Goal: Information Seeking & Learning: Learn about a topic

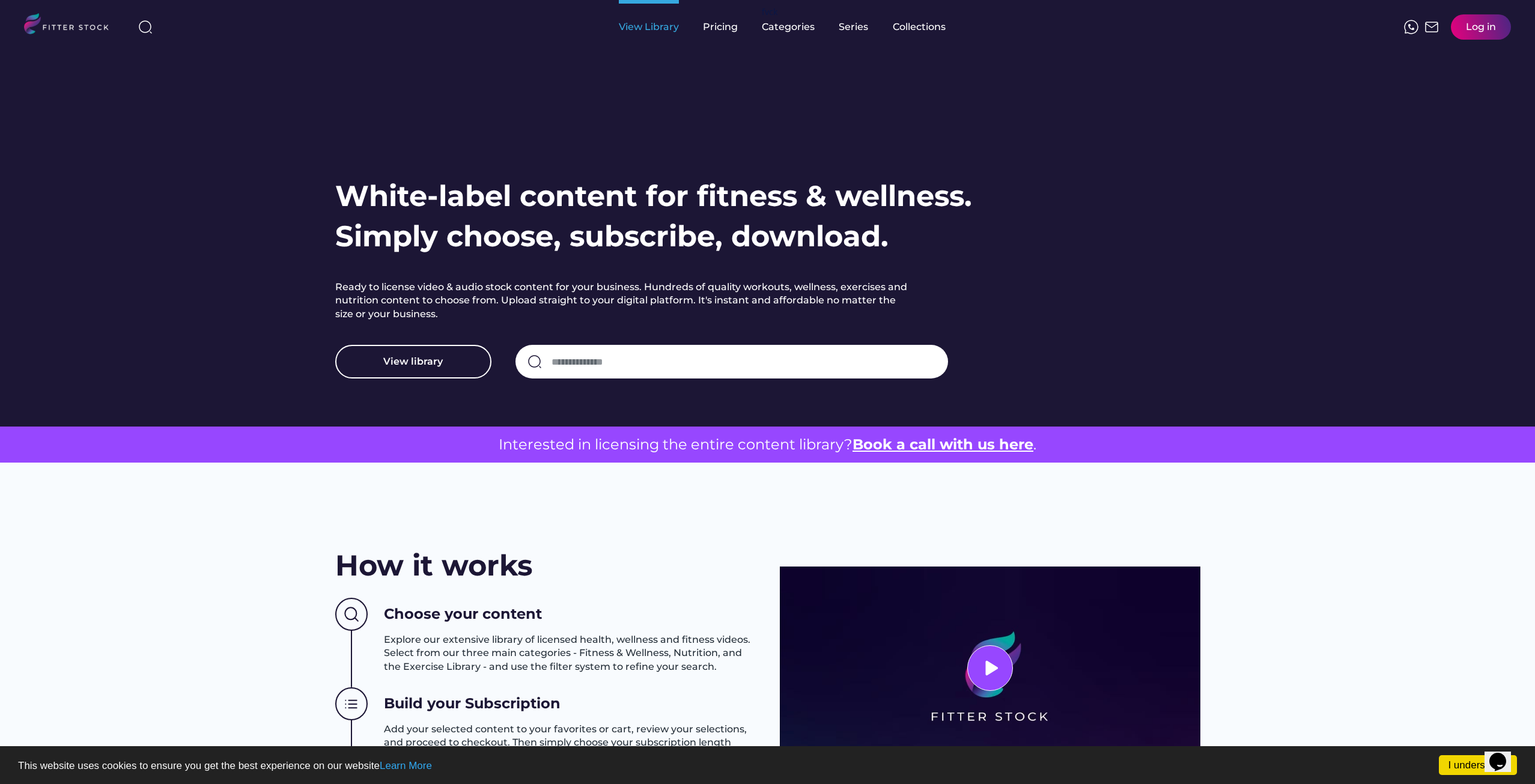
click at [643, 21] on div "View Library" at bounding box center [649, 27] width 60 height 13
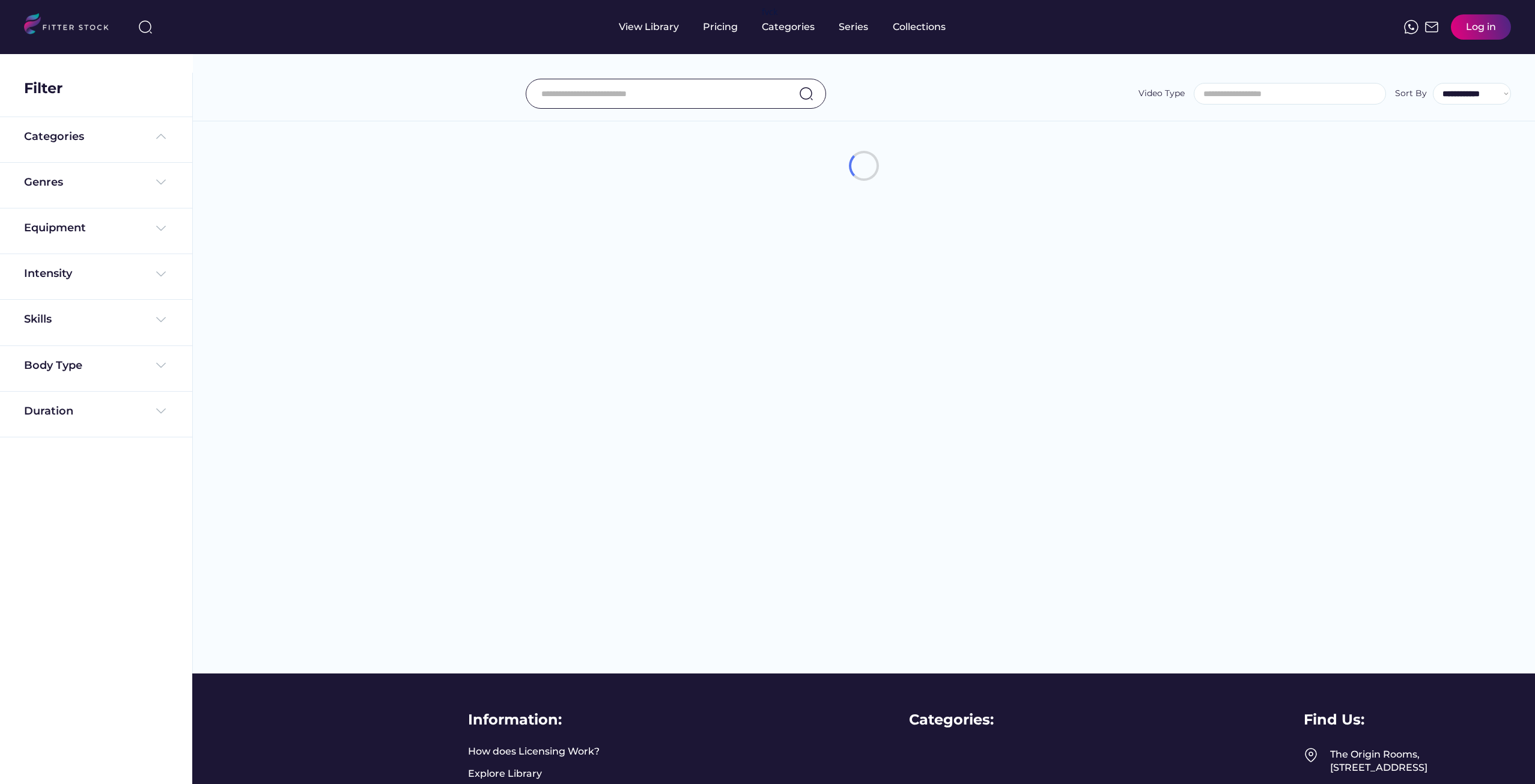
select select
select select "**********"
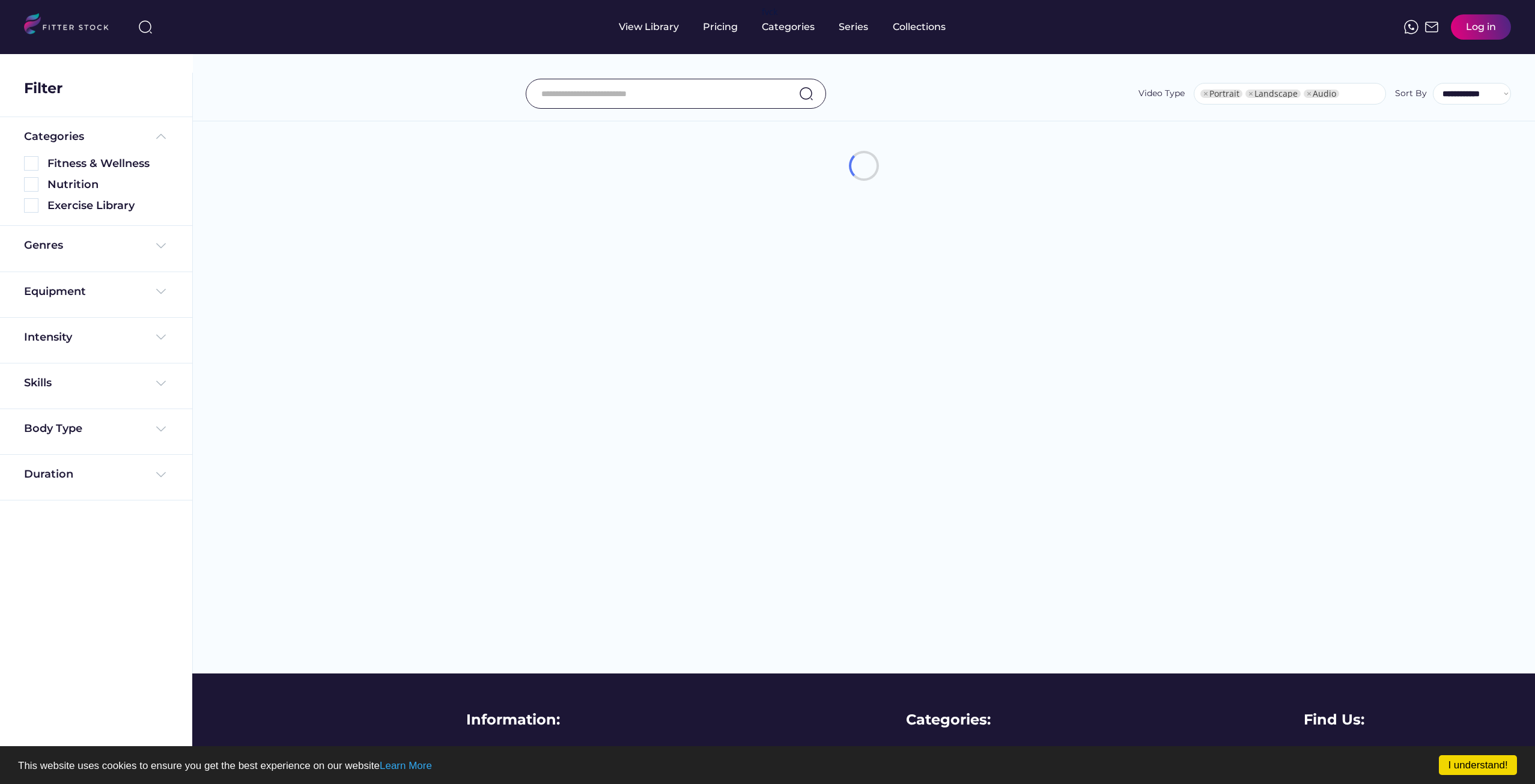
select select "**********"
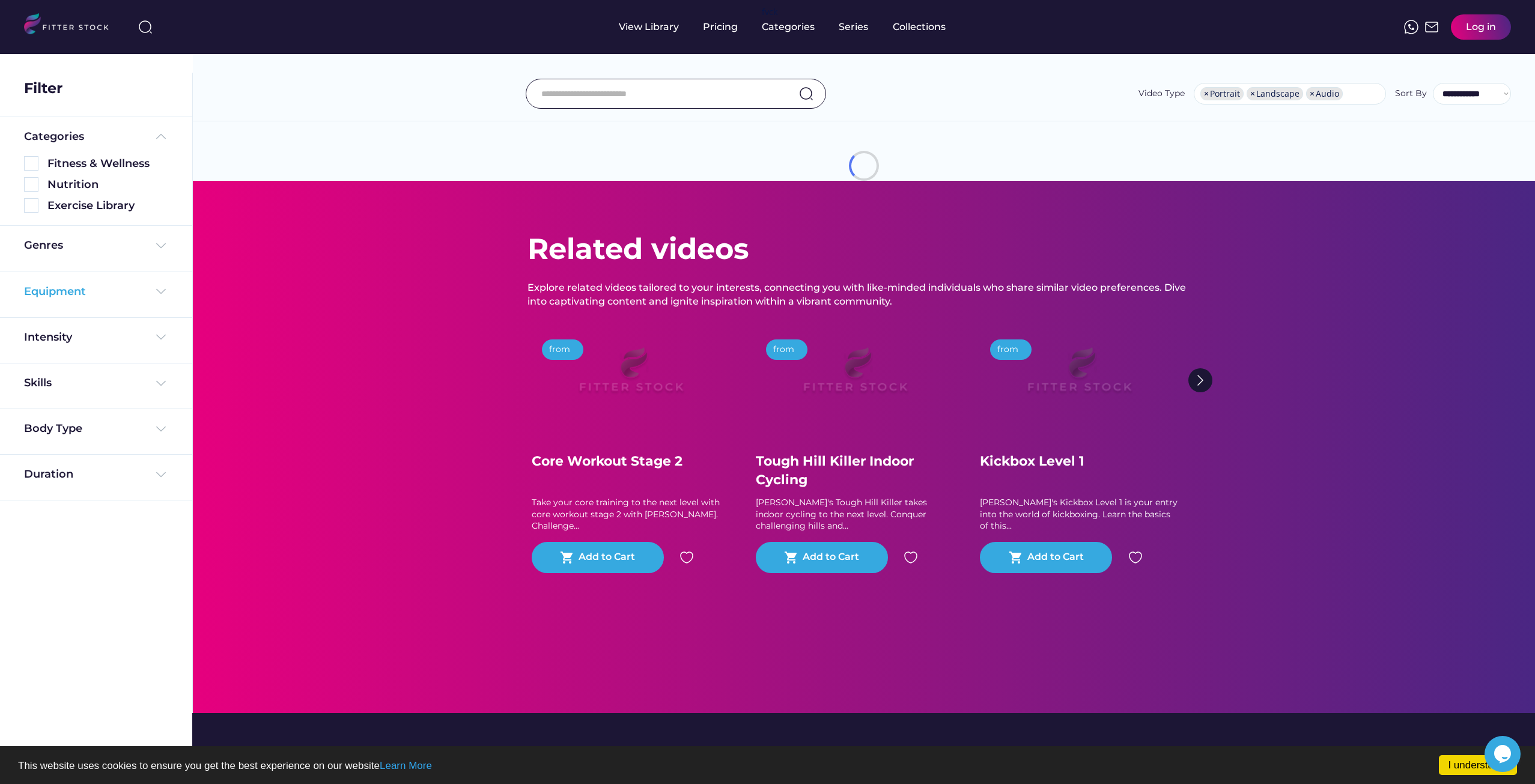
click at [107, 292] on div "Equipment" at bounding box center [96, 292] width 144 height 15
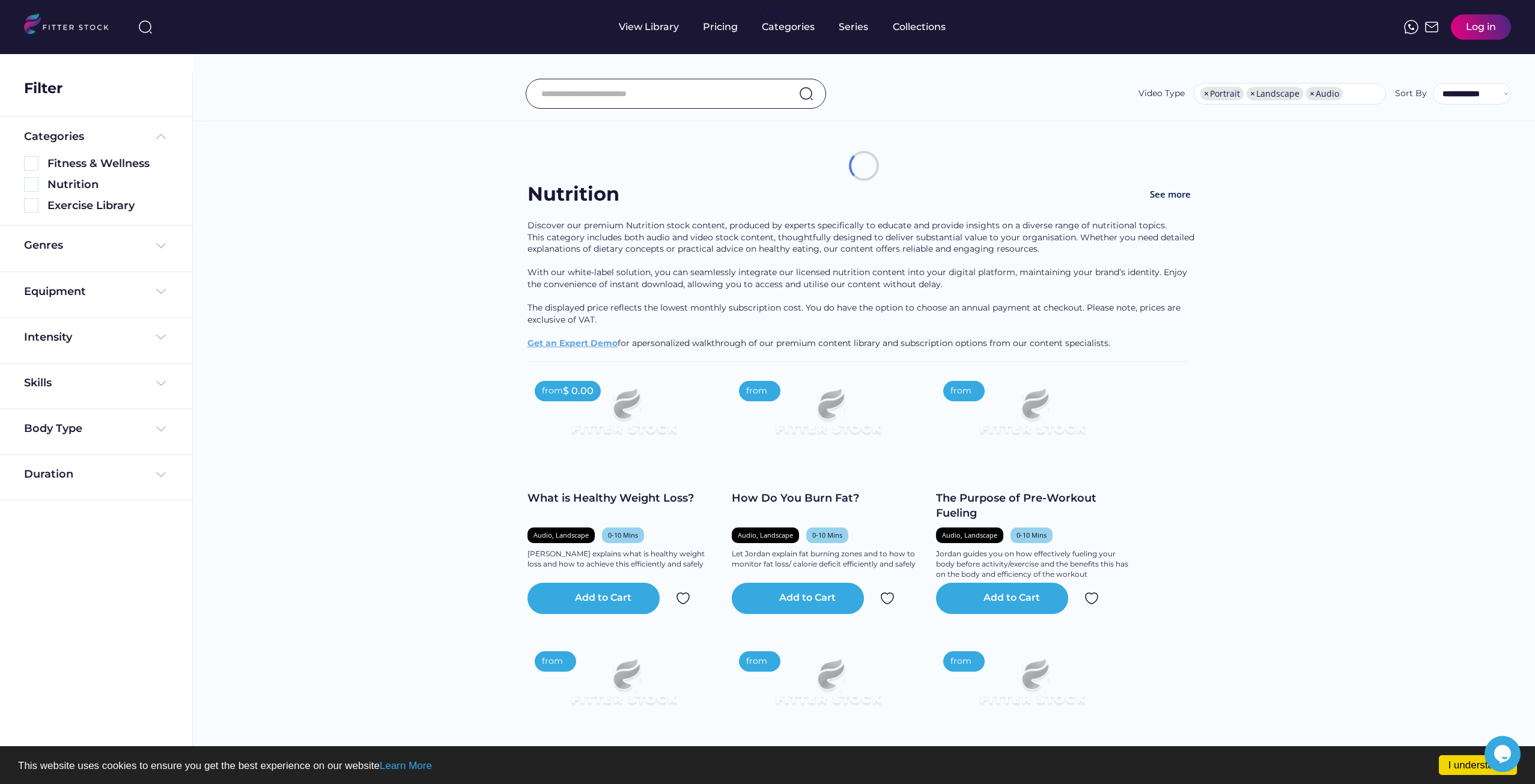
click at [156, 297] on img at bounding box center [161, 292] width 15 height 15
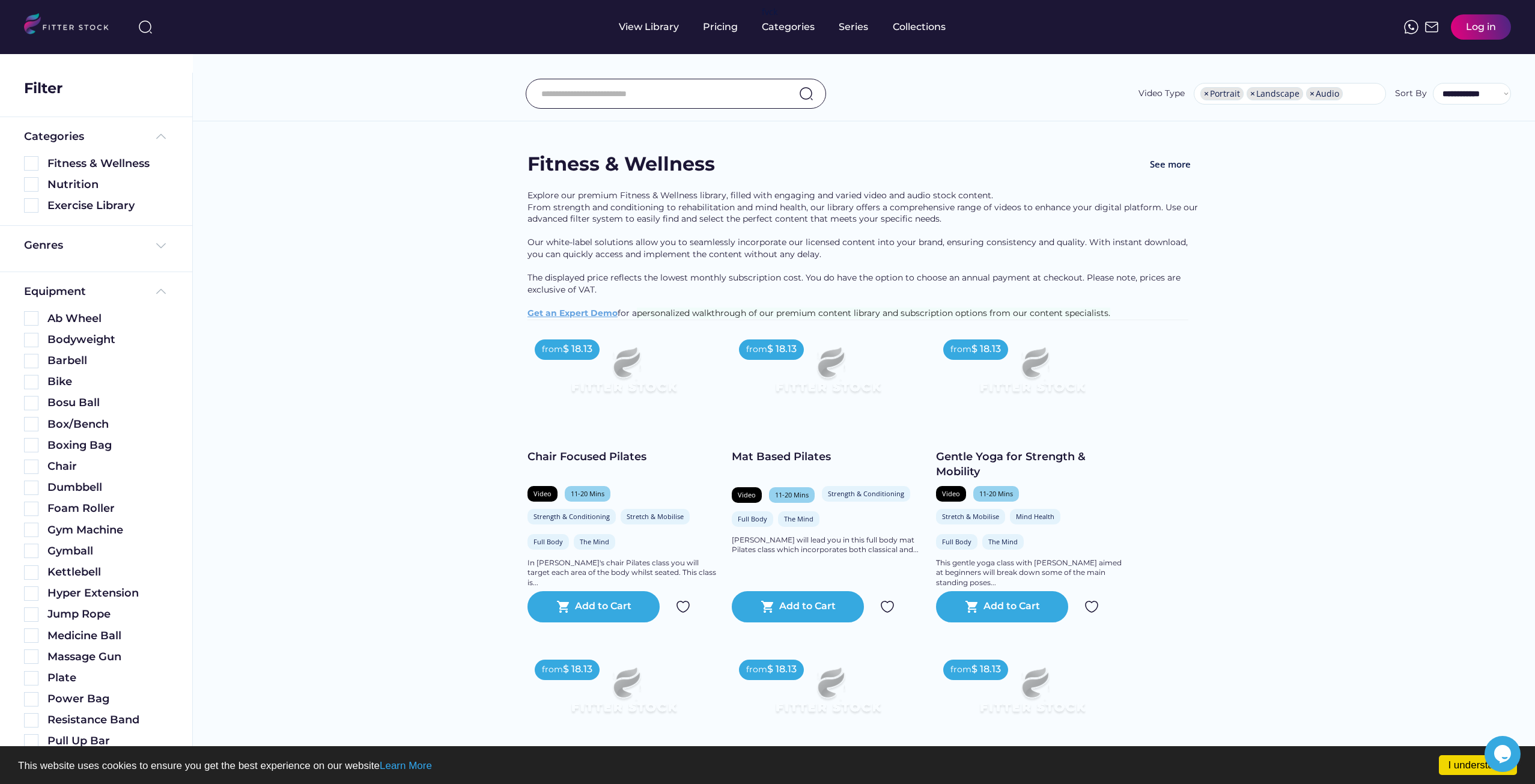
click at [598, 88] on input "input" at bounding box center [660, 94] width 239 height 25
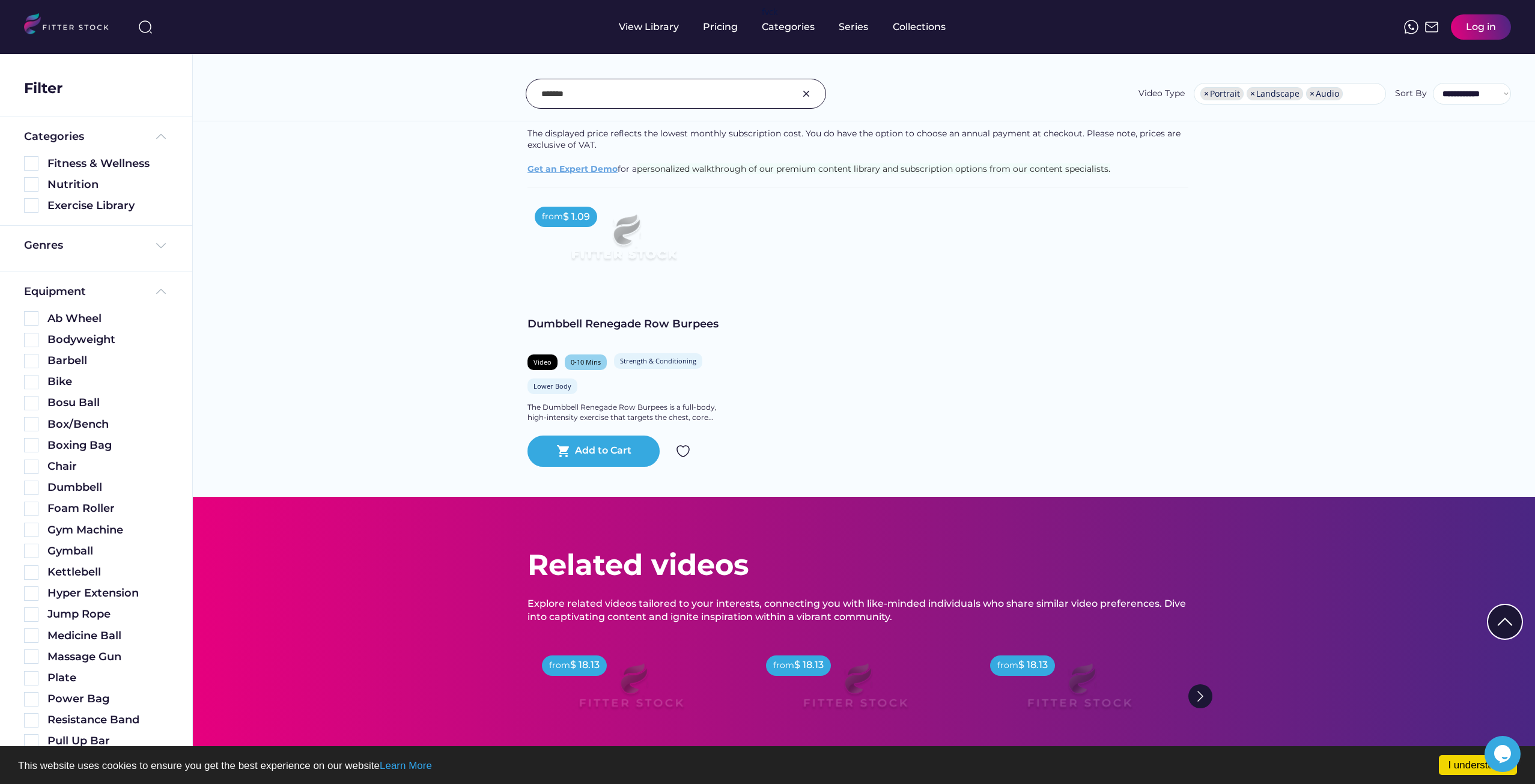
scroll to position [60, 0]
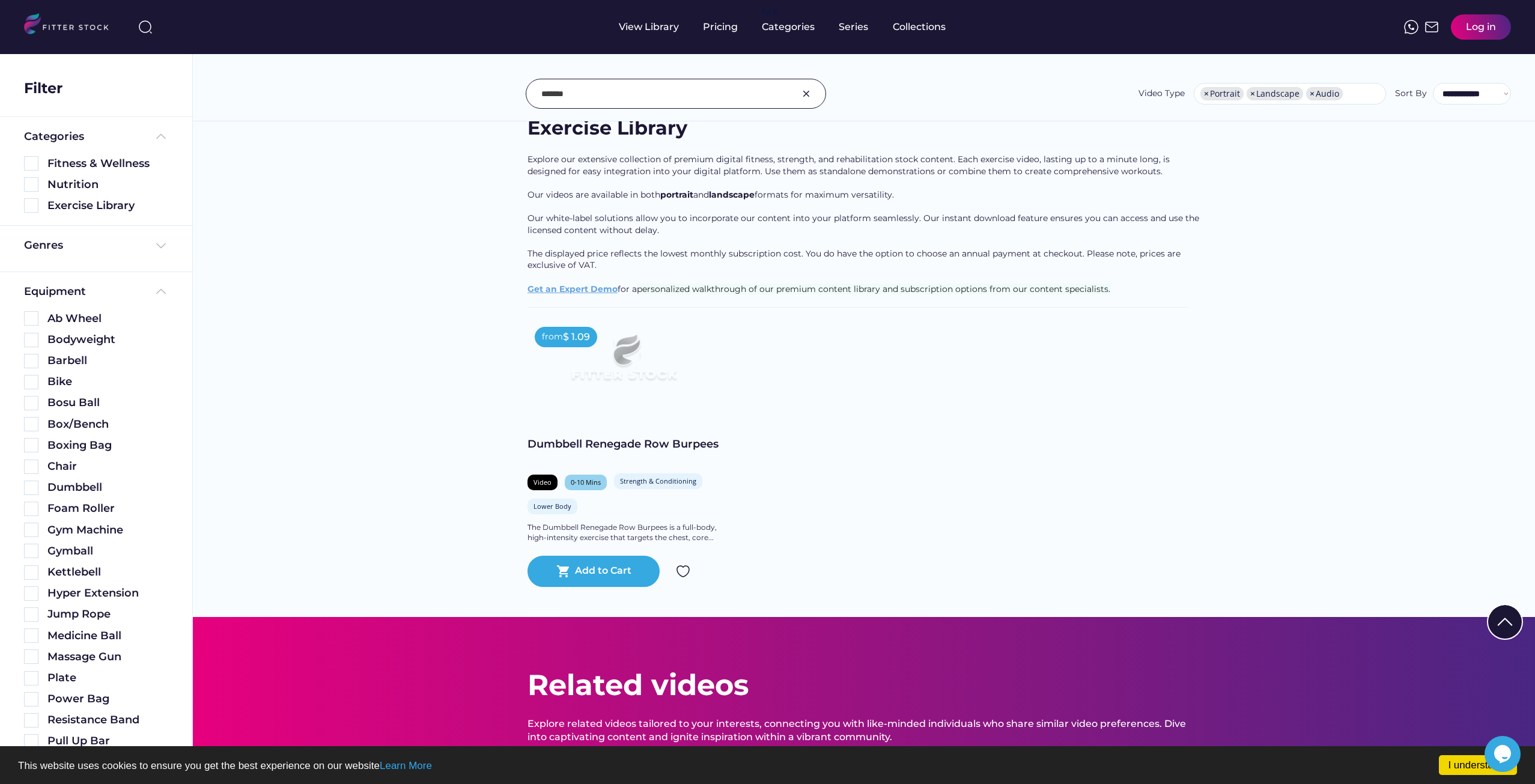
click at [598, 91] on input "input" at bounding box center [660, 94] width 239 height 25
type input "*"
type input "*******"
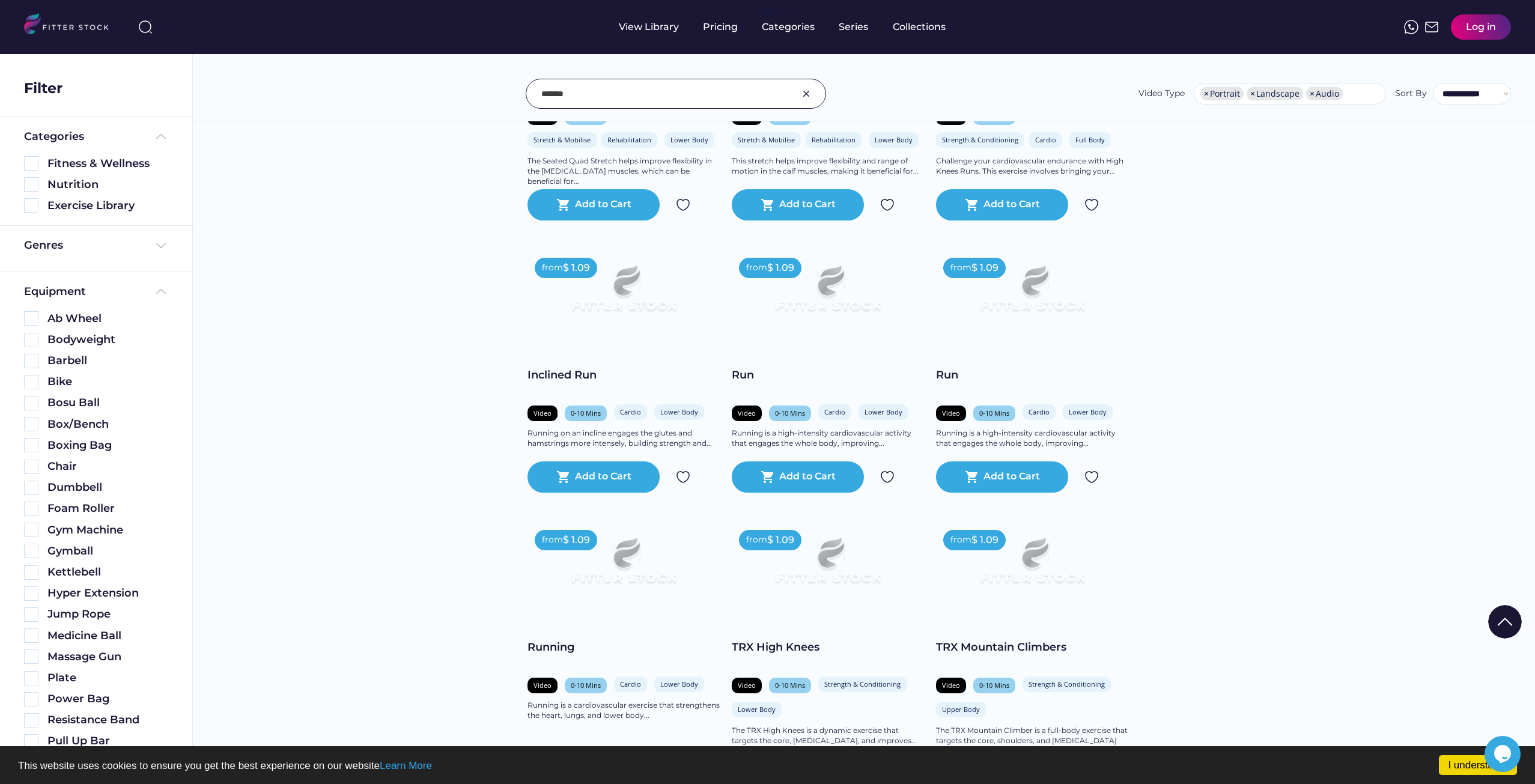
scroll to position [1081, 0]
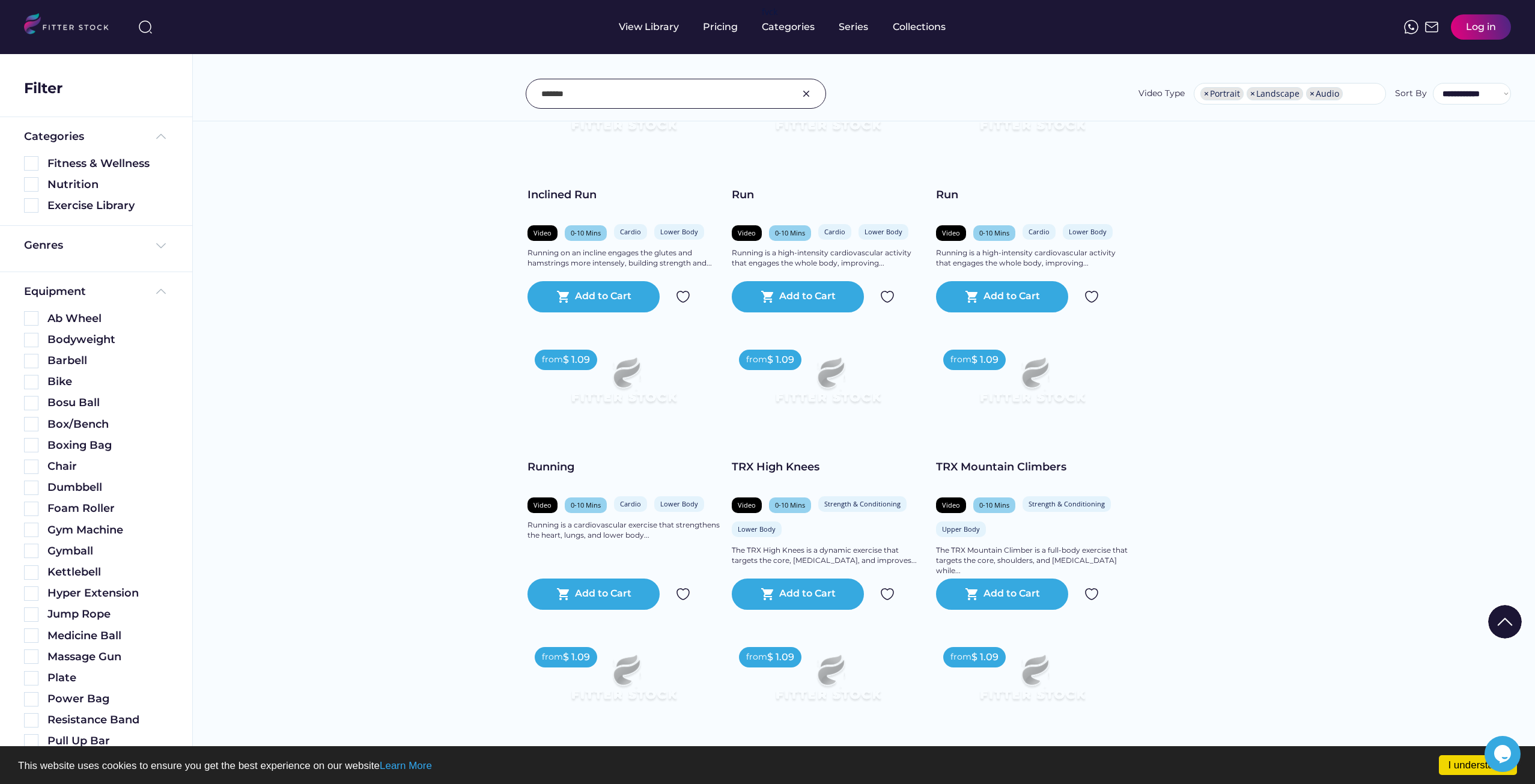
click at [550, 429] on img at bounding box center [623, 385] width 154 height 87
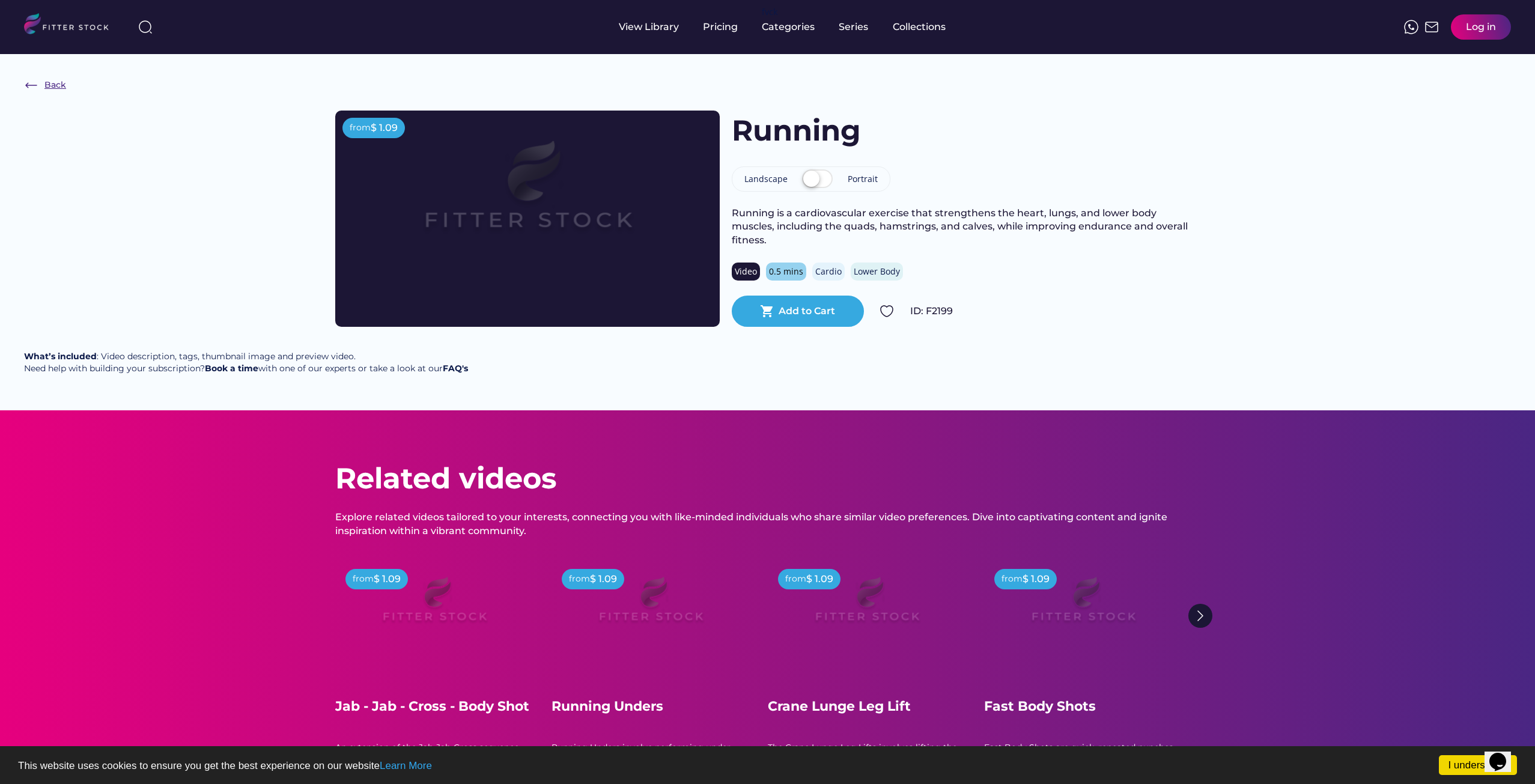
click at [47, 88] on div "Back" at bounding box center [55, 85] width 21 height 12
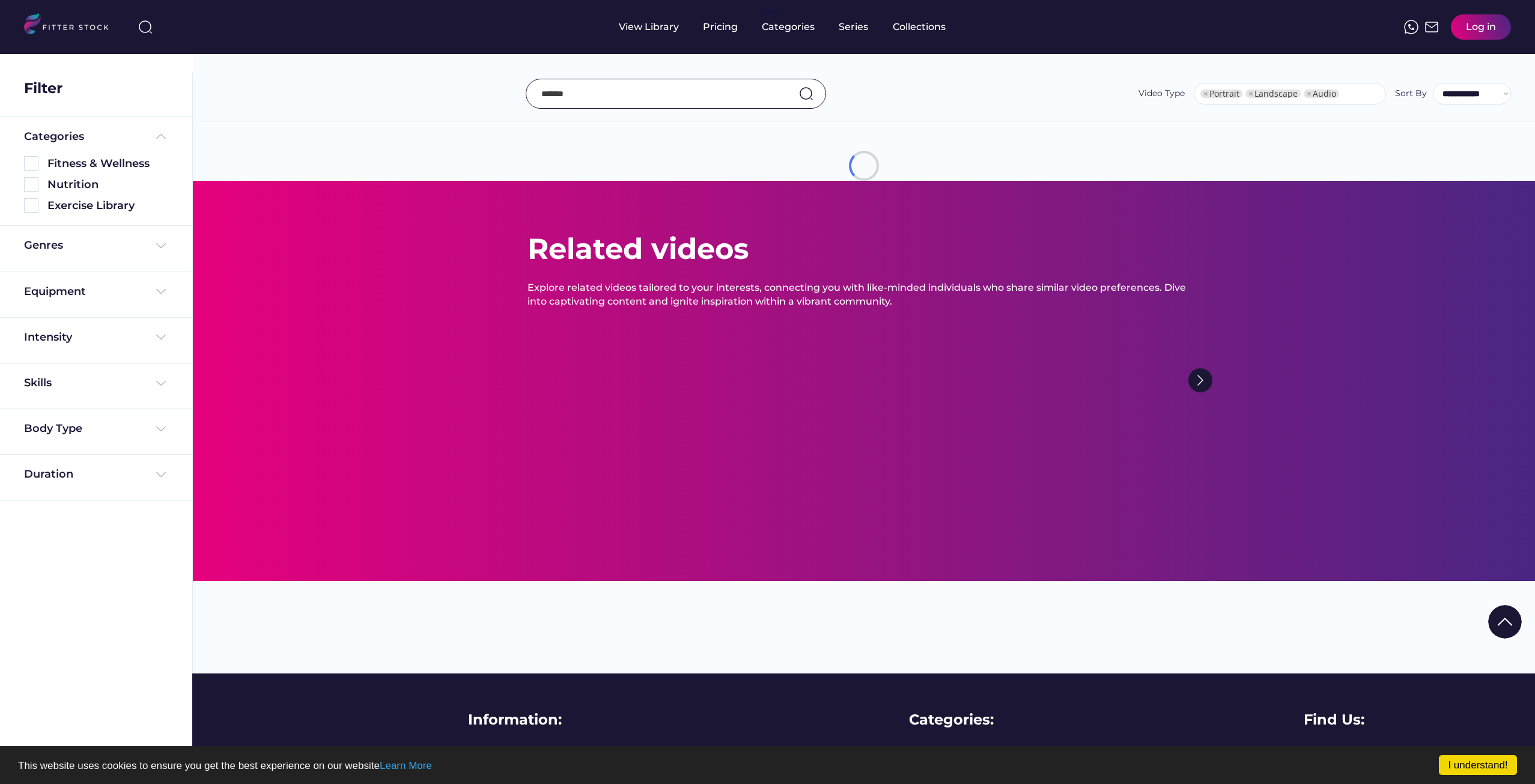
select select "**********"
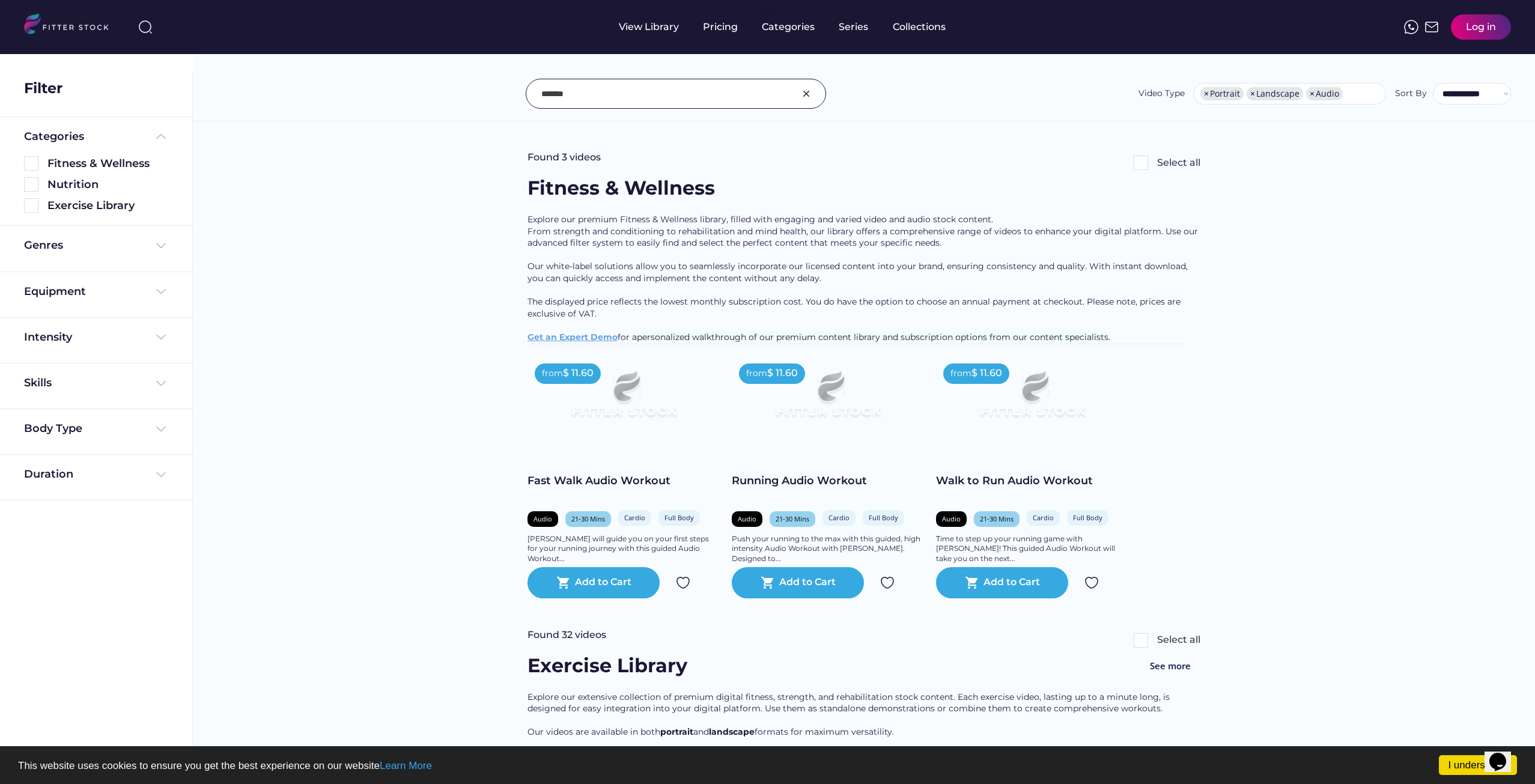
click at [580, 89] on input "input" at bounding box center [660, 94] width 239 height 25
drag, startPoint x: 584, startPoint y: 93, endPoint x: 471, endPoint y: 96, distance: 113.0
click at [472, 96] on div "**********" at bounding box center [864, 93] width 1294 height 30
paste input "**********"
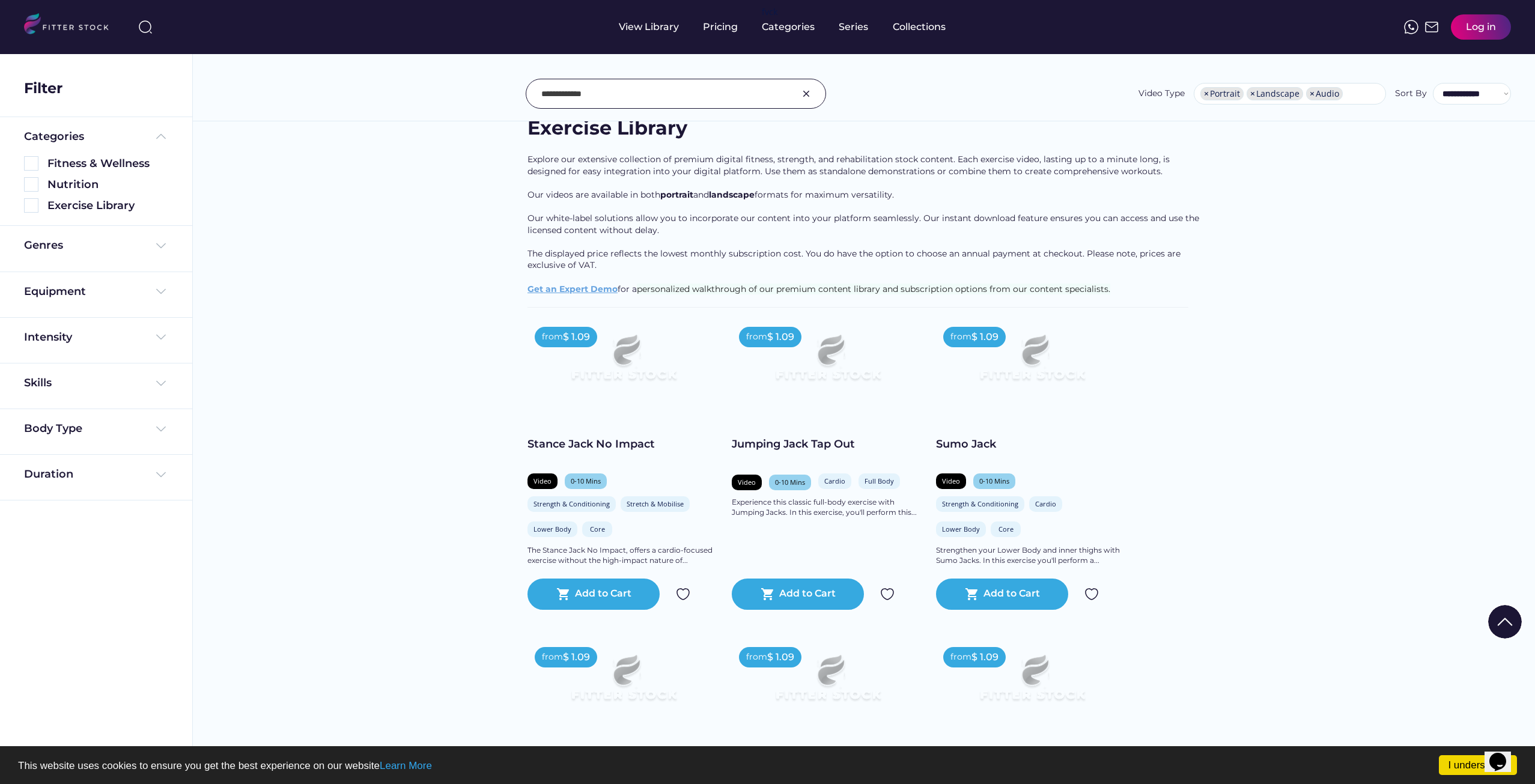
scroll to position [120, 0]
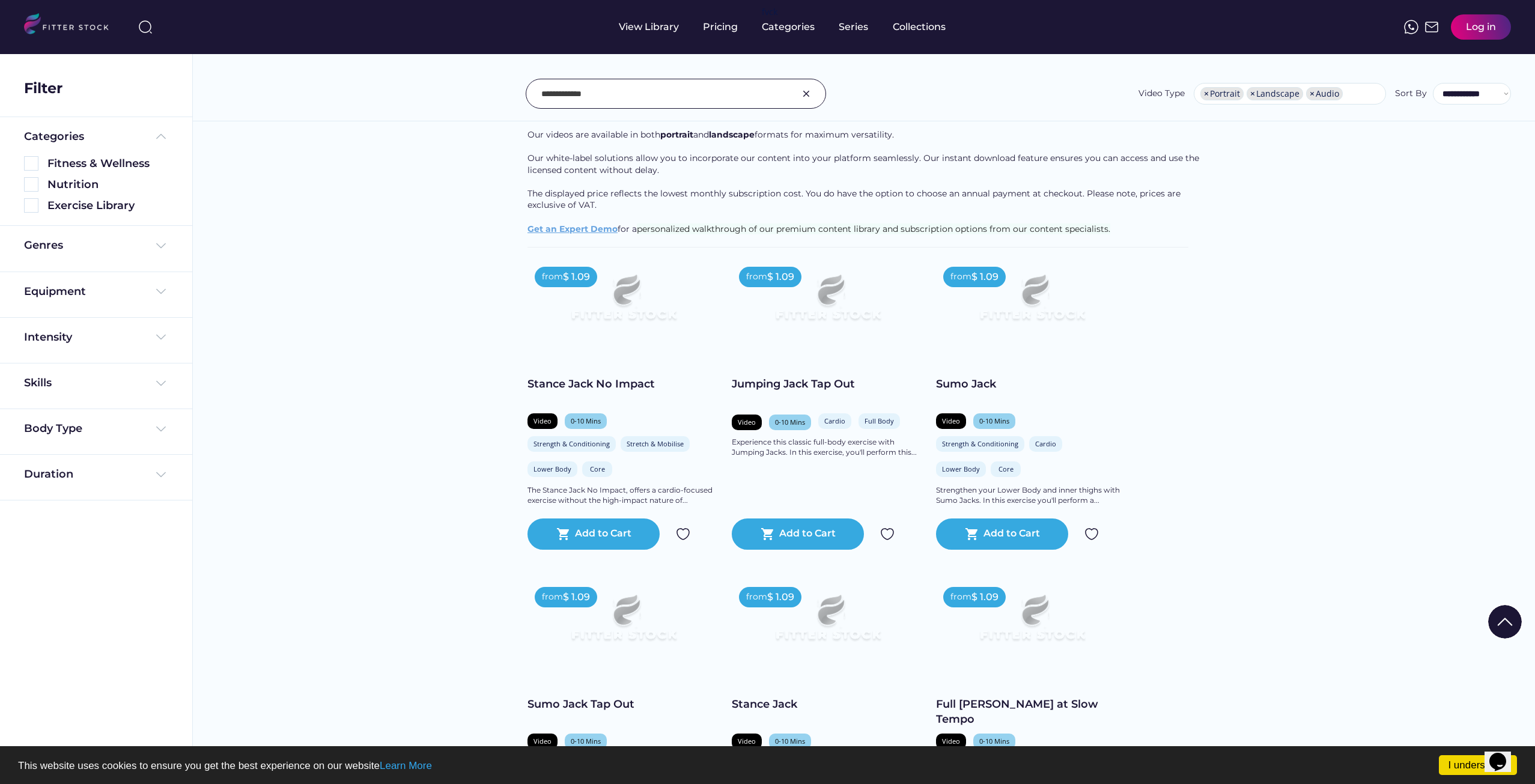
click at [679, 91] on input "input" at bounding box center [660, 94] width 239 height 25
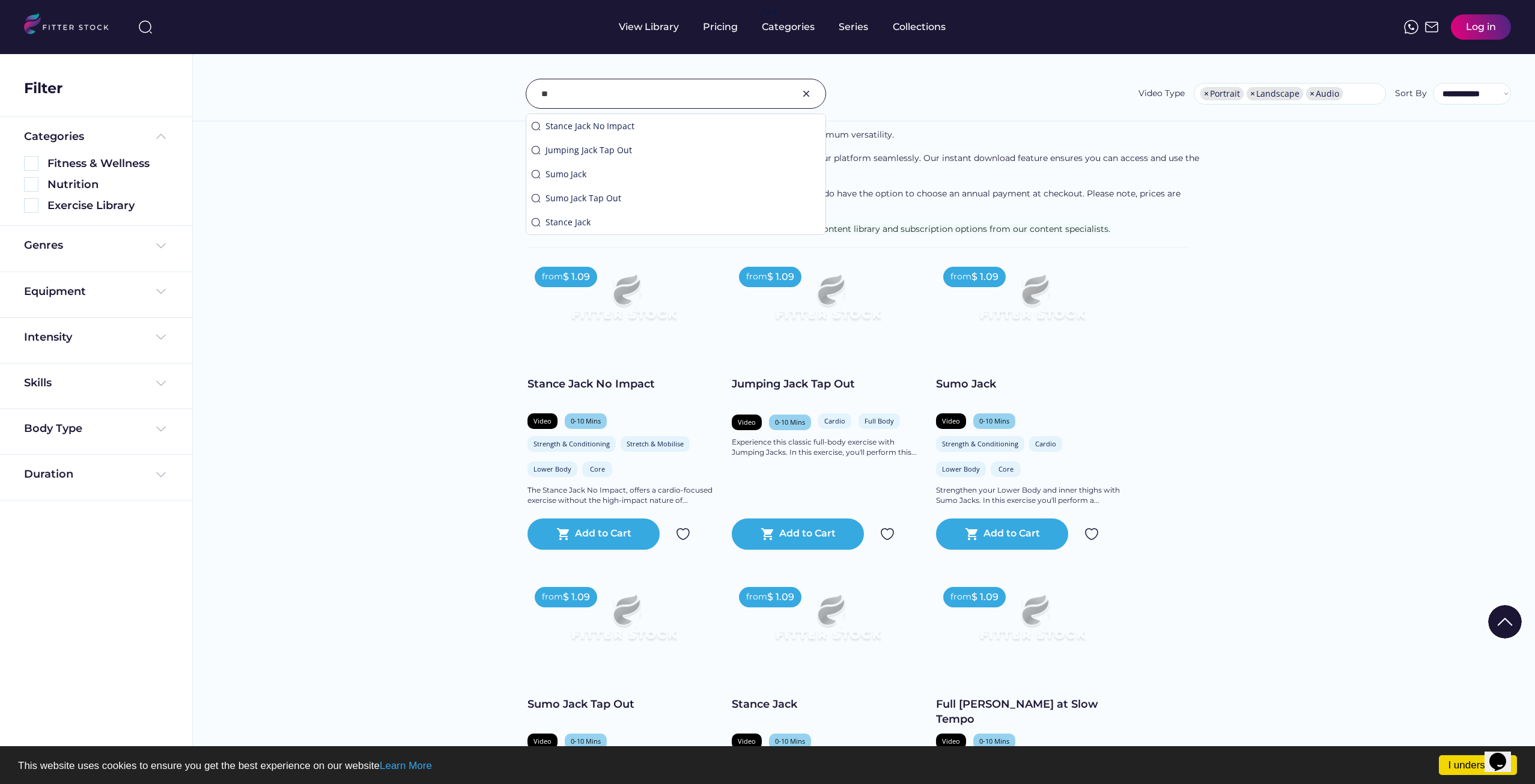
type input "*"
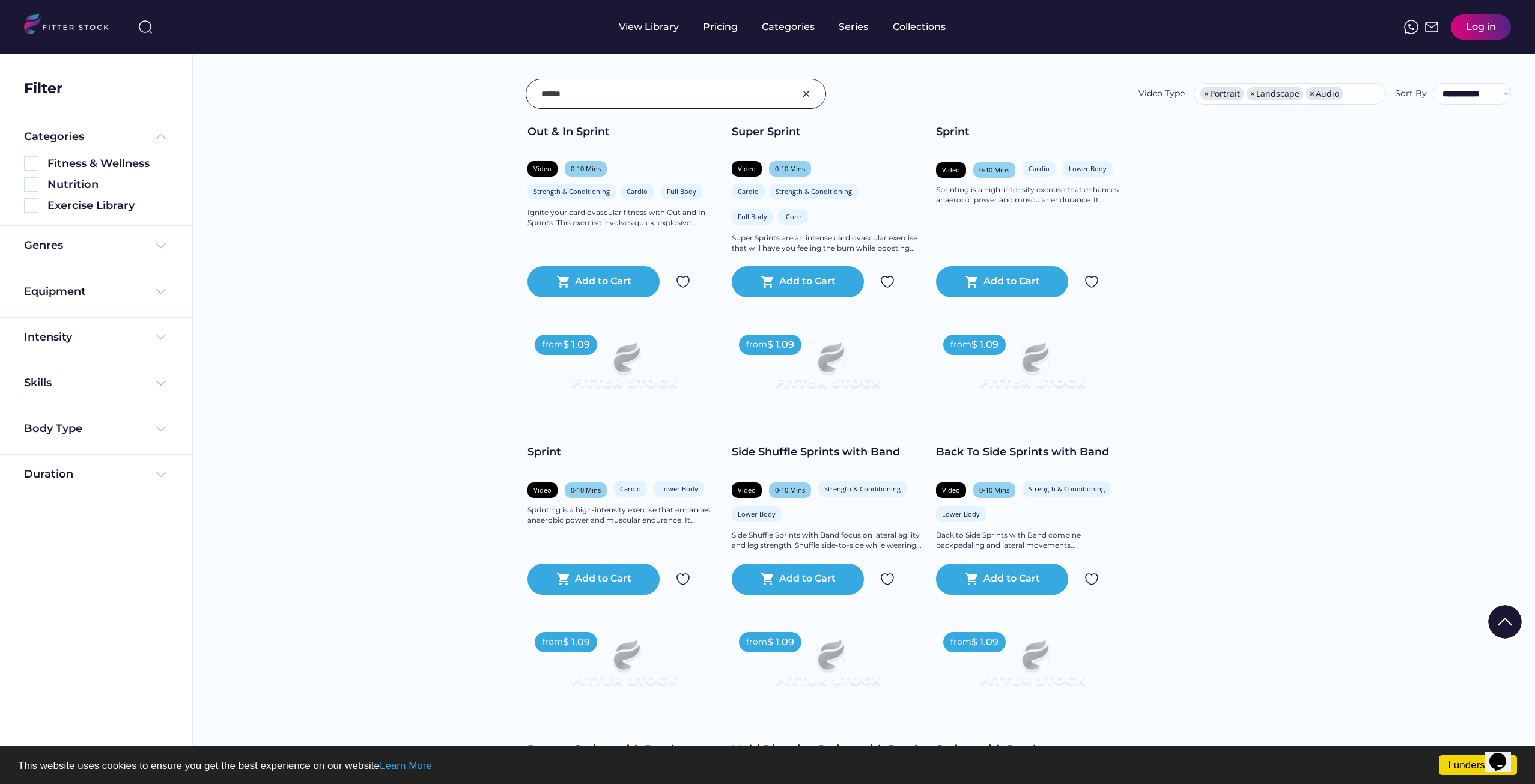
scroll to position [632, 0]
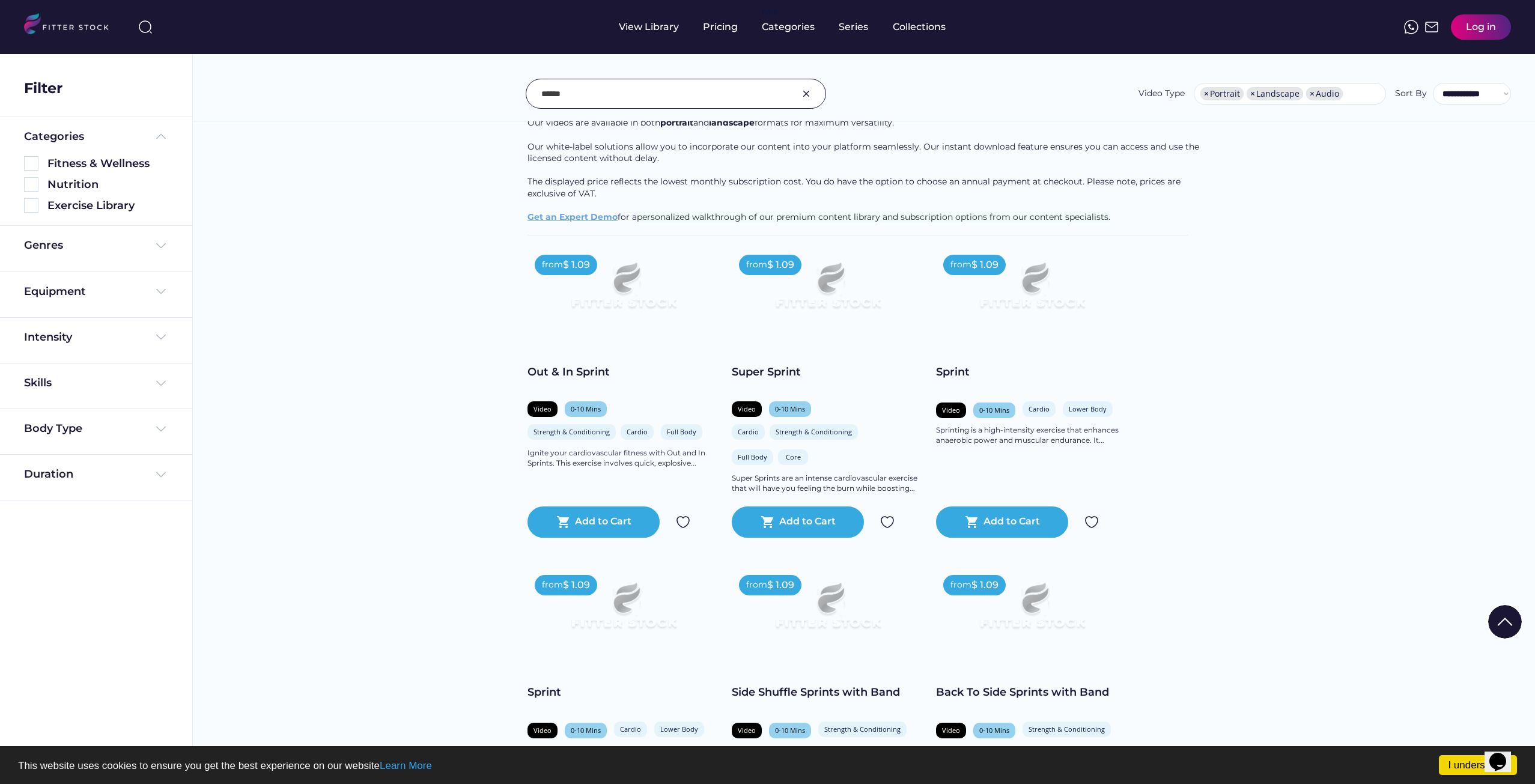
click at [612, 96] on input "input" at bounding box center [660, 94] width 239 height 25
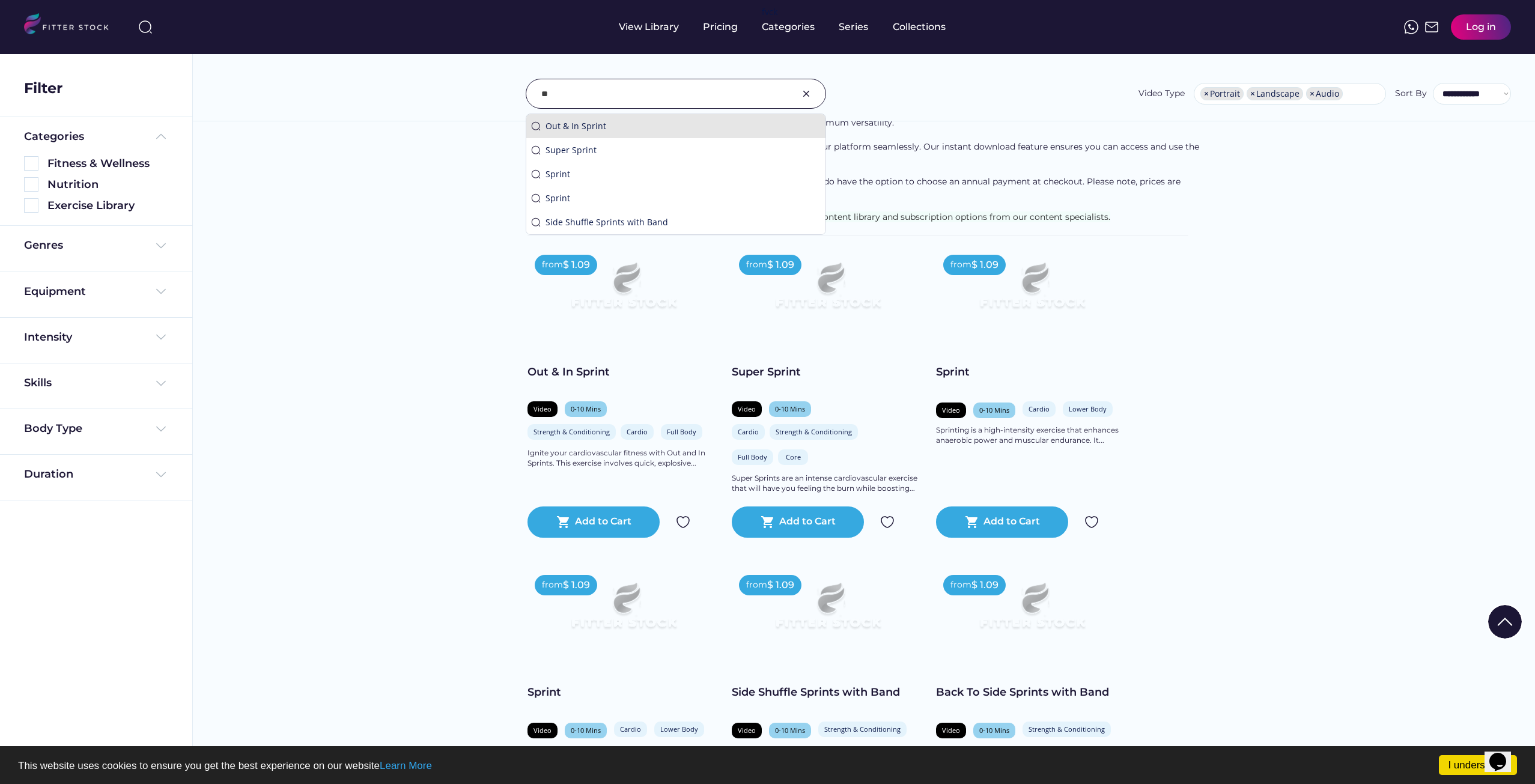
type input "*"
type input "*********"
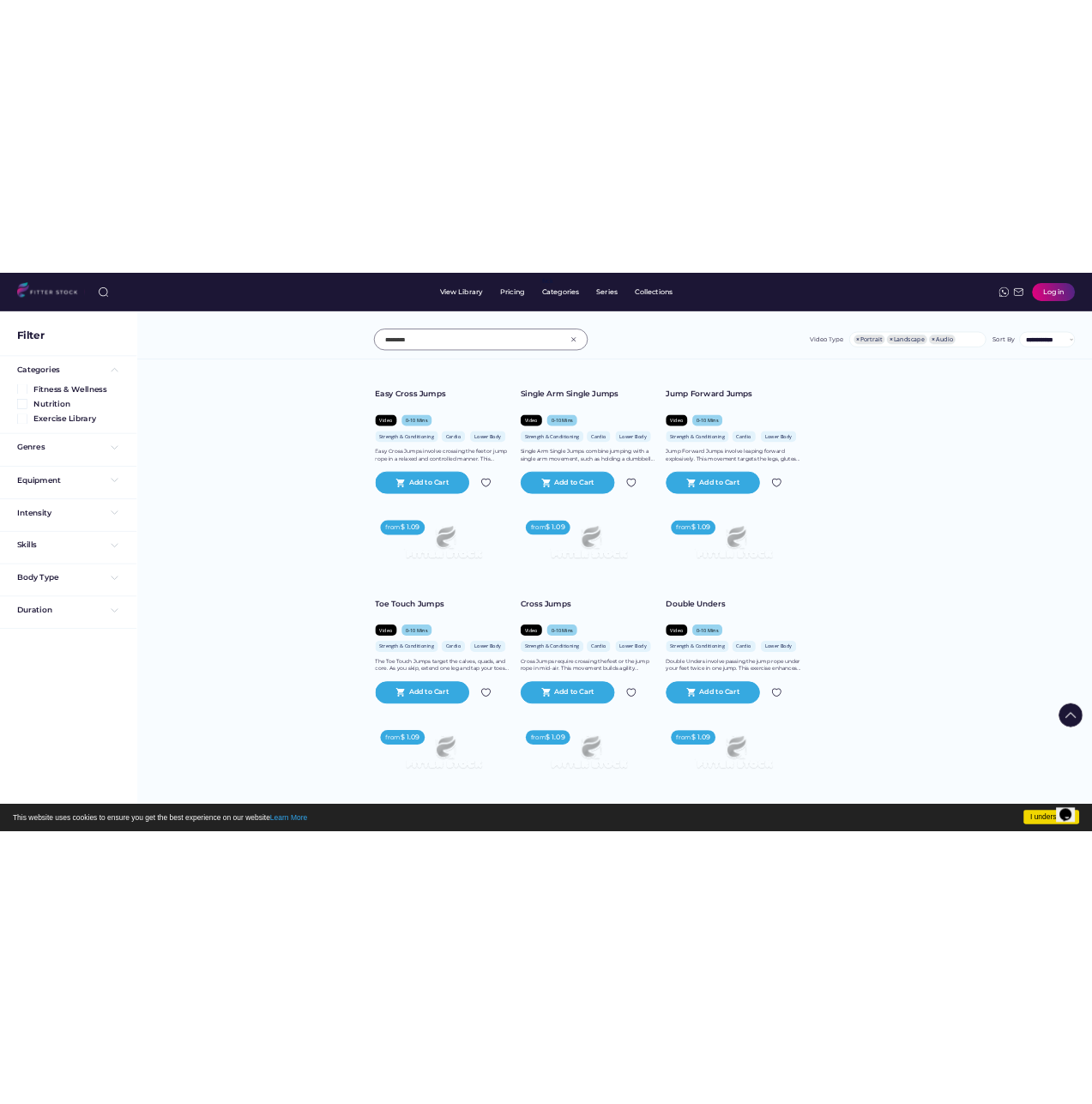
scroll to position [0, 0]
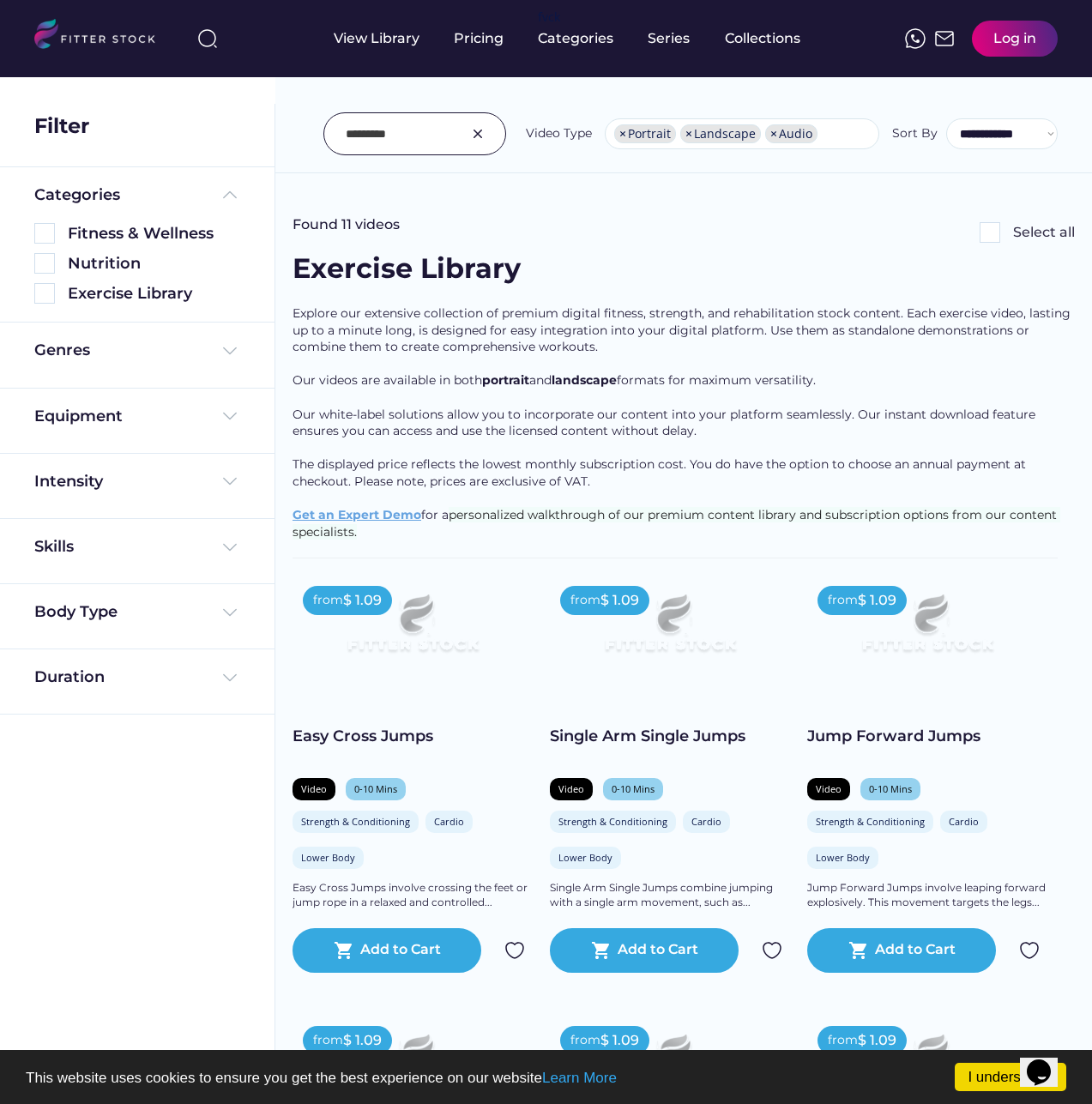
click at [477, 136] on img at bounding box center [478, 134] width 21 height 21
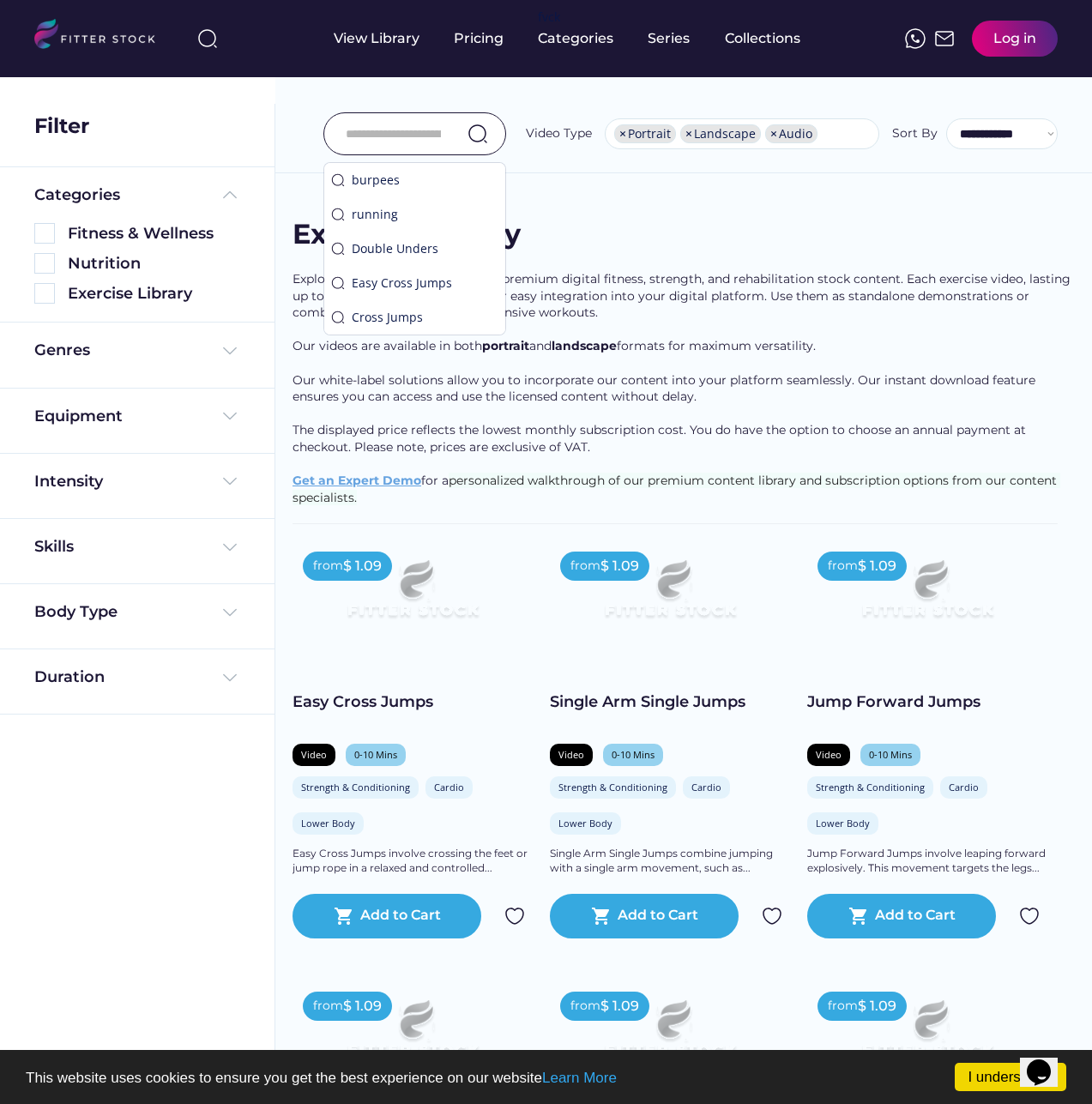
click at [406, 129] on input "input" at bounding box center [393, 134] width 95 height 36
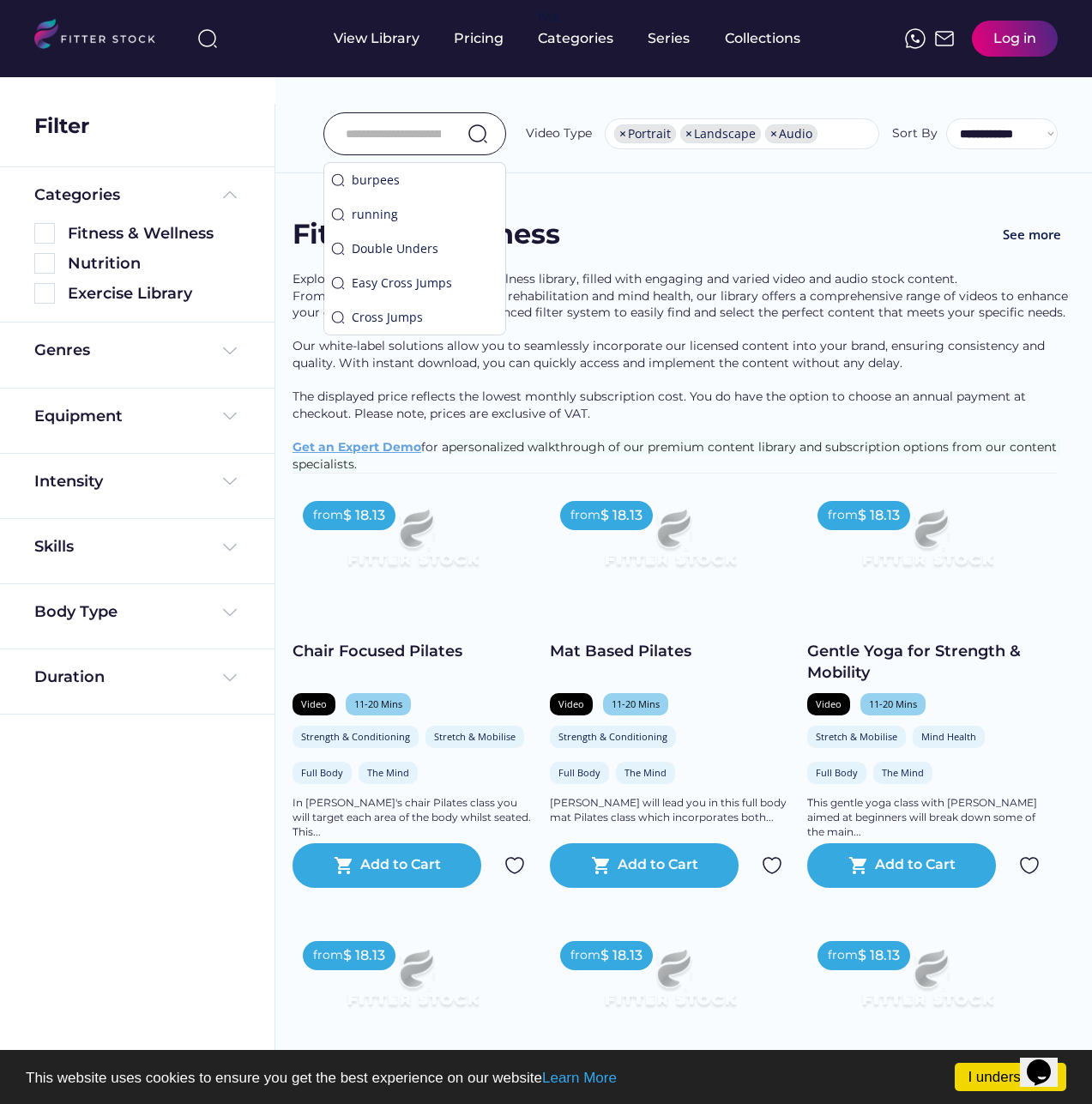
paste input "*******"
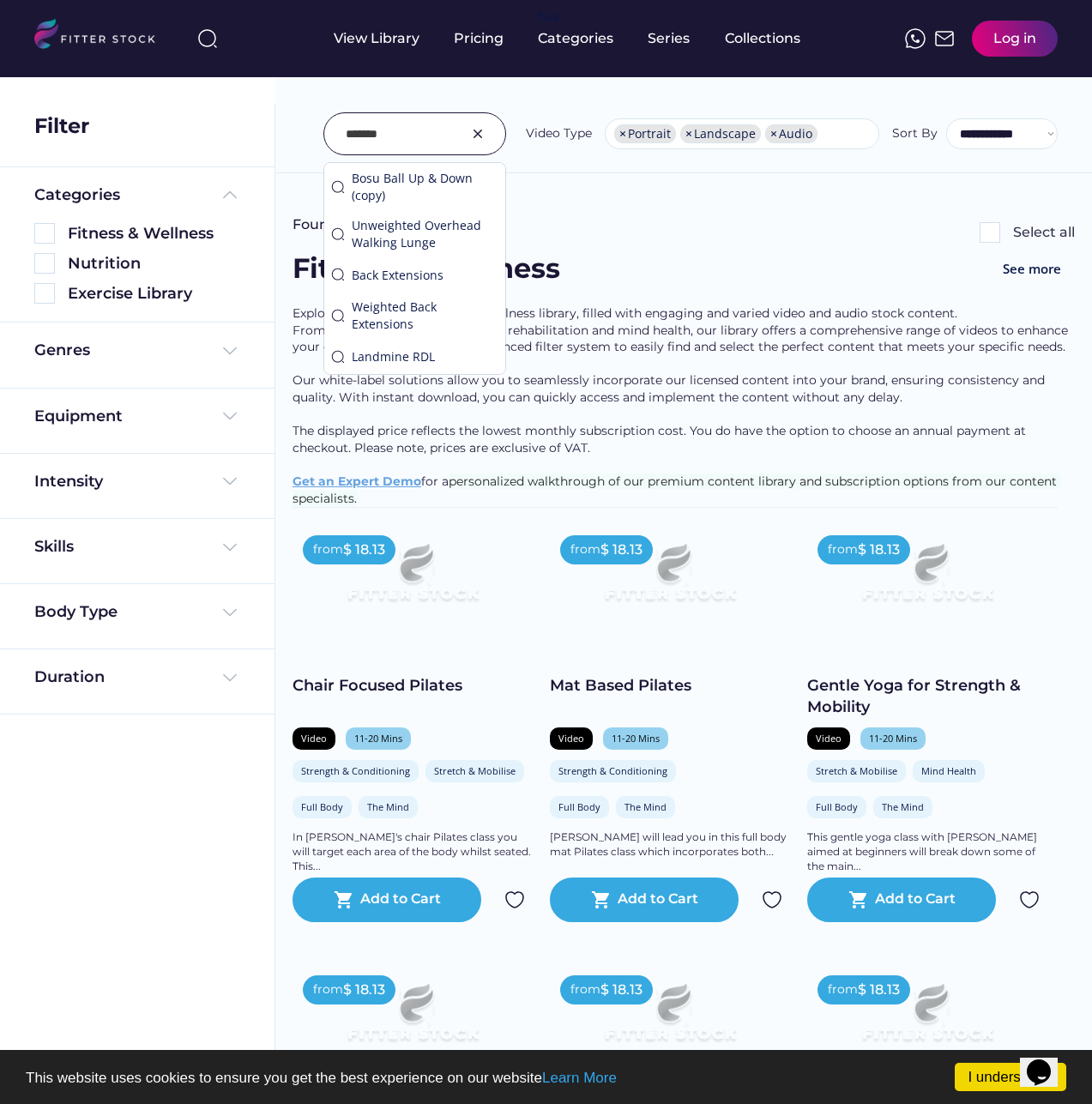
type input "*******"
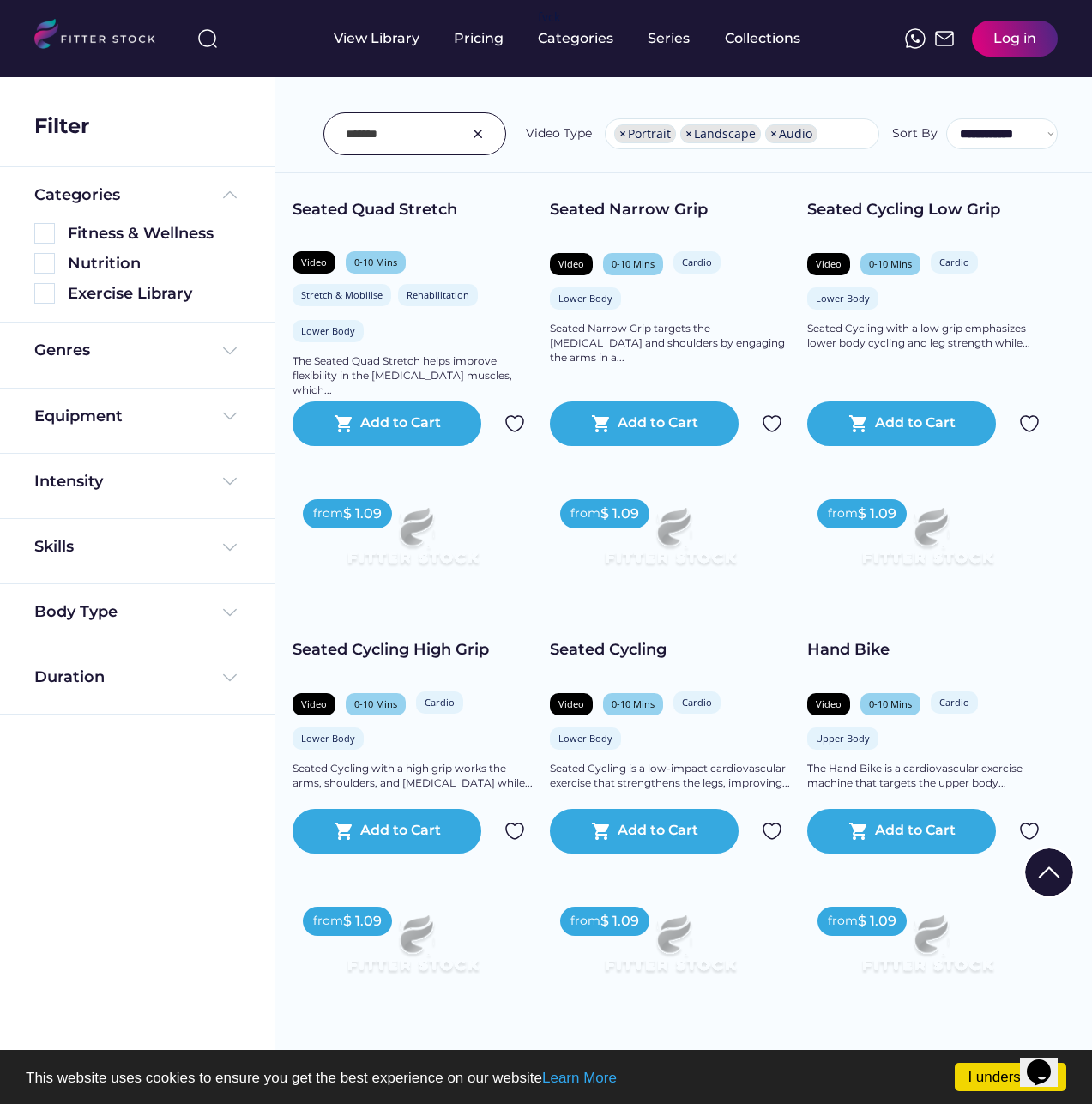
scroll to position [2143, 0]
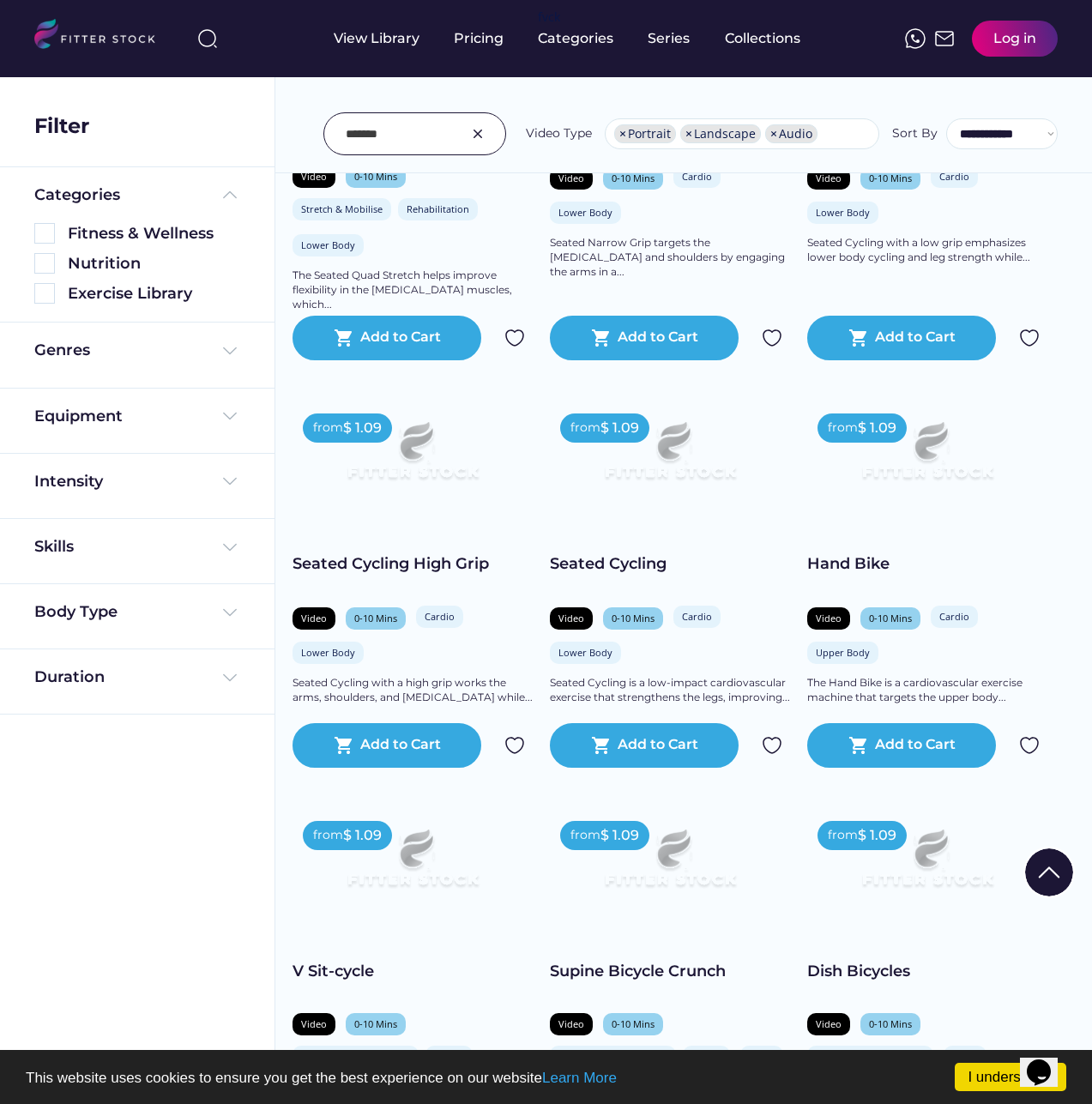
click at [400, 483] on img at bounding box center [412, 457] width 192 height 108
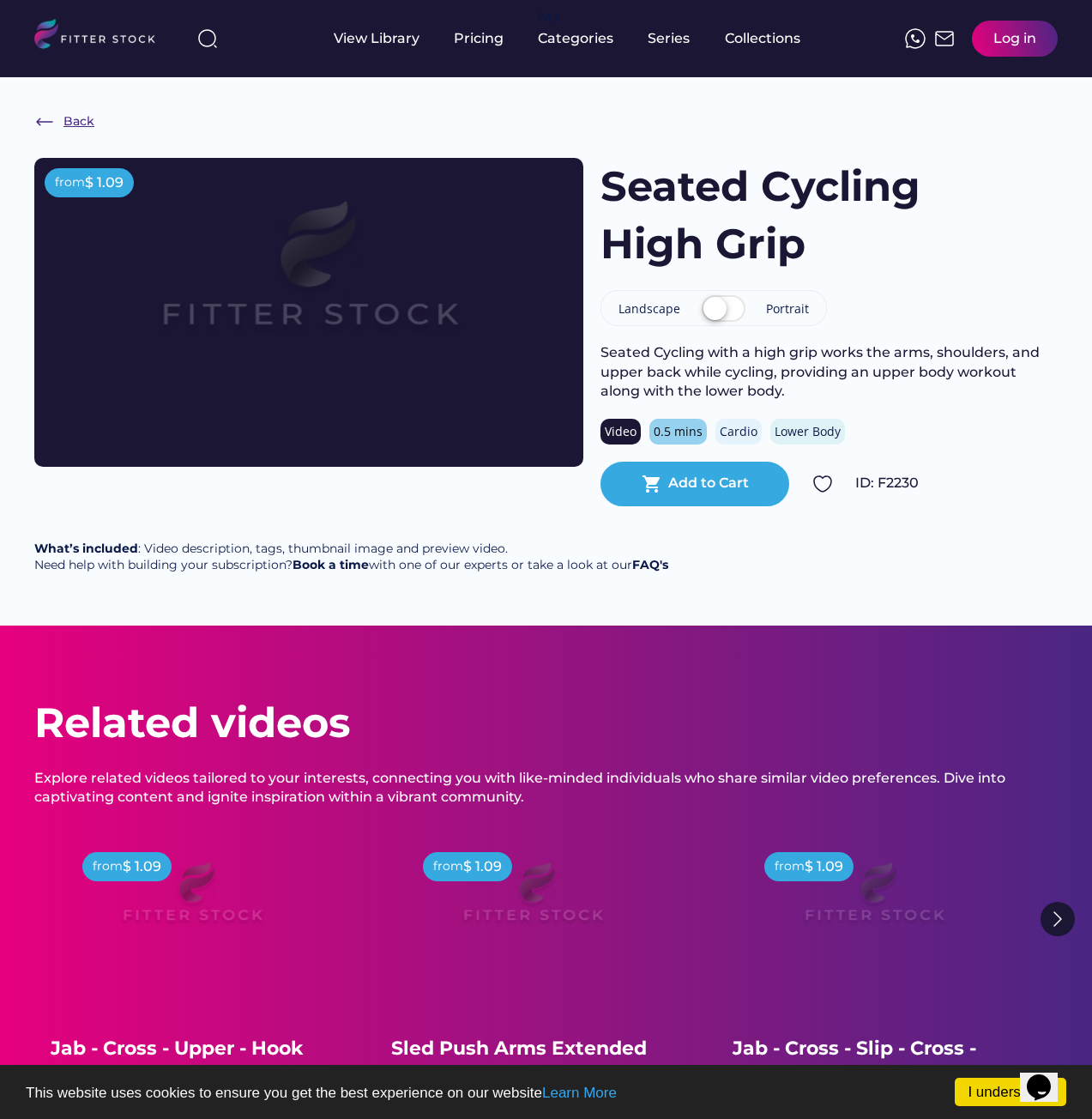
click at [54, 124] on img at bounding box center [45, 122] width 21 height 21
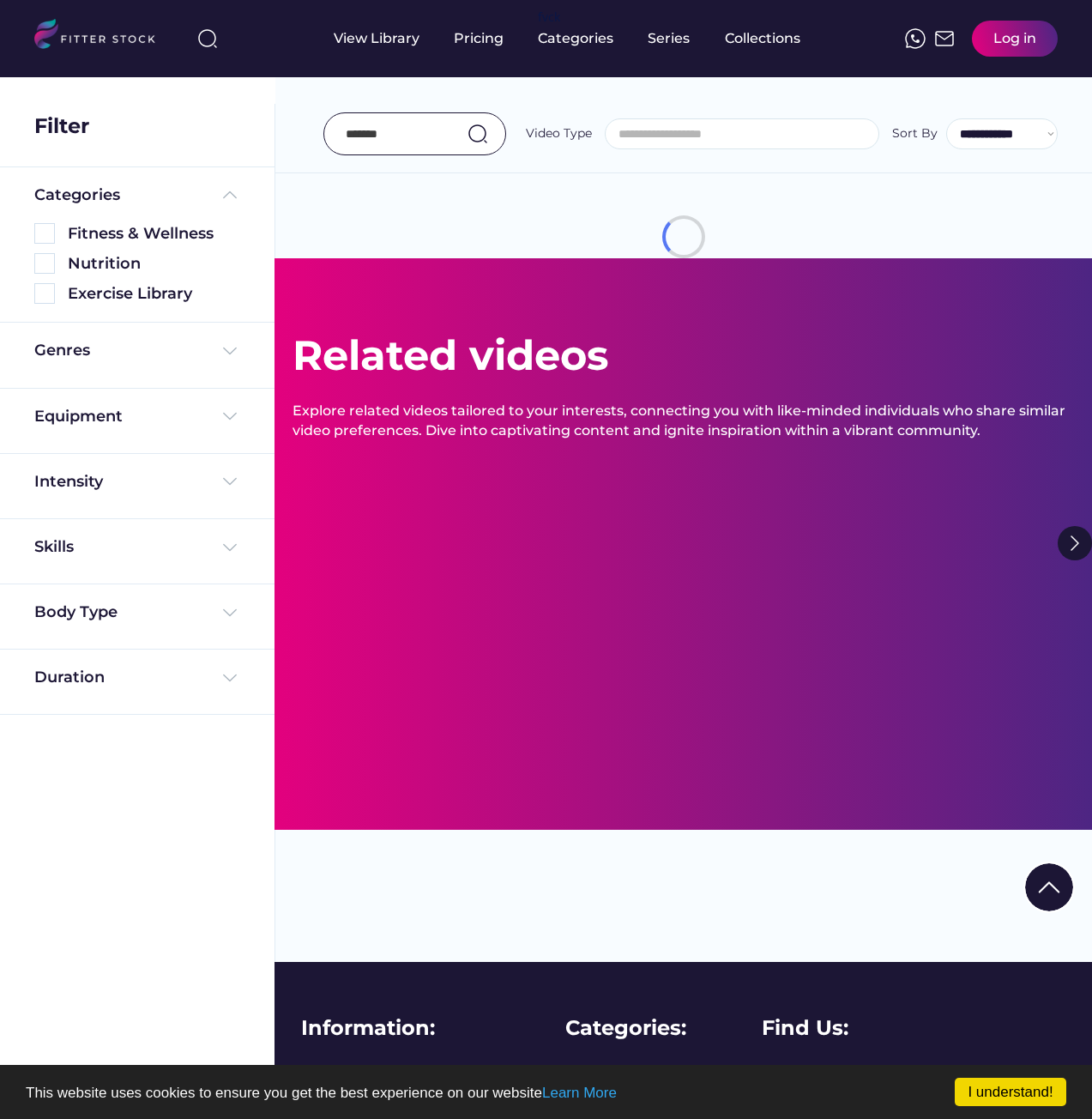
select select "**********"
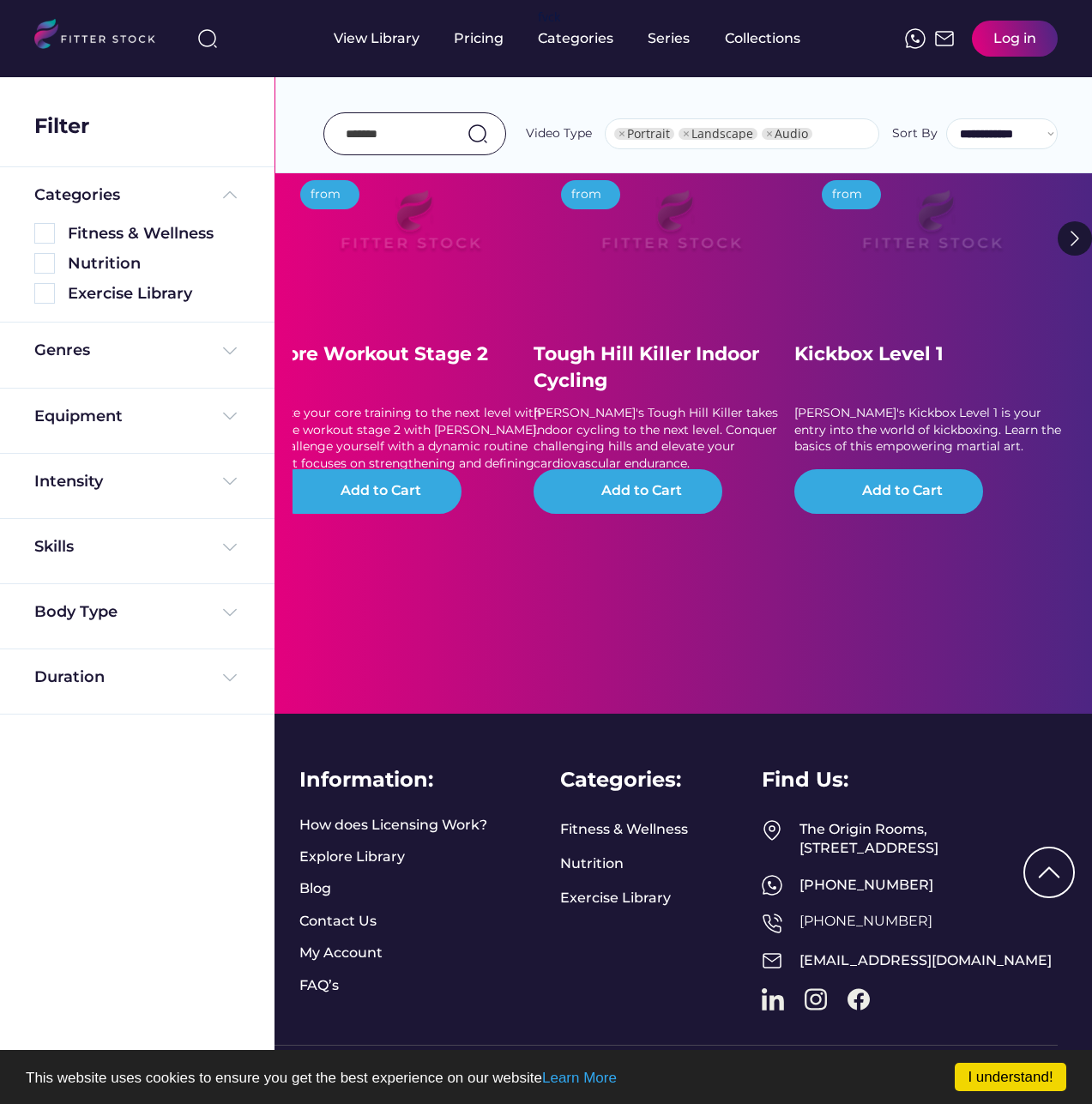
select select "**********"
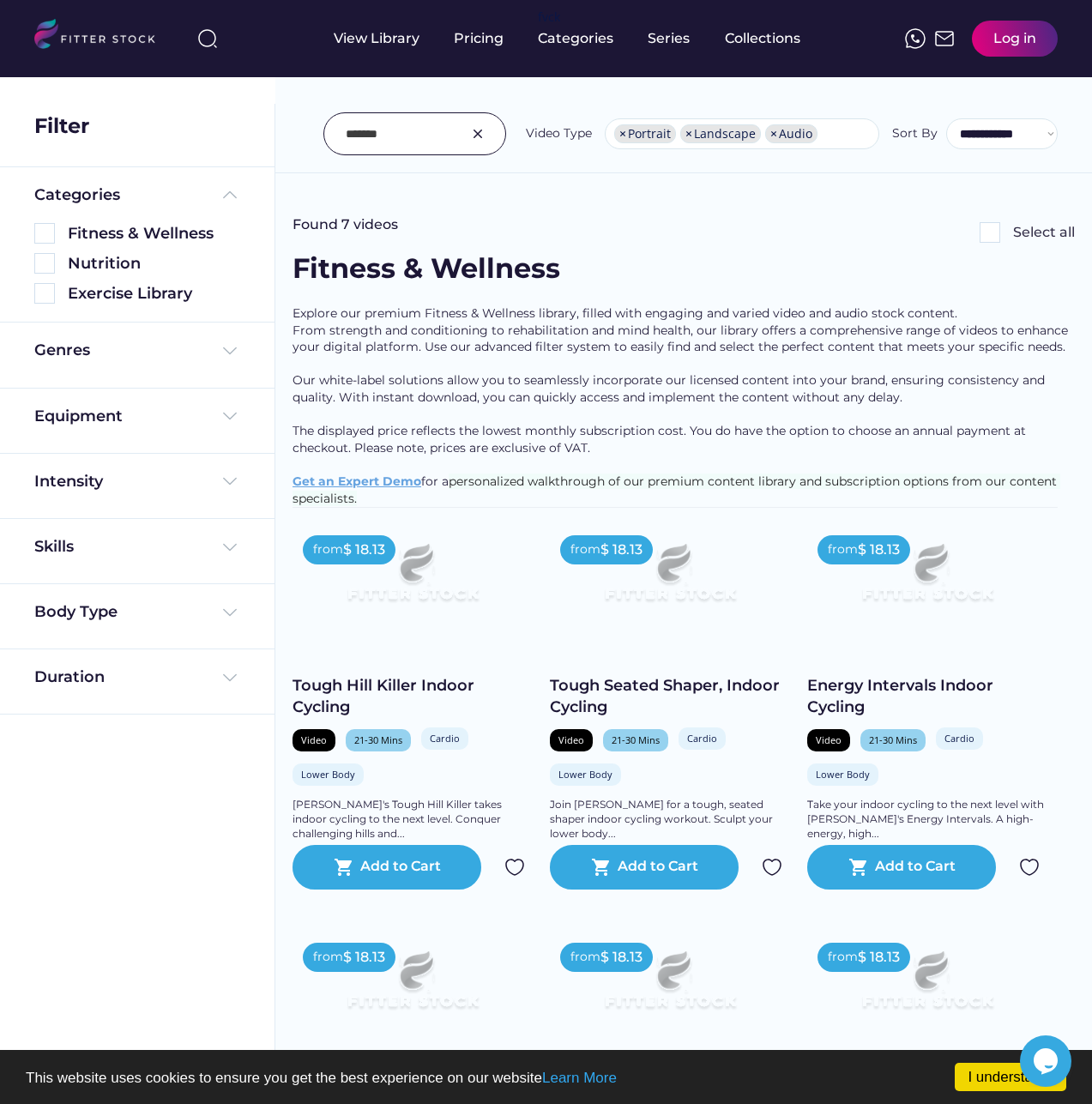
click at [477, 126] on img at bounding box center [478, 134] width 21 height 21
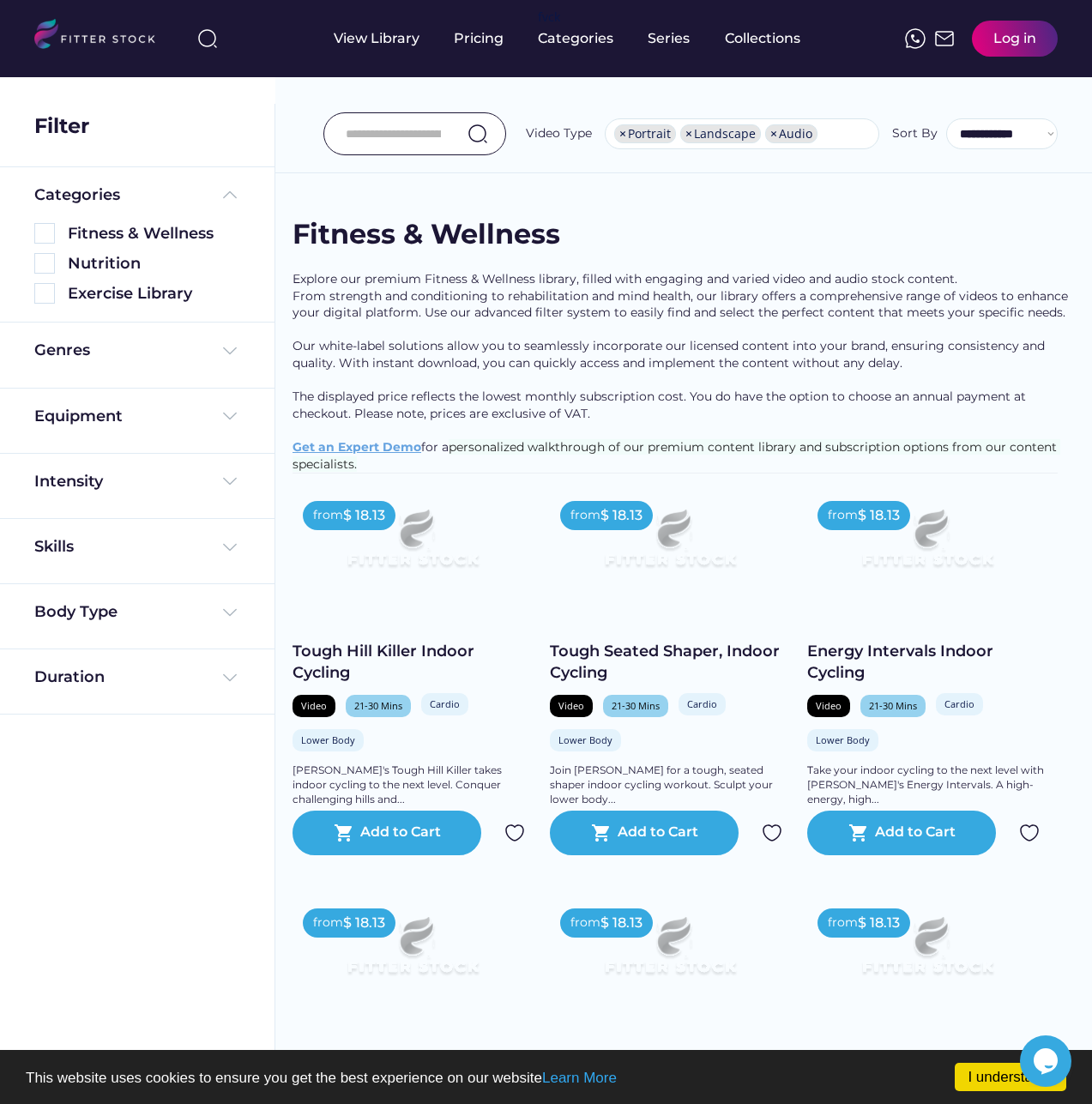
click at [438, 136] on input "input" at bounding box center [393, 134] width 95 height 36
paste input "**********"
click at [361, 121] on input "input" at bounding box center [393, 134] width 95 height 36
click at [367, 134] on input "input" at bounding box center [393, 134] width 95 height 36
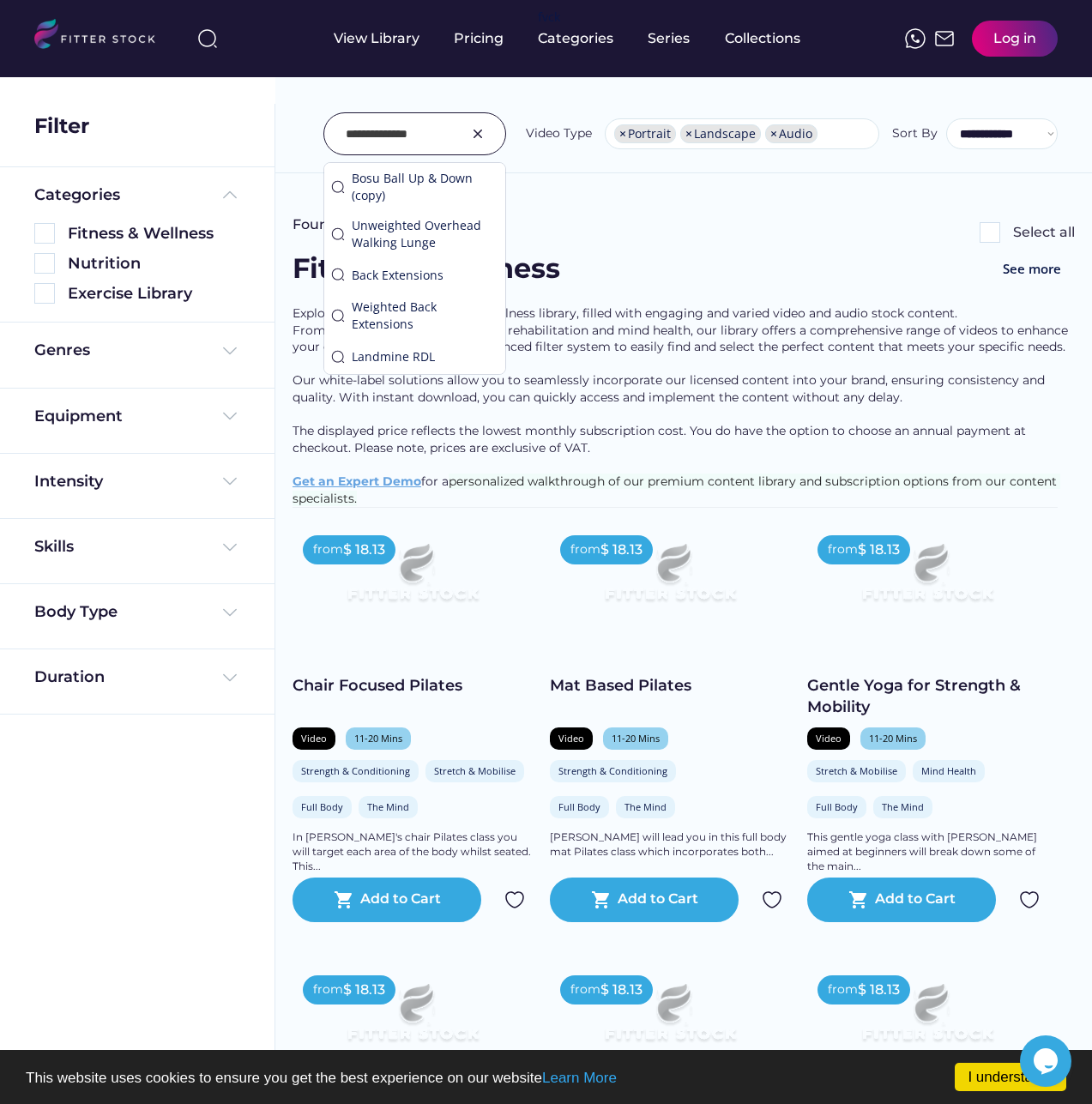
type input "**********"
click at [534, 398] on div "Explore our premium Fitness & Wellness library, filled with engaging and varied…" at bounding box center [683, 406] width 782 height 201
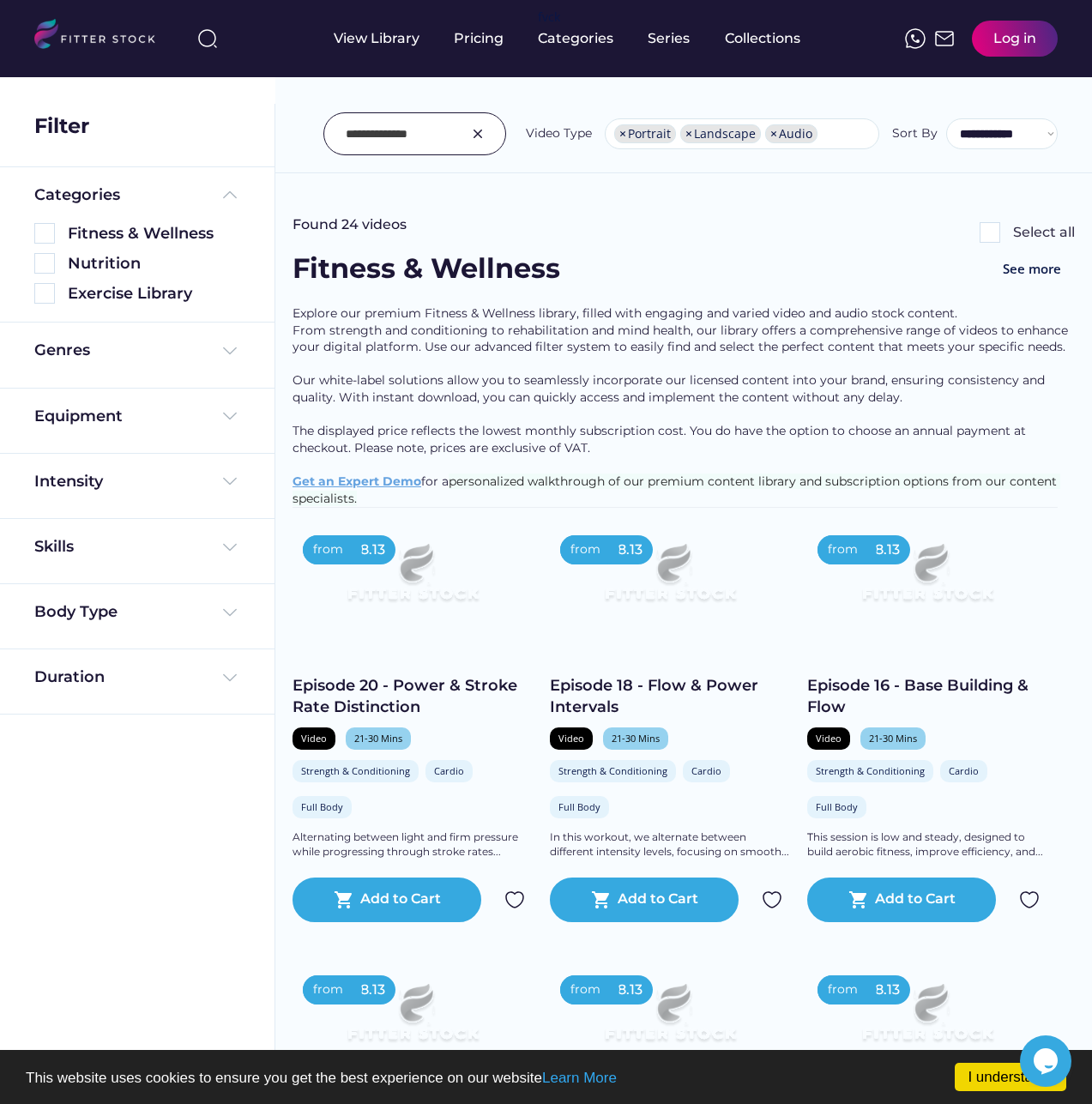
click at [452, 129] on div at bounding box center [414, 133] width 182 height 43
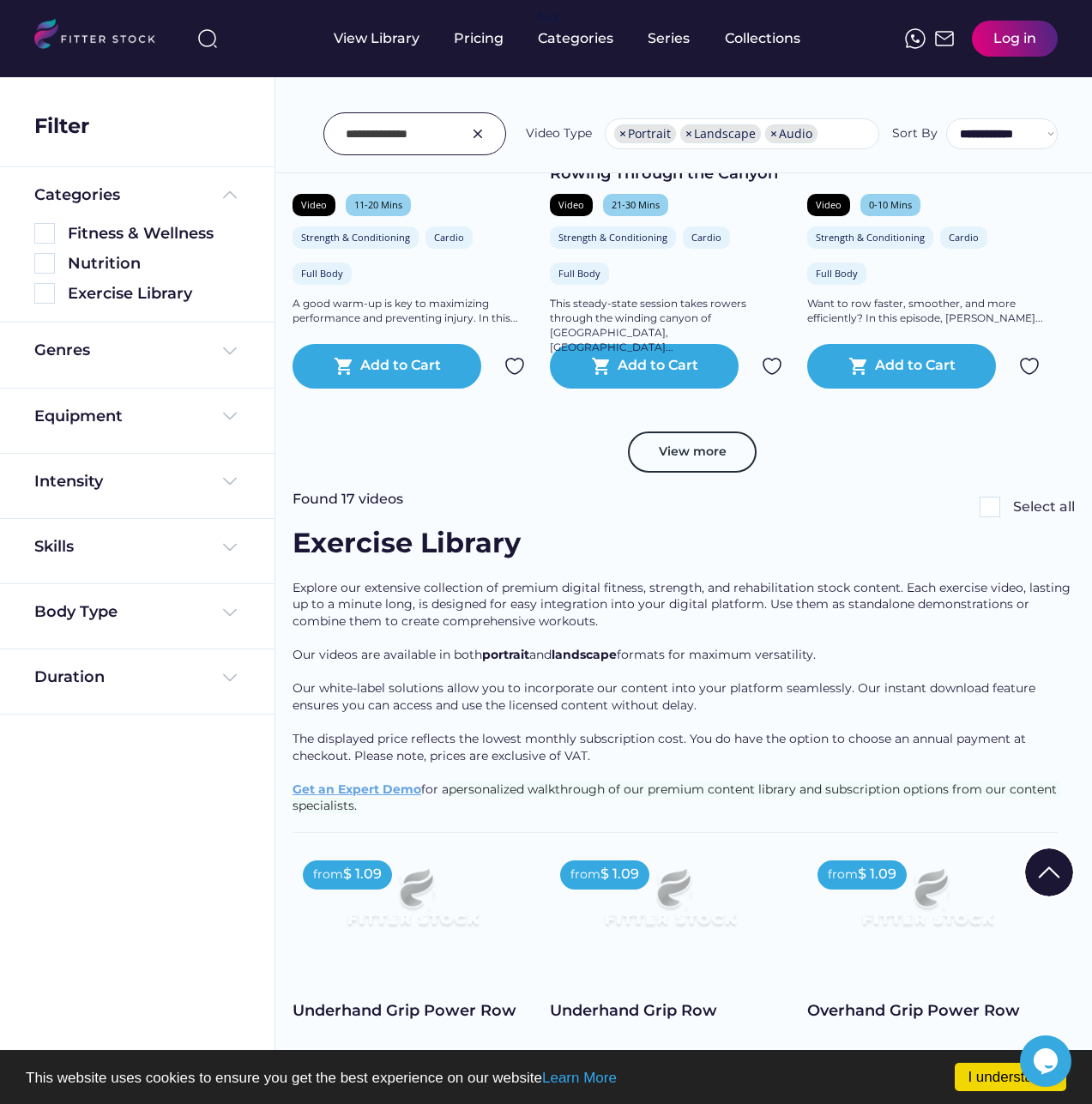
scroll to position [3515, 0]
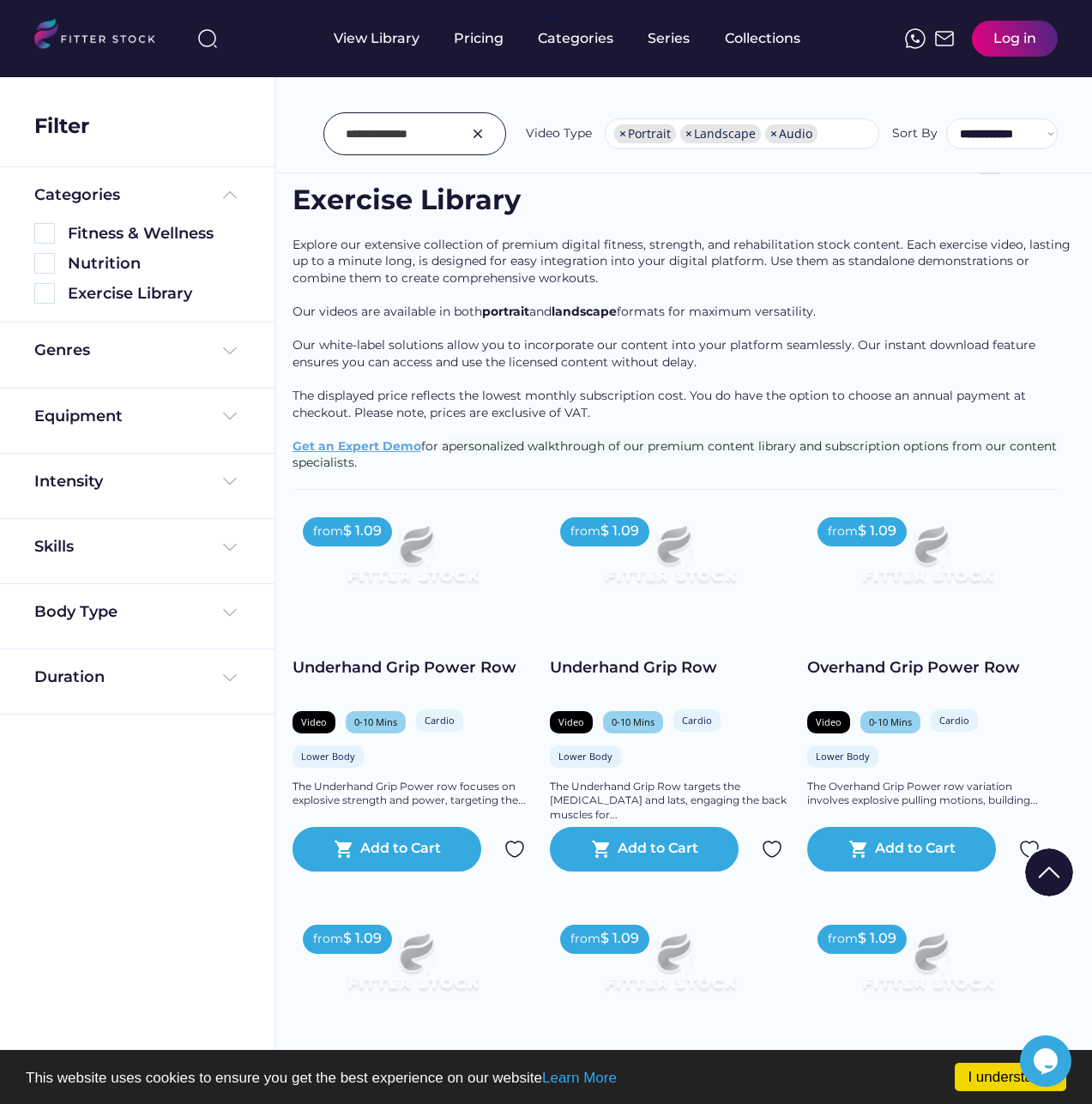
drag, startPoint x: 477, startPoint y: 130, endPoint x: 429, endPoint y: 132, distance: 48.0
click at [477, 130] on img at bounding box center [478, 134] width 21 height 21
click at [429, 132] on input "input" at bounding box center [393, 134] width 95 height 36
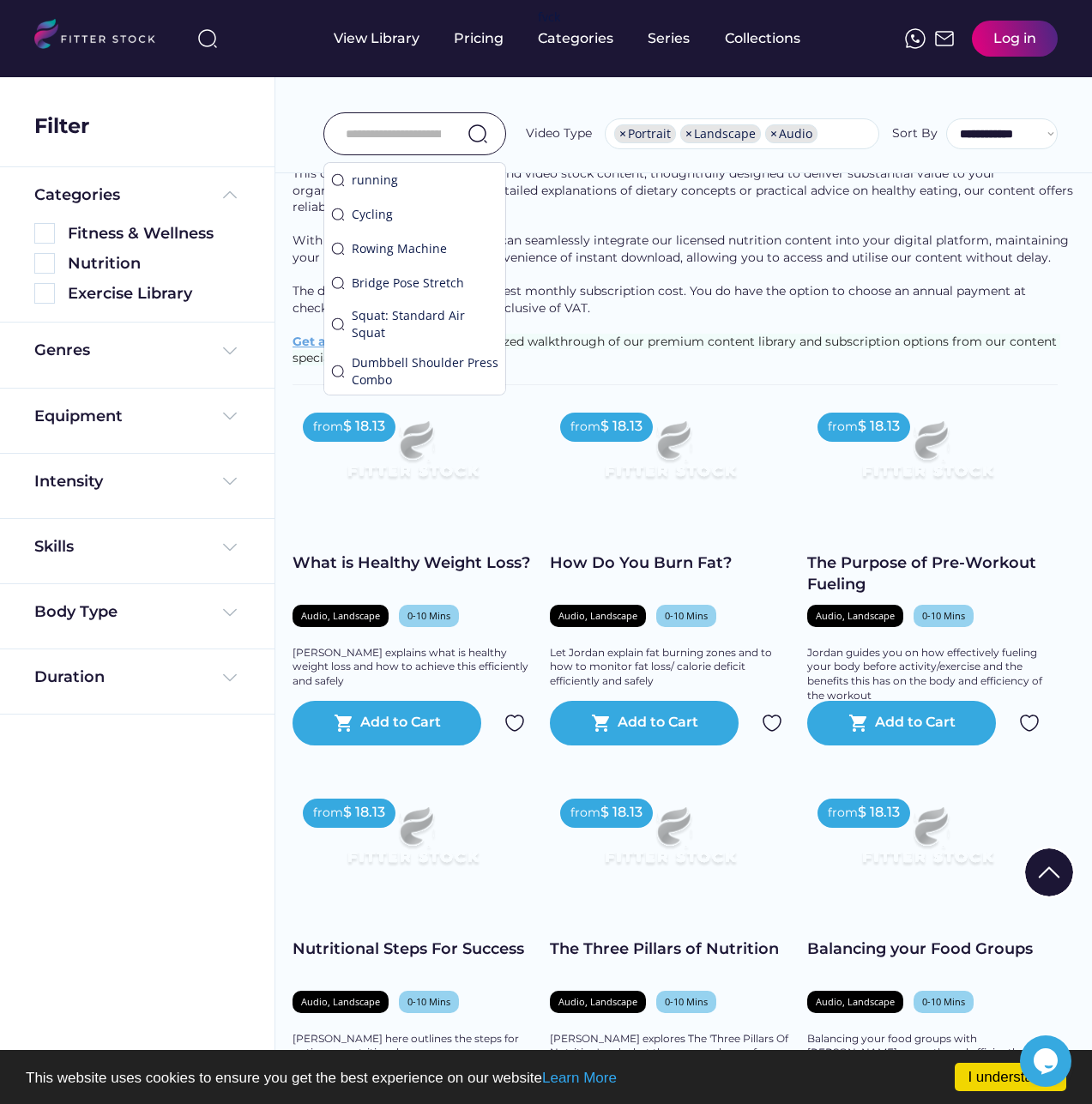
paste input "**********"
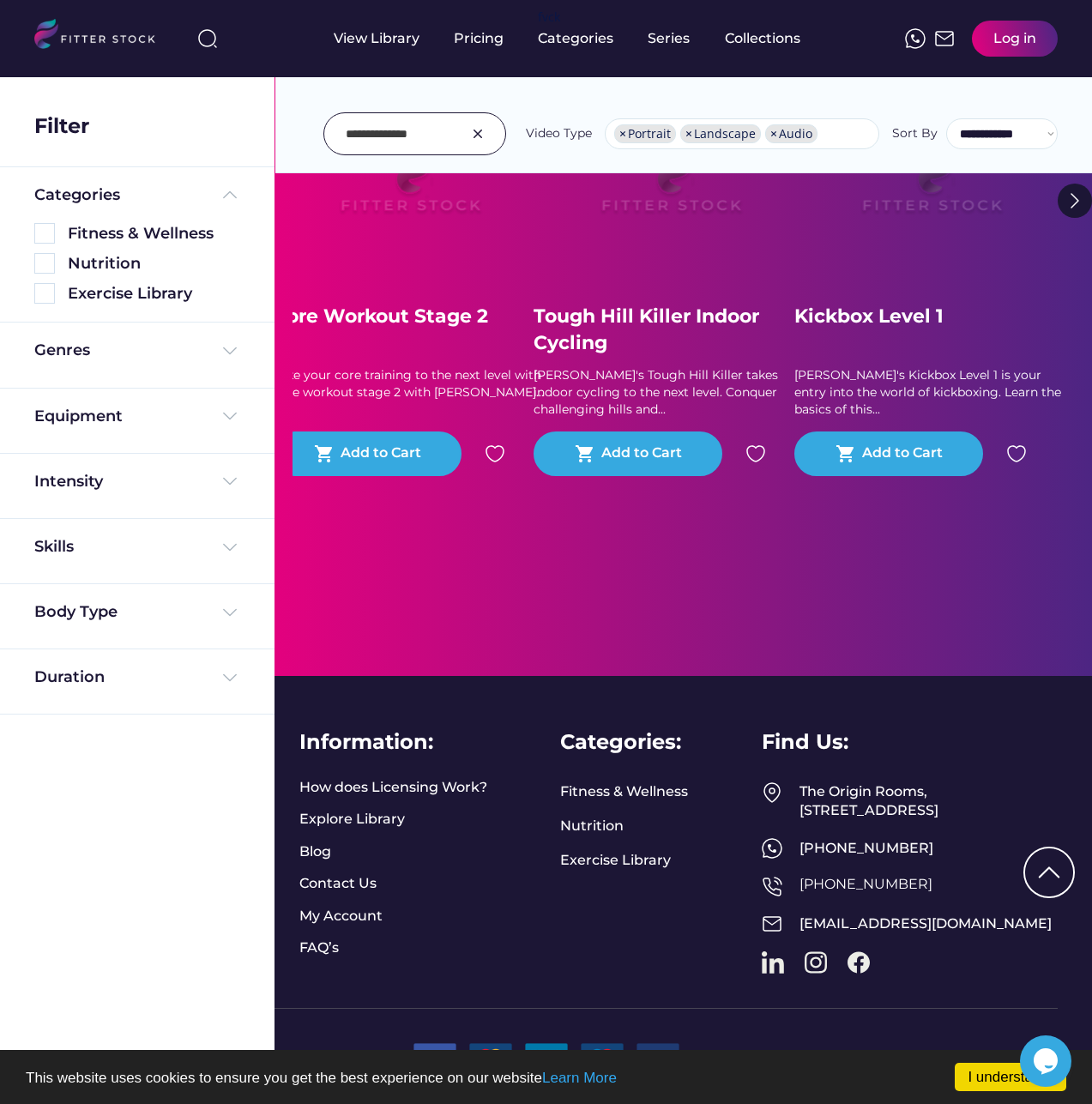
scroll to position [0, 0]
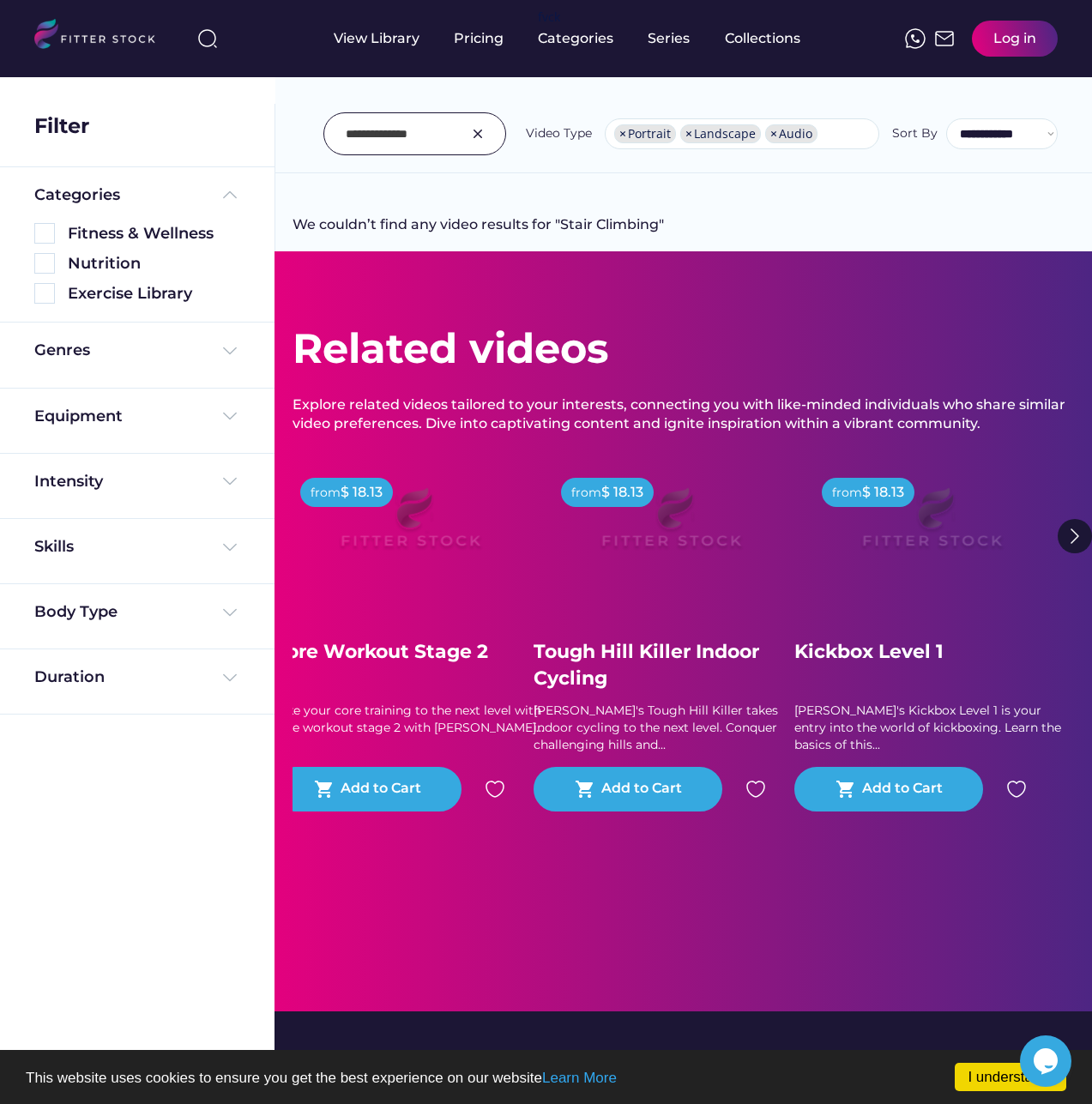
click at [445, 139] on div at bounding box center [414, 133] width 182 height 43
type input "******"
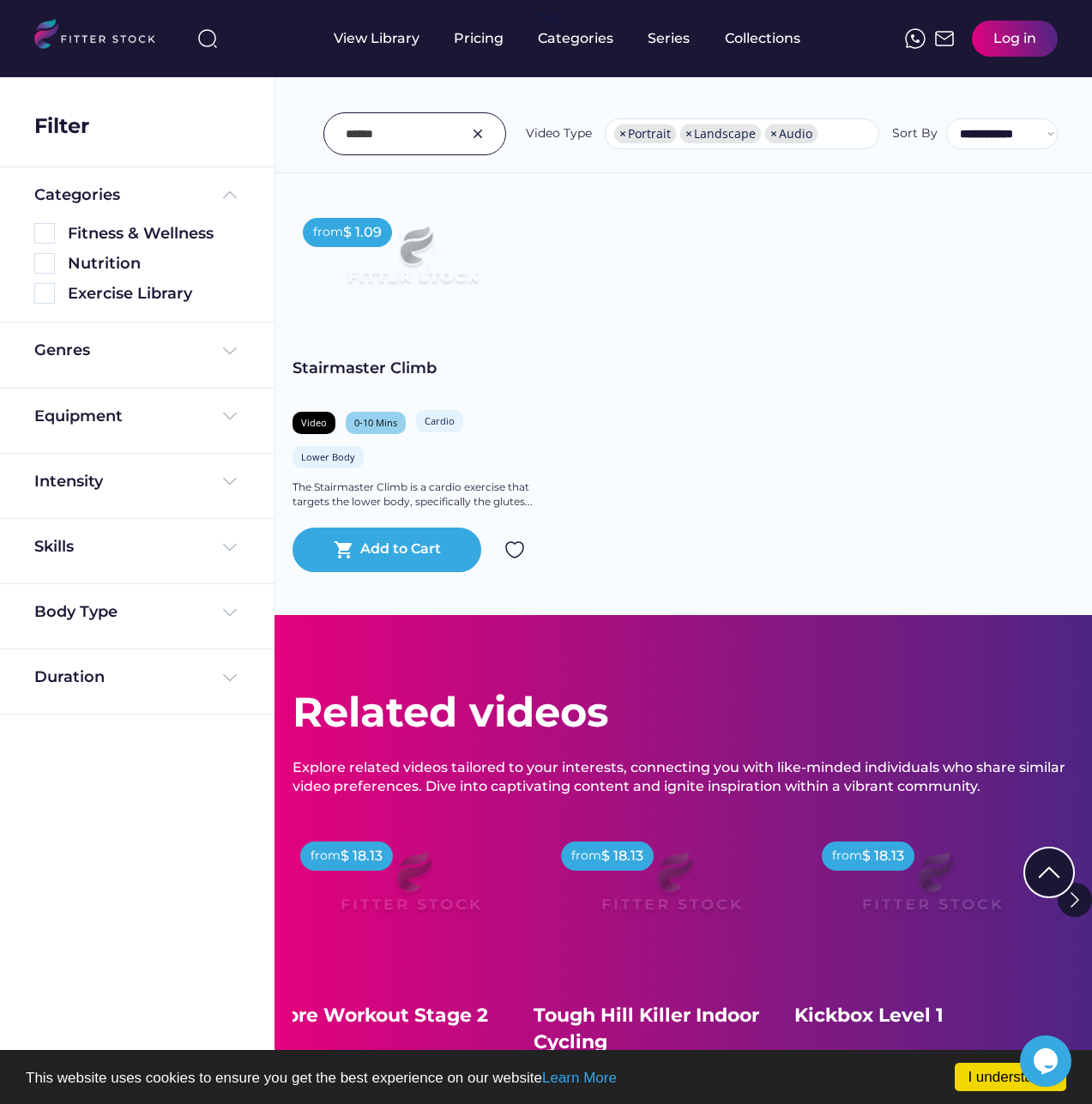
scroll to position [343, 0]
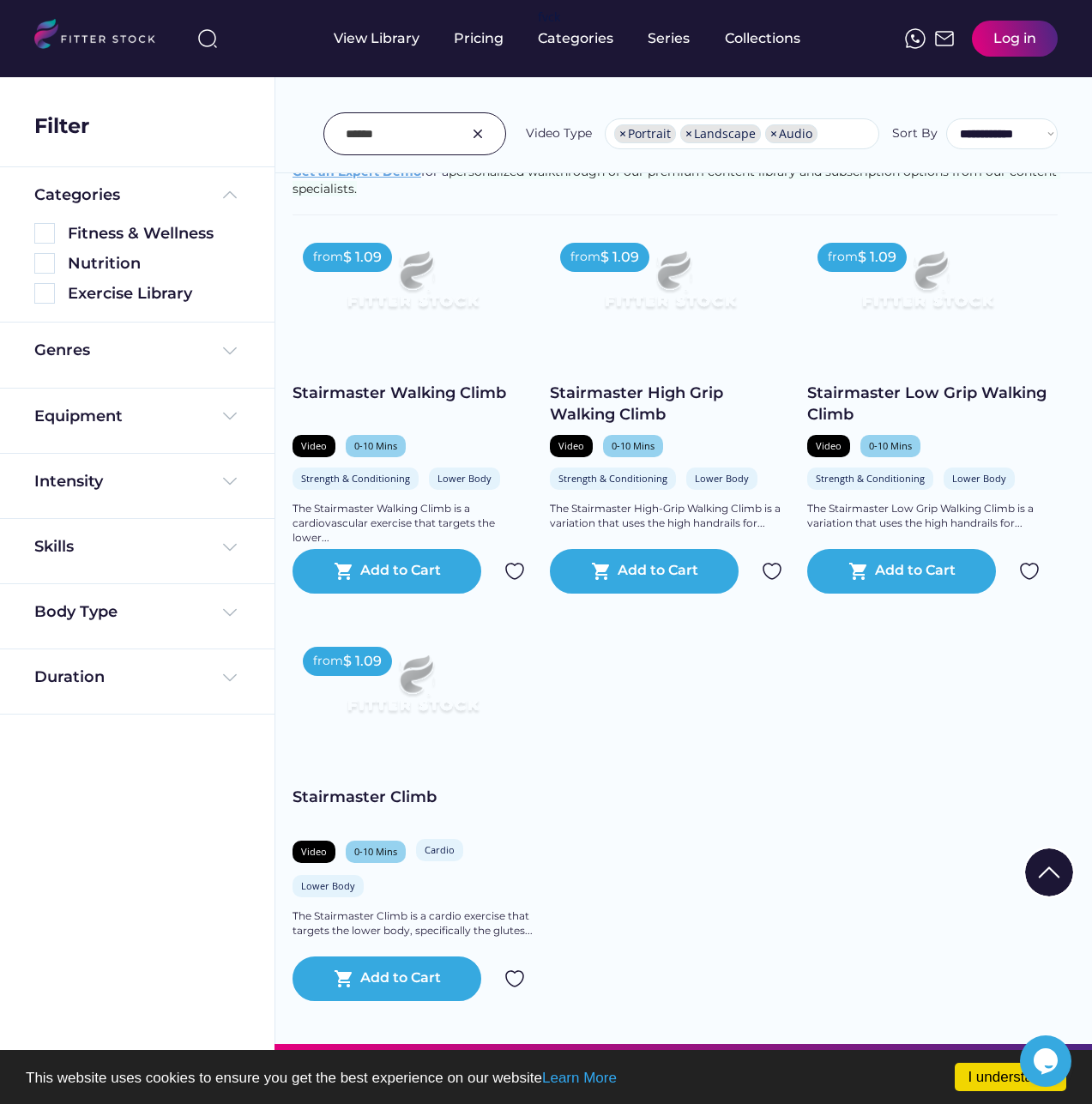
click at [413, 709] on img at bounding box center [412, 691] width 192 height 108
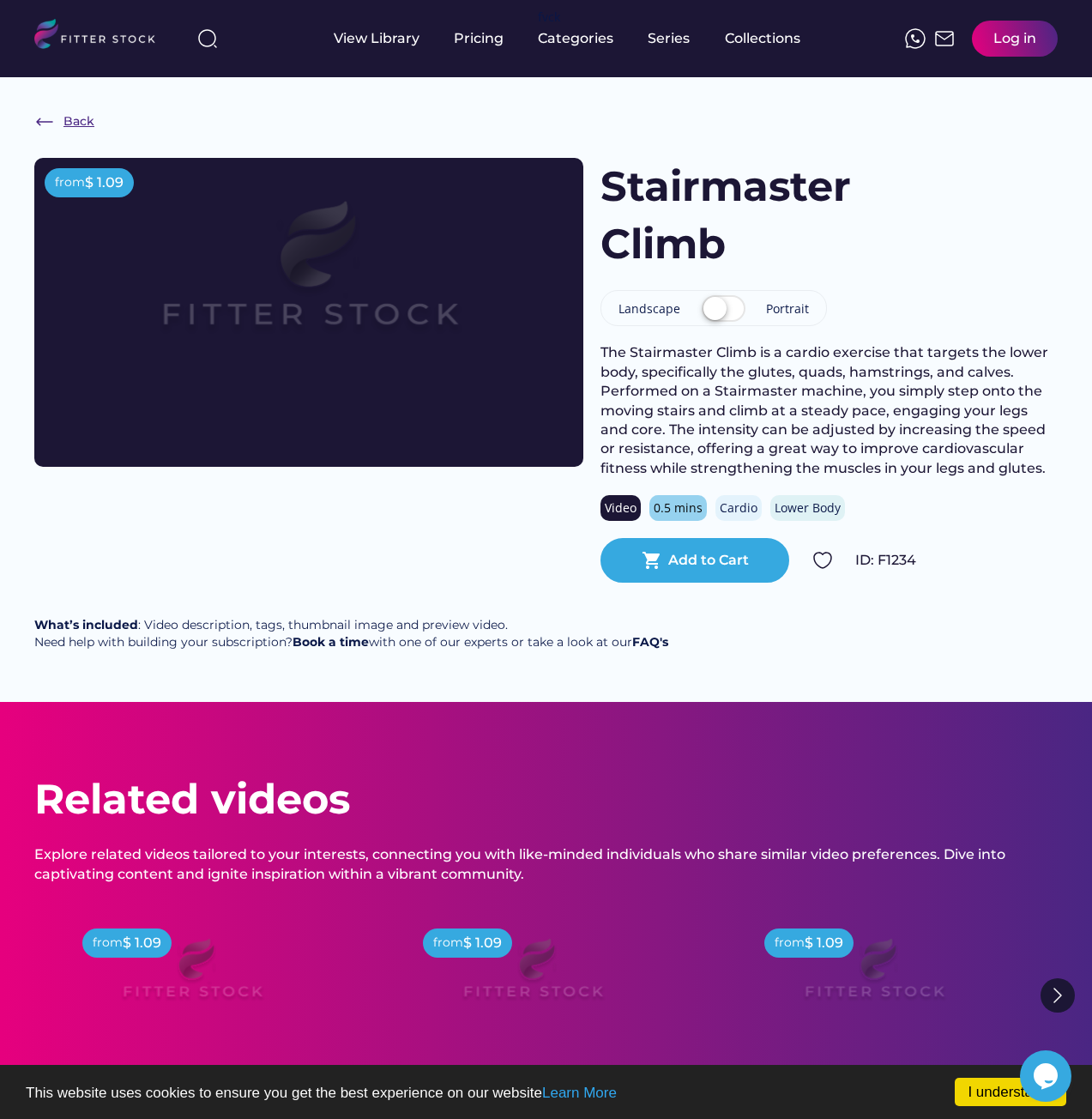
drag, startPoint x: 37, startPoint y: 122, endPoint x: 68, endPoint y: 121, distance: 31.0
click at [36, 122] on img at bounding box center [45, 122] width 21 height 21
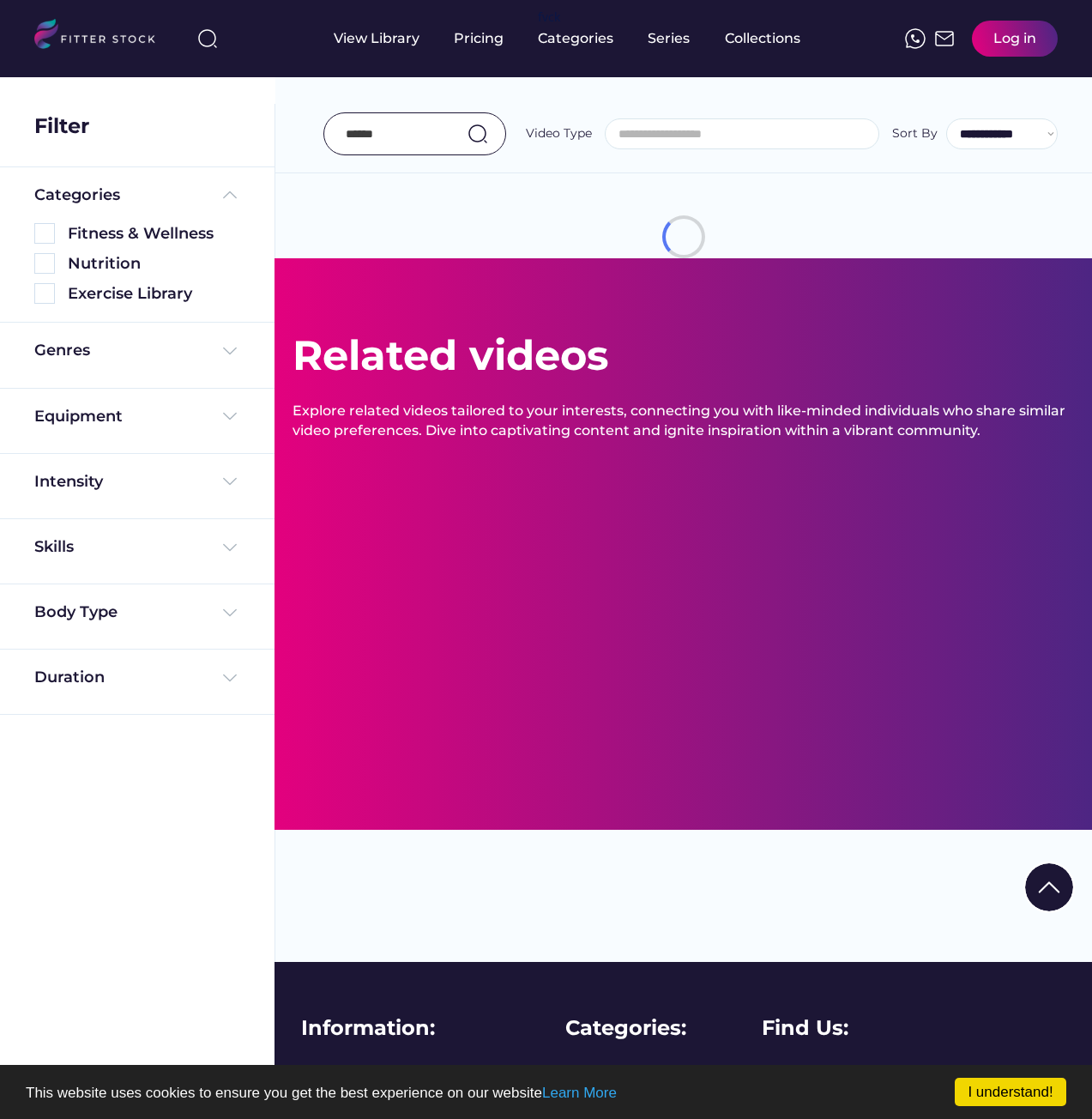
select select "**********"
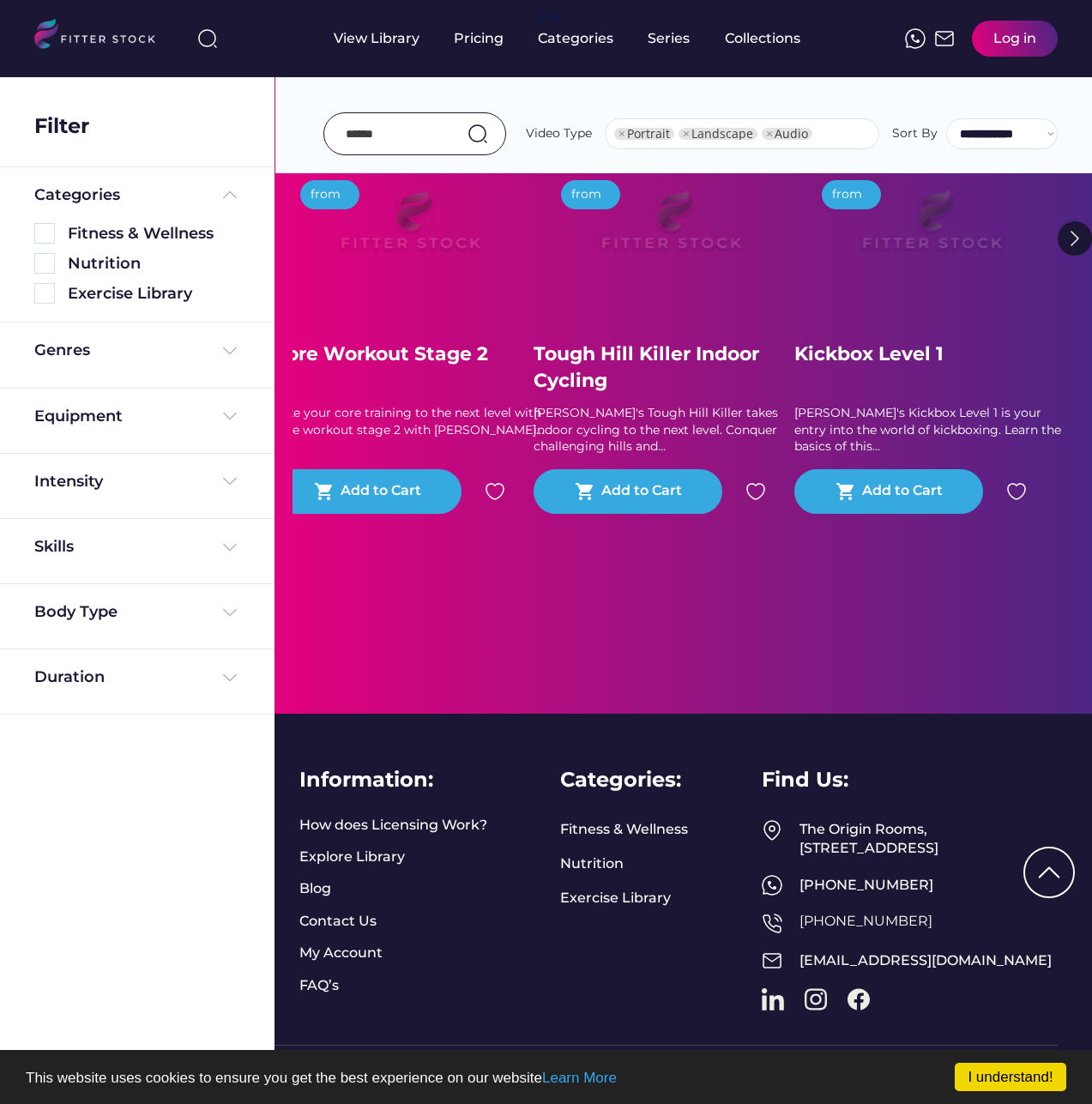
select select "**********"
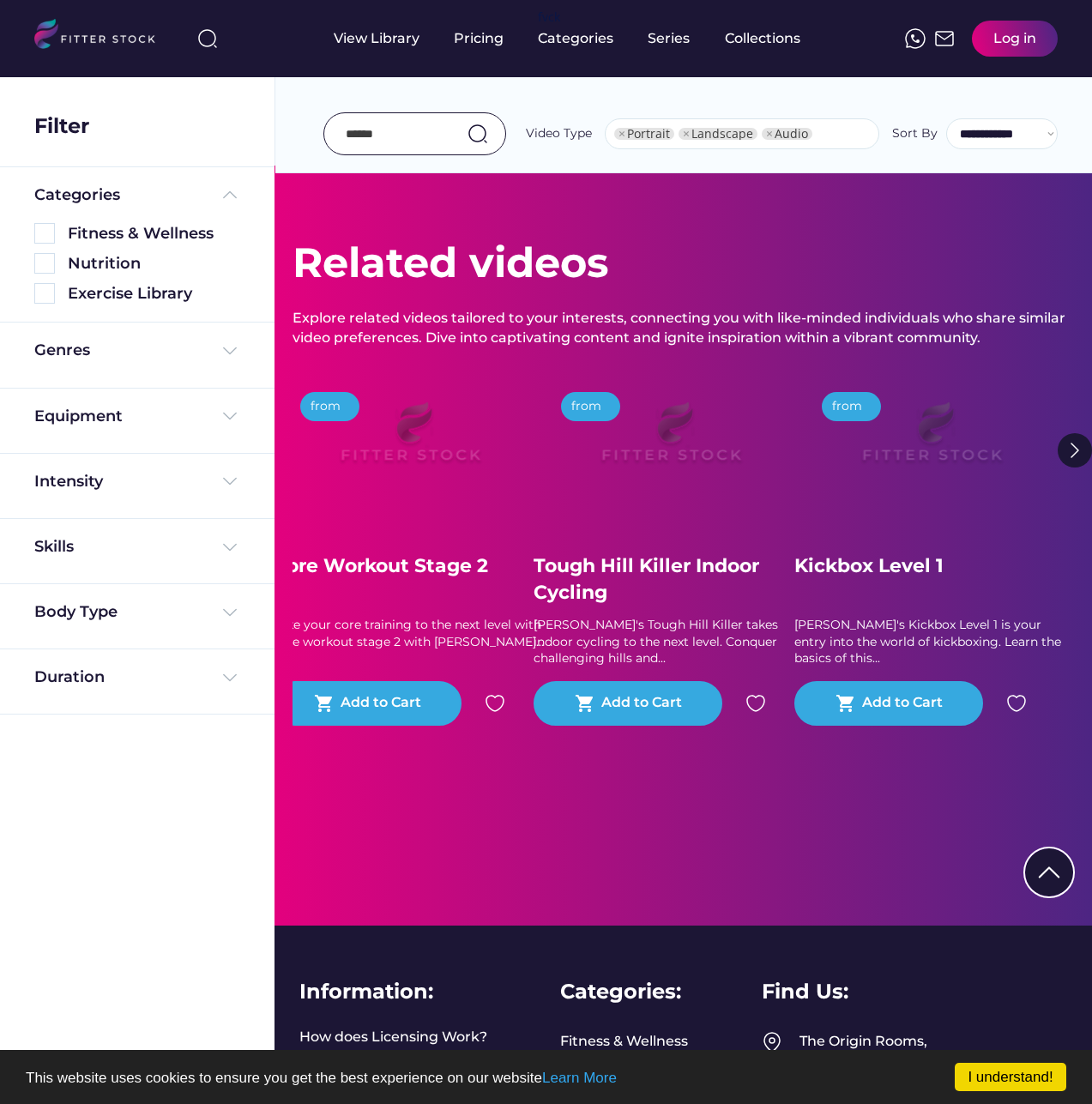
click at [381, 129] on input "input" at bounding box center [393, 134] width 95 height 36
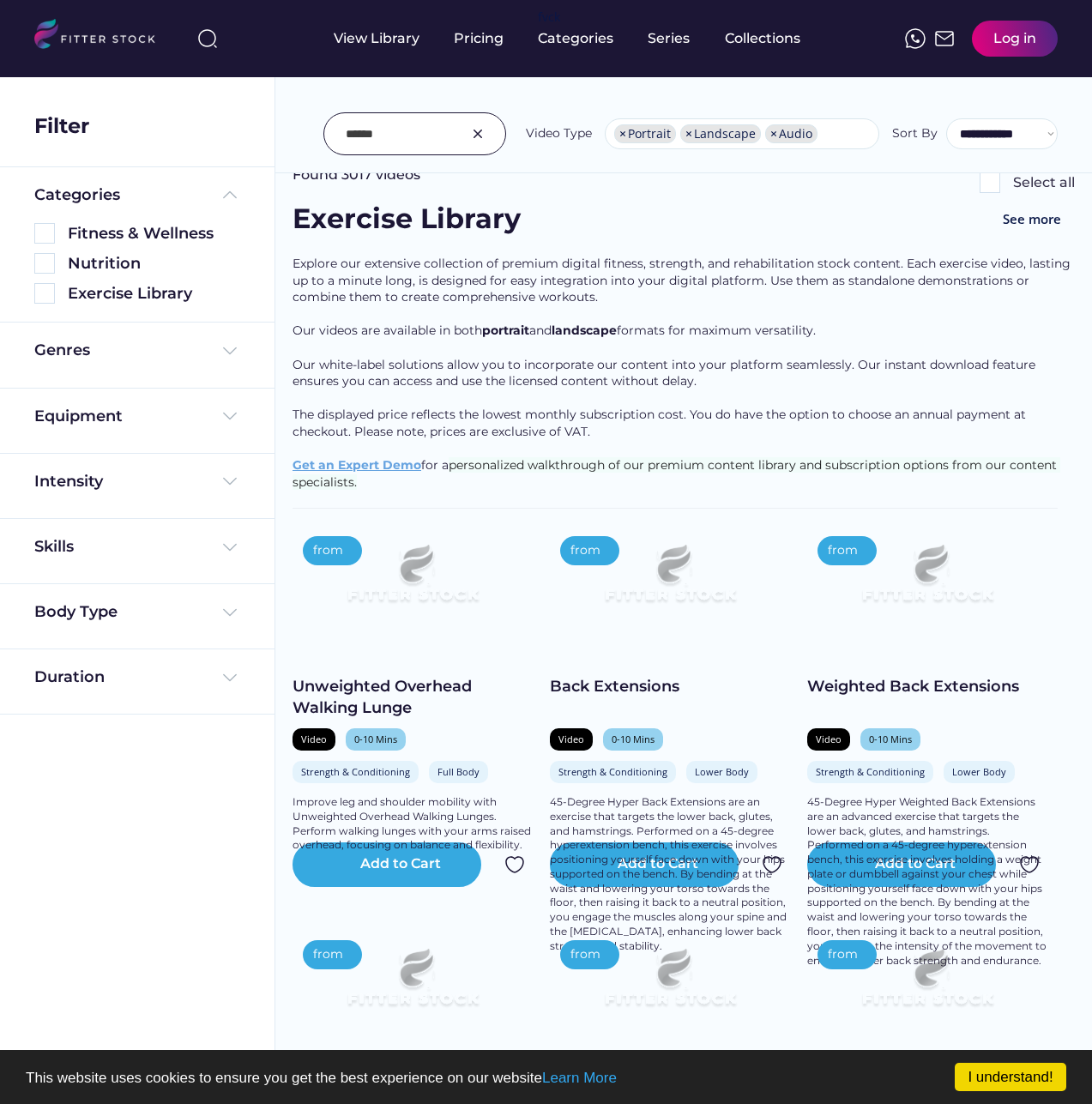
click at [385, 131] on input "input" at bounding box center [393, 134] width 95 height 36
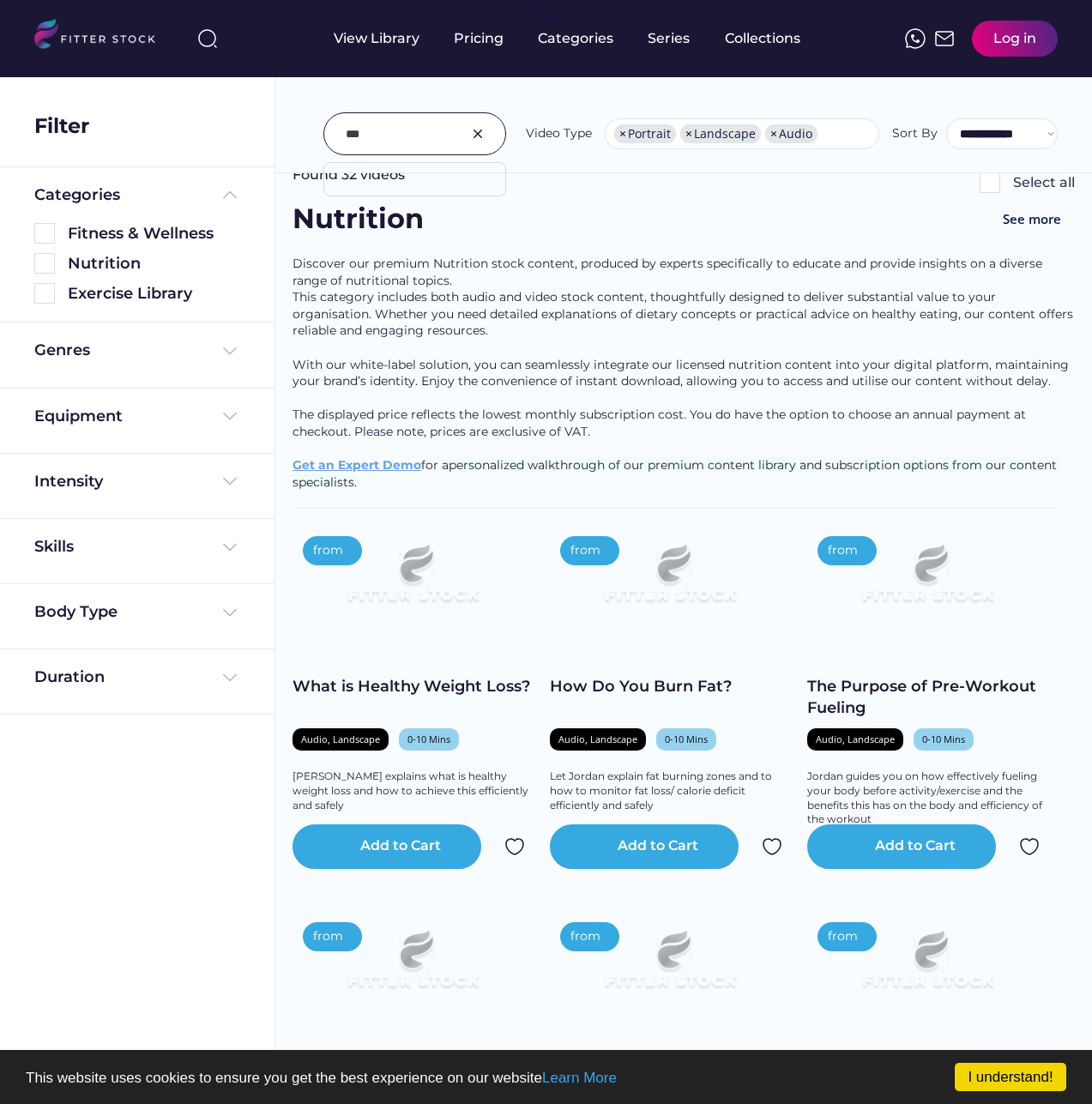
type input "*"
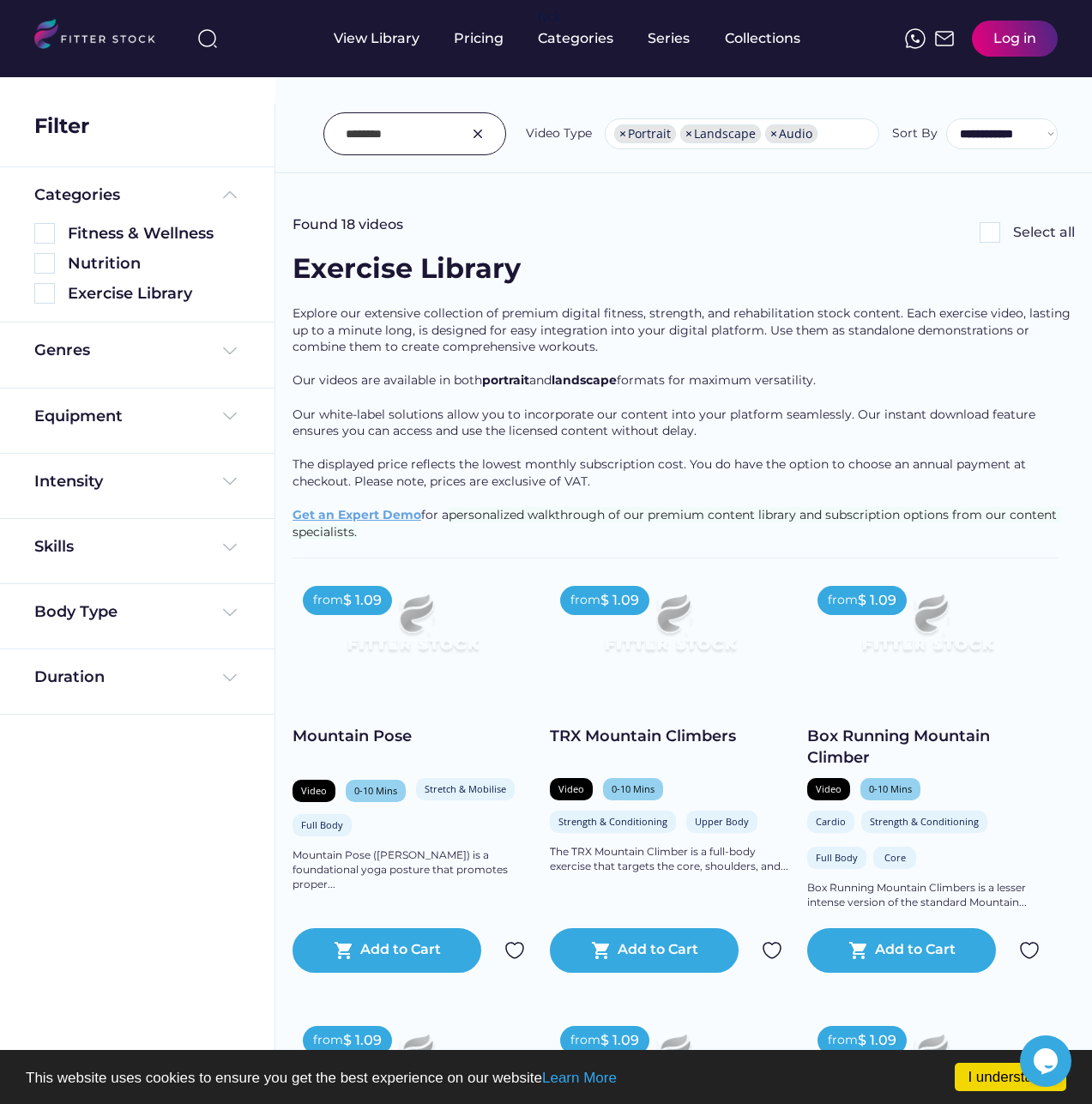
scroll to position [172, 0]
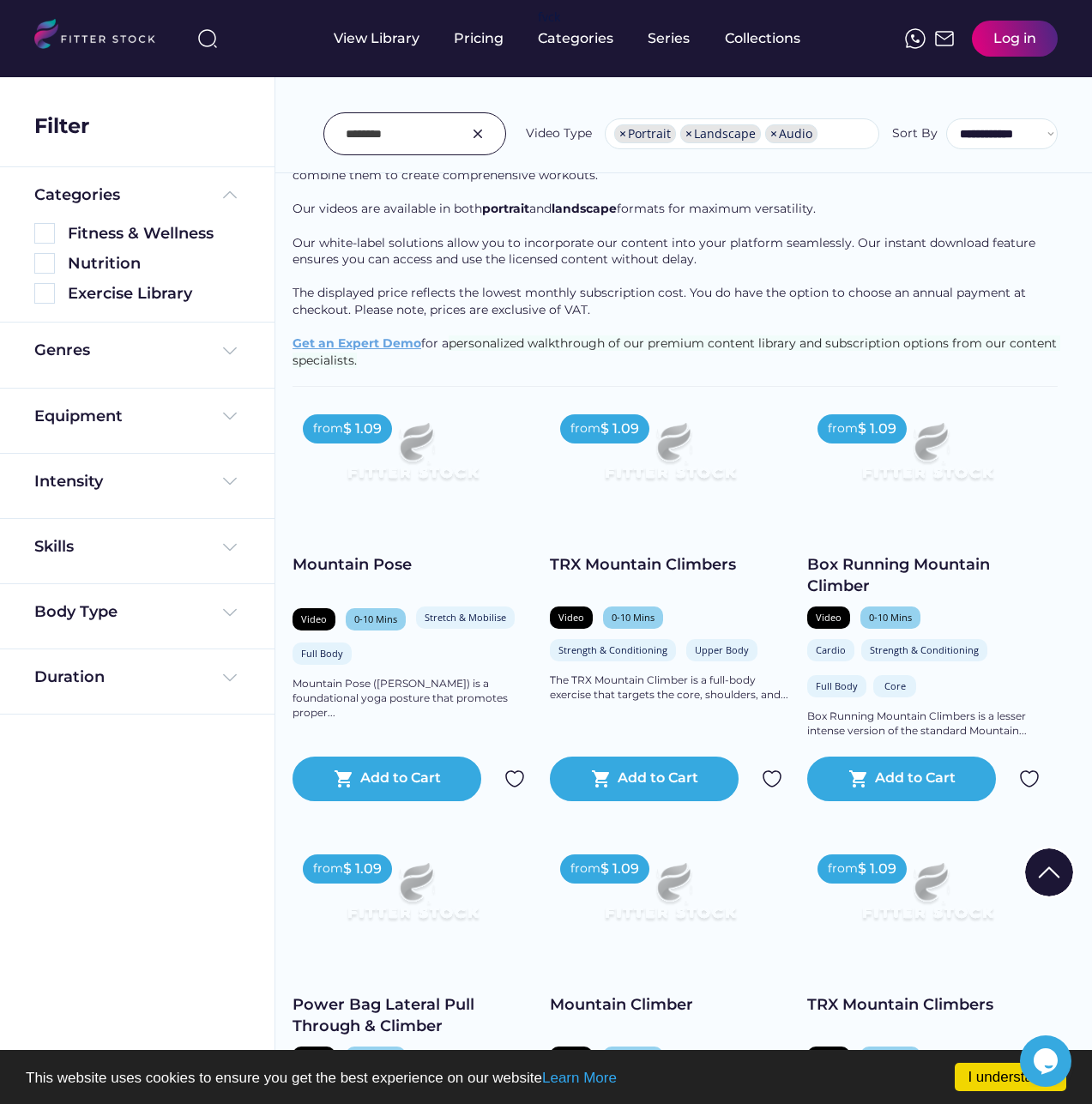
click at [398, 136] on input "input" at bounding box center [393, 134] width 95 height 36
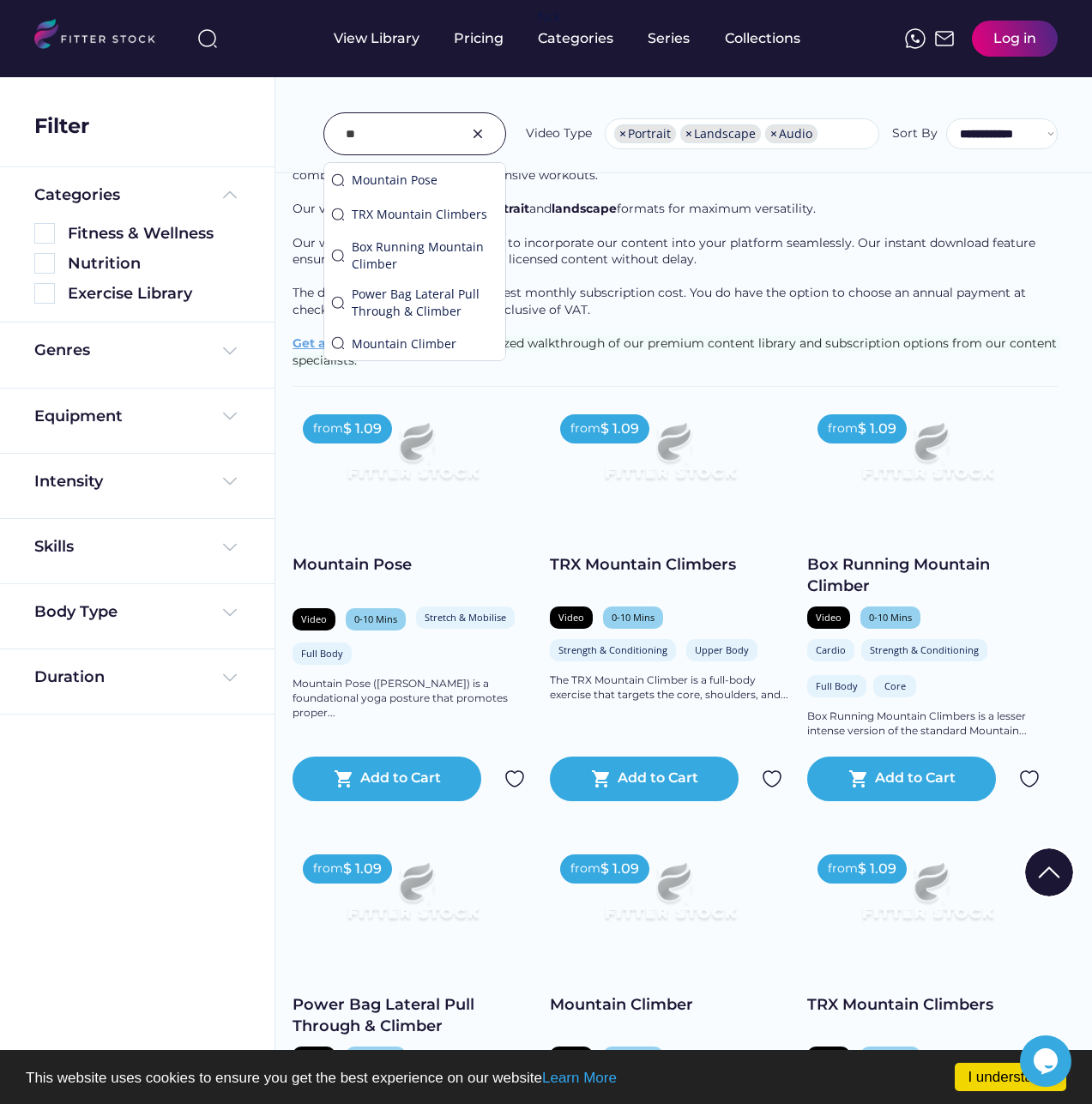
type input "*"
type input "******"
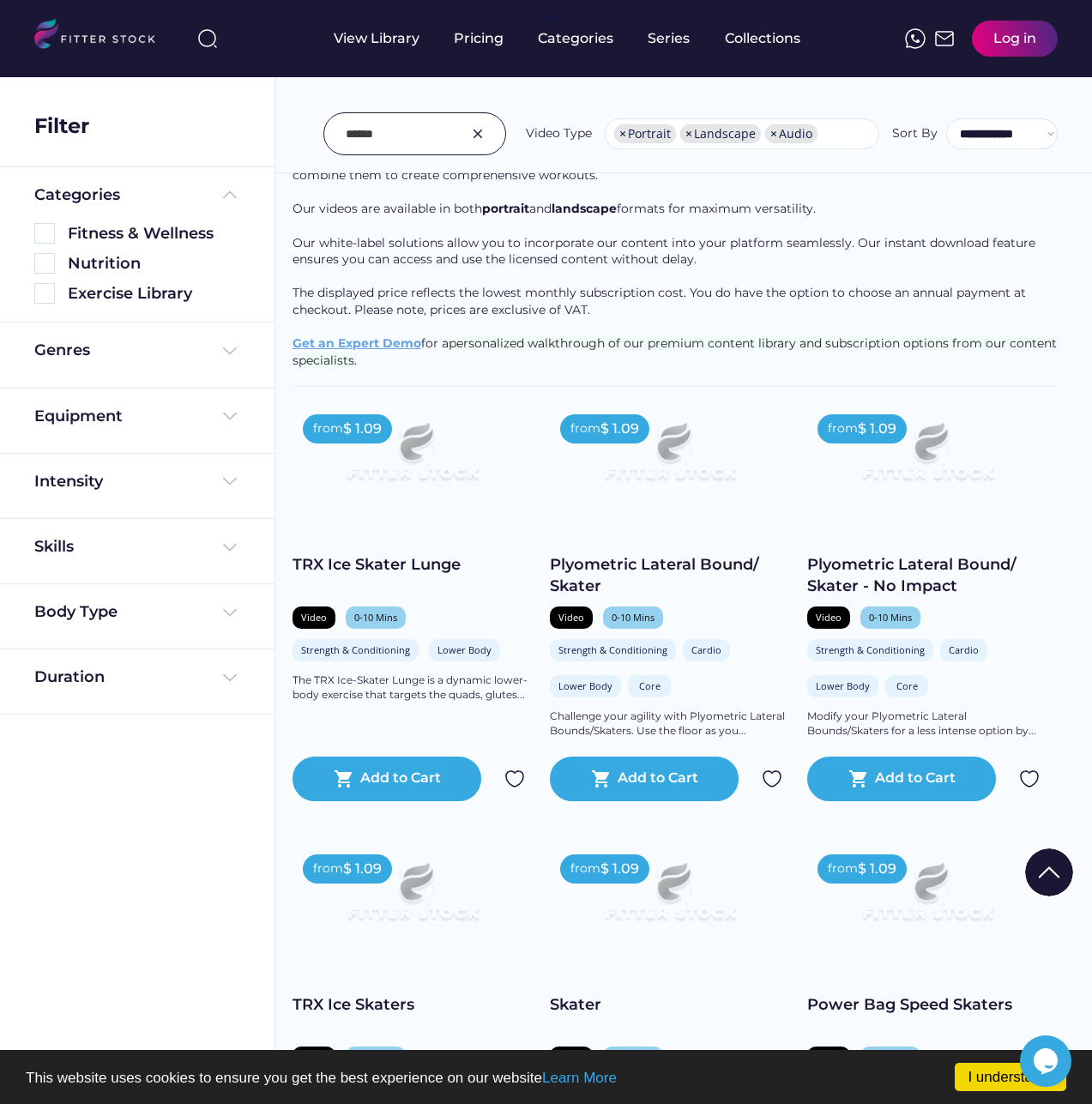
scroll to position [343, 0]
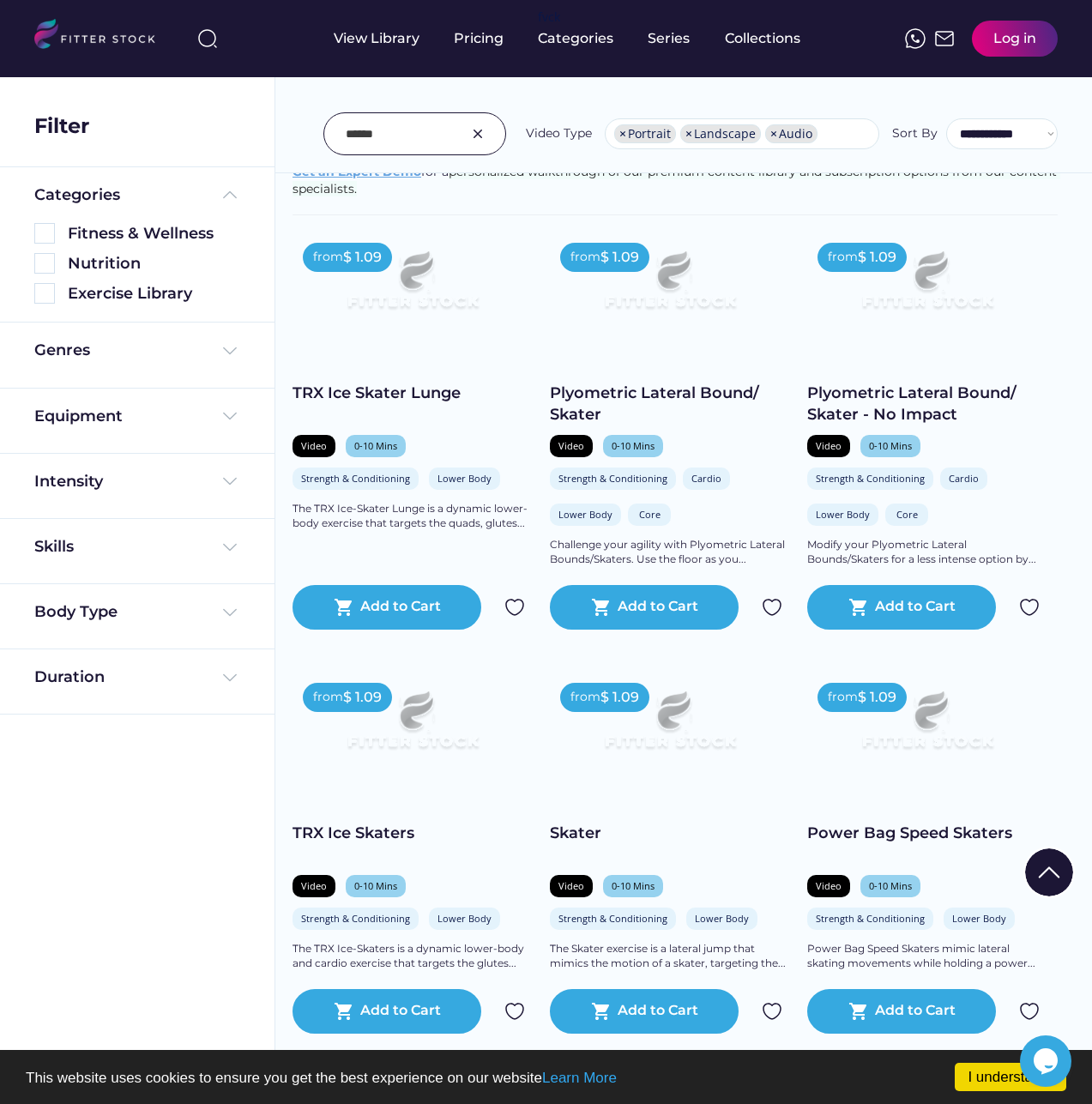
click at [676, 738] on img at bounding box center [670, 727] width 192 height 108
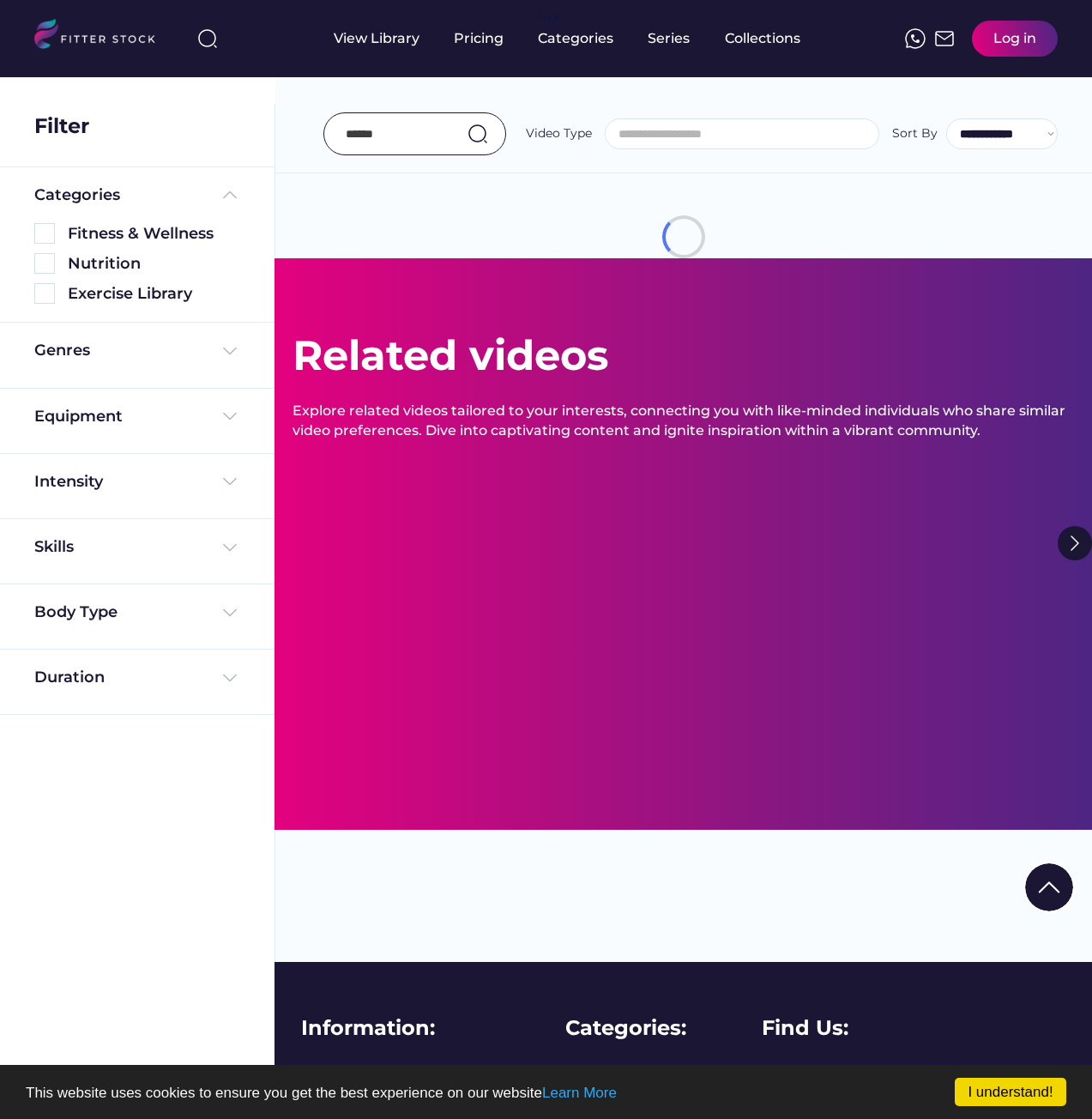
select select "**********"
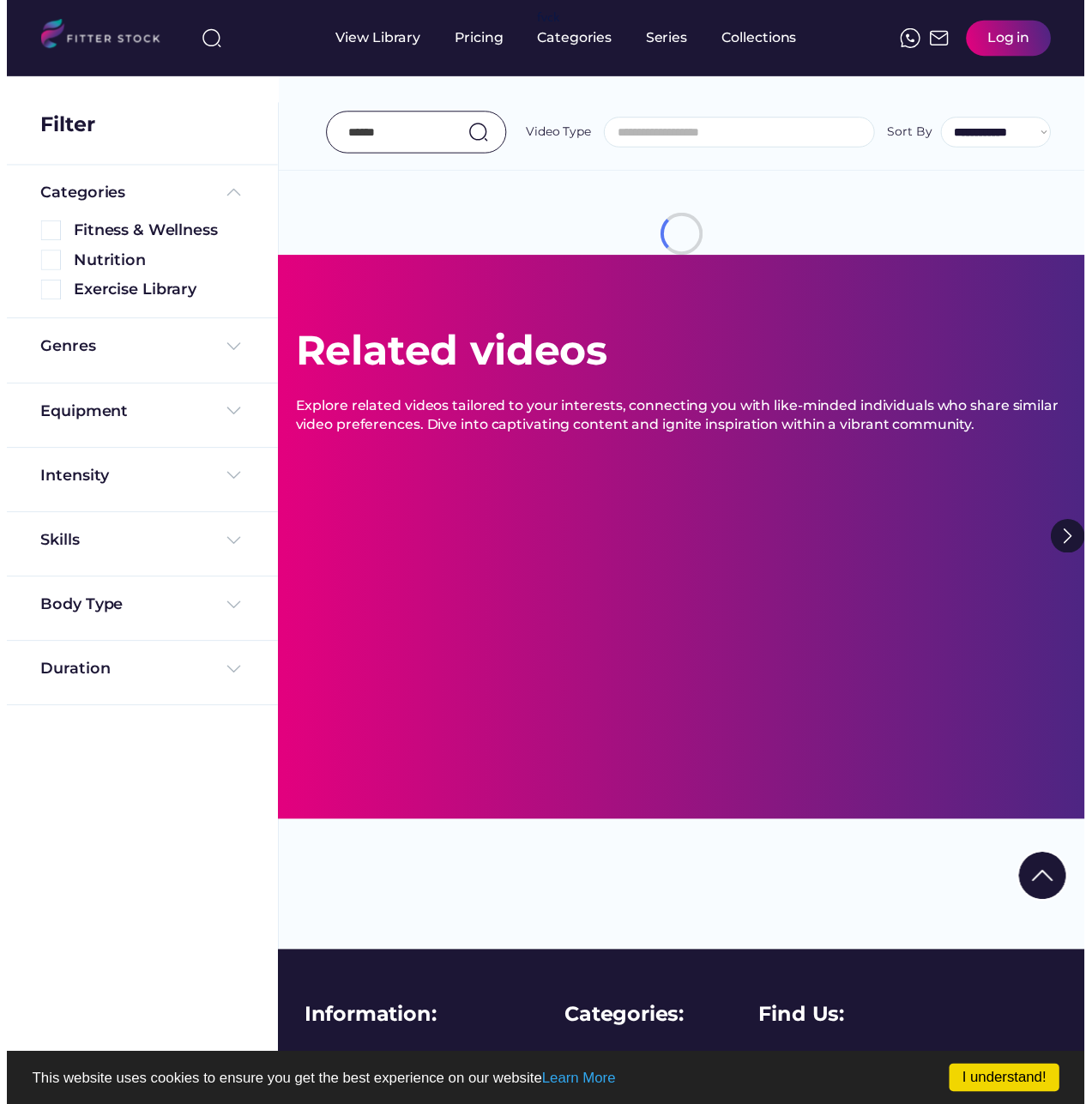
scroll to position [261, 0]
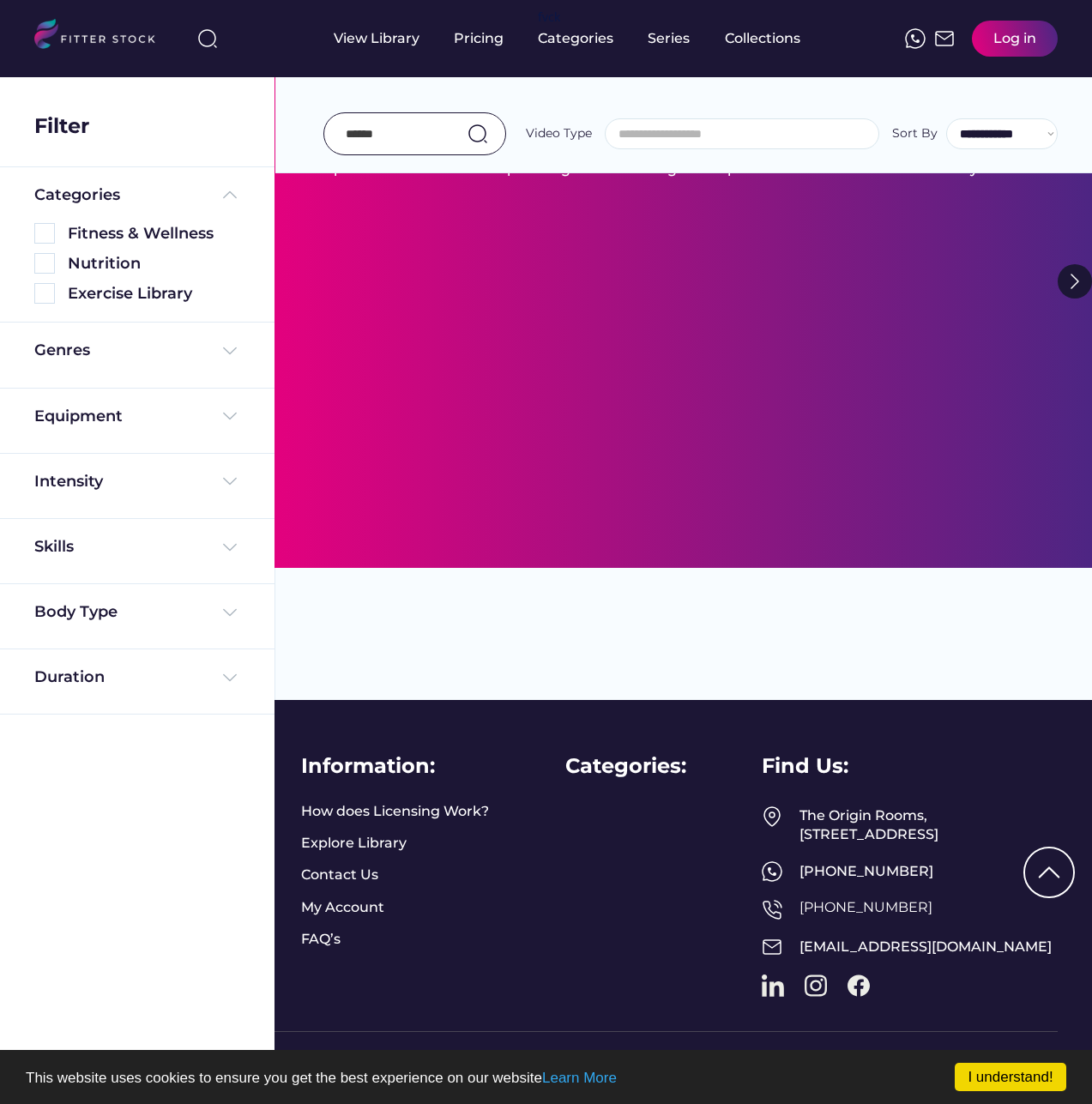
select select "**********"
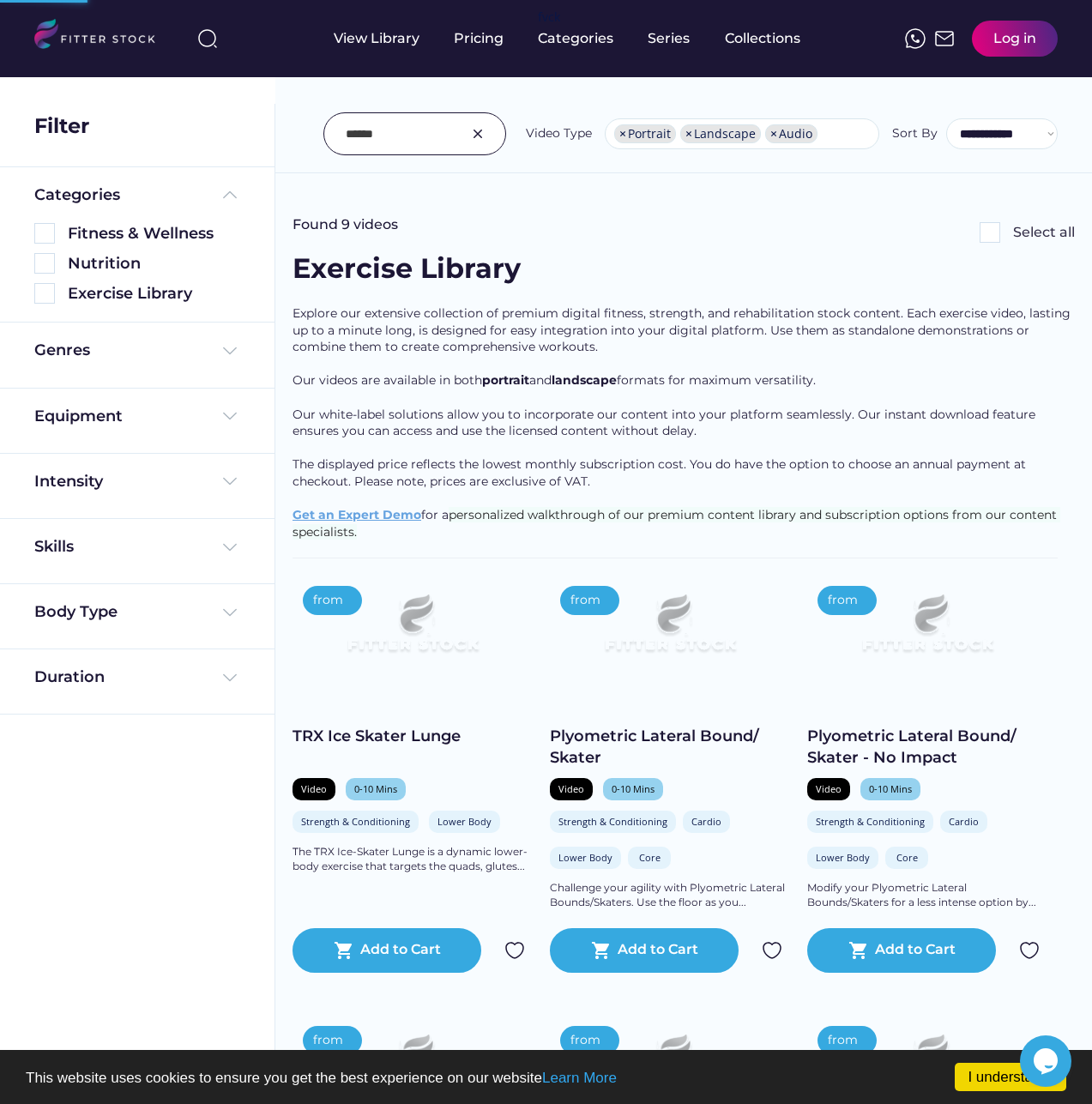
scroll to position [0, 0]
click at [385, 134] on input "input" at bounding box center [393, 134] width 95 height 36
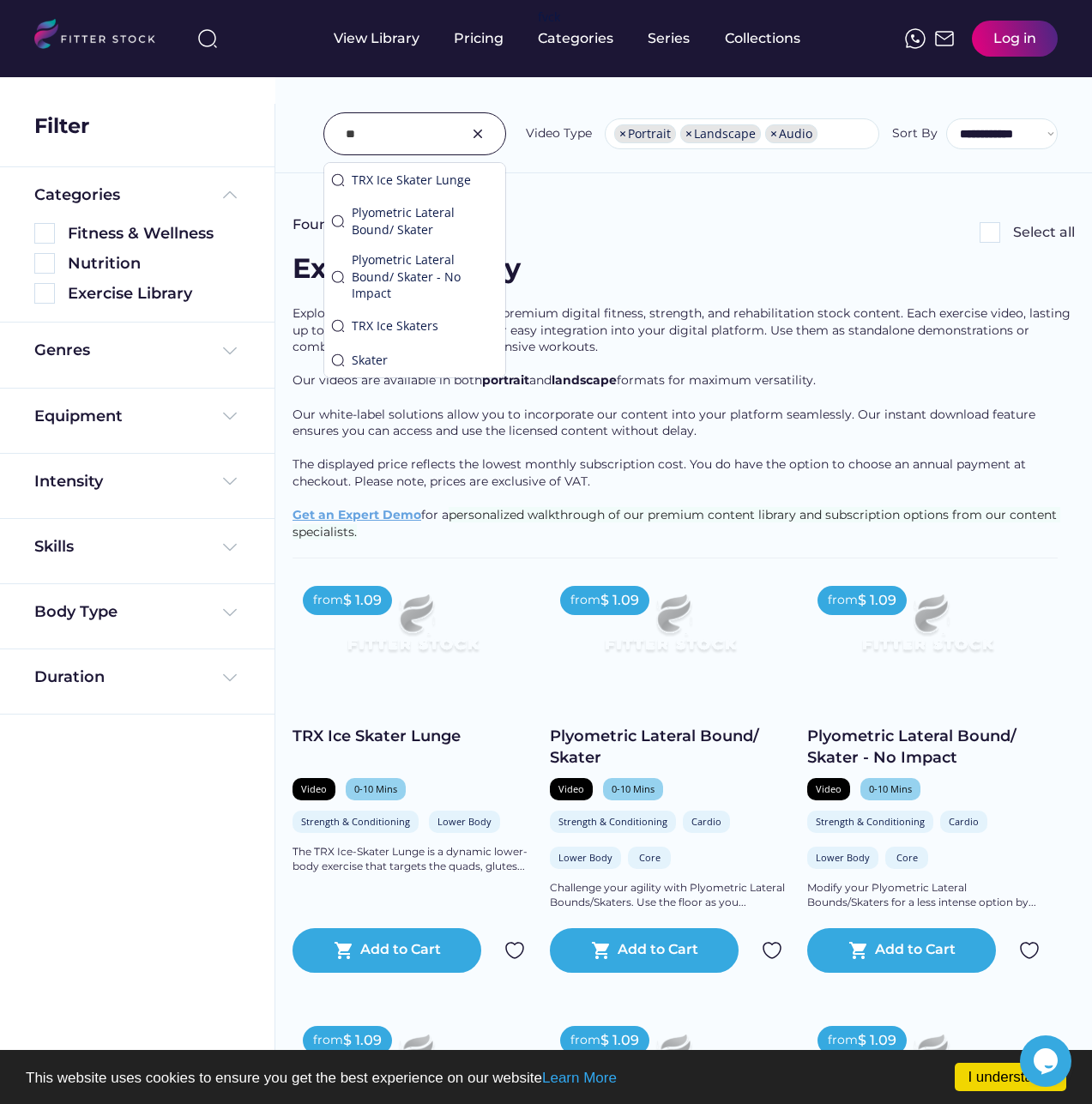
type input "*"
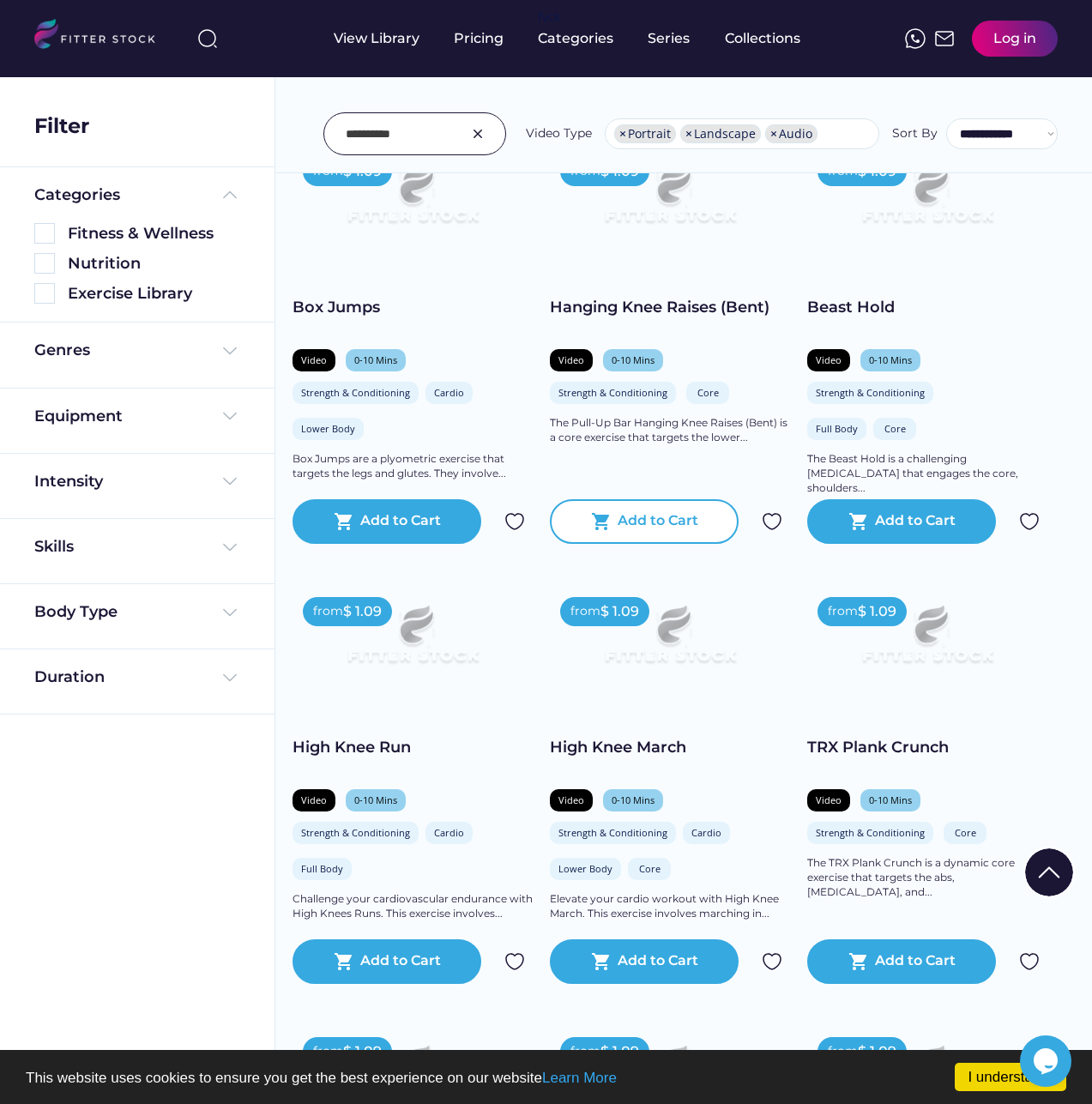
scroll to position [515, 0]
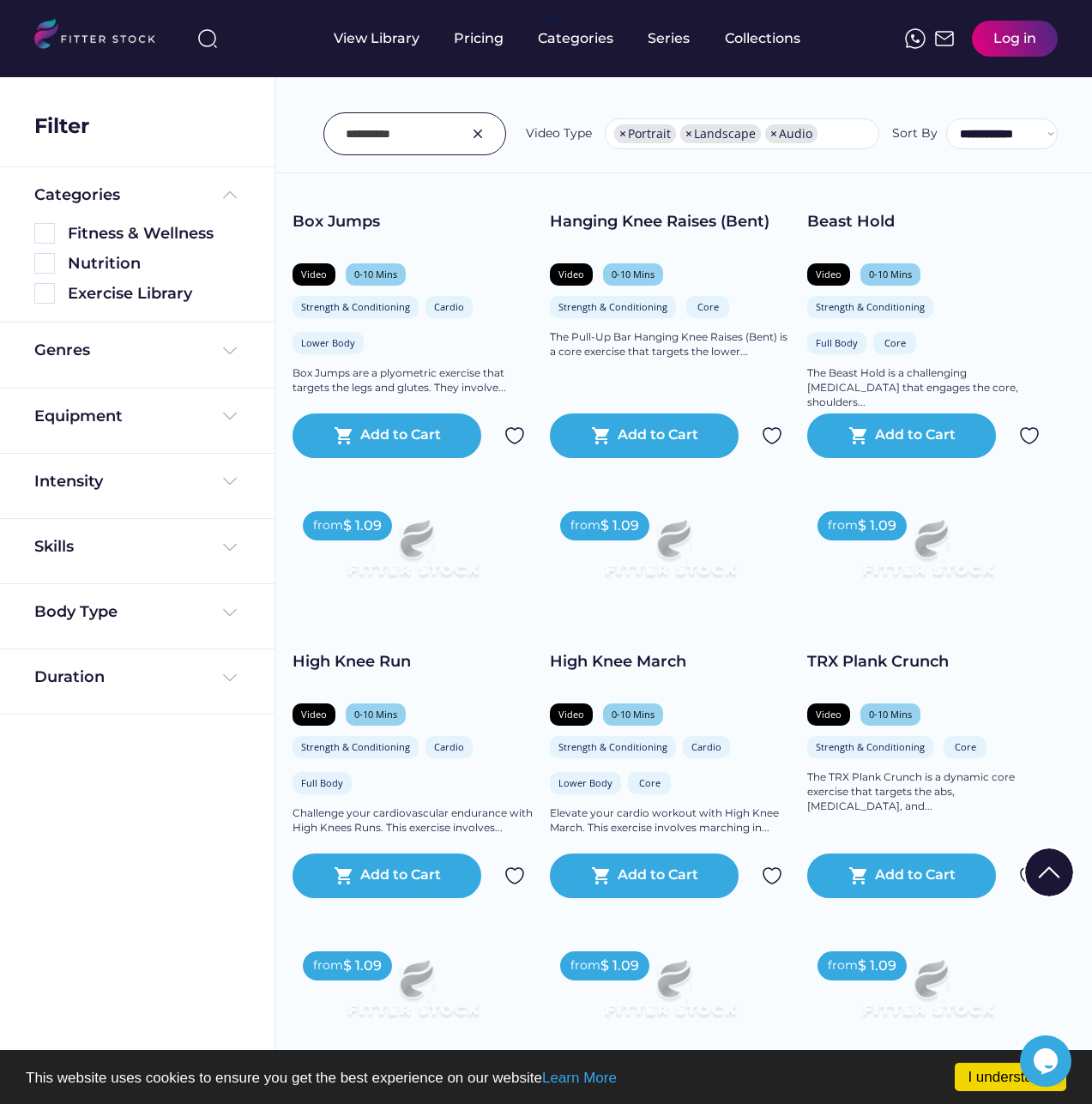
click at [408, 134] on input "input" at bounding box center [393, 134] width 95 height 36
type input "*"
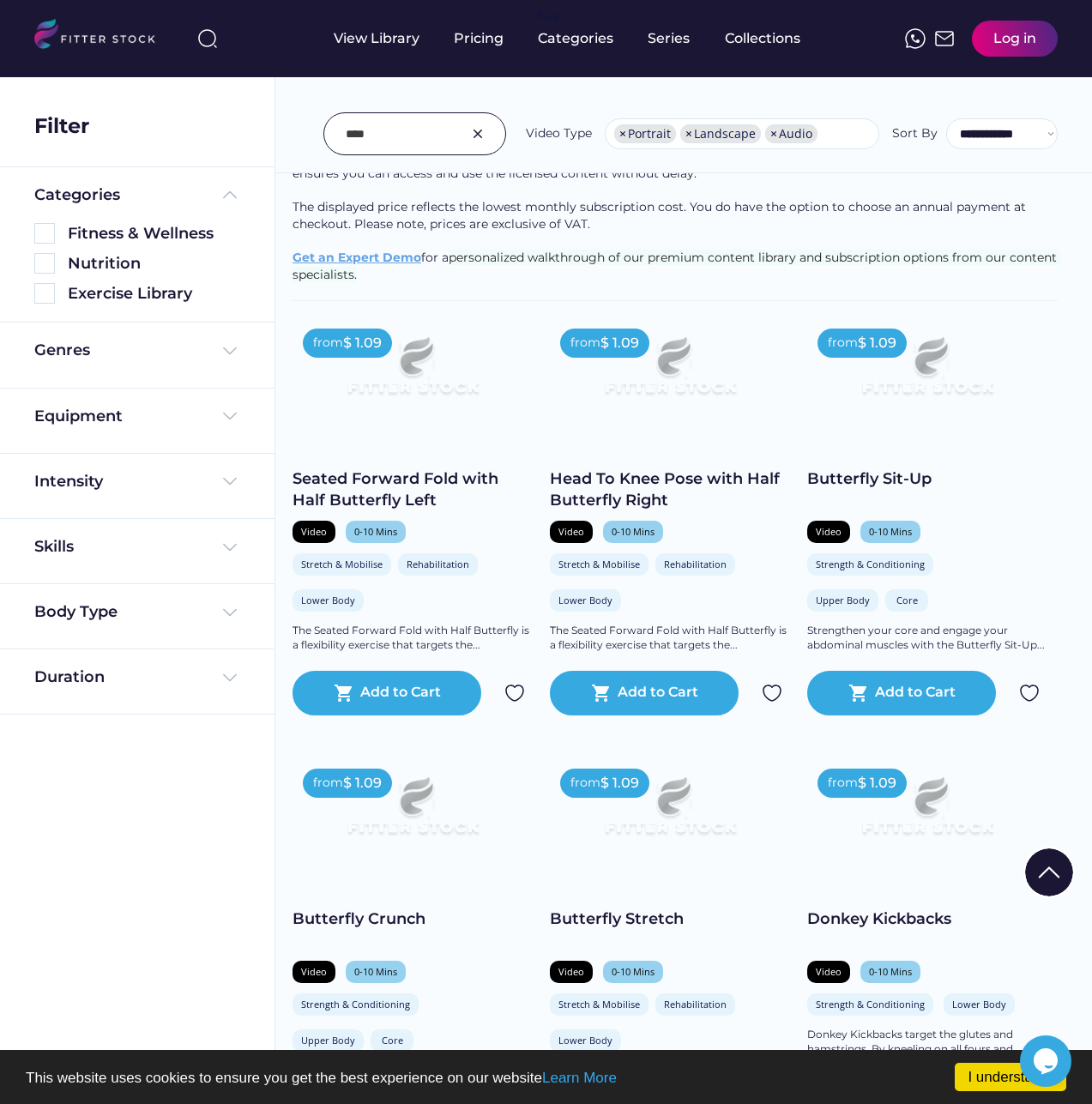
scroll to position [0, 0]
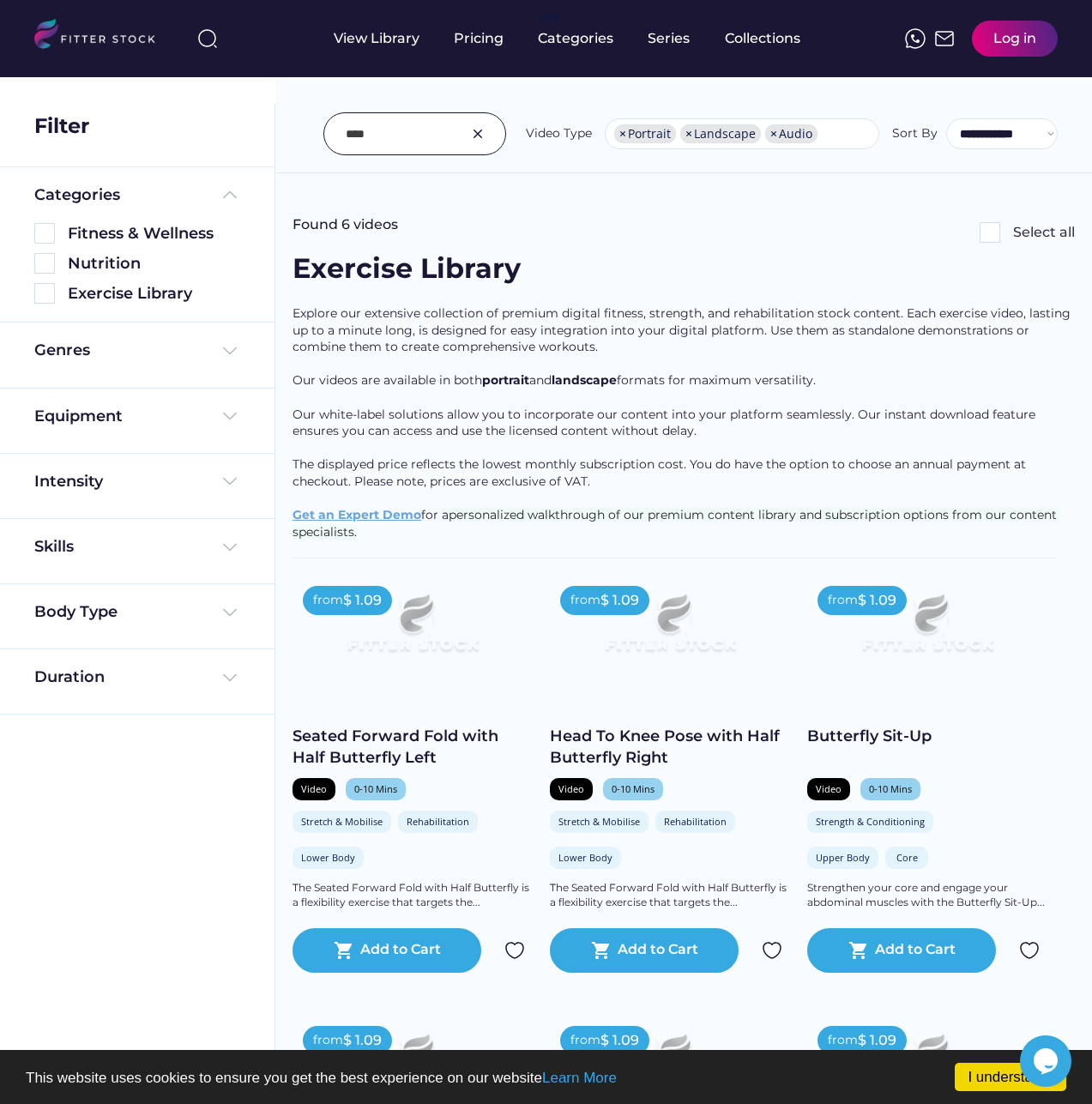
click at [412, 137] on input "input" at bounding box center [393, 134] width 95 height 36
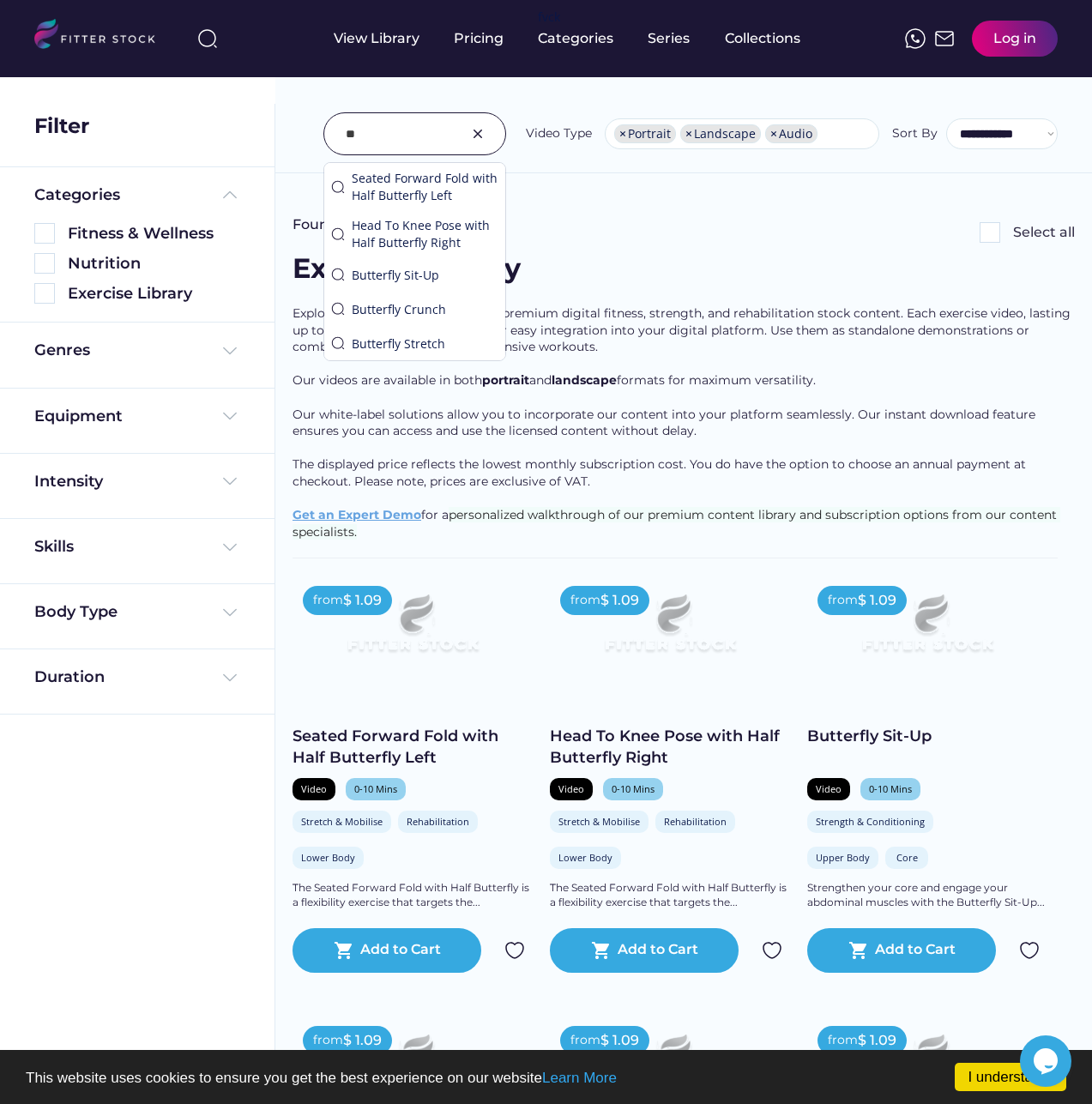
type input "*"
type input "****"
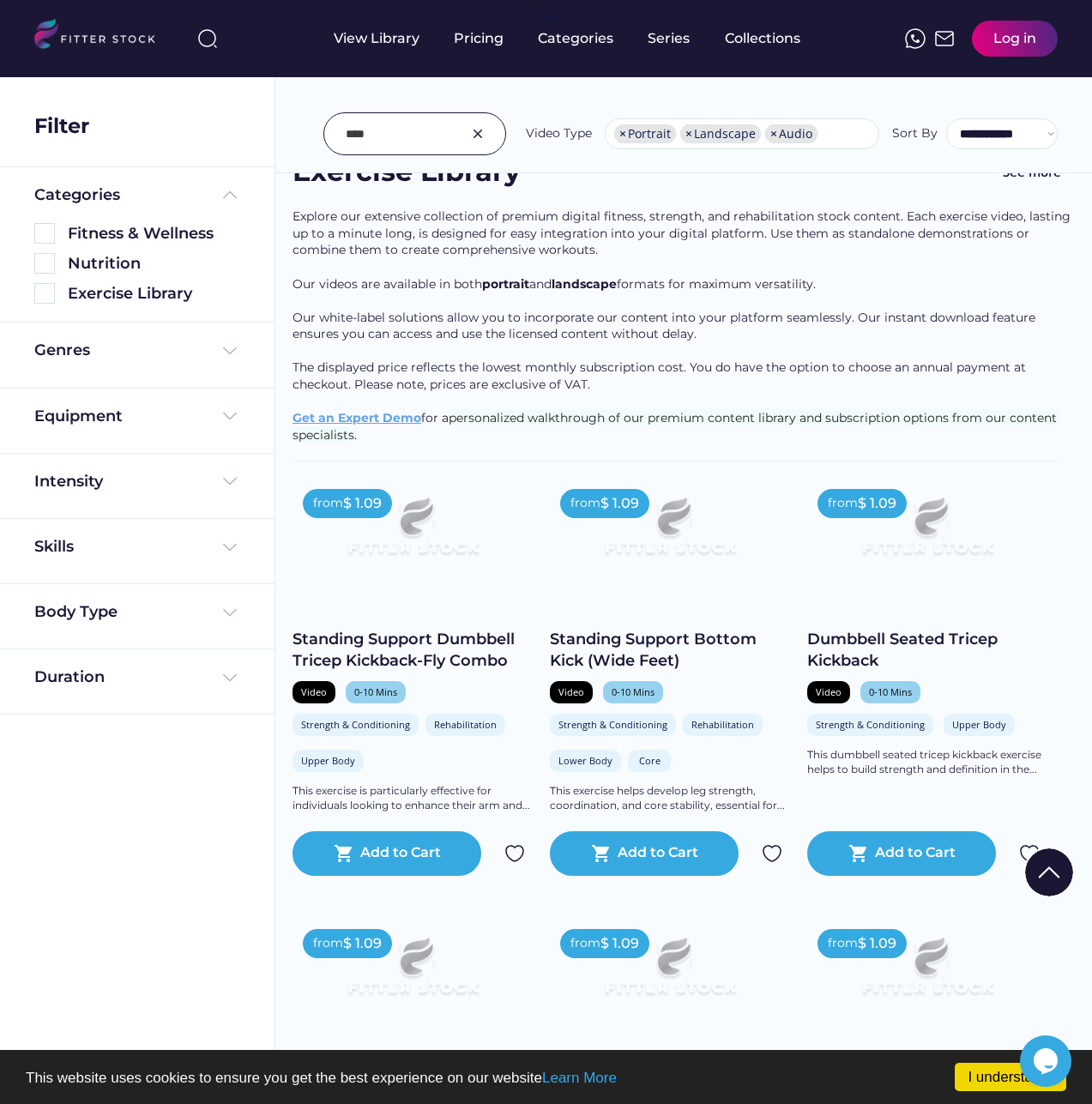
scroll to position [1457, 0]
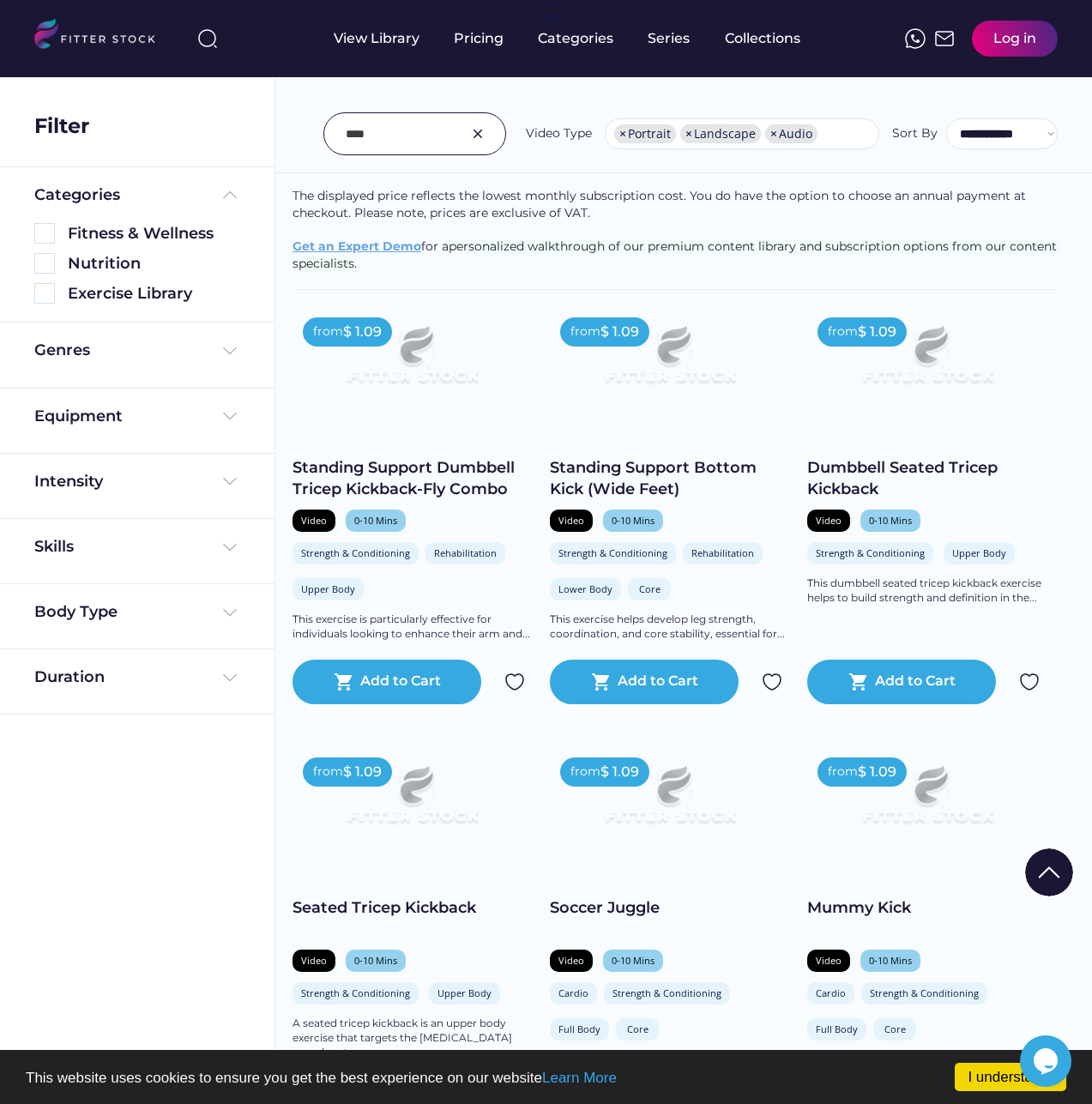
click at [658, 394] on img at bounding box center [670, 361] width 192 height 108
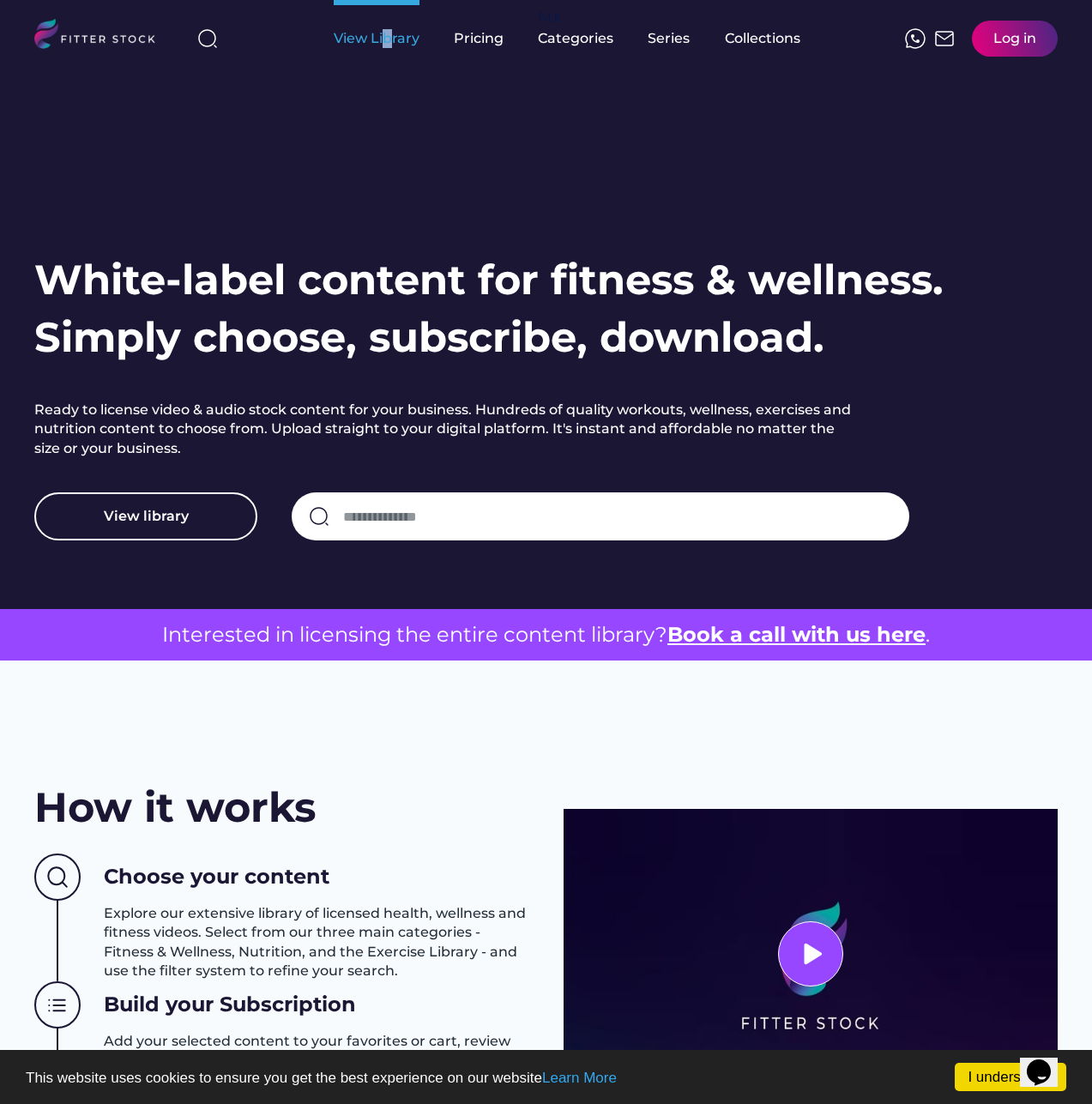
click at [387, 29] on div "View Library" at bounding box center [376, 39] width 86 height 19
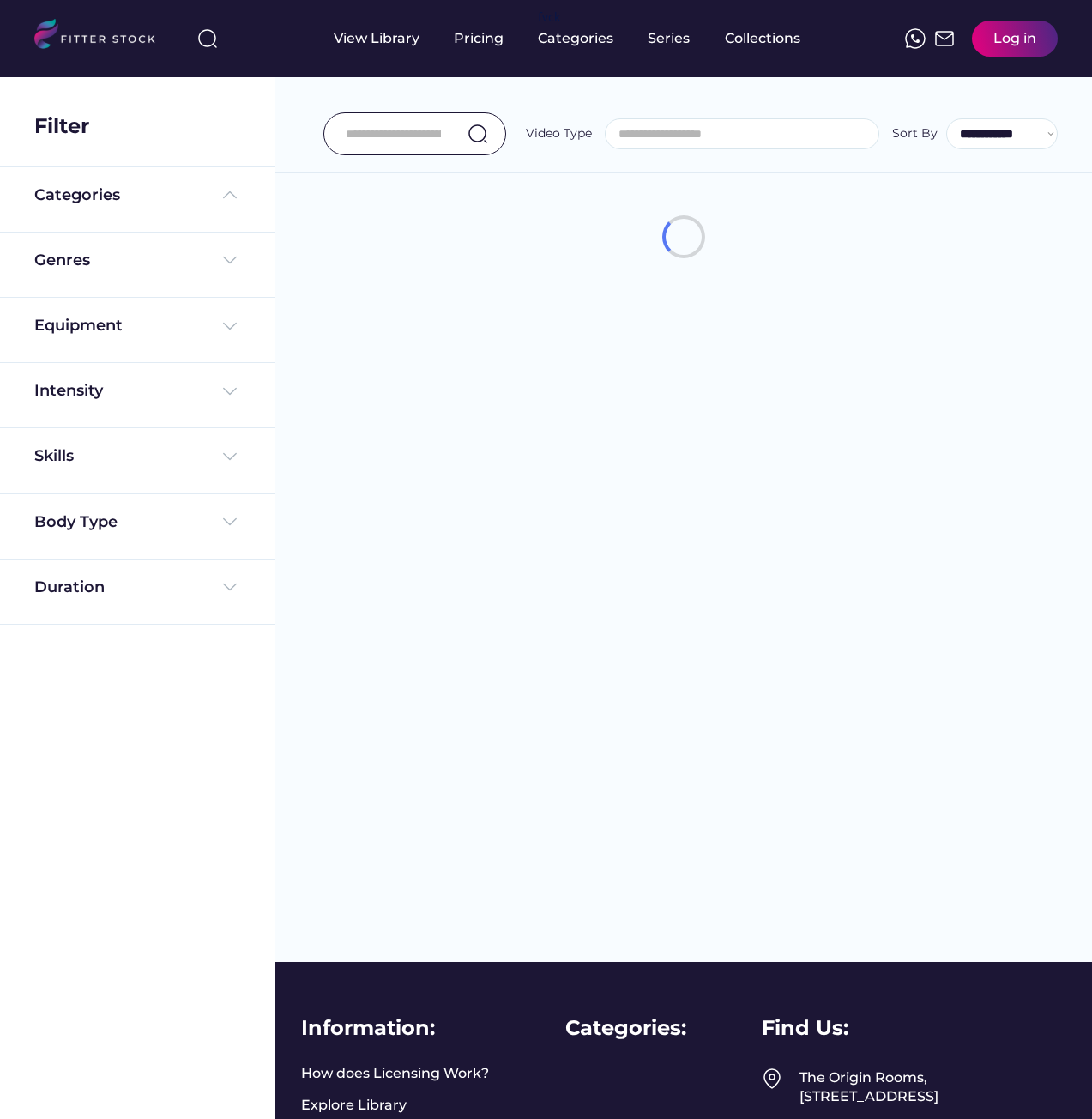
select select
select select "**********"
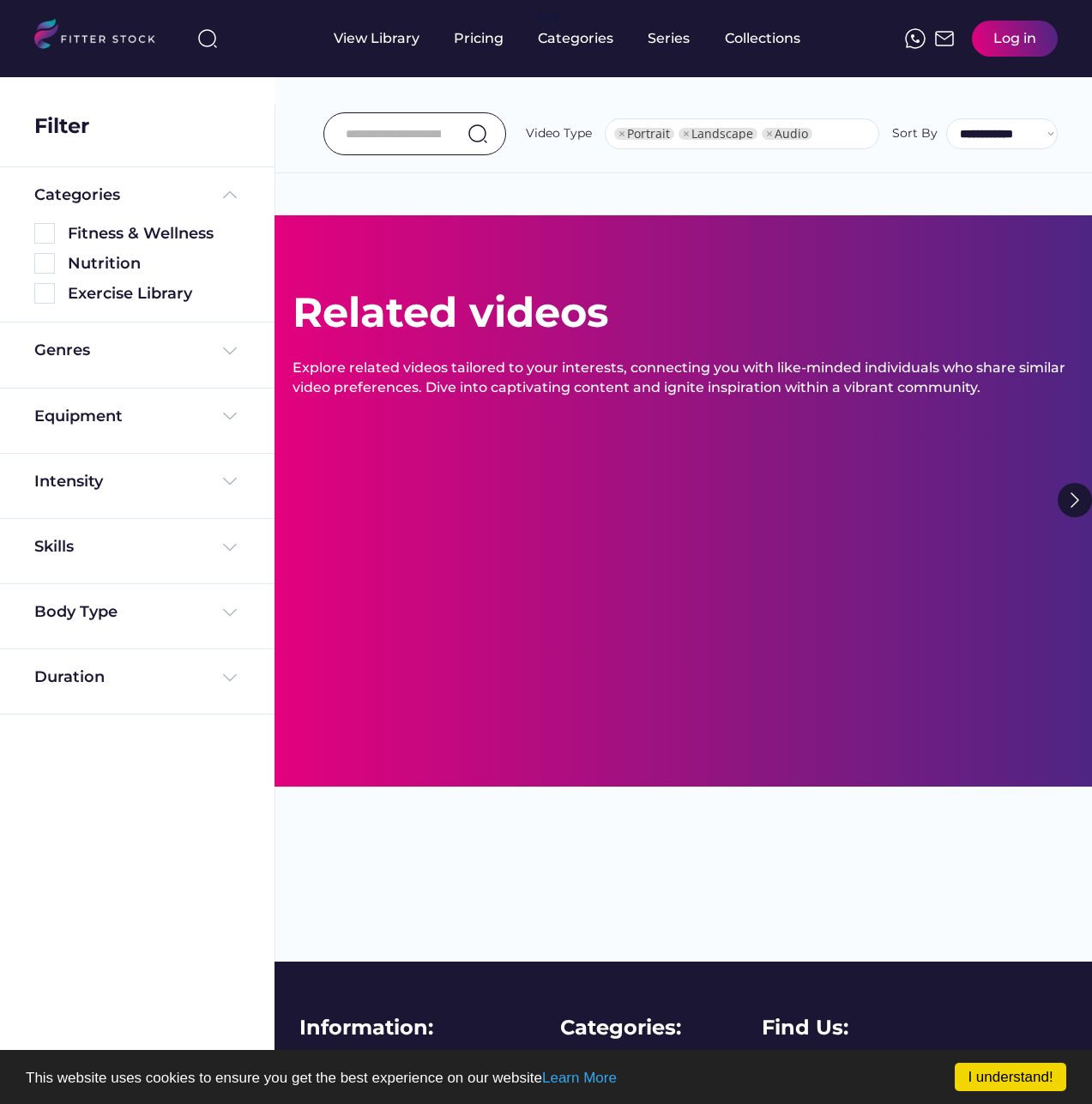
type input "****"
select select "**********"
click at [367, 127] on input "input" at bounding box center [393, 134] width 95 height 36
click at [380, 133] on input "input" at bounding box center [393, 134] width 95 height 36
click at [381, 134] on input "input" at bounding box center [393, 134] width 95 height 36
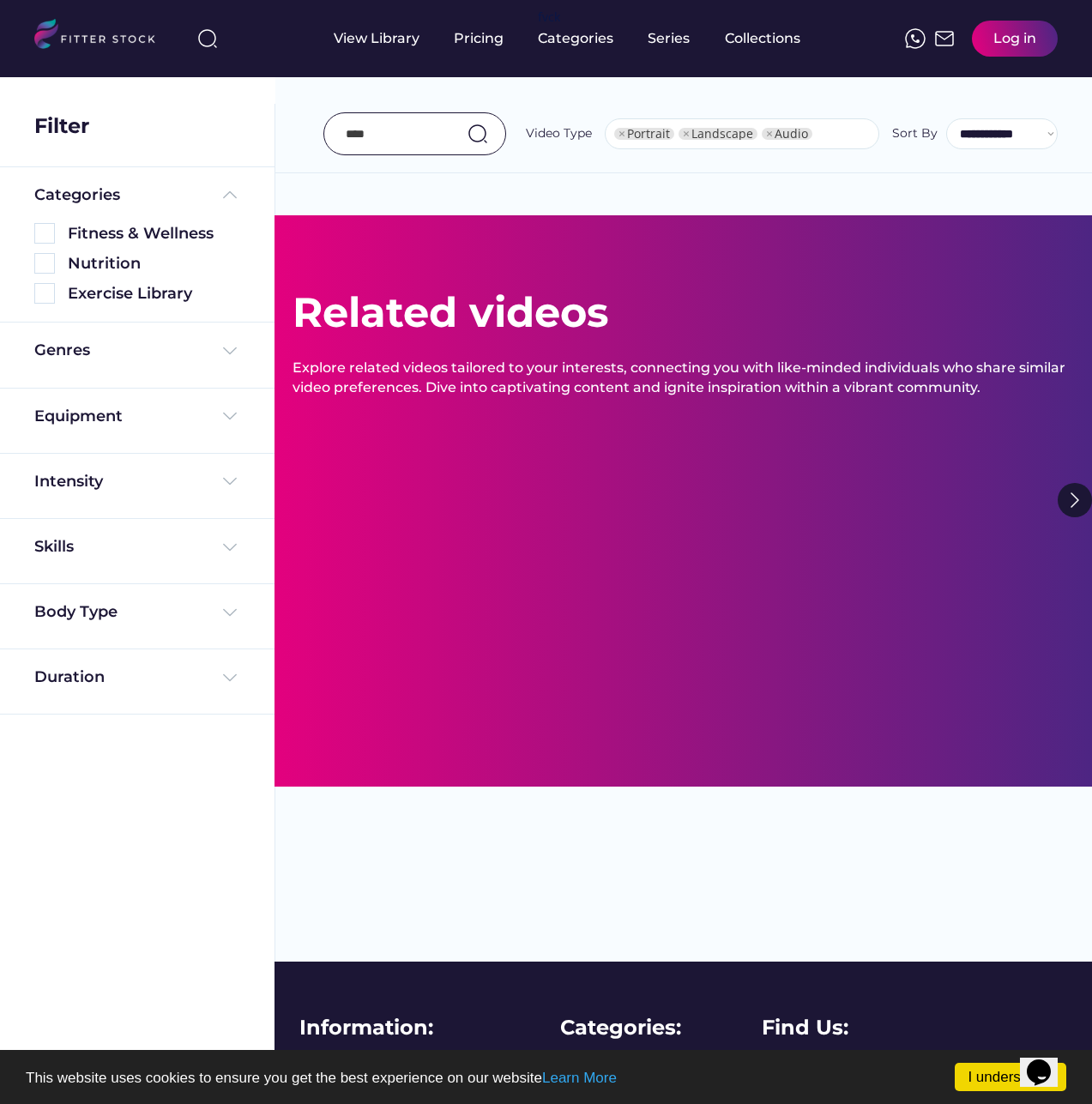
click at [381, 136] on input "input" at bounding box center [393, 134] width 95 height 36
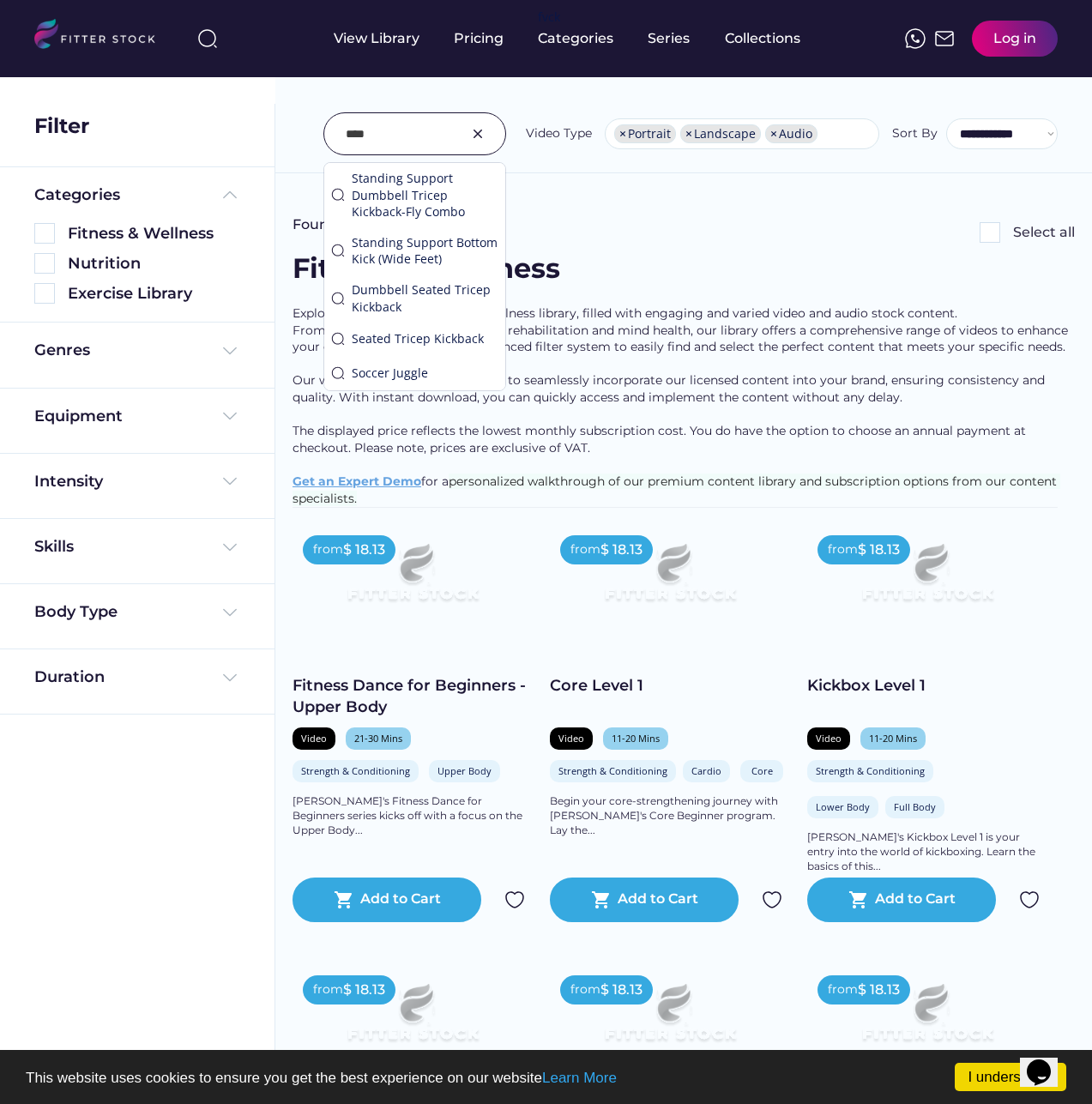
click at [385, 136] on input "input" at bounding box center [393, 134] width 95 height 36
type input "*"
type input "**********"
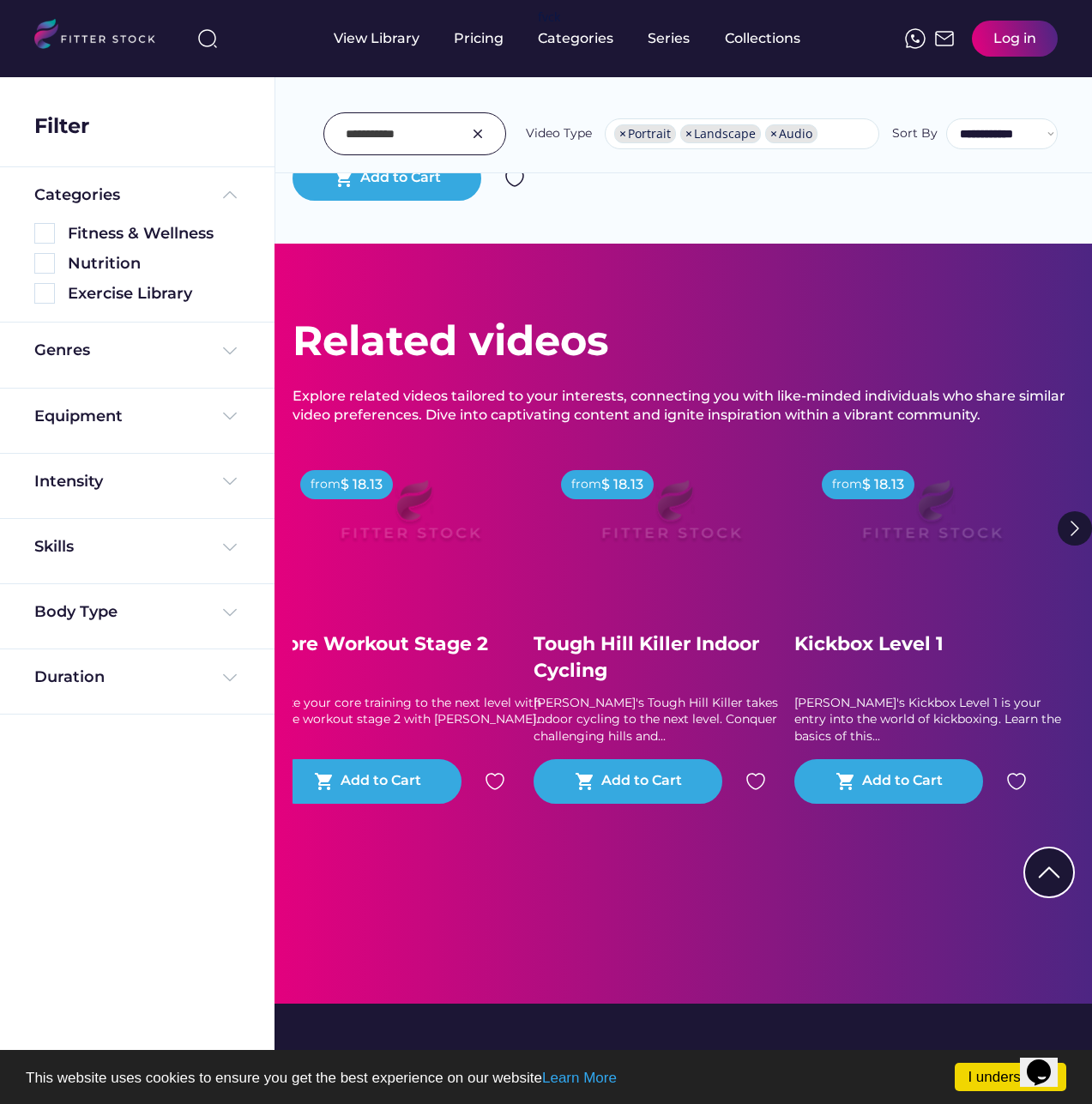
scroll to position [257, 0]
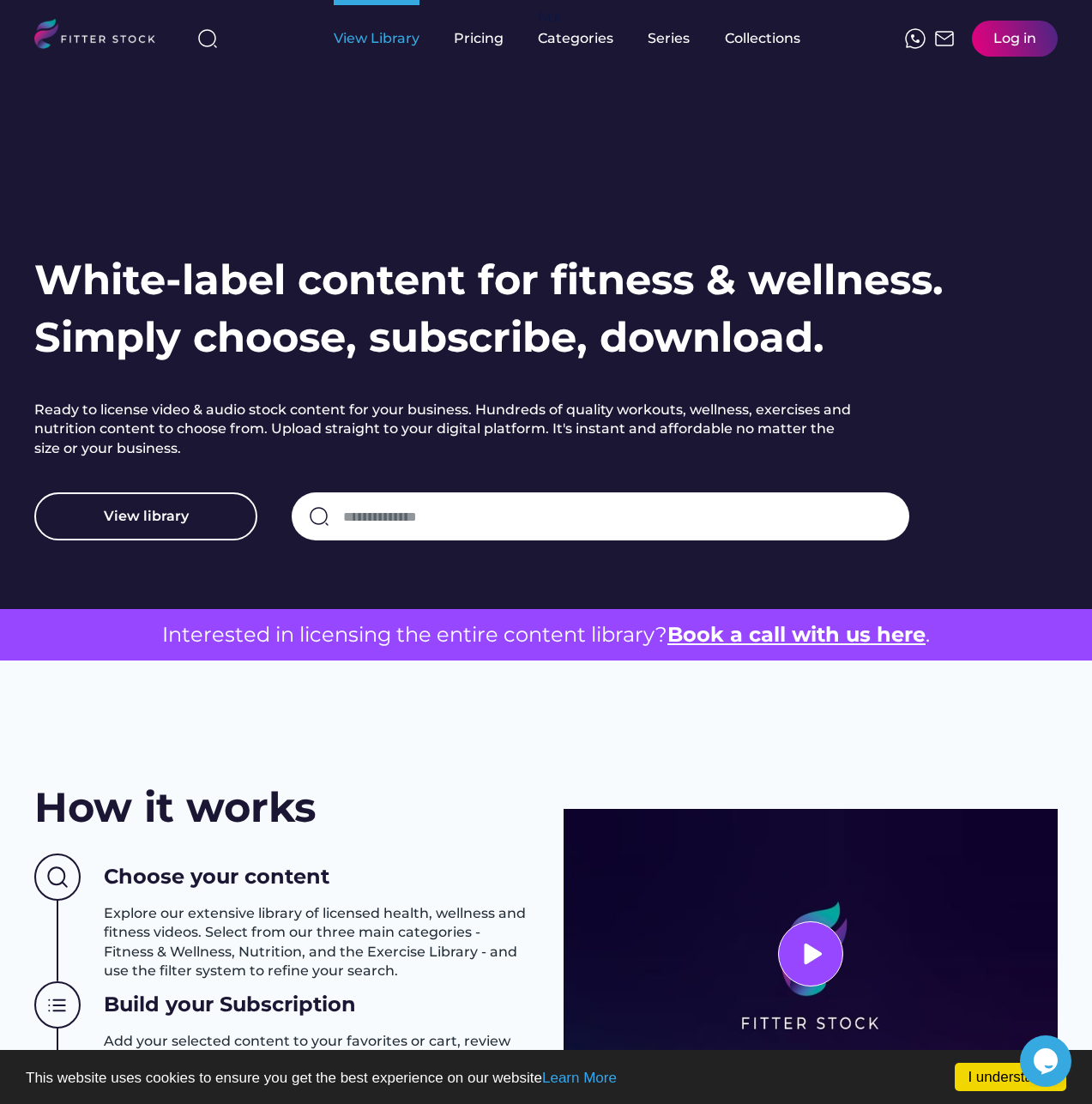
click at [342, 37] on div "View Library" at bounding box center [376, 39] width 86 height 19
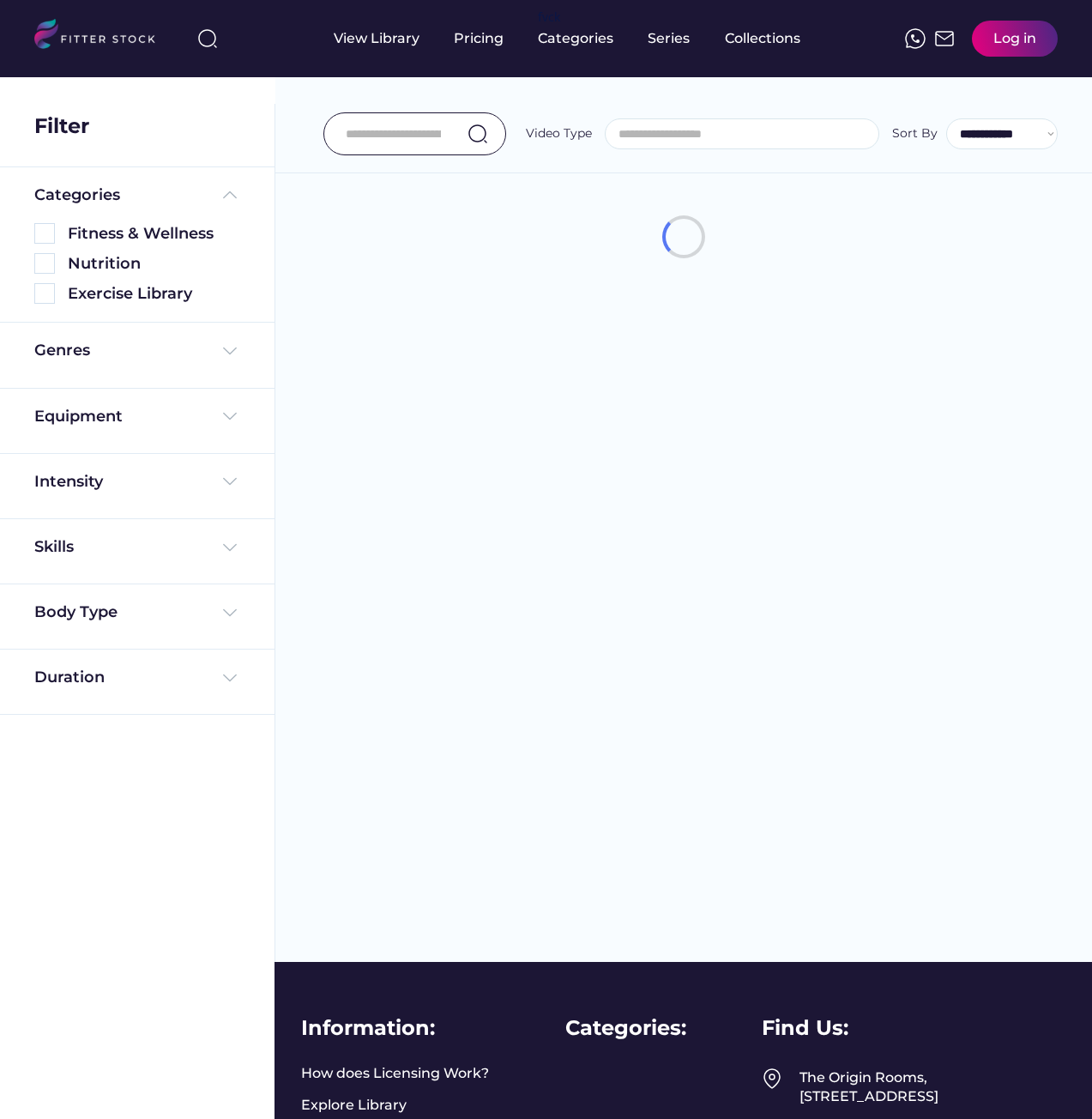
select select
select select "**********"
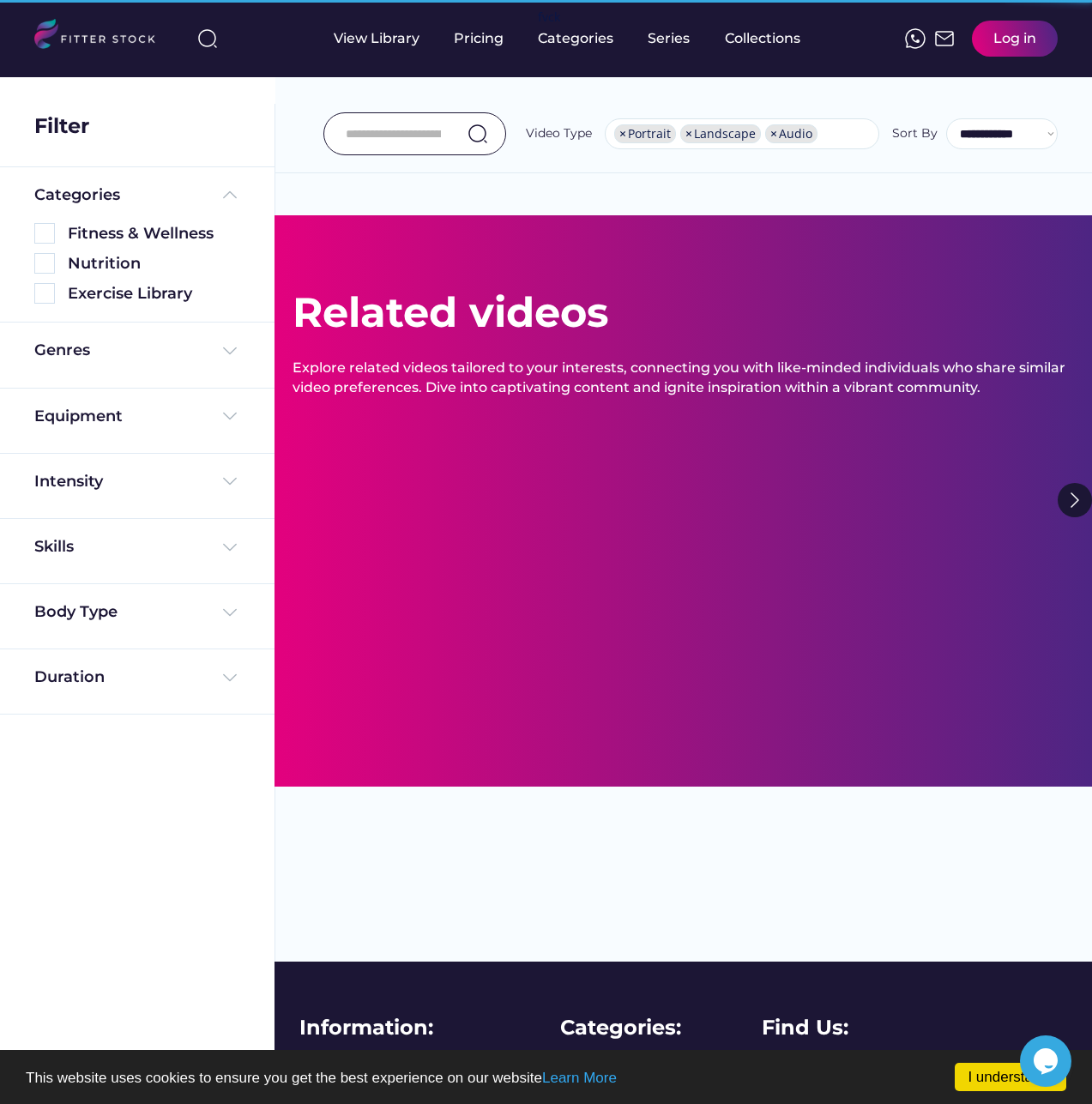
scroll to position [0, 0]
click at [424, 137] on input "input" at bounding box center [393, 134] width 95 height 36
click at [414, 131] on input "input" at bounding box center [393, 134] width 95 height 36
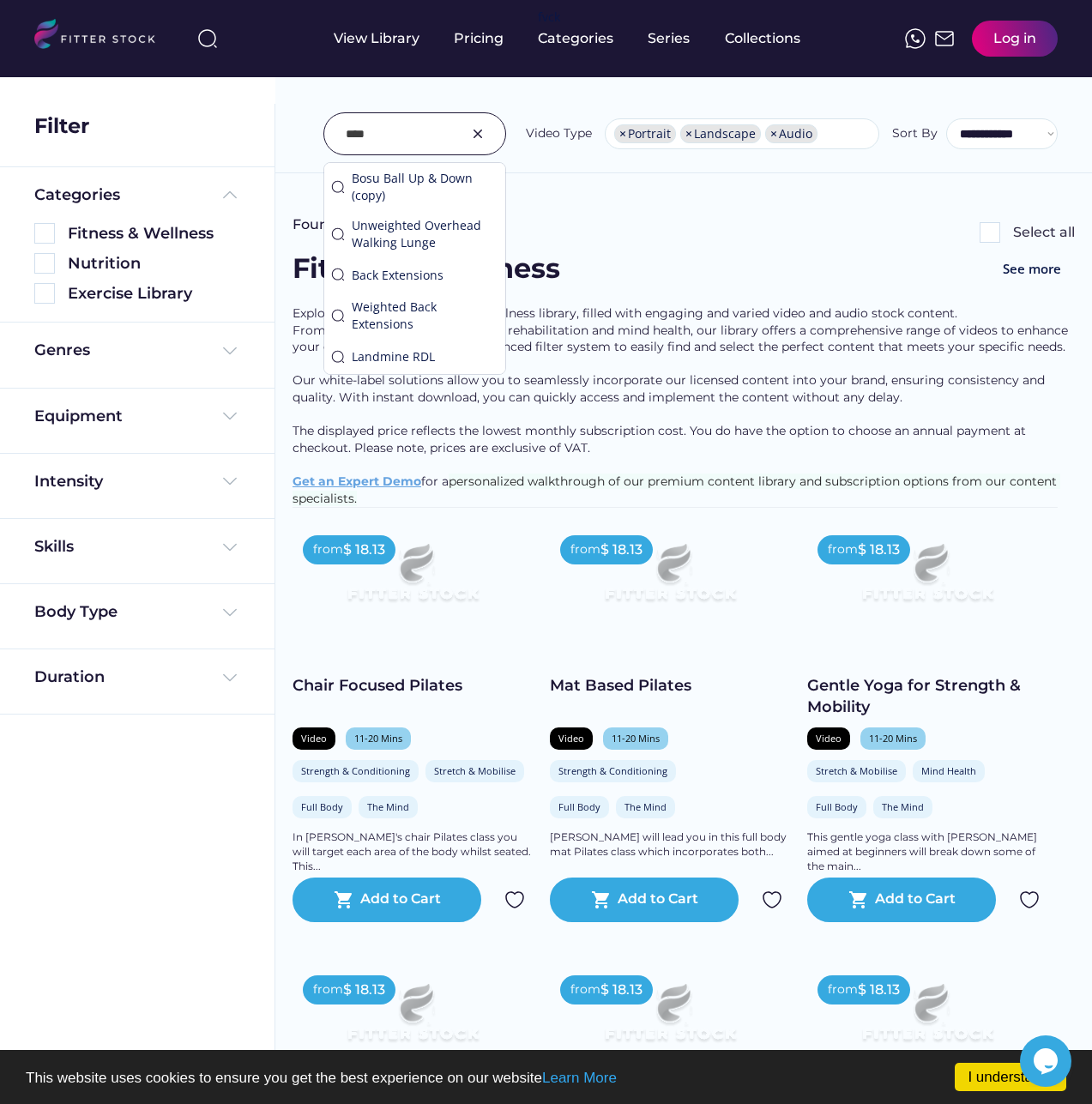
type input "****"
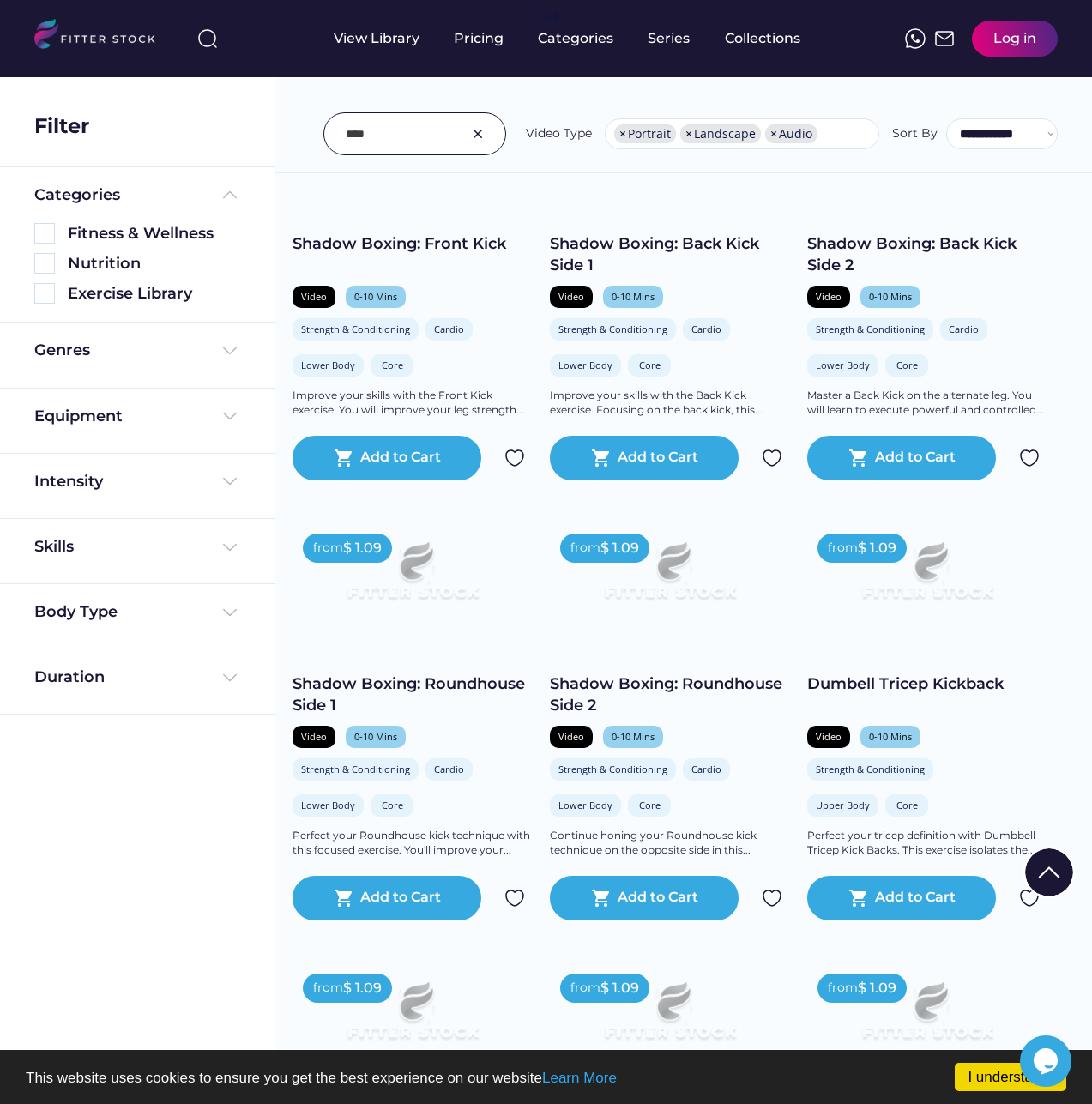
scroll to position [3172, 0]
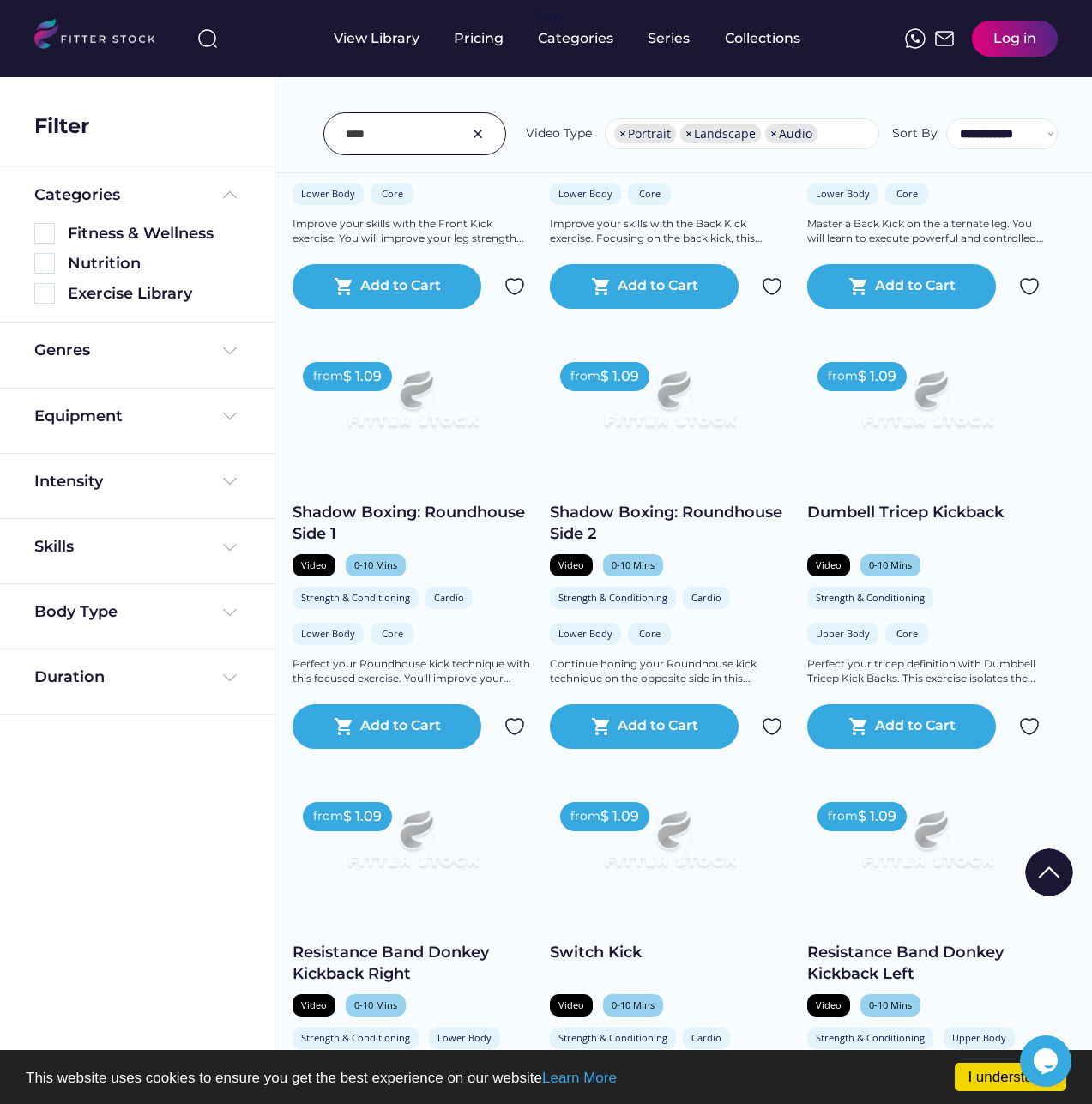
click at [683, 879] on img at bounding box center [670, 846] width 192 height 108
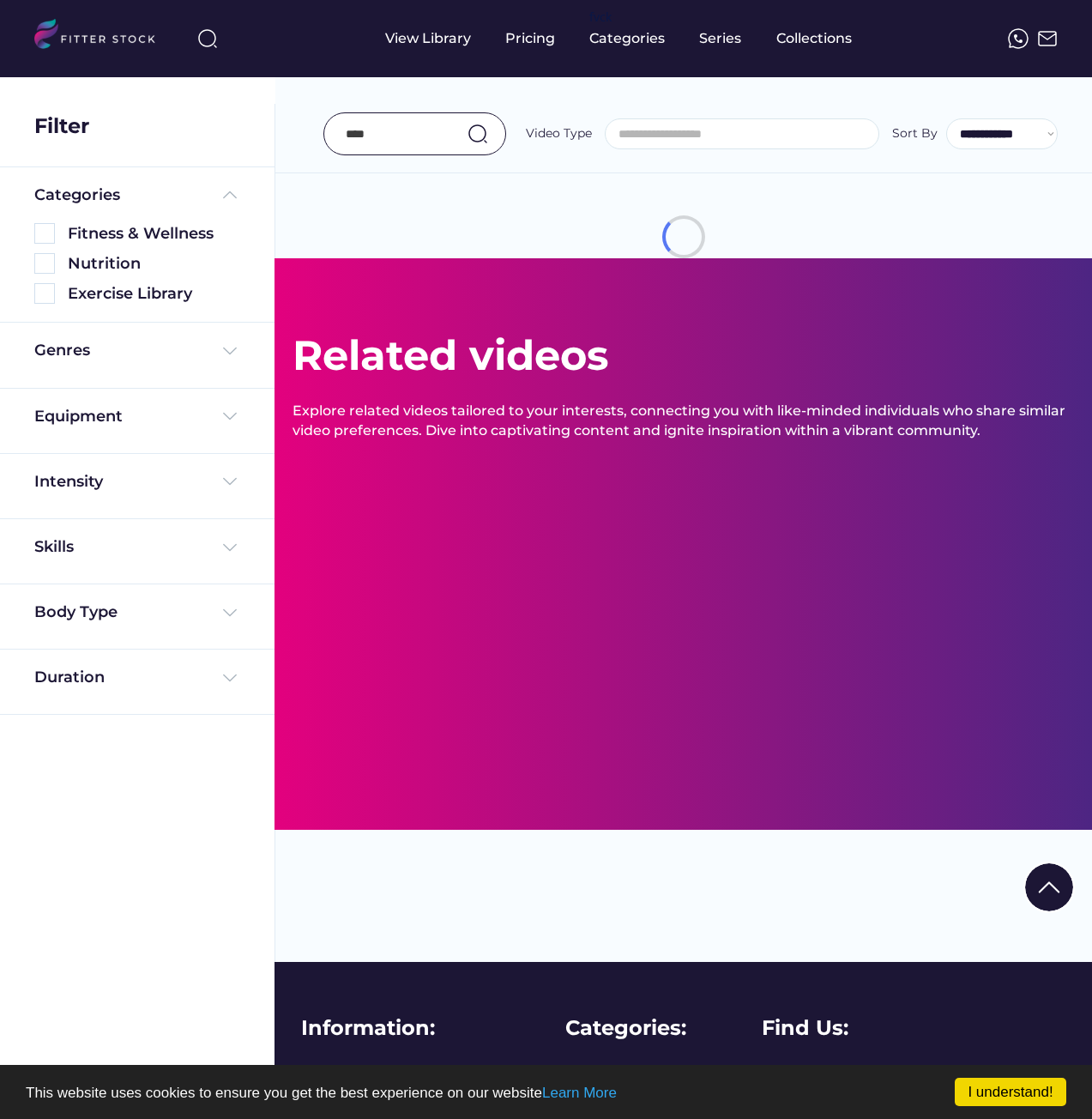
select select "**********"
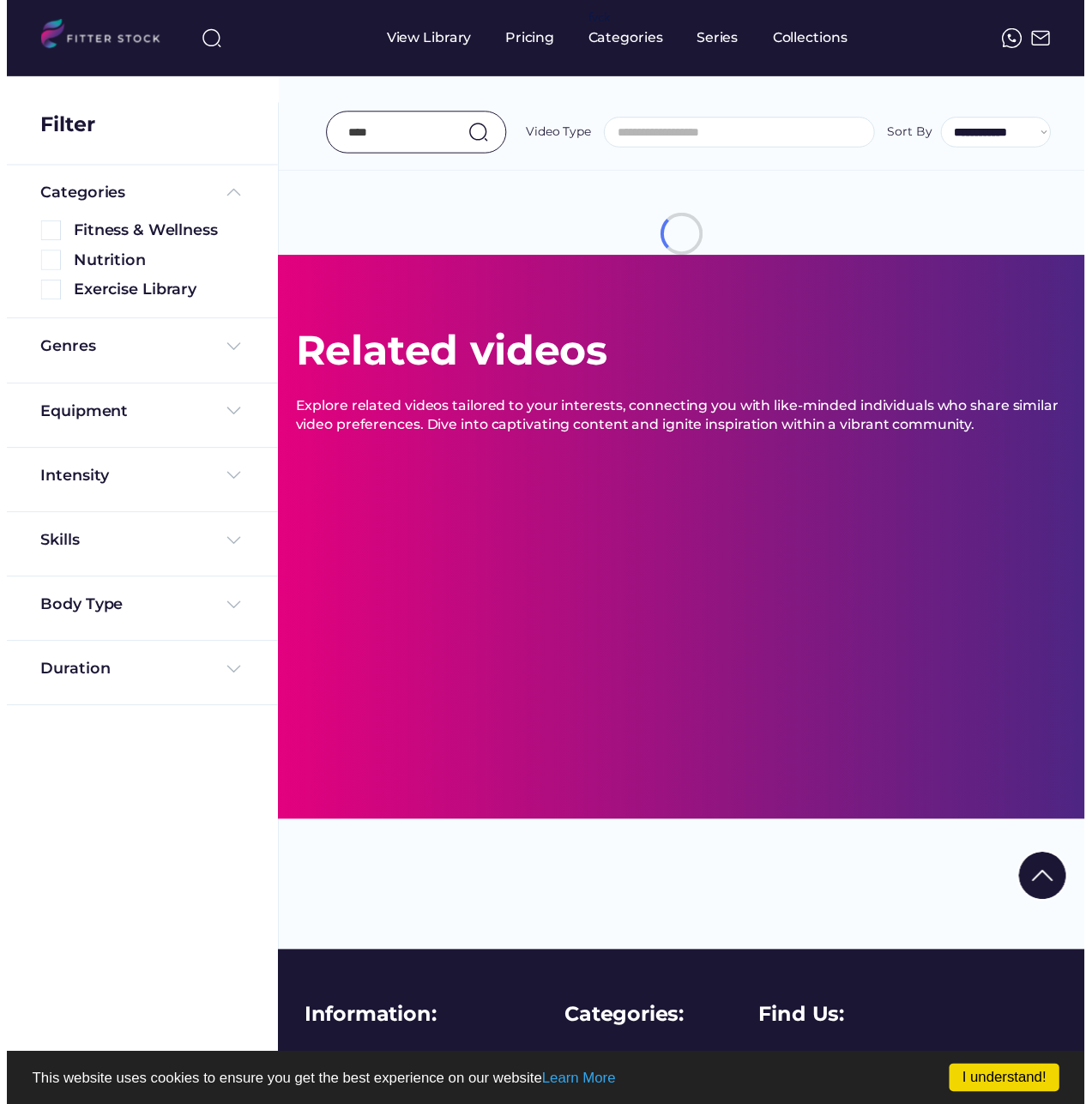
scroll to position [261, 0]
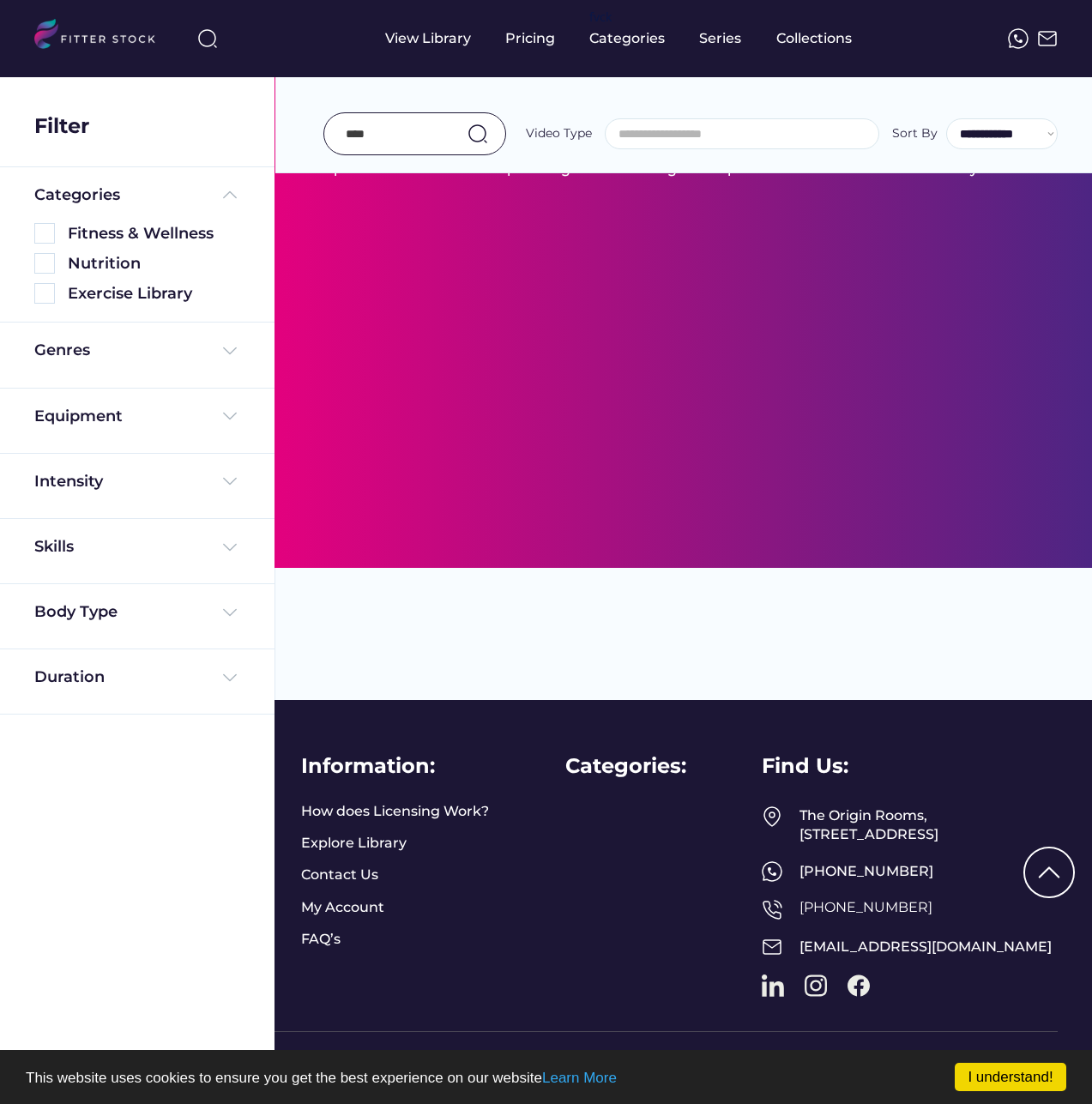
select select "**********"
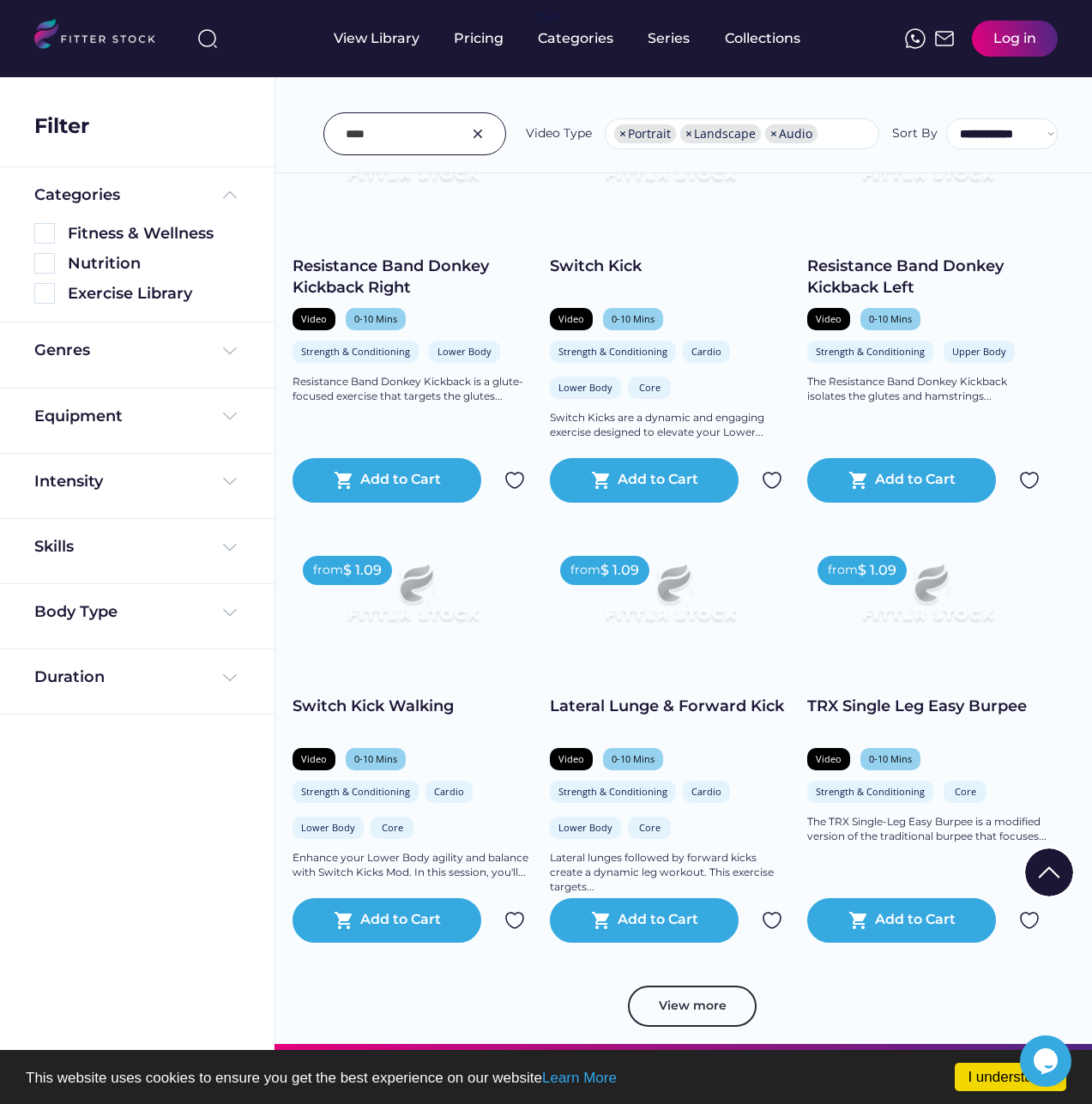
scroll to position [4288, 0]
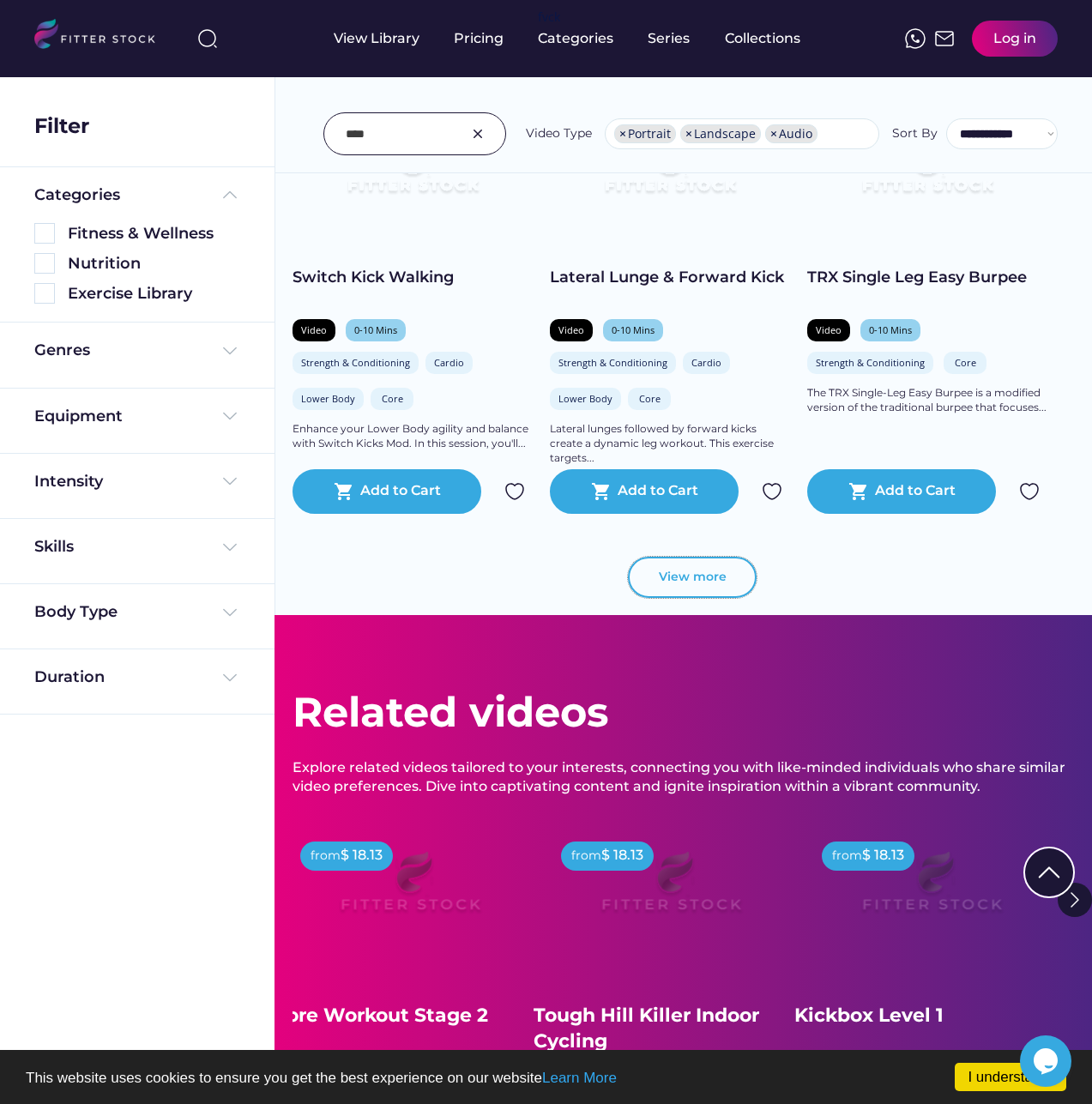
click at [668, 598] on button "View more" at bounding box center [692, 577] width 128 height 41
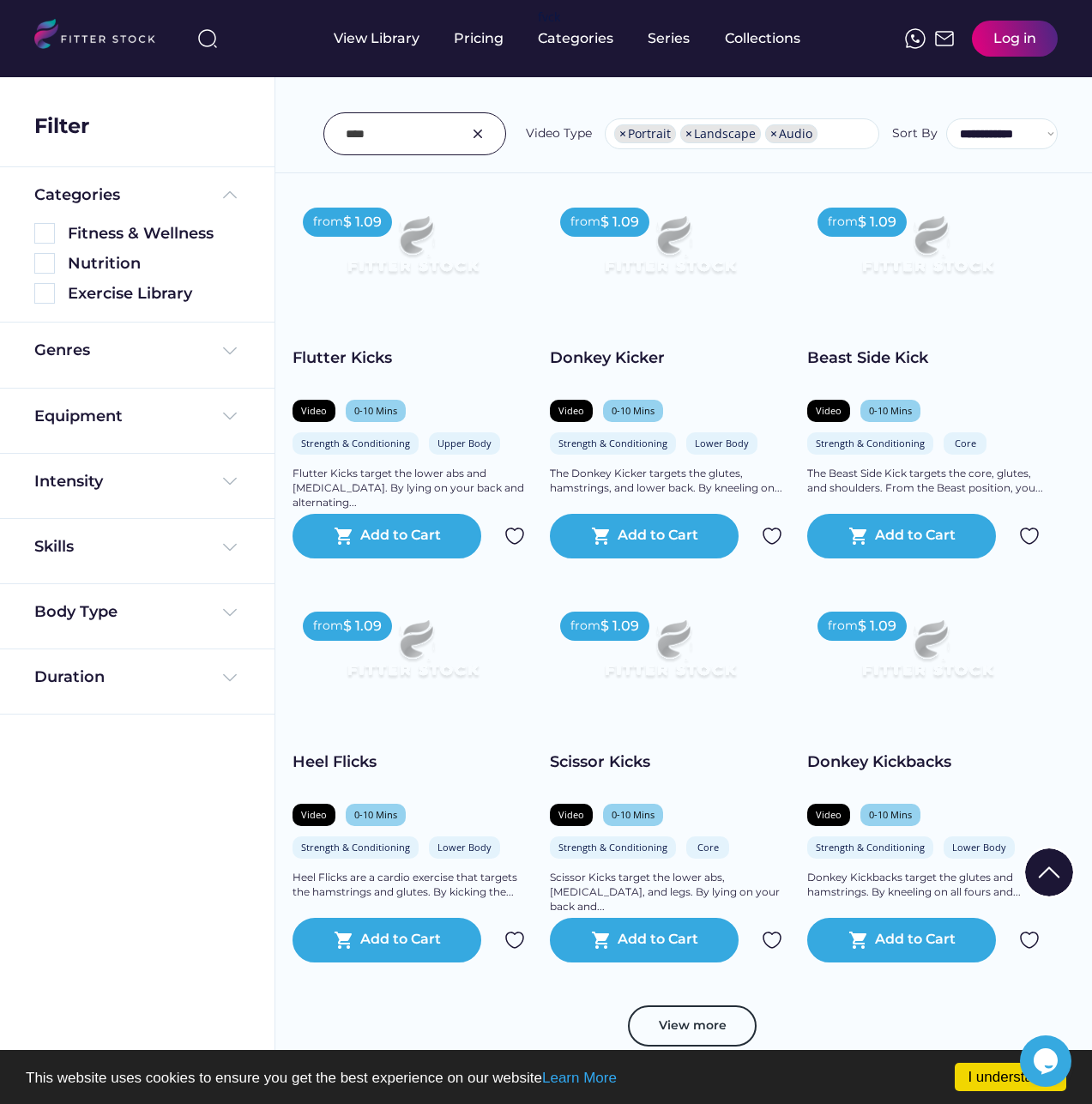
scroll to position [7032, 0]
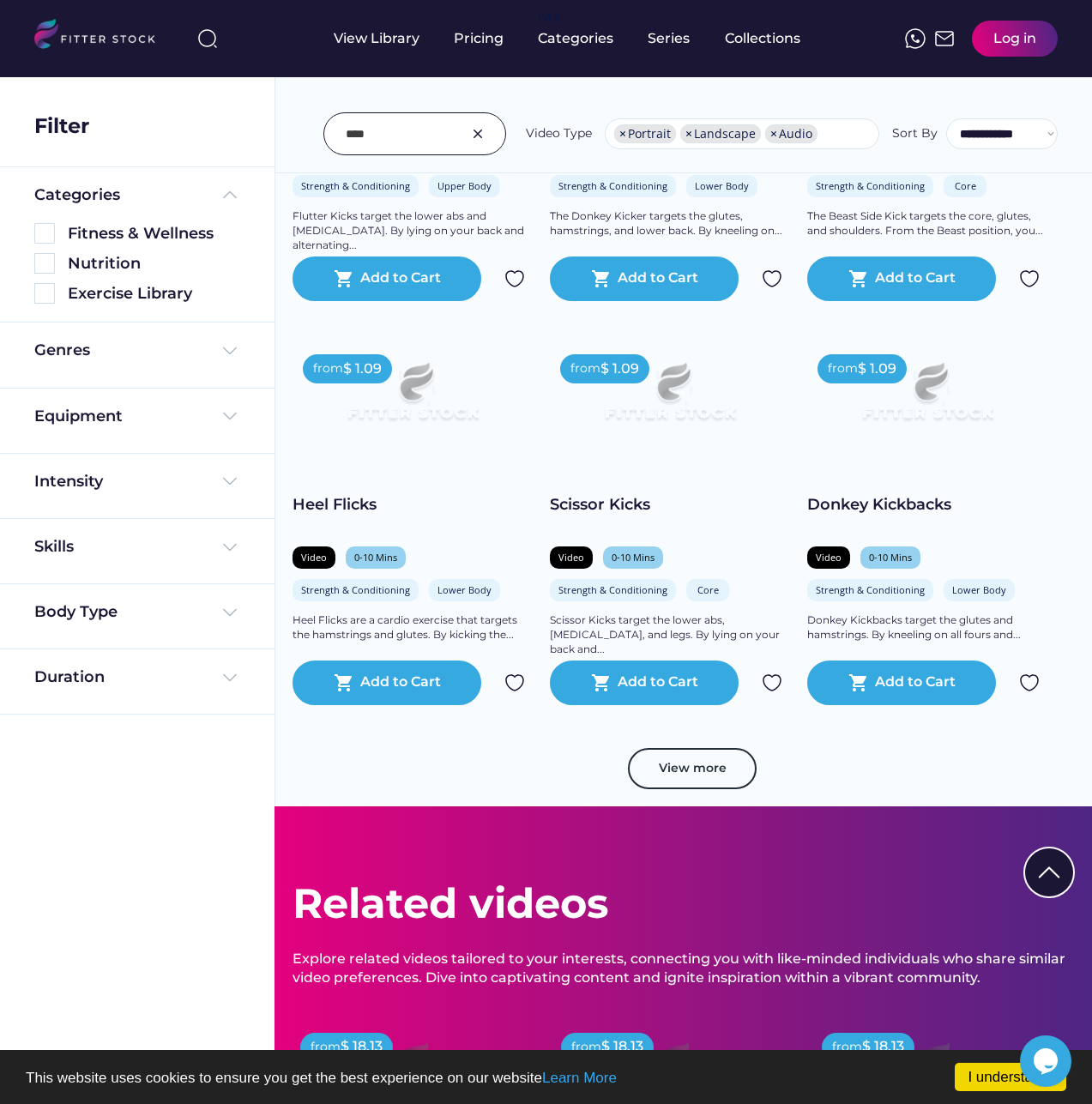
click at [402, 426] on img at bounding box center [412, 398] width 192 height 108
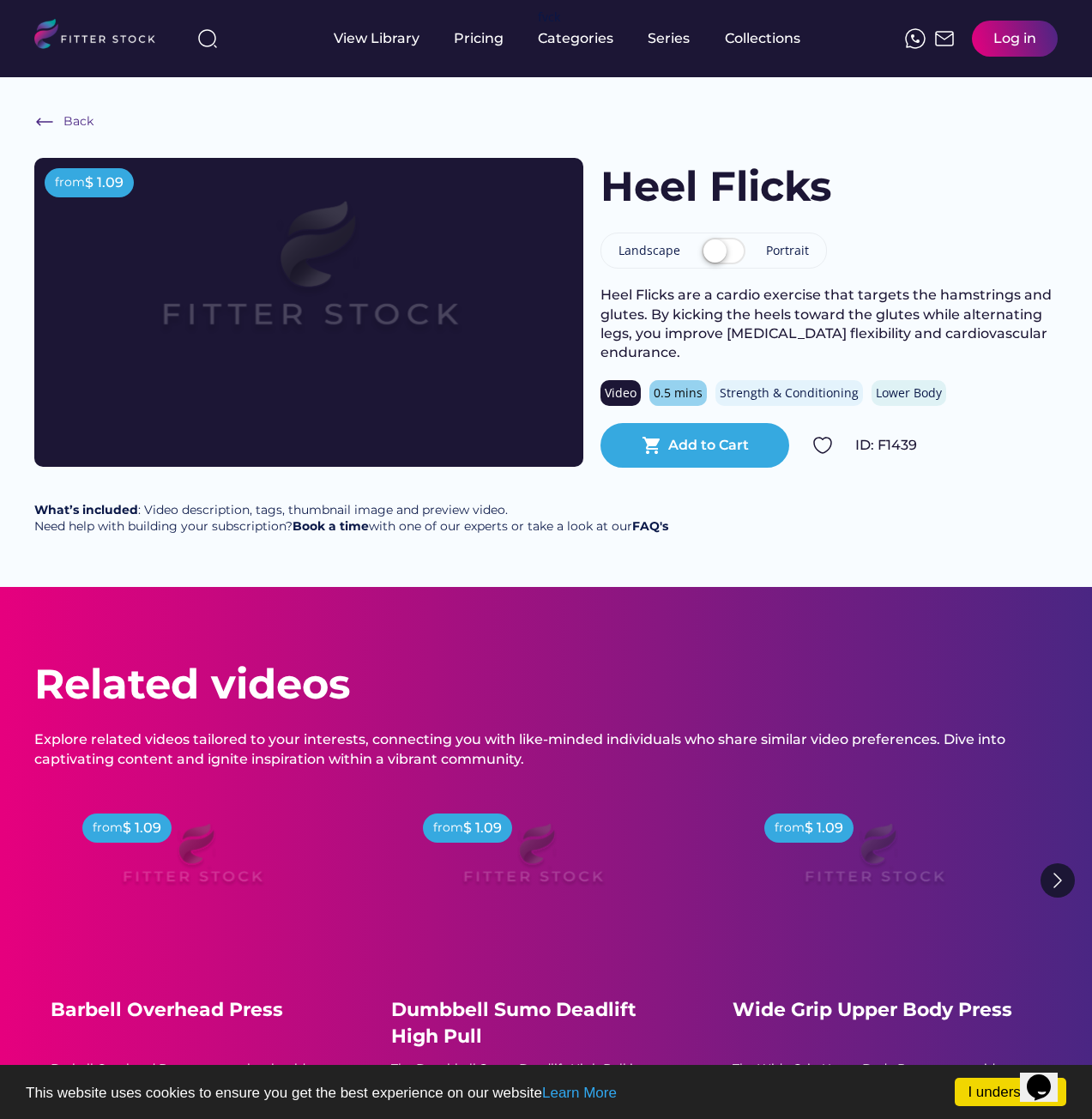
click at [205, 40] on img at bounding box center [208, 39] width 21 height 21
click at [207, 46] on input "input" at bounding box center [207, 38] width 128 height 30
type input "*********"
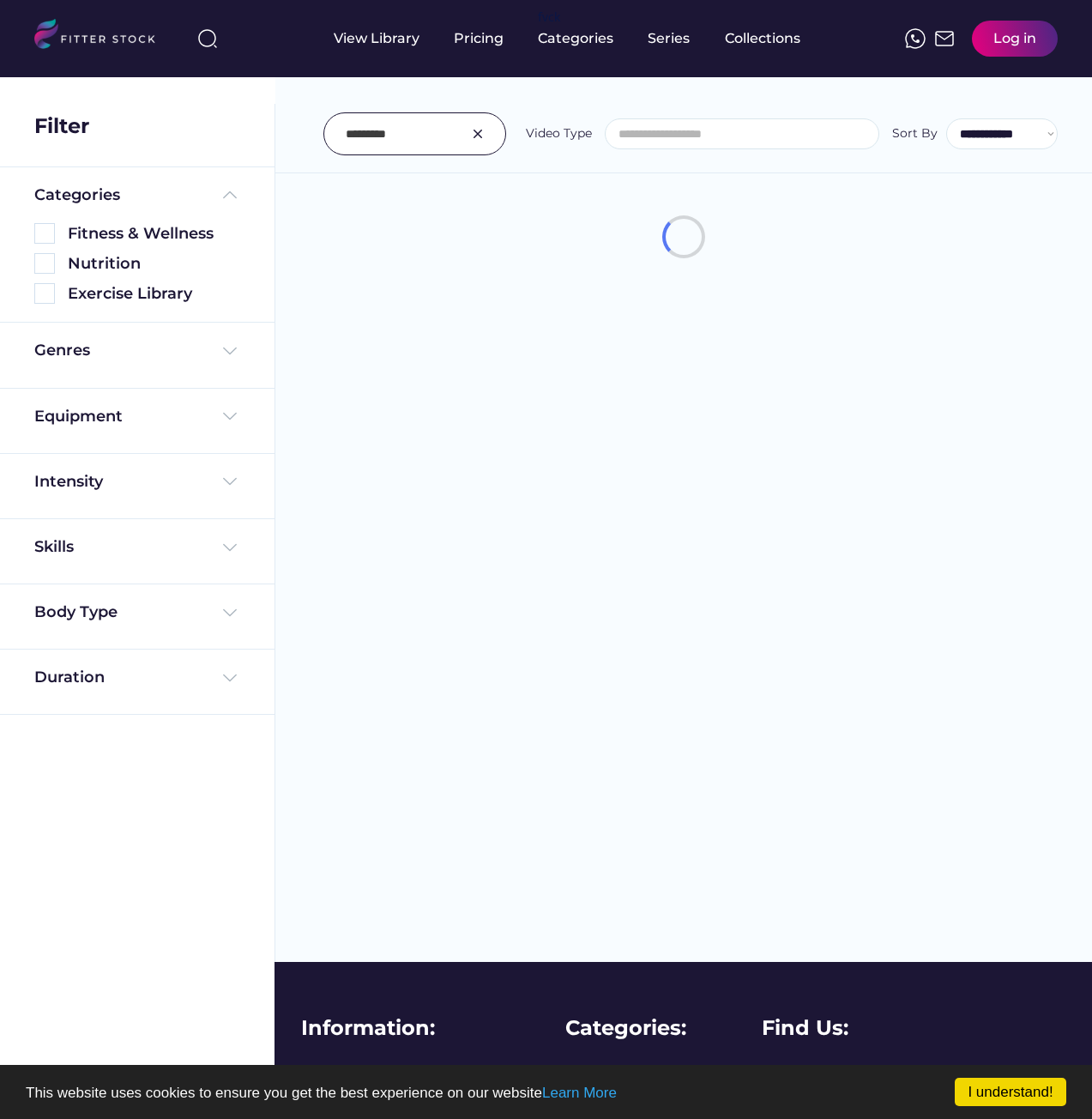
select select
select select "**********"
type input "****"
select select "**********"
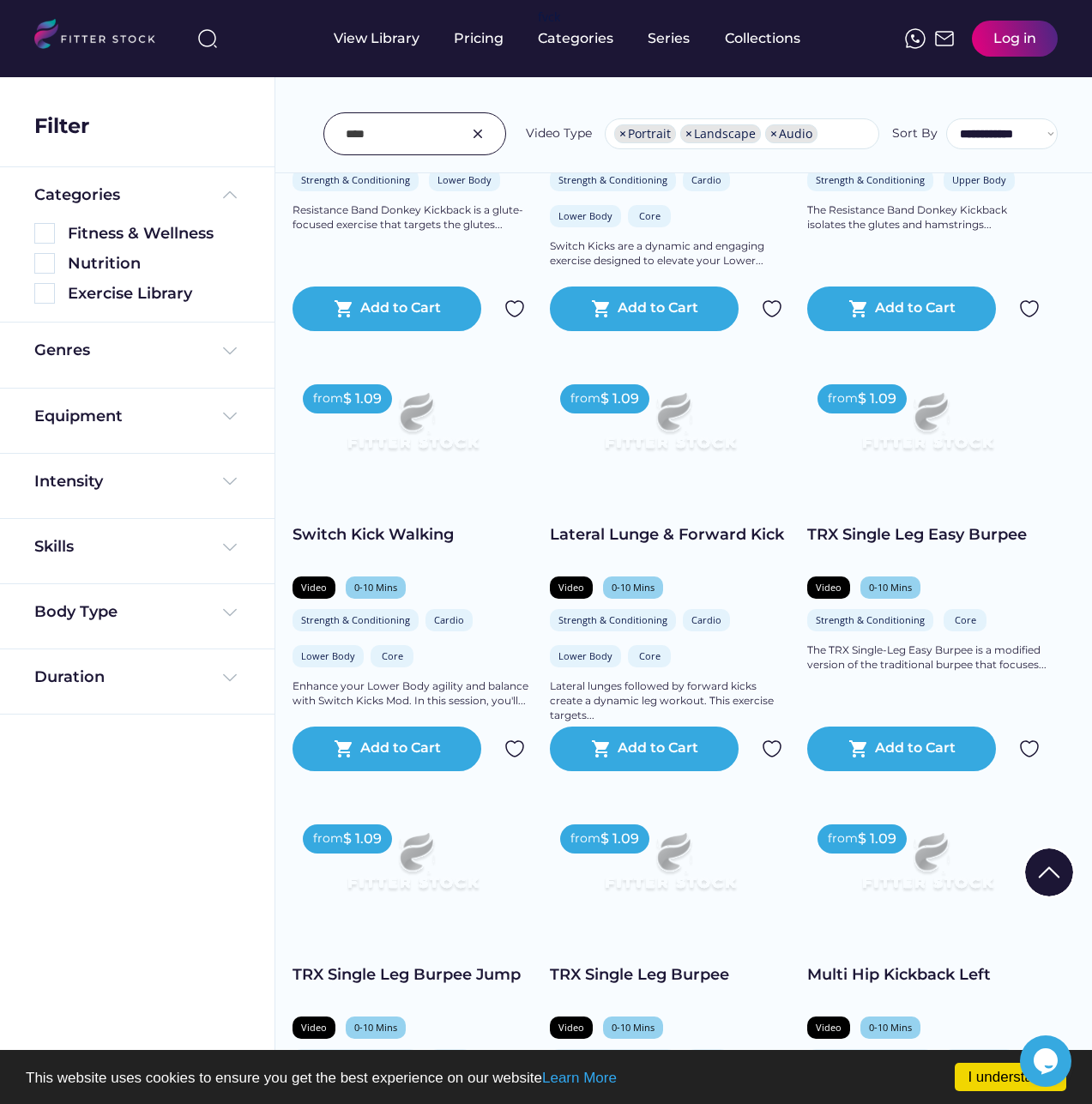
scroll to position [4373, 0]
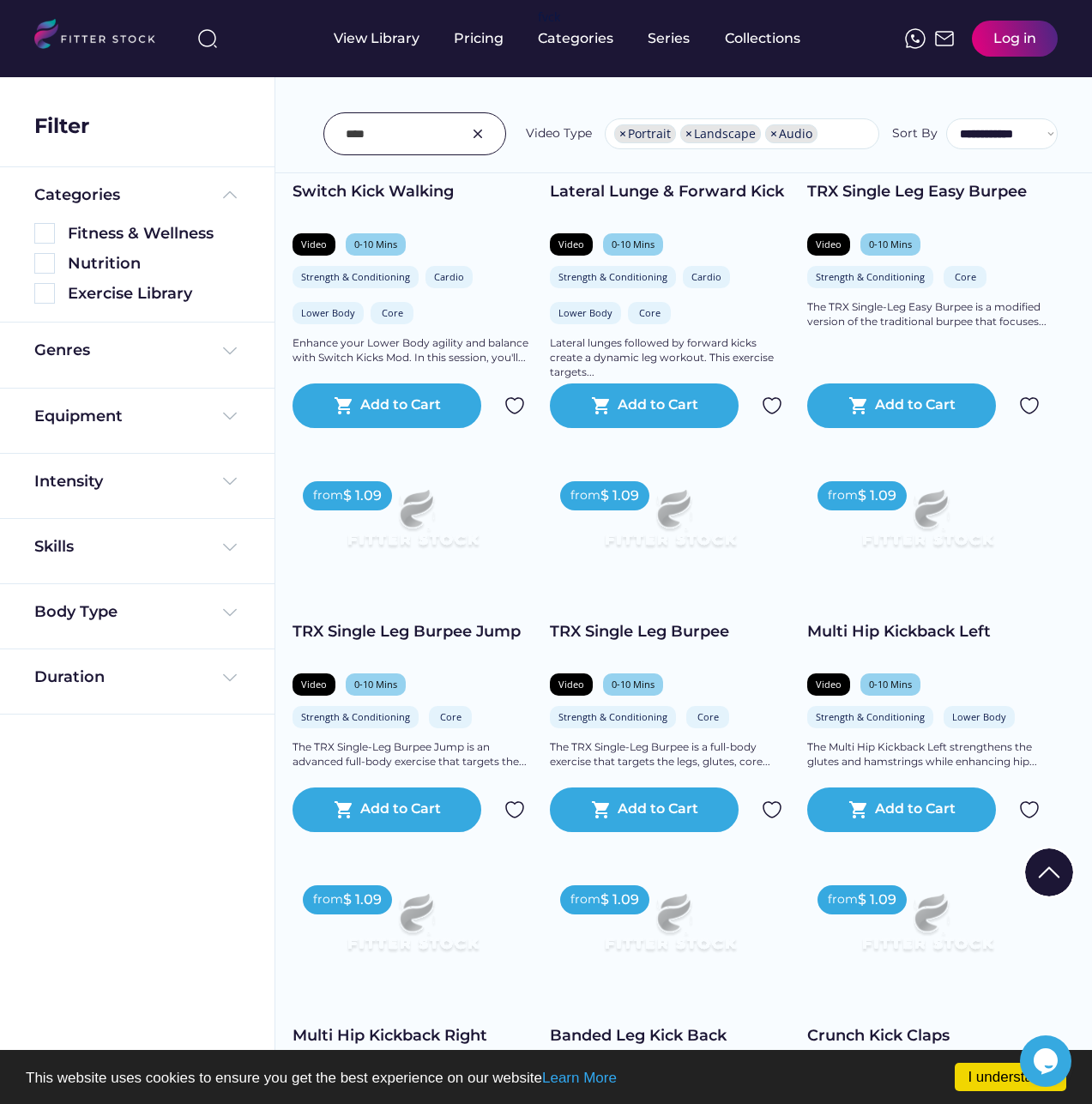
click at [390, 124] on input "input" at bounding box center [393, 134] width 95 height 36
type input "*"
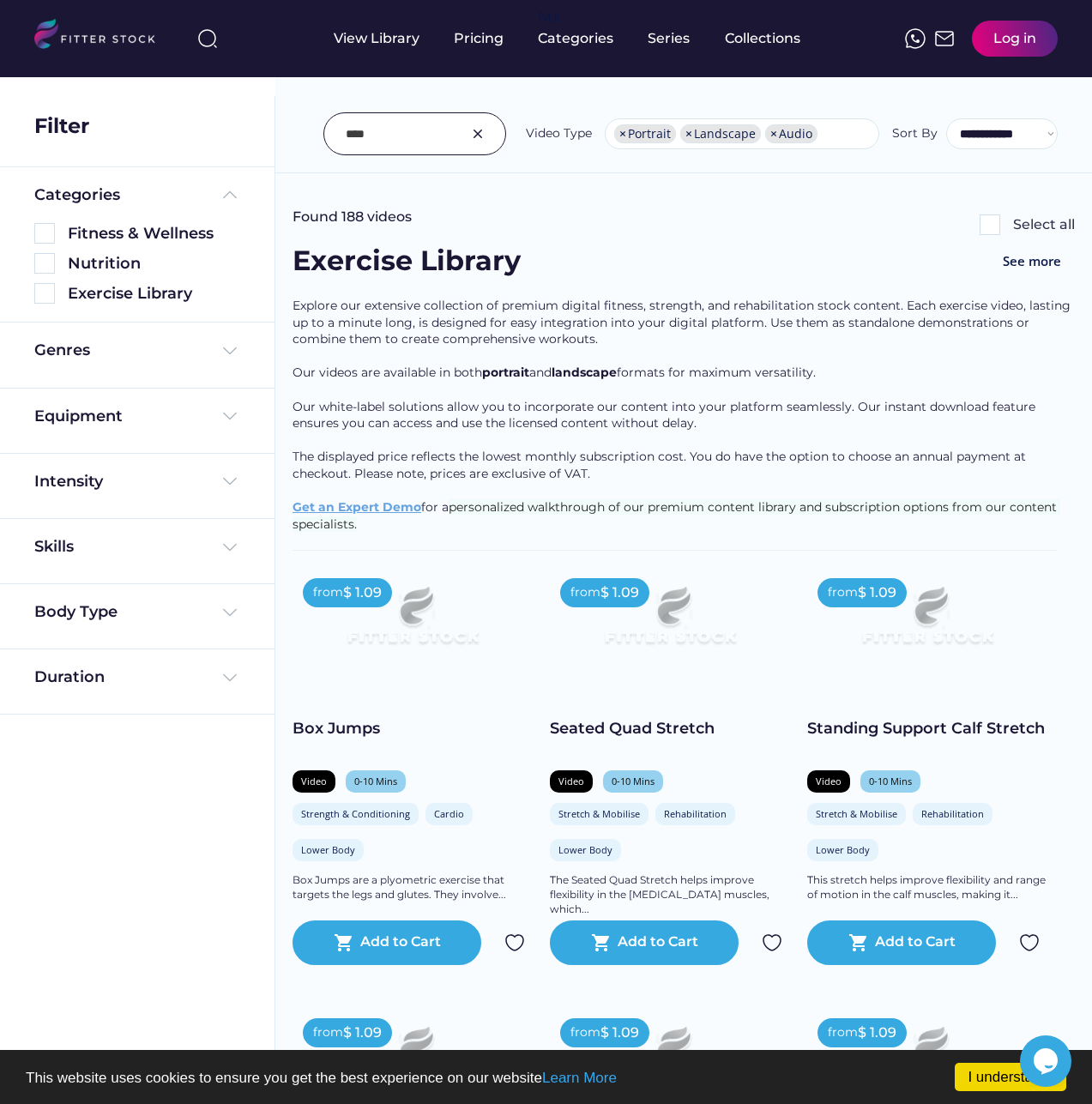
scroll to position [0, 0]
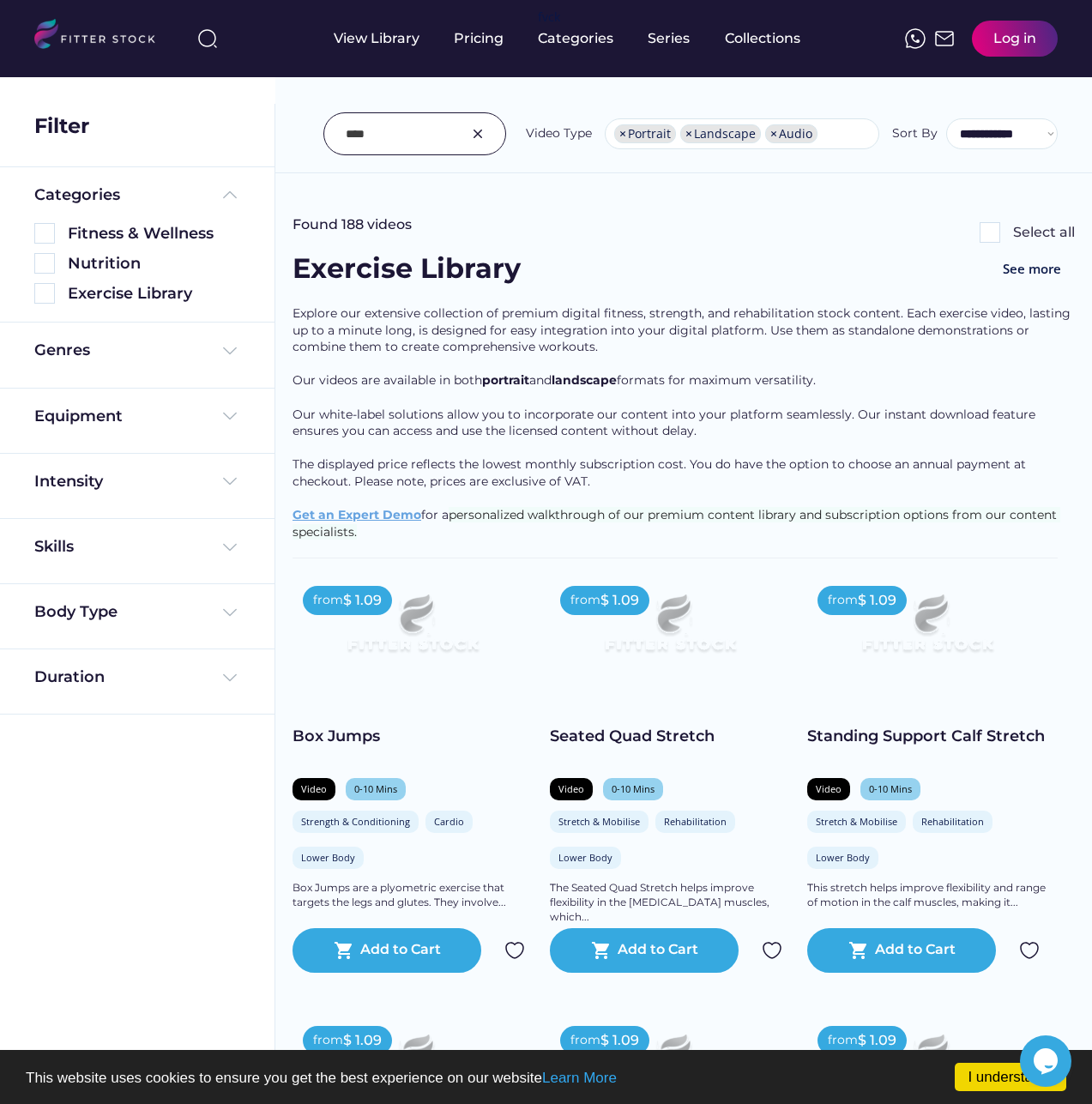
click at [347, 135] on input "input" at bounding box center [393, 134] width 95 height 36
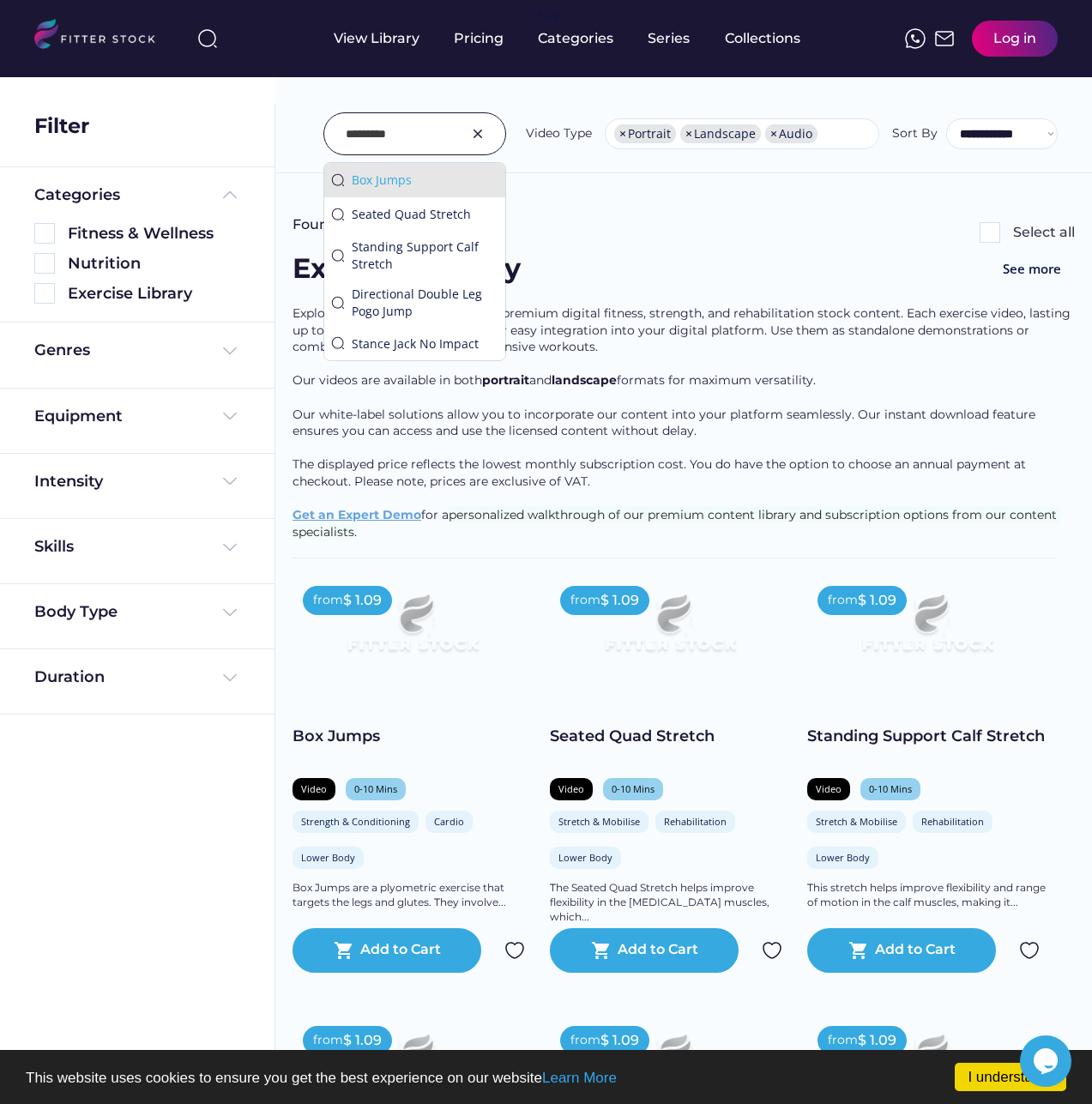
type input "*********"
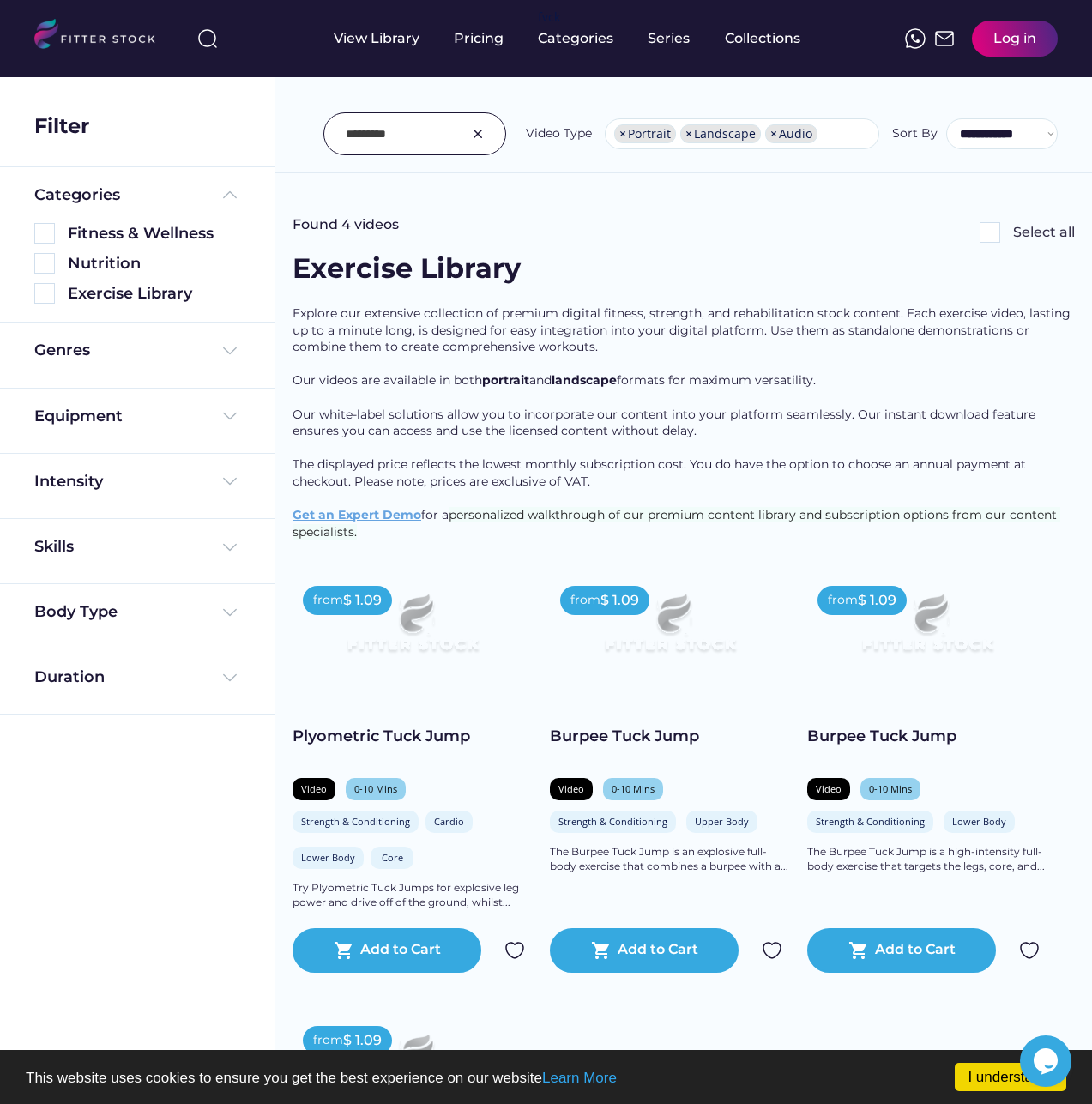
click at [427, 137] on input "input" at bounding box center [393, 134] width 95 height 36
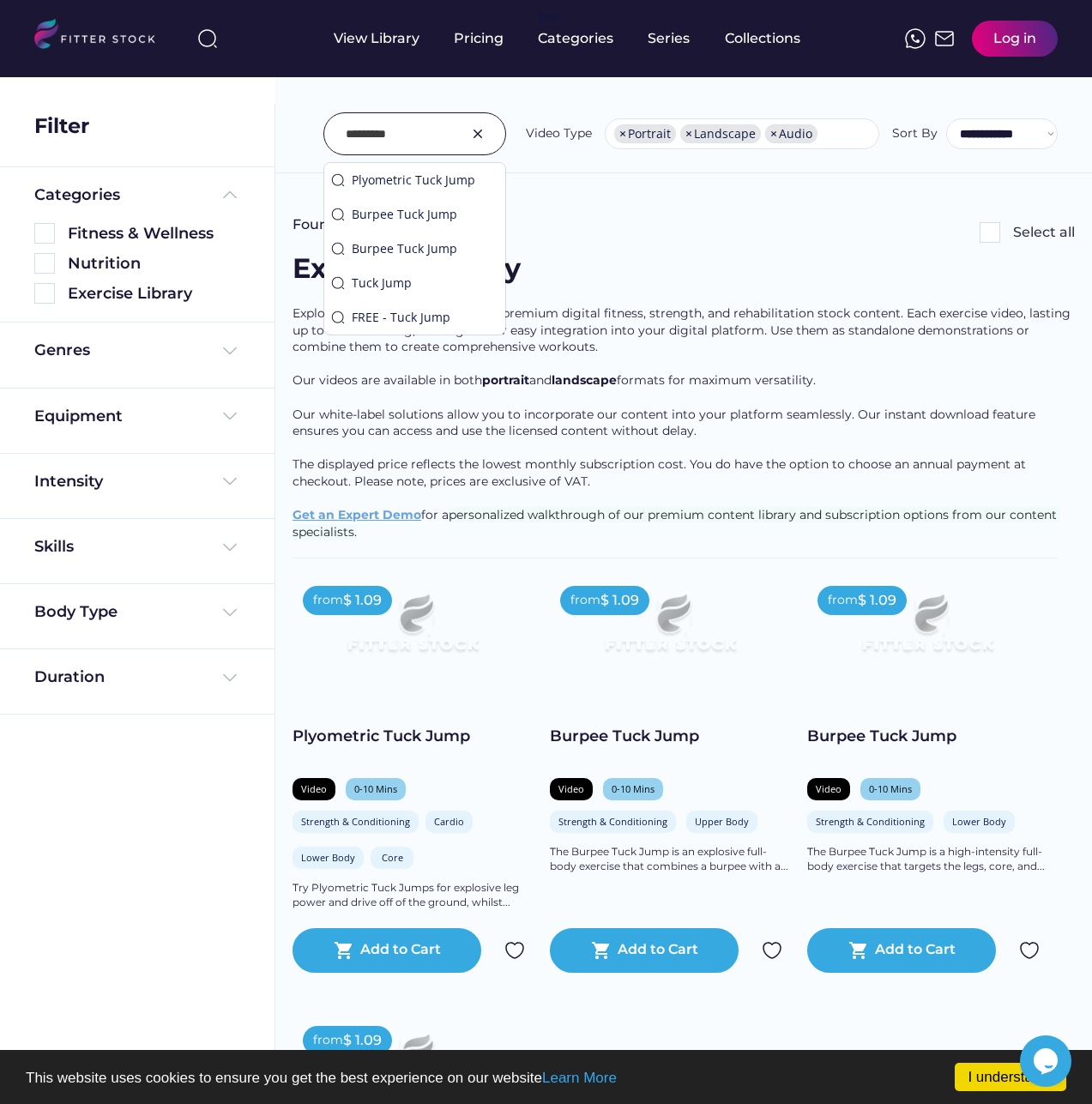
click at [474, 129] on img at bounding box center [478, 134] width 21 height 21
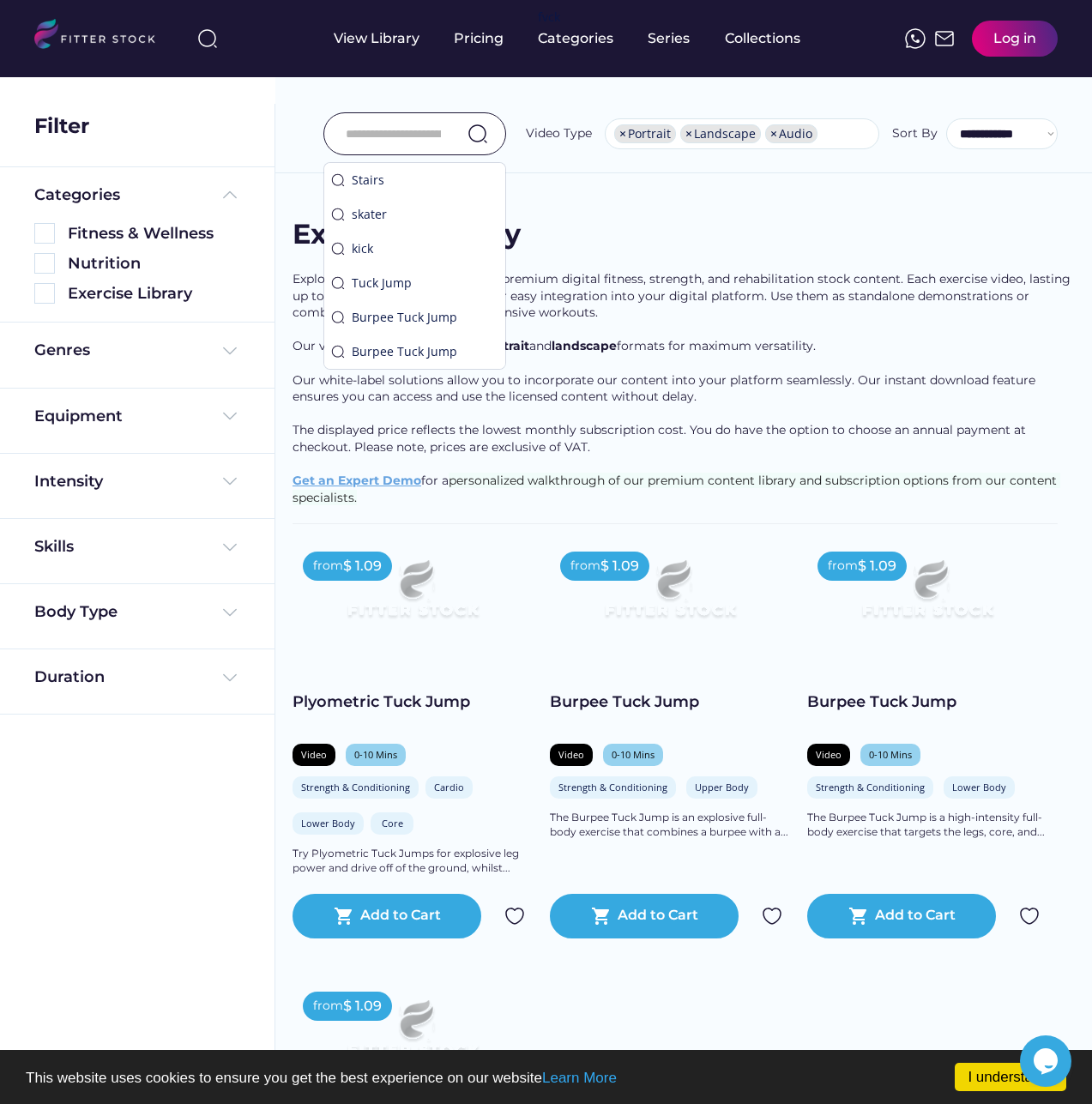
click at [435, 135] on input "input" at bounding box center [393, 134] width 95 height 36
click at [418, 122] on input "input" at bounding box center [393, 134] width 95 height 36
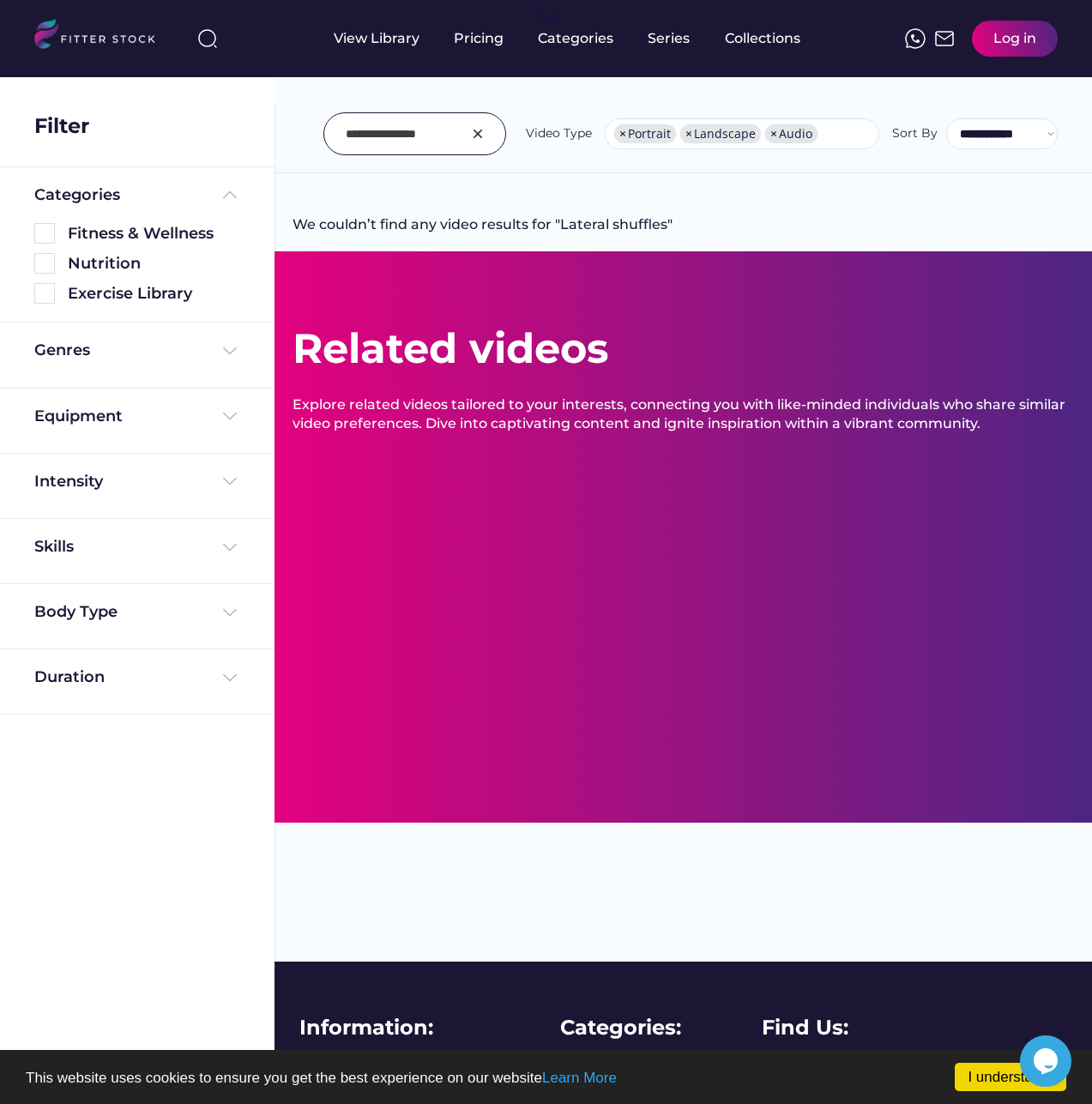
click at [461, 125] on div at bounding box center [414, 133] width 182 height 43
type input "*******"
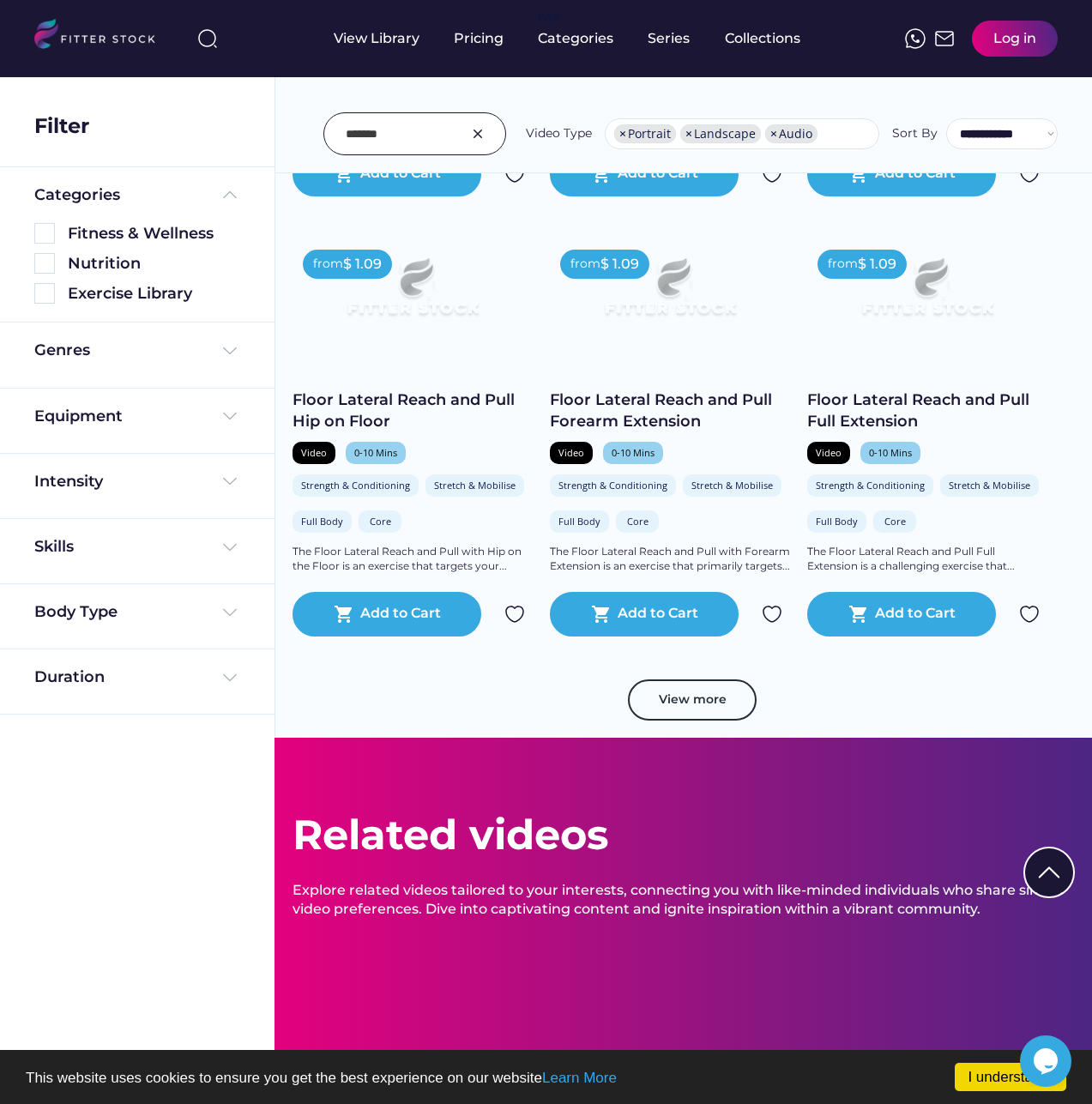
scroll to position [2744, 0]
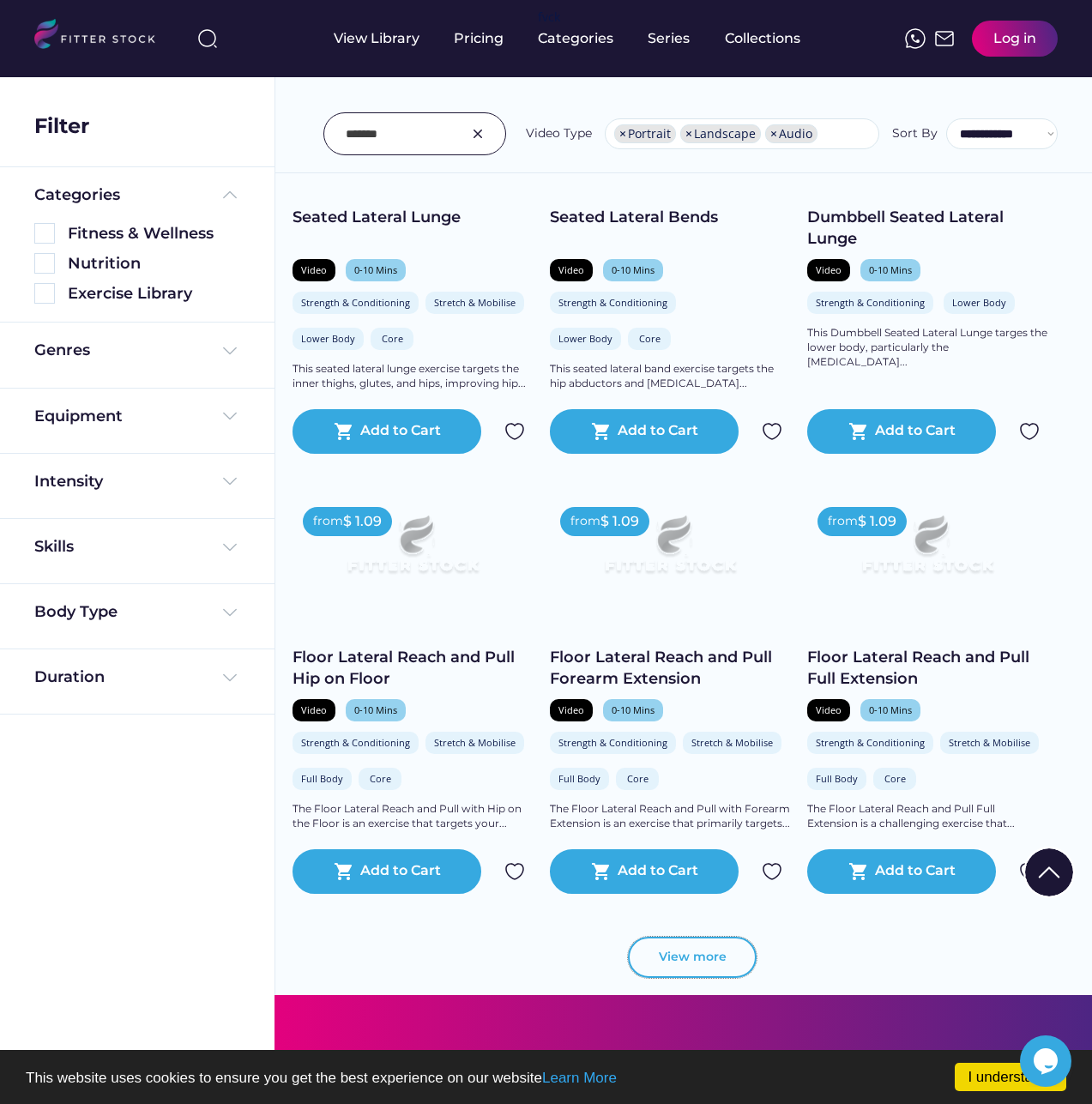
click at [687, 955] on button "View more" at bounding box center [692, 957] width 128 height 41
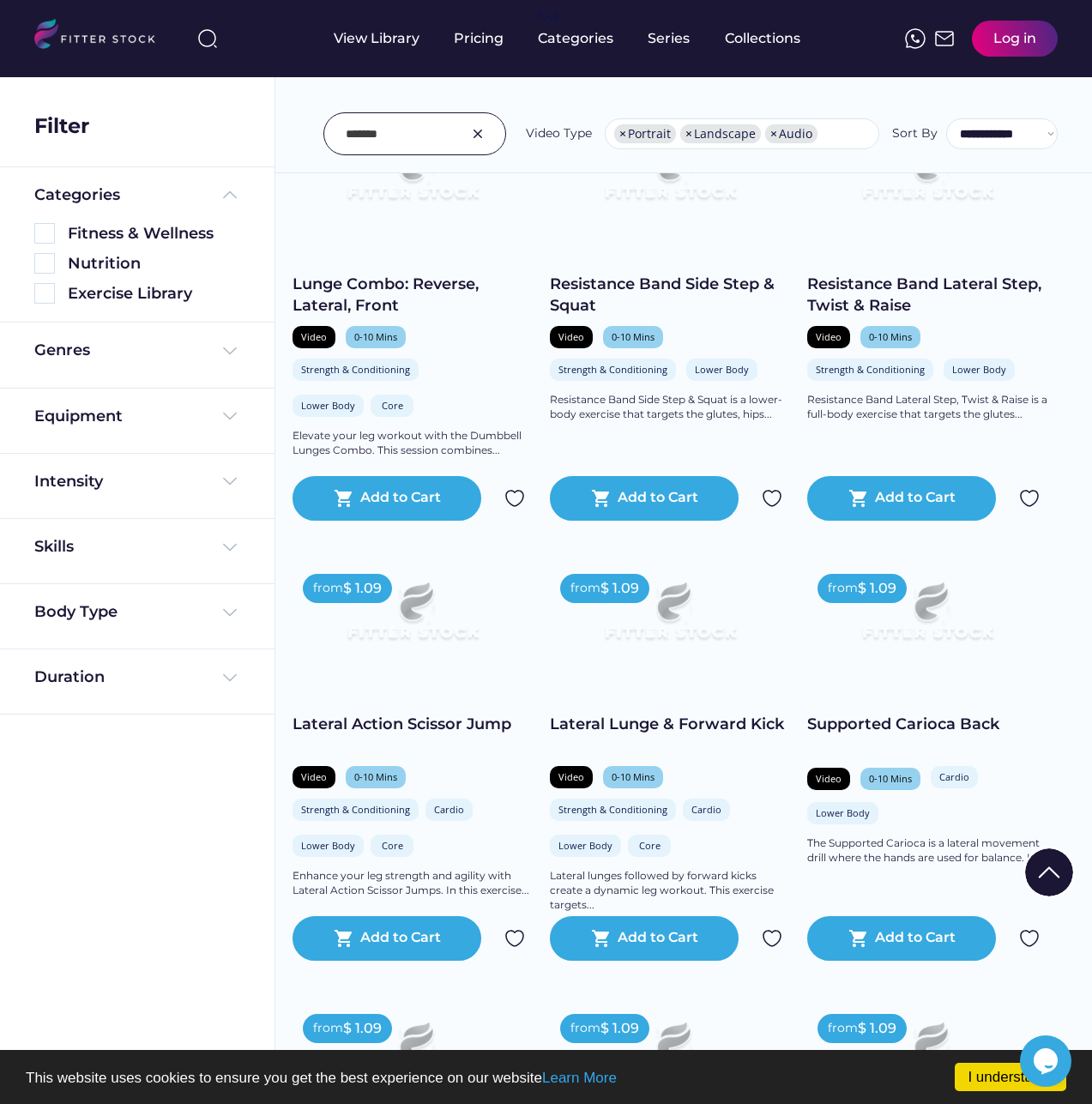
scroll to position [5488, 0]
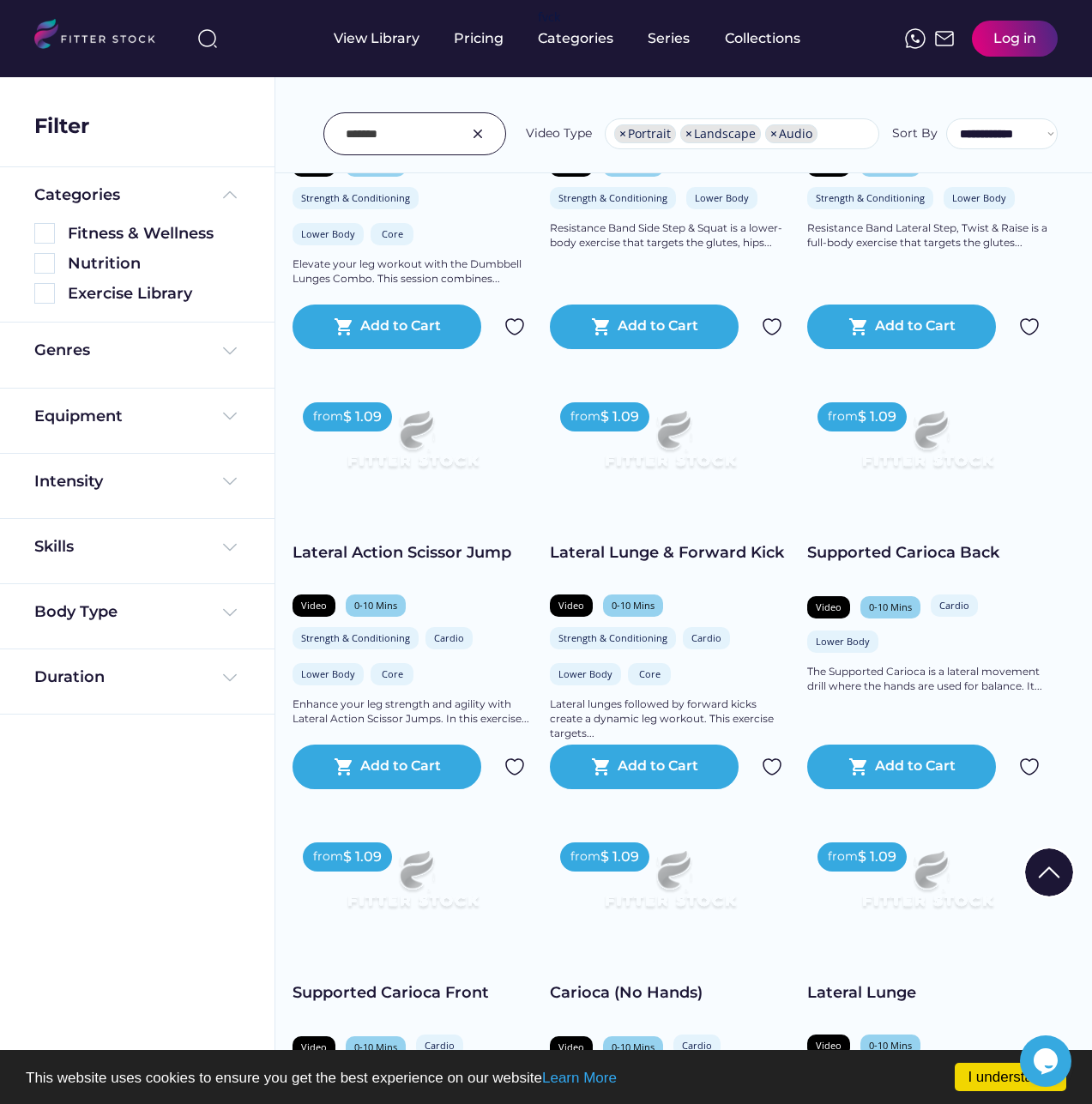
click at [929, 860] on img at bounding box center [928, 885] width 192 height 108
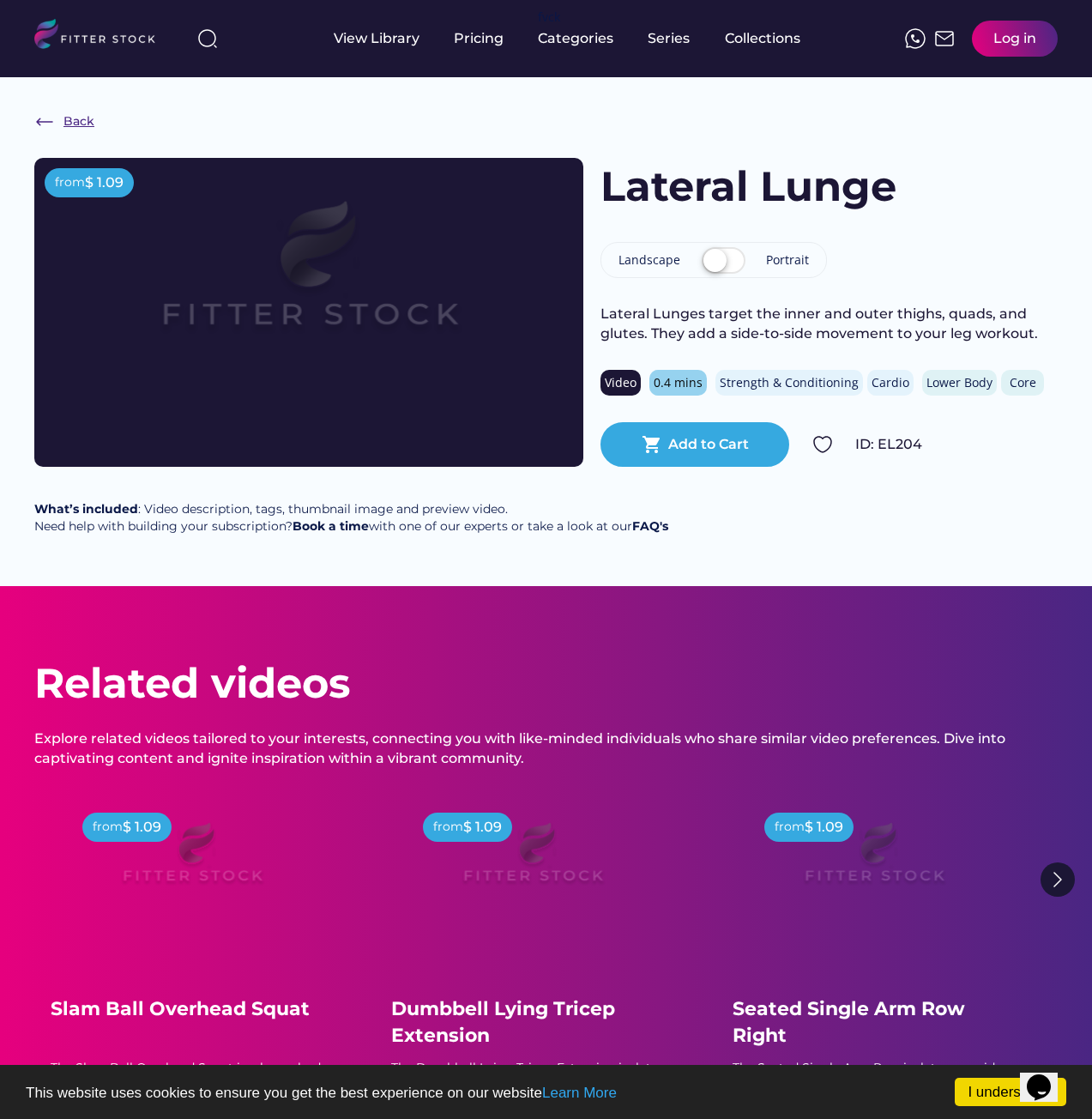
click at [37, 120] on img at bounding box center [45, 122] width 21 height 21
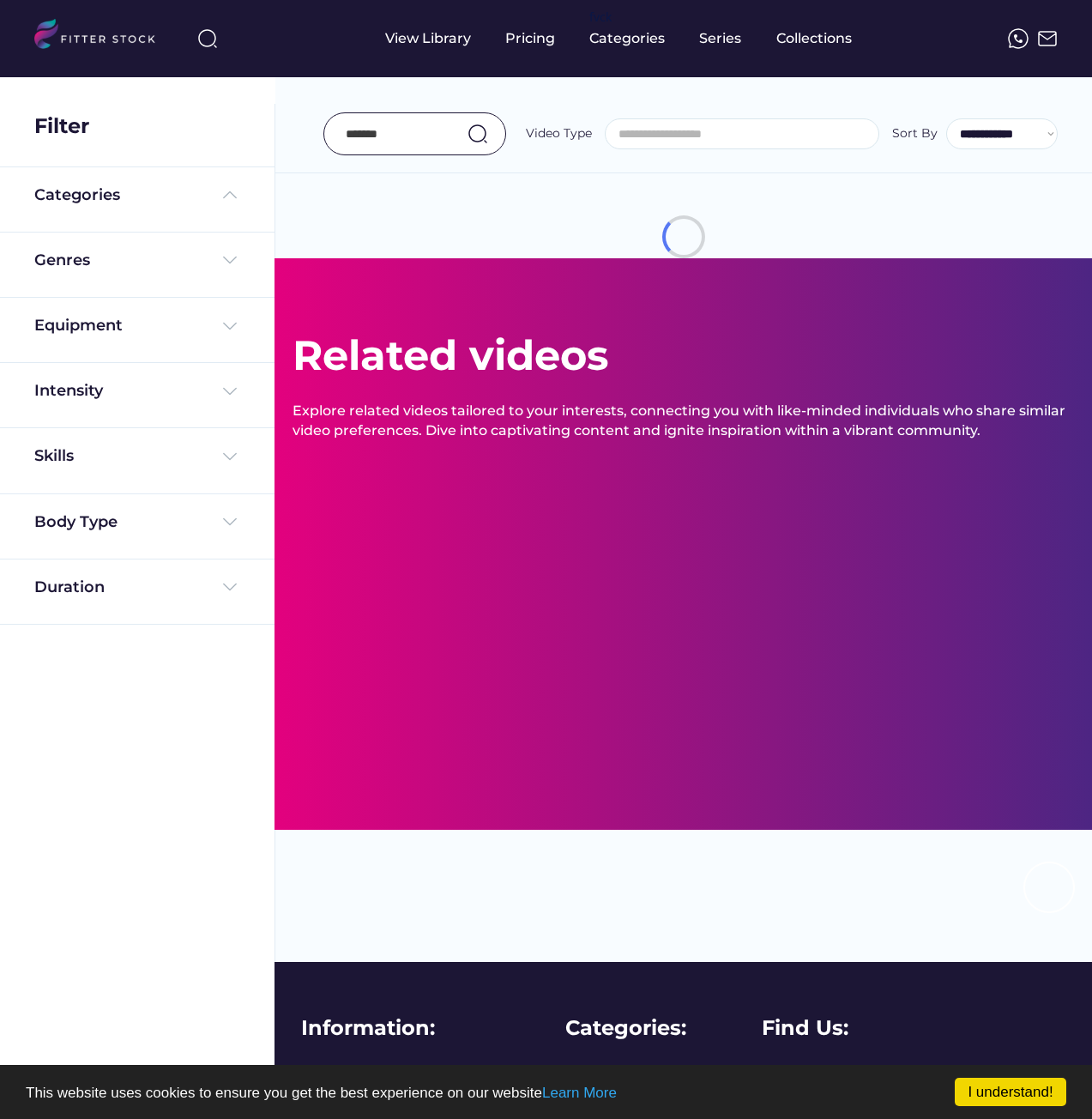
select select "**********"
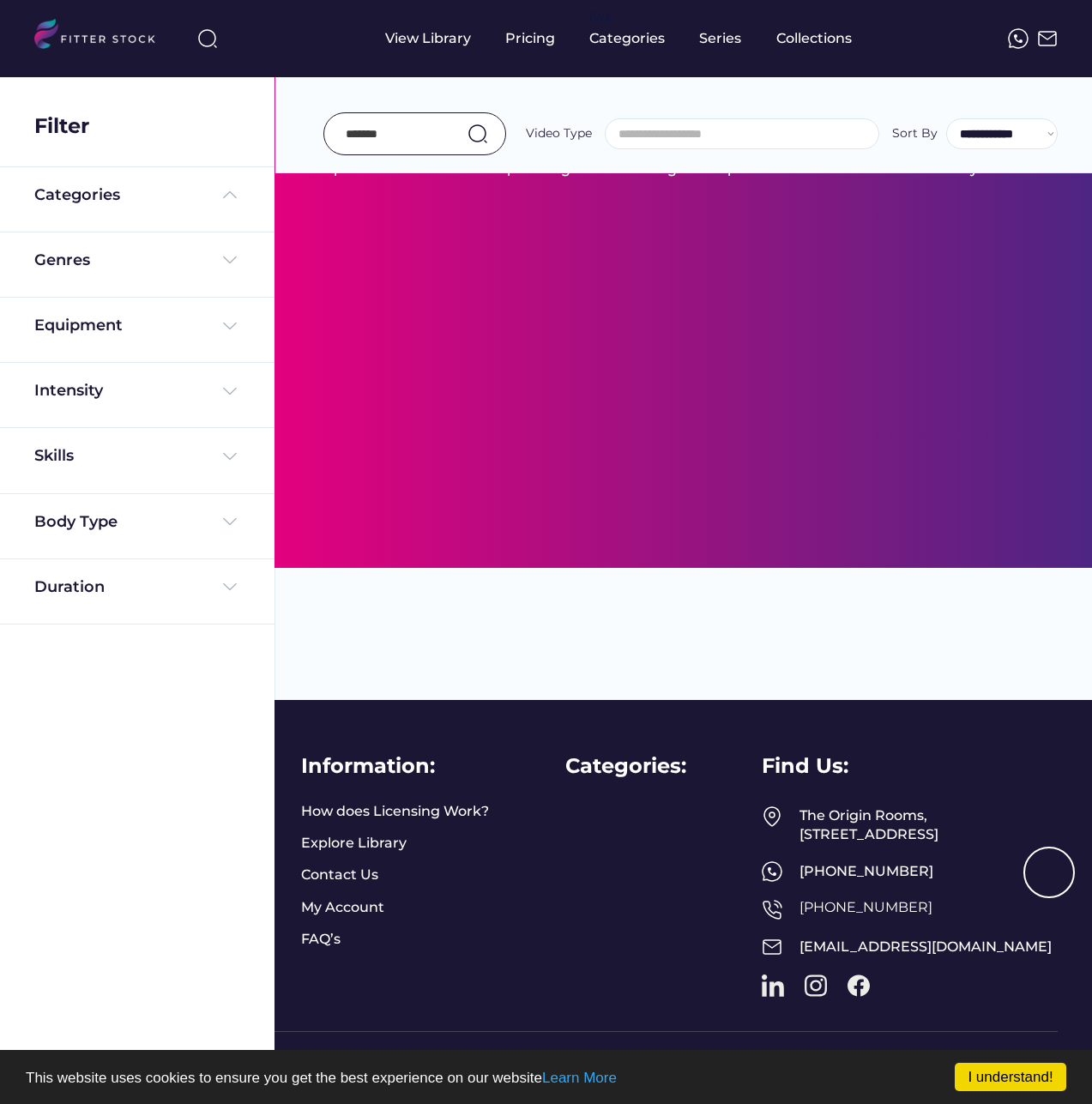
select select "**********"
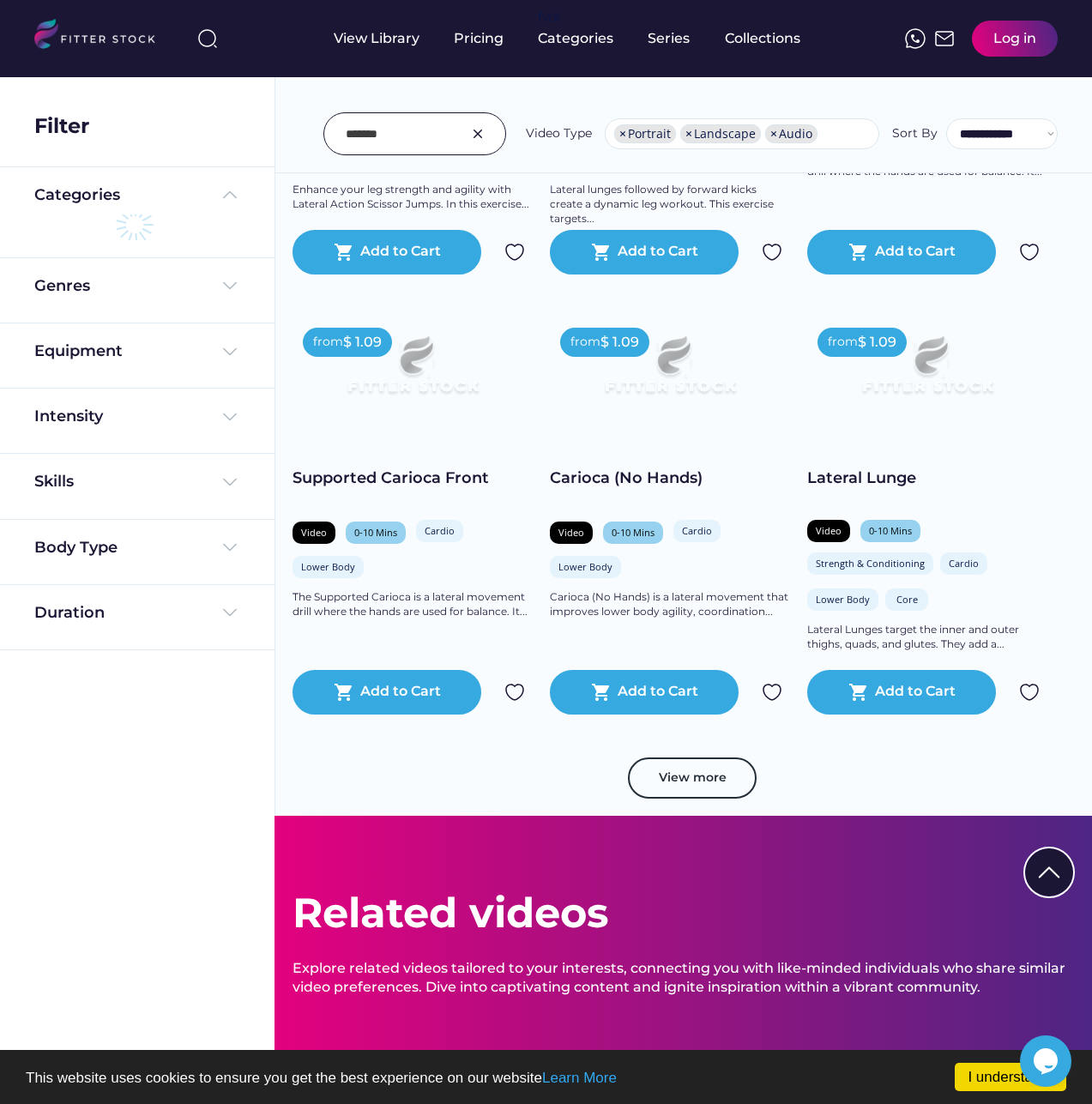
scroll to position [6088, 0]
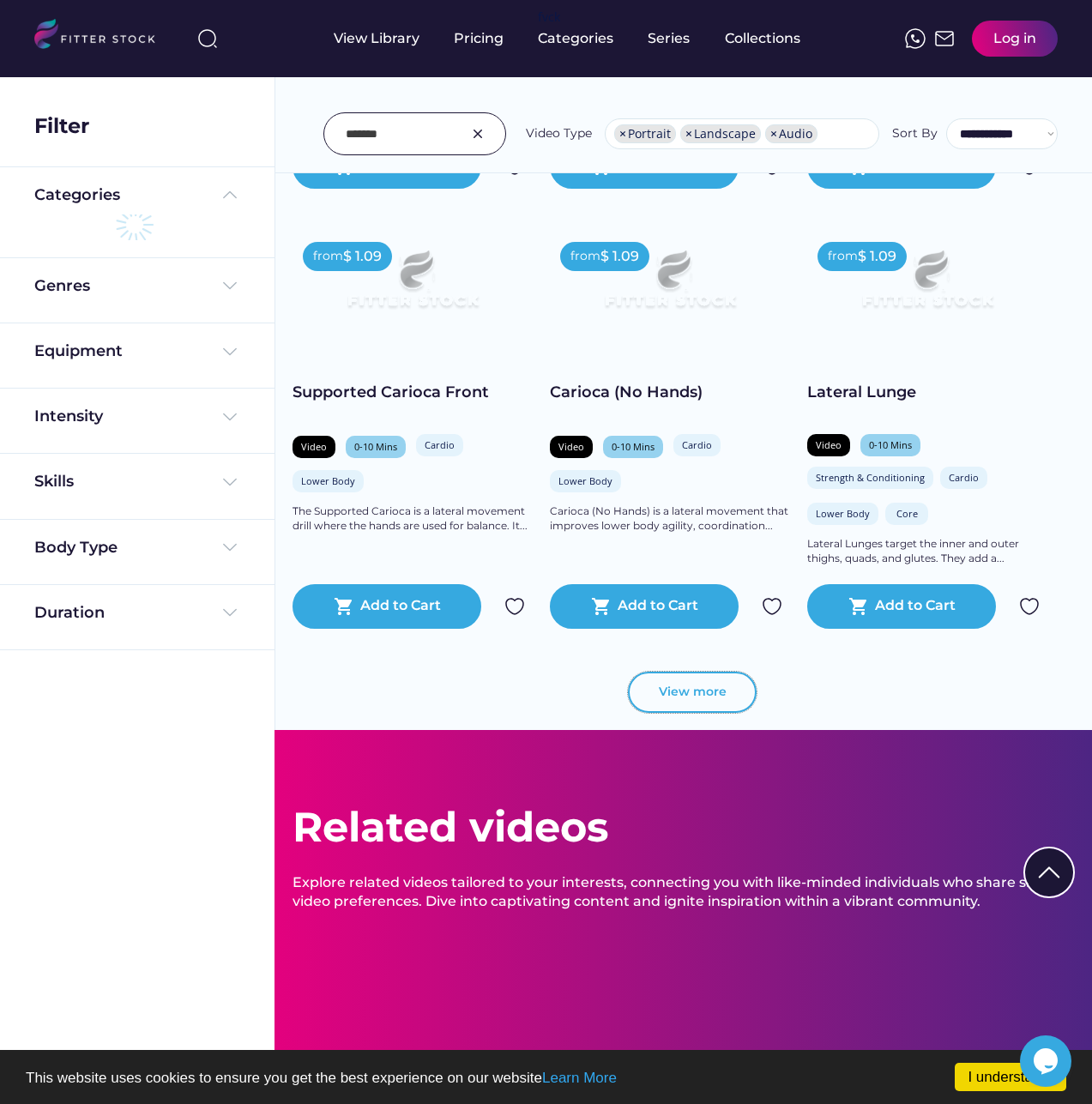
click at [650, 672] on button "View more" at bounding box center [692, 692] width 128 height 41
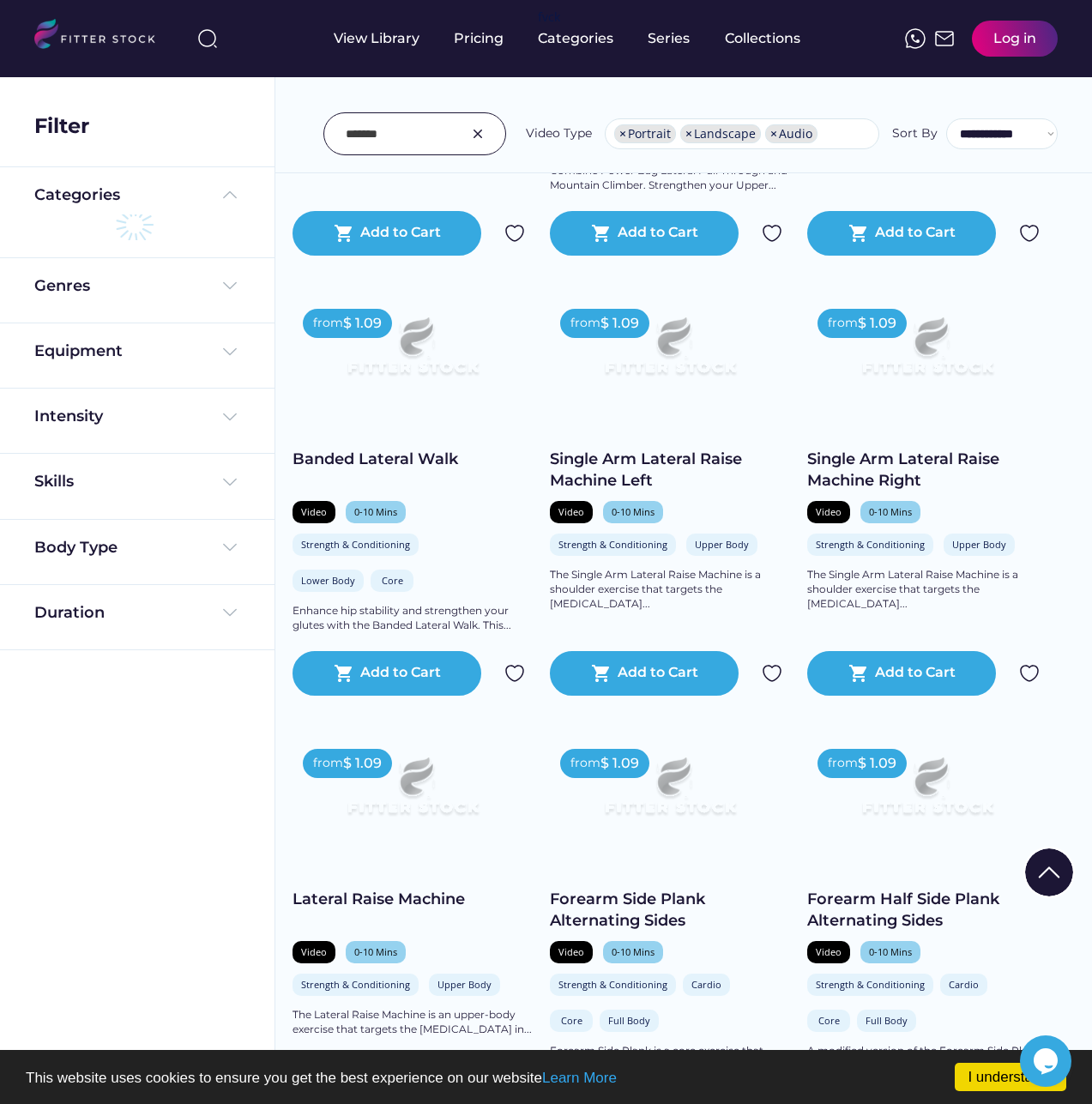
scroll to position [8832, 0]
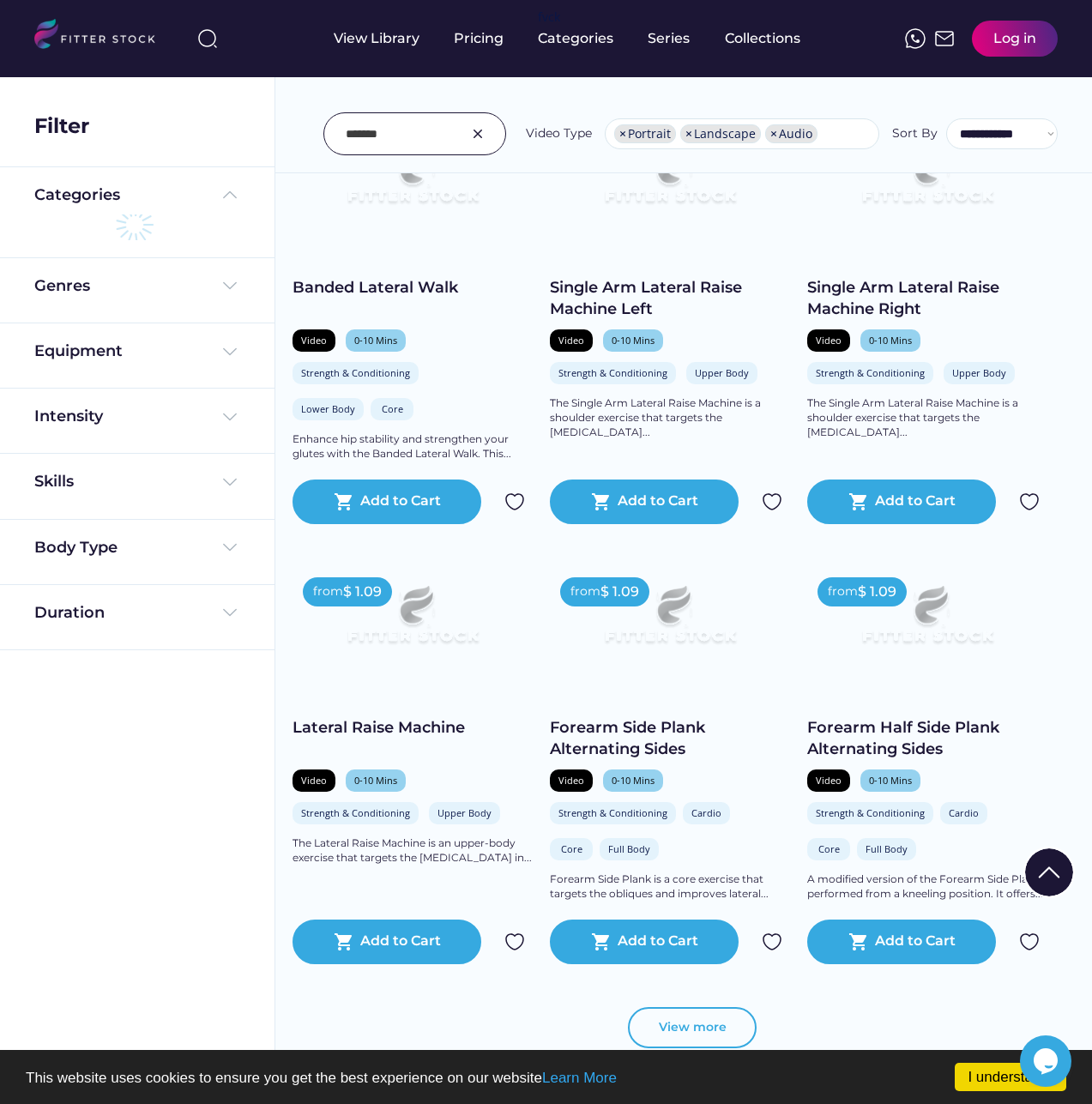
click at [742, 1007] on button "View more" at bounding box center [692, 1027] width 128 height 41
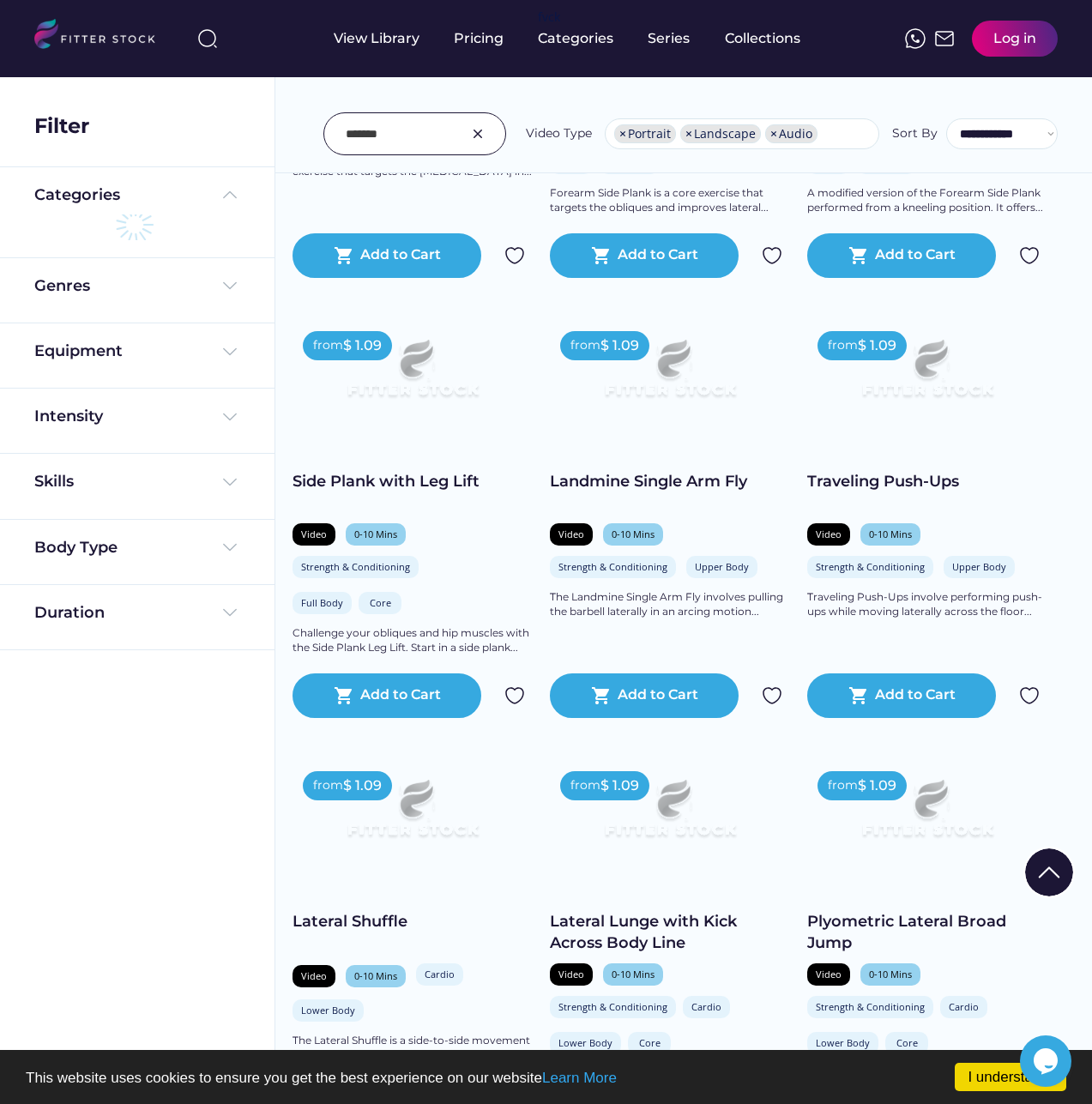
scroll to position [9604, 0]
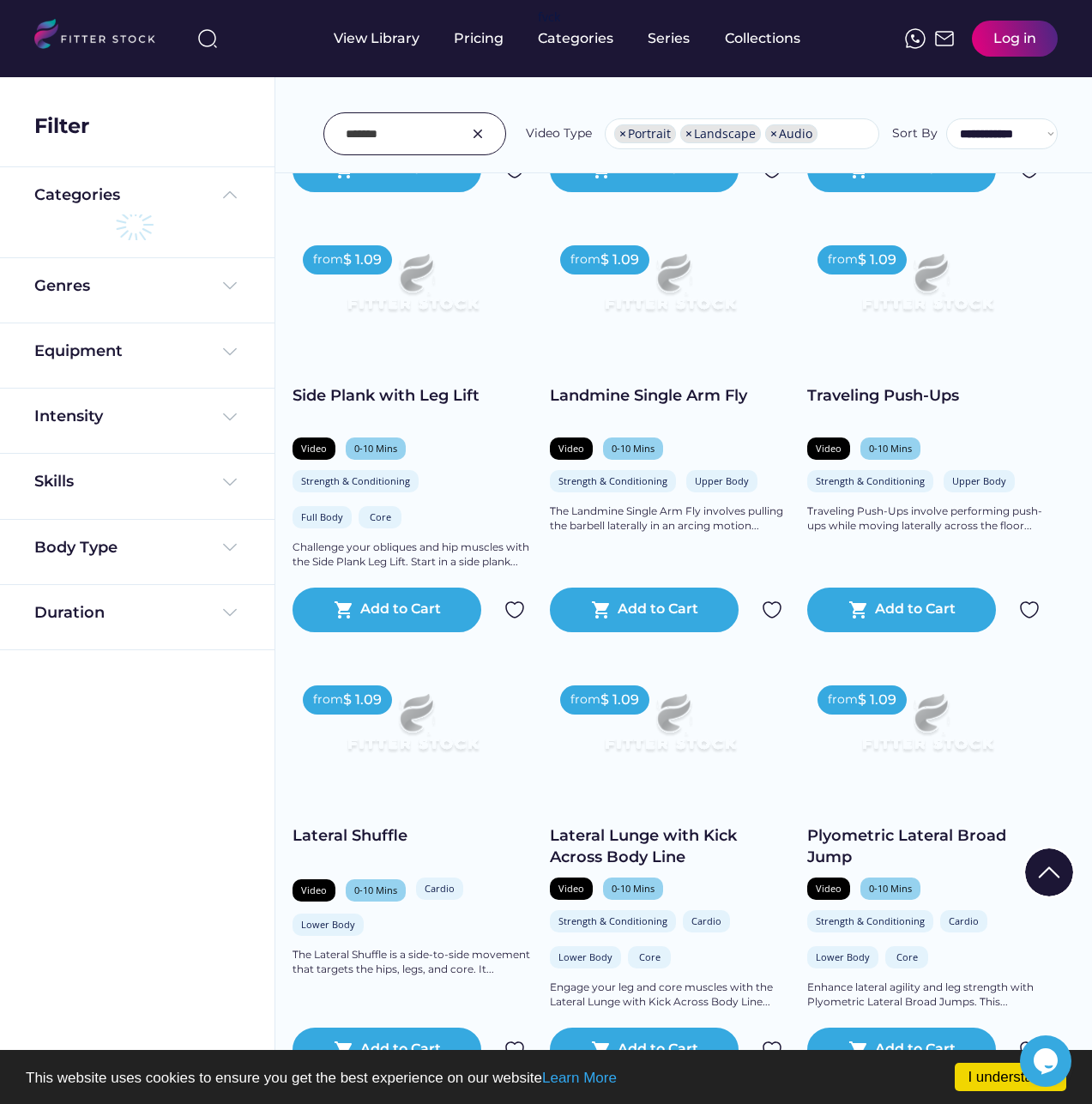
click at [934, 675] on img at bounding box center [928, 729] width 192 height 108
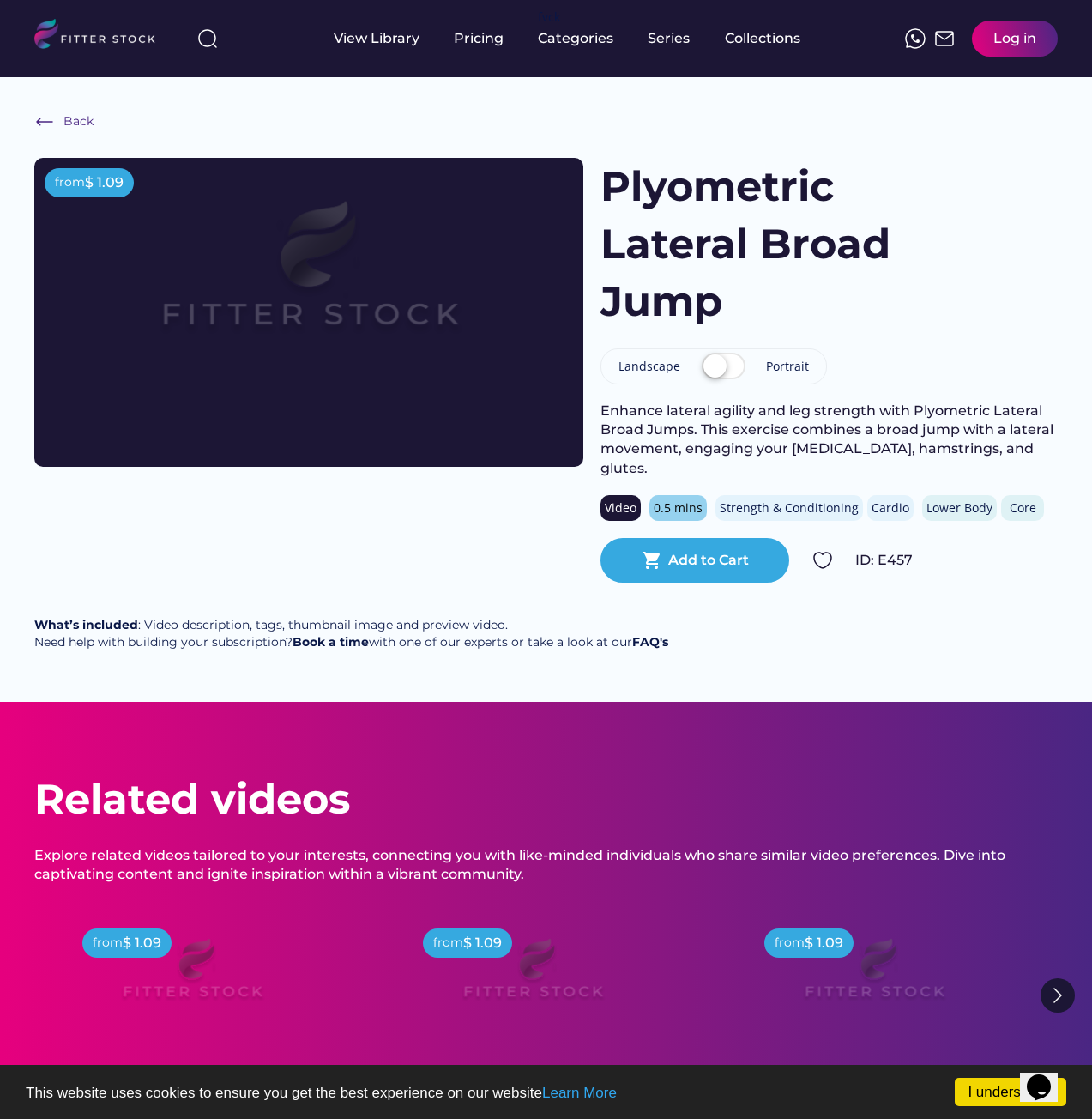
click at [49, 113] on div "Back from $ 1.09 Plyometric Lateral Broad Jump Landscape Portrait Enhance later…" at bounding box center [546, 389] width 1092 height 625
click at [50, 123] on img at bounding box center [45, 122] width 21 height 21
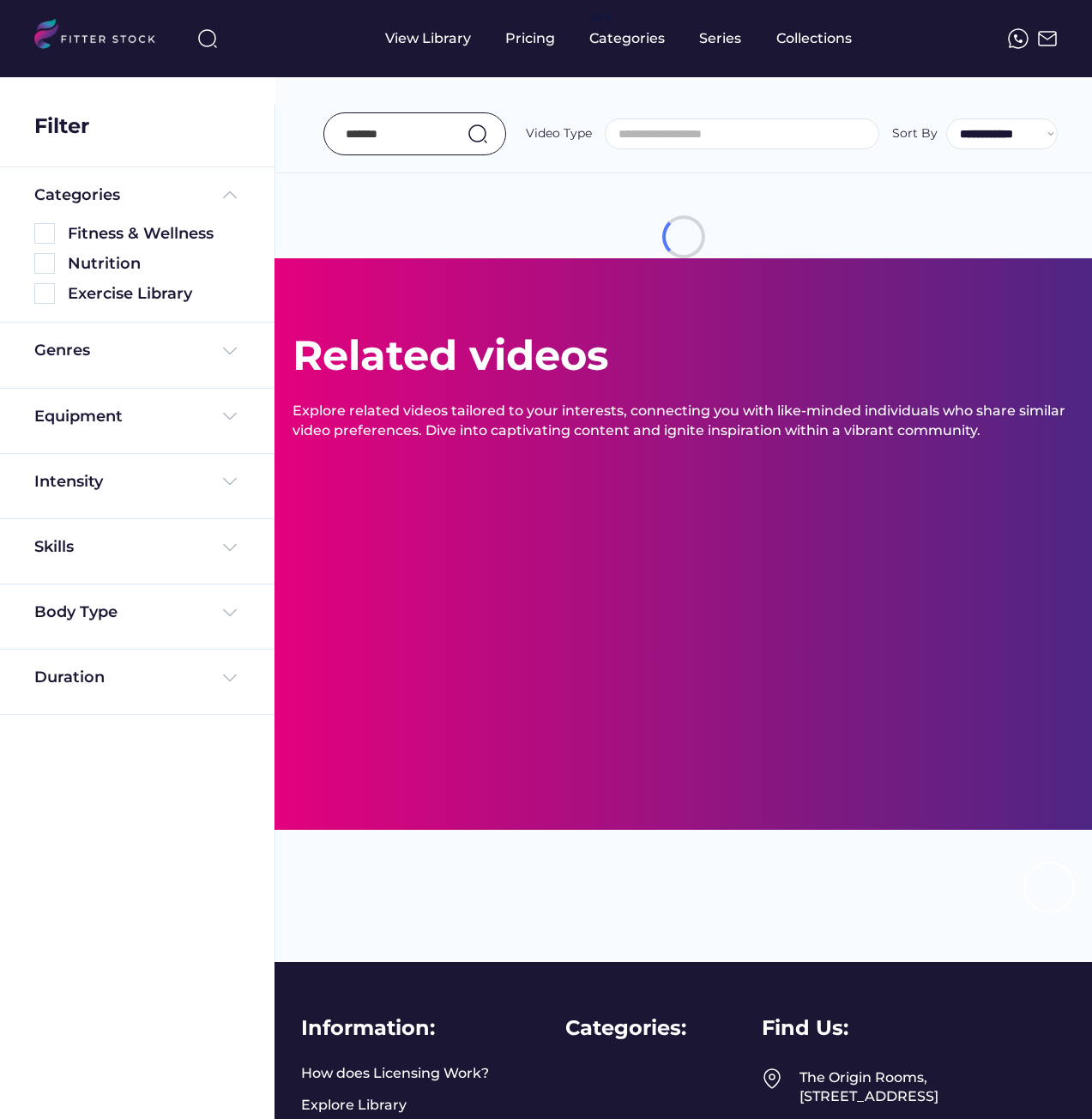
select select "**********"
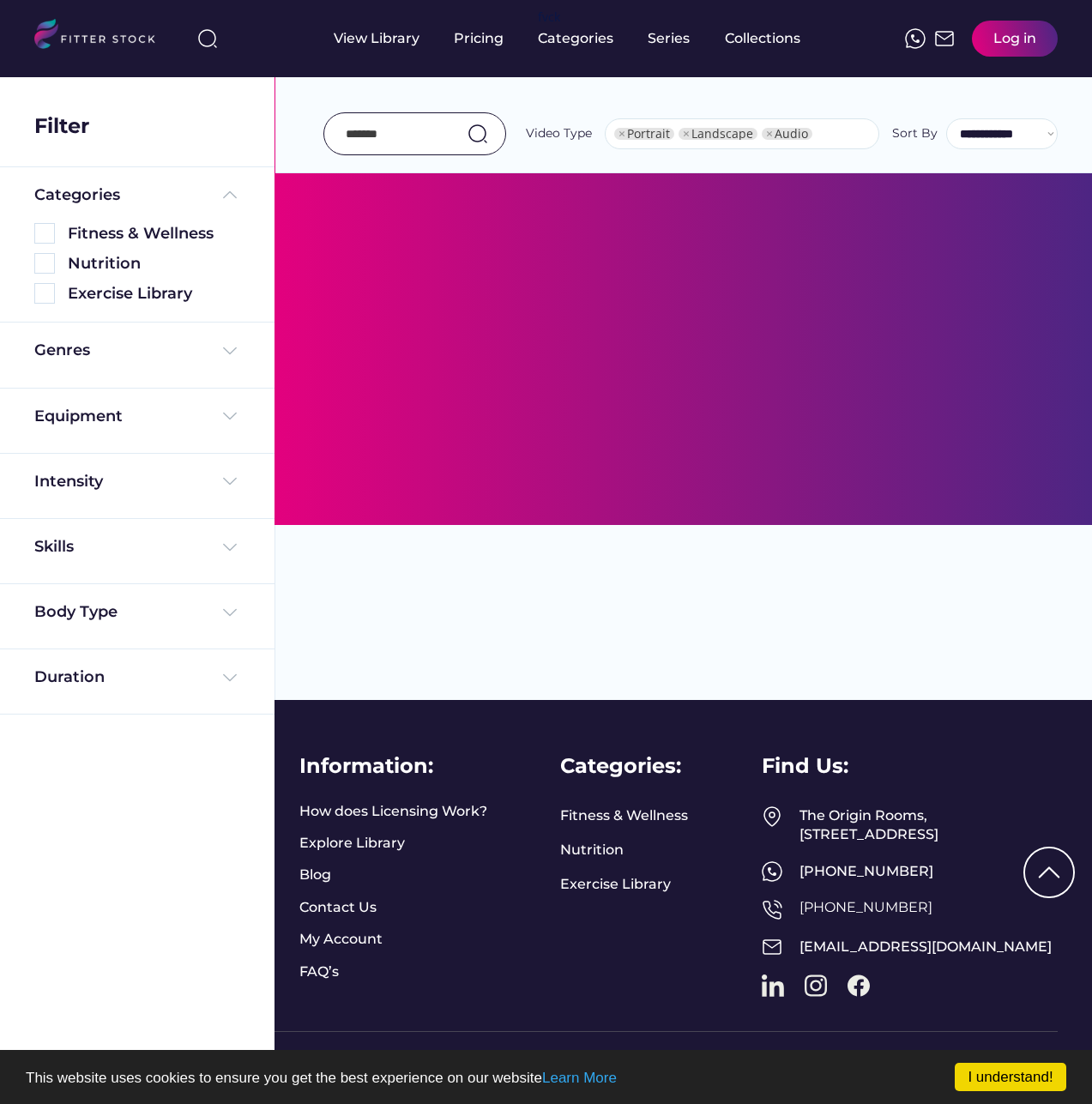
select select "**********"
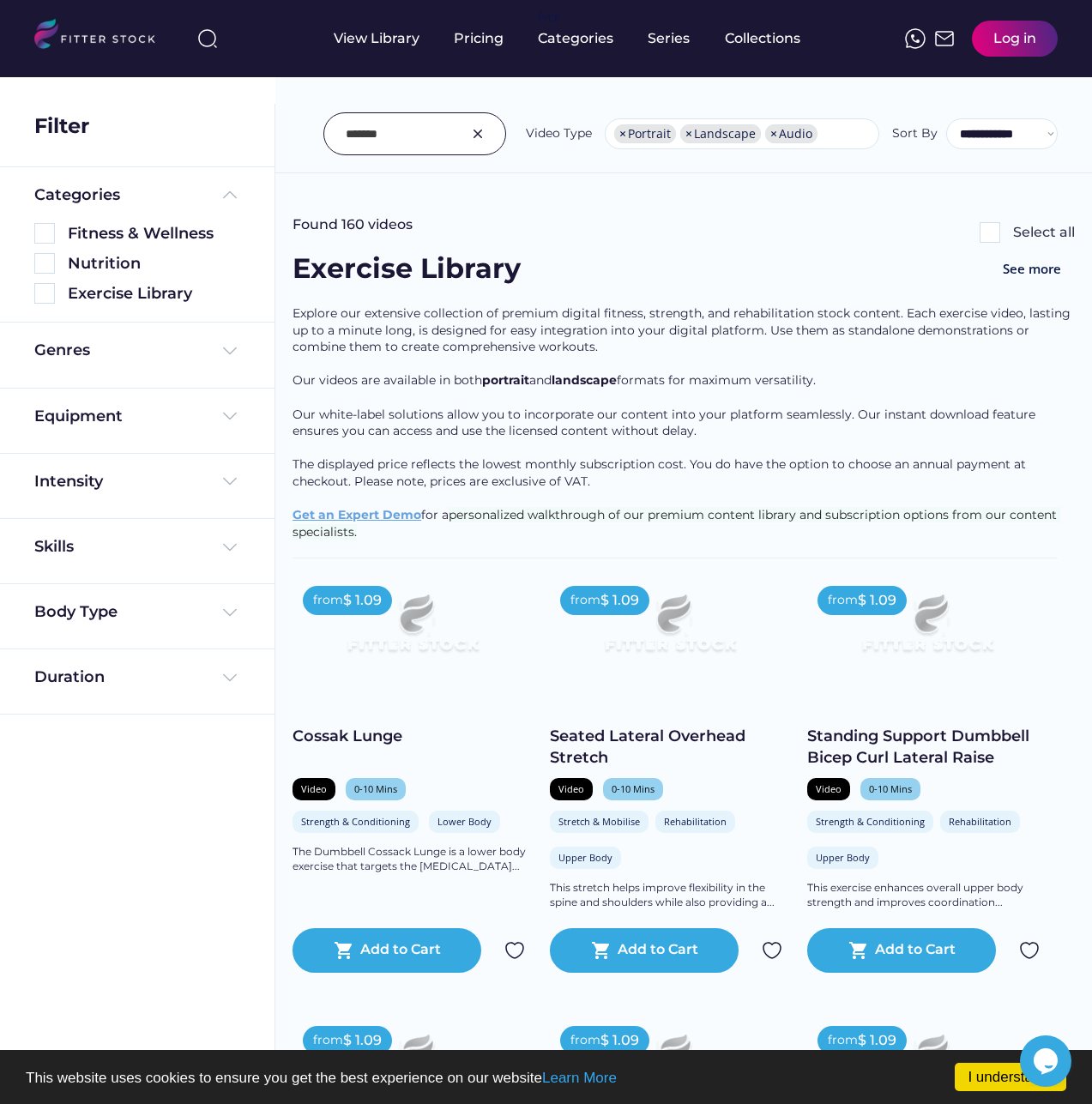
drag, startPoint x: 412, startPoint y: 128, endPoint x: 452, endPoint y: 131, distance: 40.1
click at [412, 129] on input "input" at bounding box center [393, 134] width 95 height 36
click at [475, 131] on img at bounding box center [478, 134] width 21 height 21
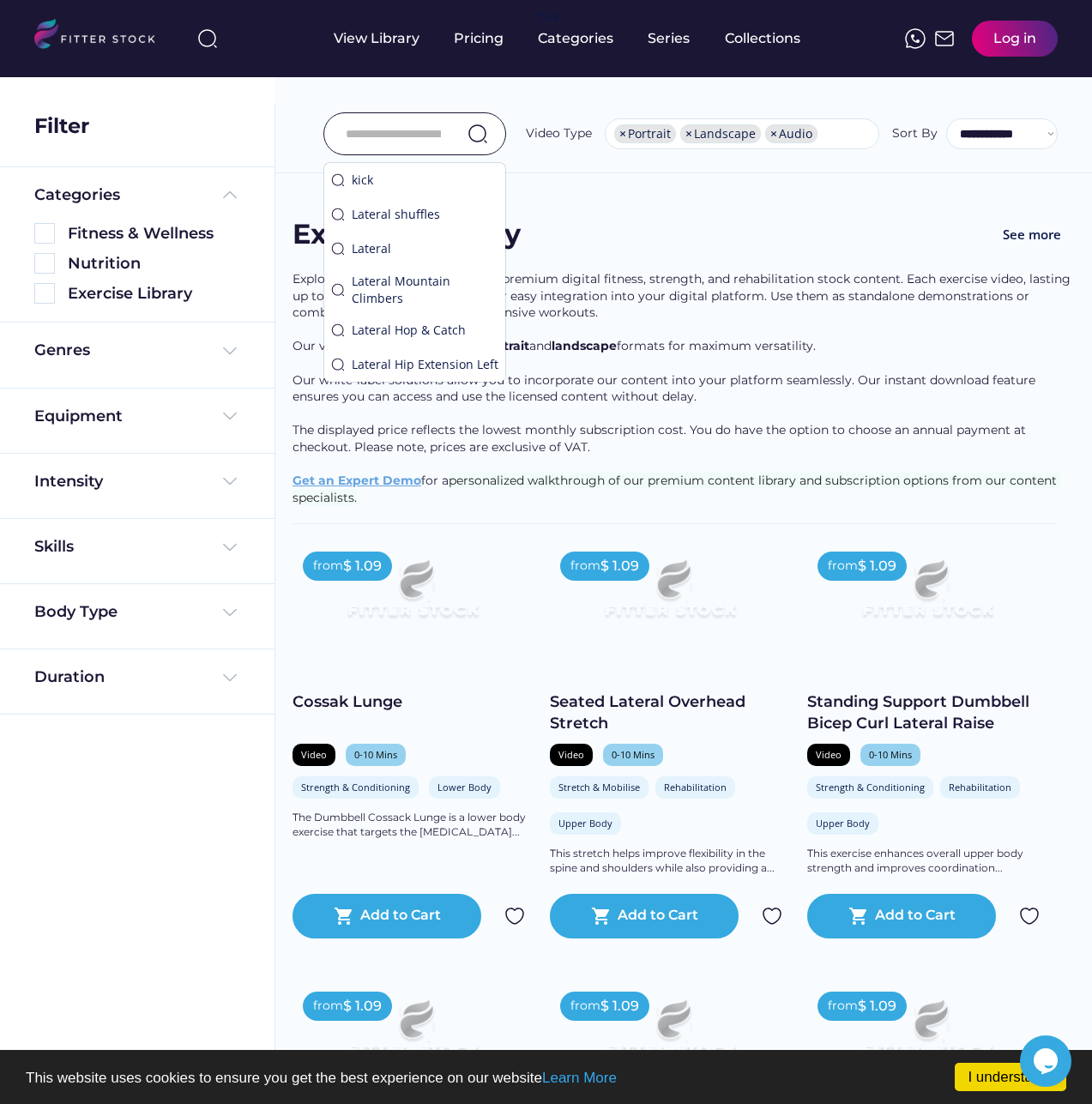
click at [435, 128] on input "input" at bounding box center [393, 134] width 95 height 36
click at [433, 128] on input "input" at bounding box center [393, 134] width 95 height 36
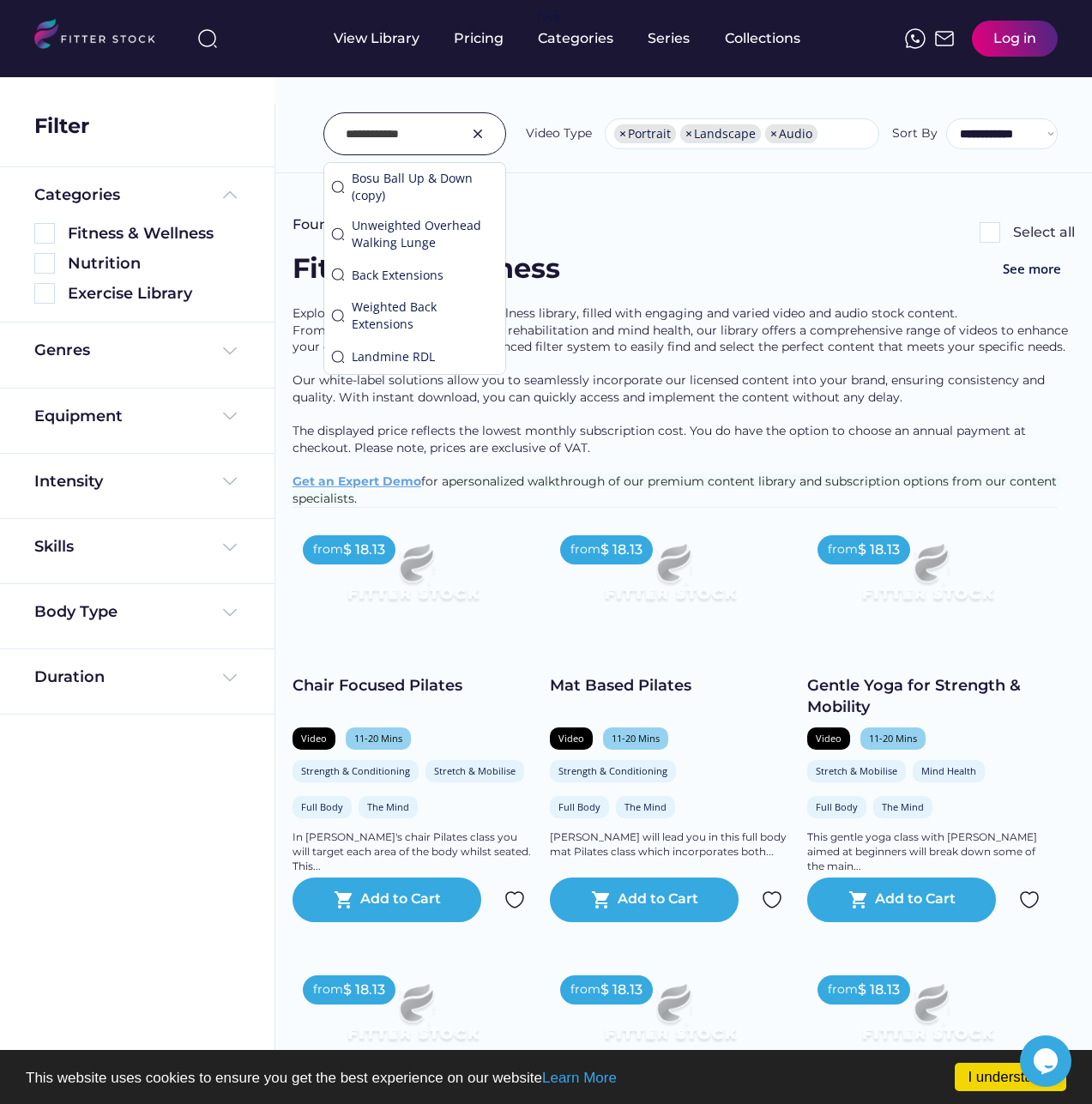
type input "**********"
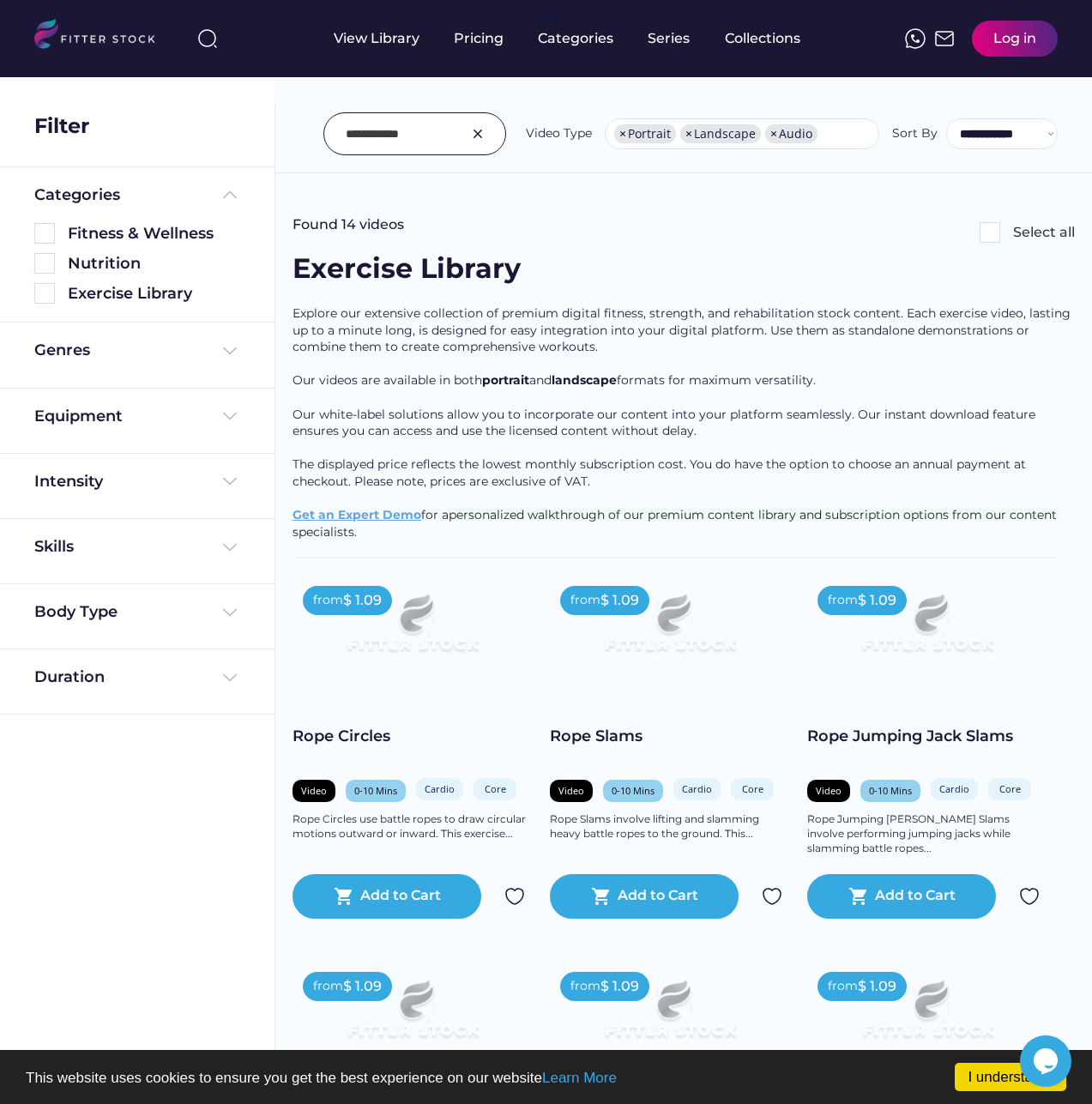
drag, startPoint x: 407, startPoint y: 116, endPoint x: 428, endPoint y: 128, distance: 24.2
click at [407, 116] on input "input" at bounding box center [393, 134] width 95 height 36
drag, startPoint x: 481, startPoint y: 124, endPoint x: 443, endPoint y: 131, distance: 38.6
click at [482, 124] on img at bounding box center [478, 134] width 21 height 21
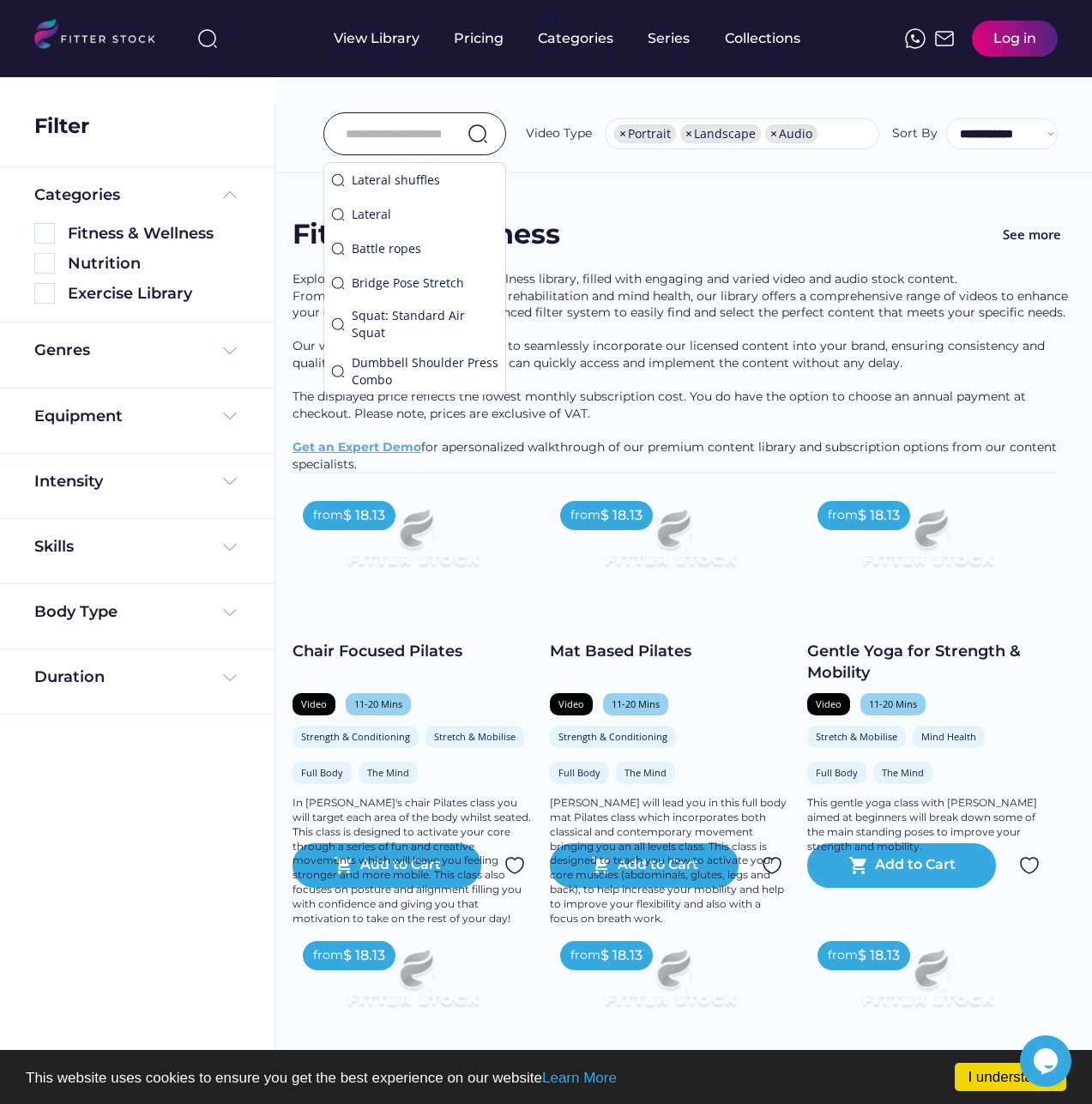
click at [438, 129] on input "input" at bounding box center [393, 134] width 95 height 36
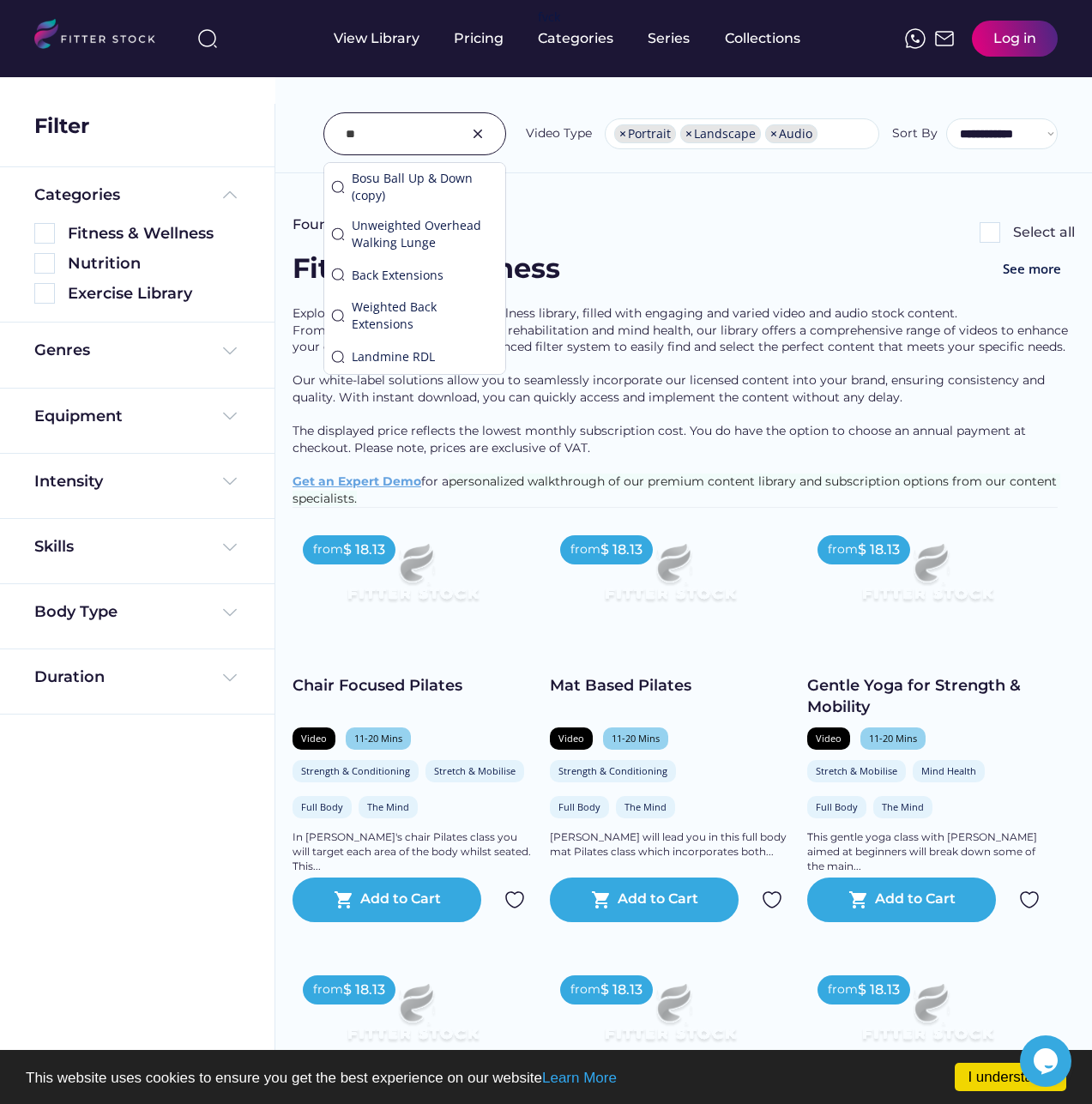
type input "*"
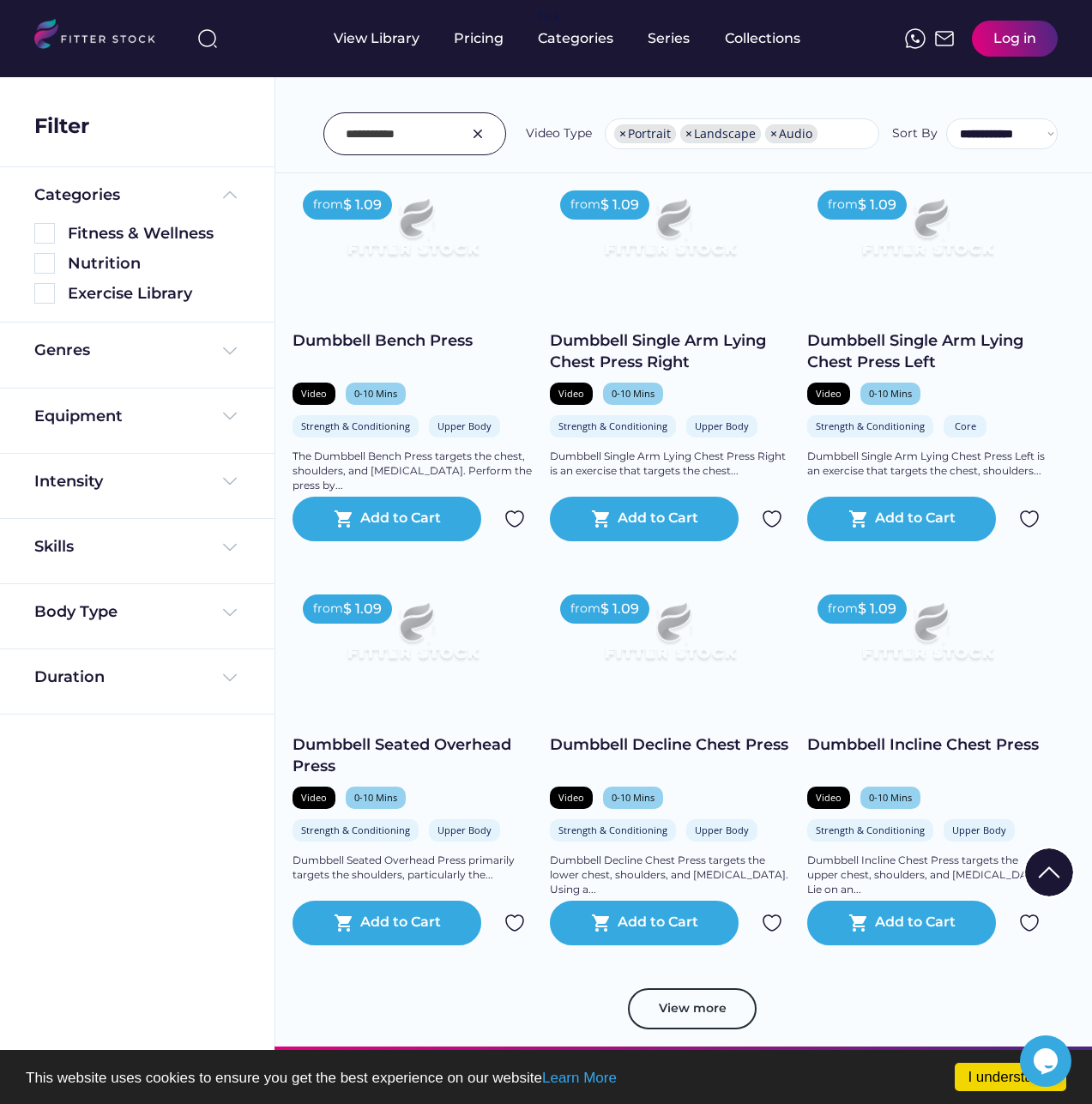
scroll to position [3001, 0]
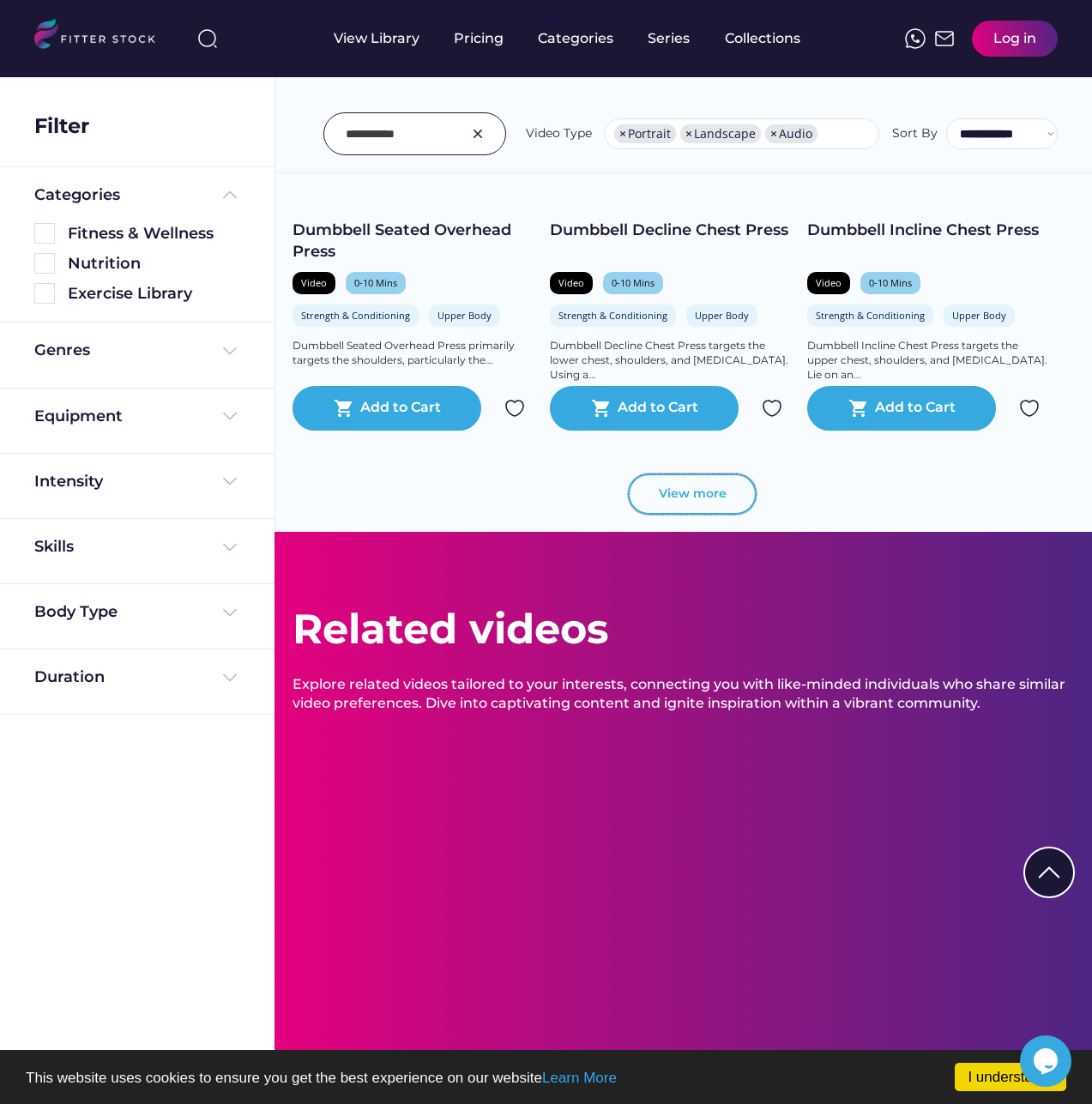
click at [687, 493] on button "View more" at bounding box center [692, 493] width 128 height 41
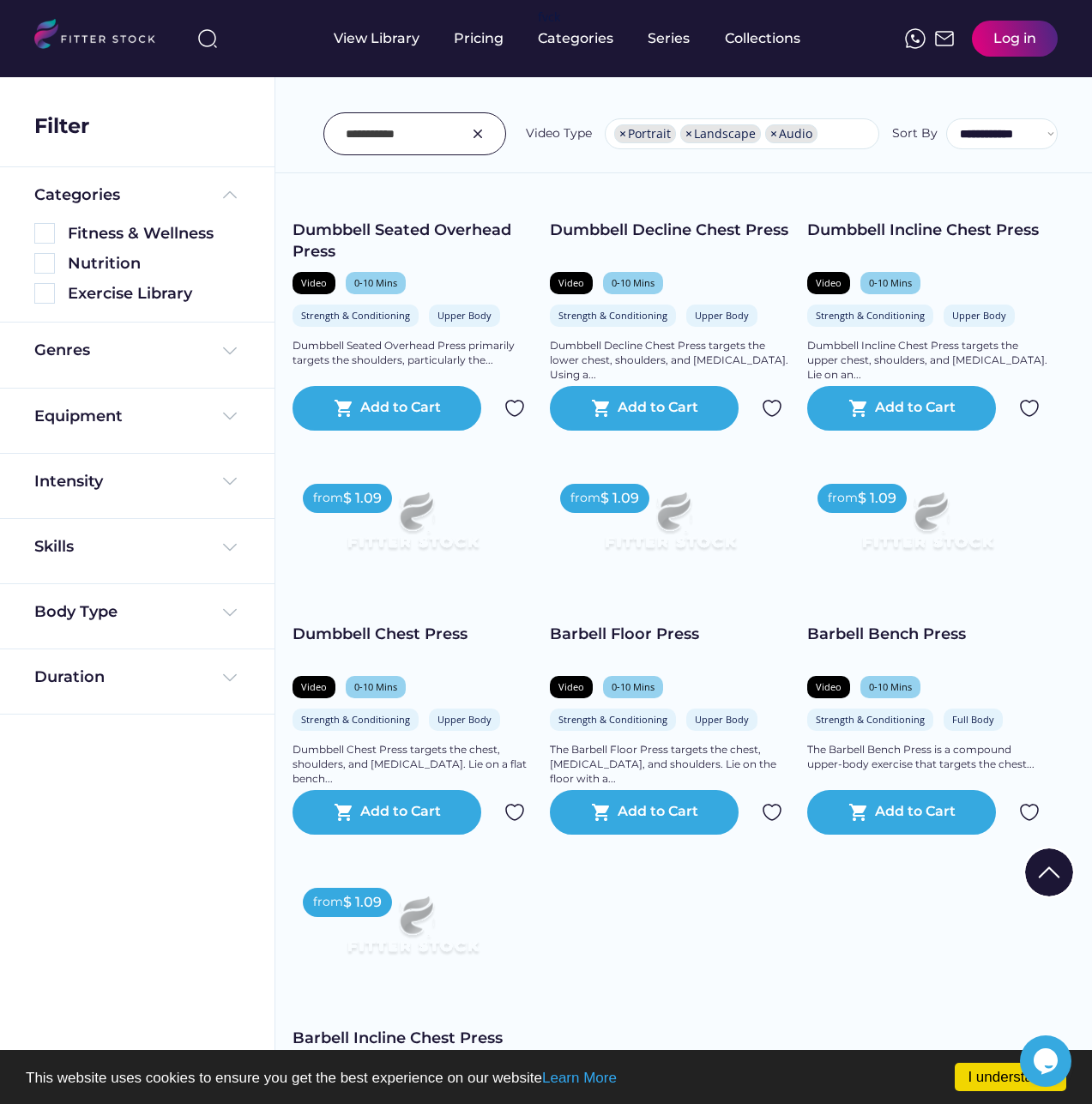
click at [348, 128] on input "input" at bounding box center [393, 134] width 95 height 36
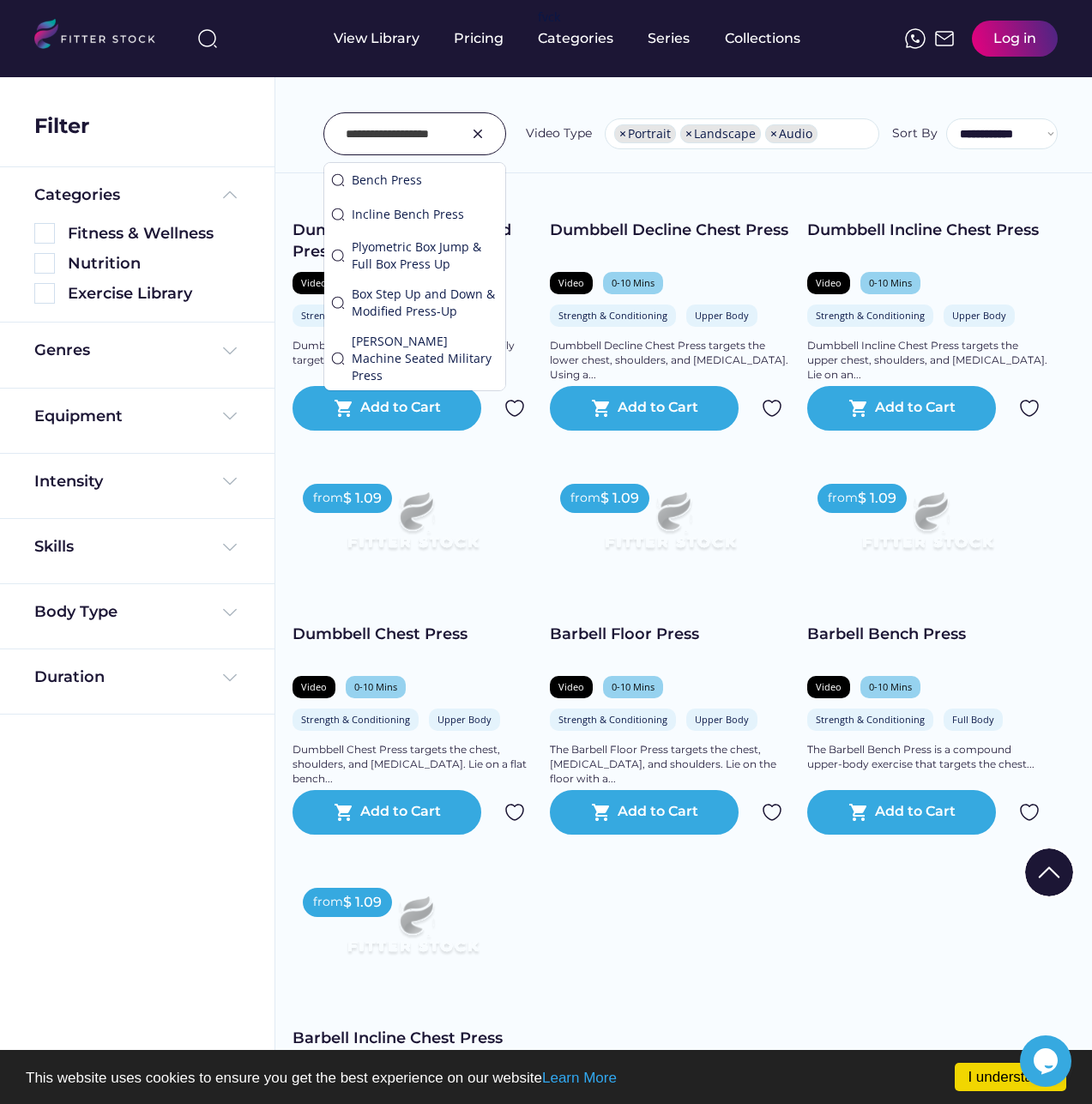
type input "**********"
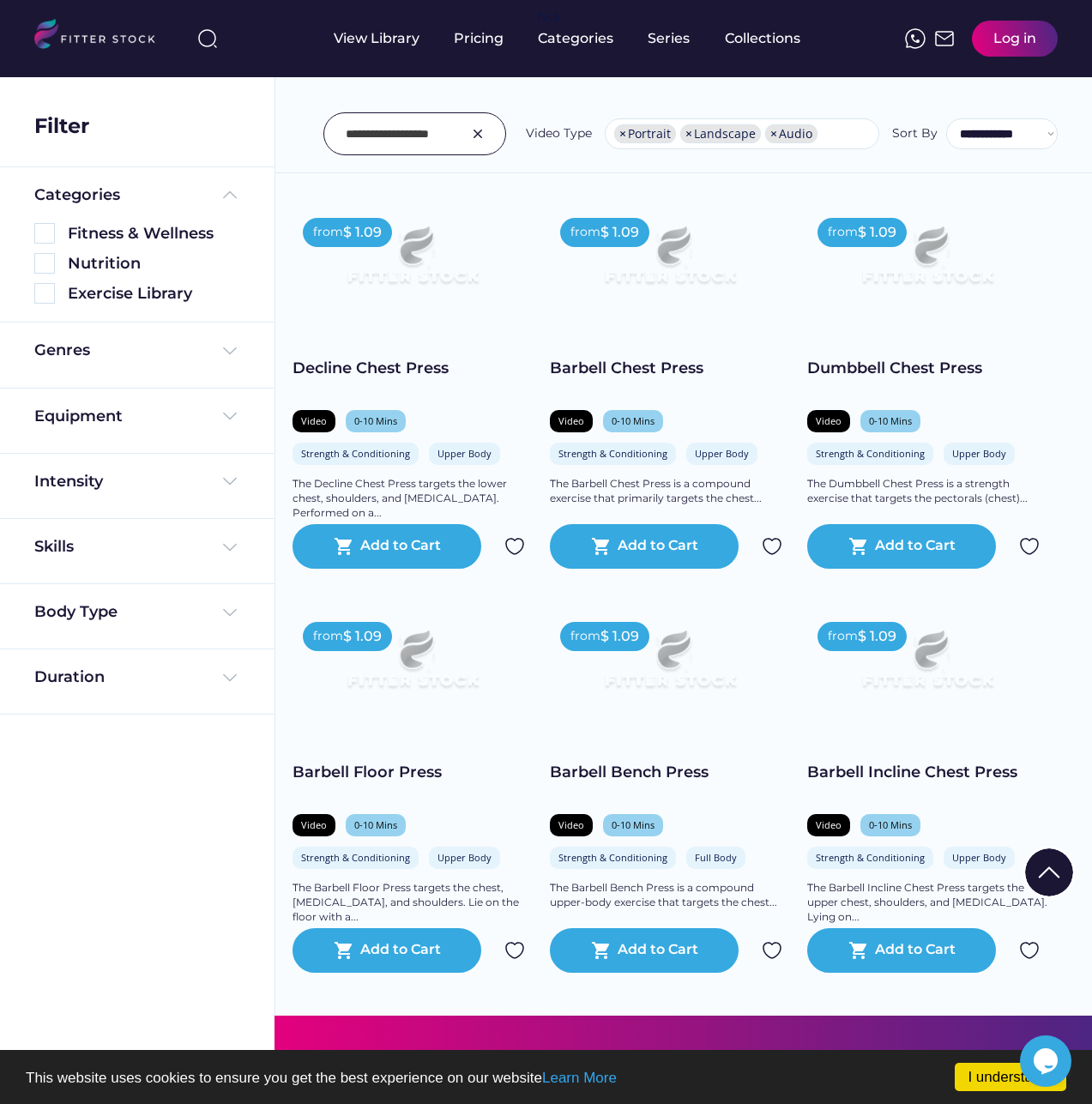
scroll to position [600, 0]
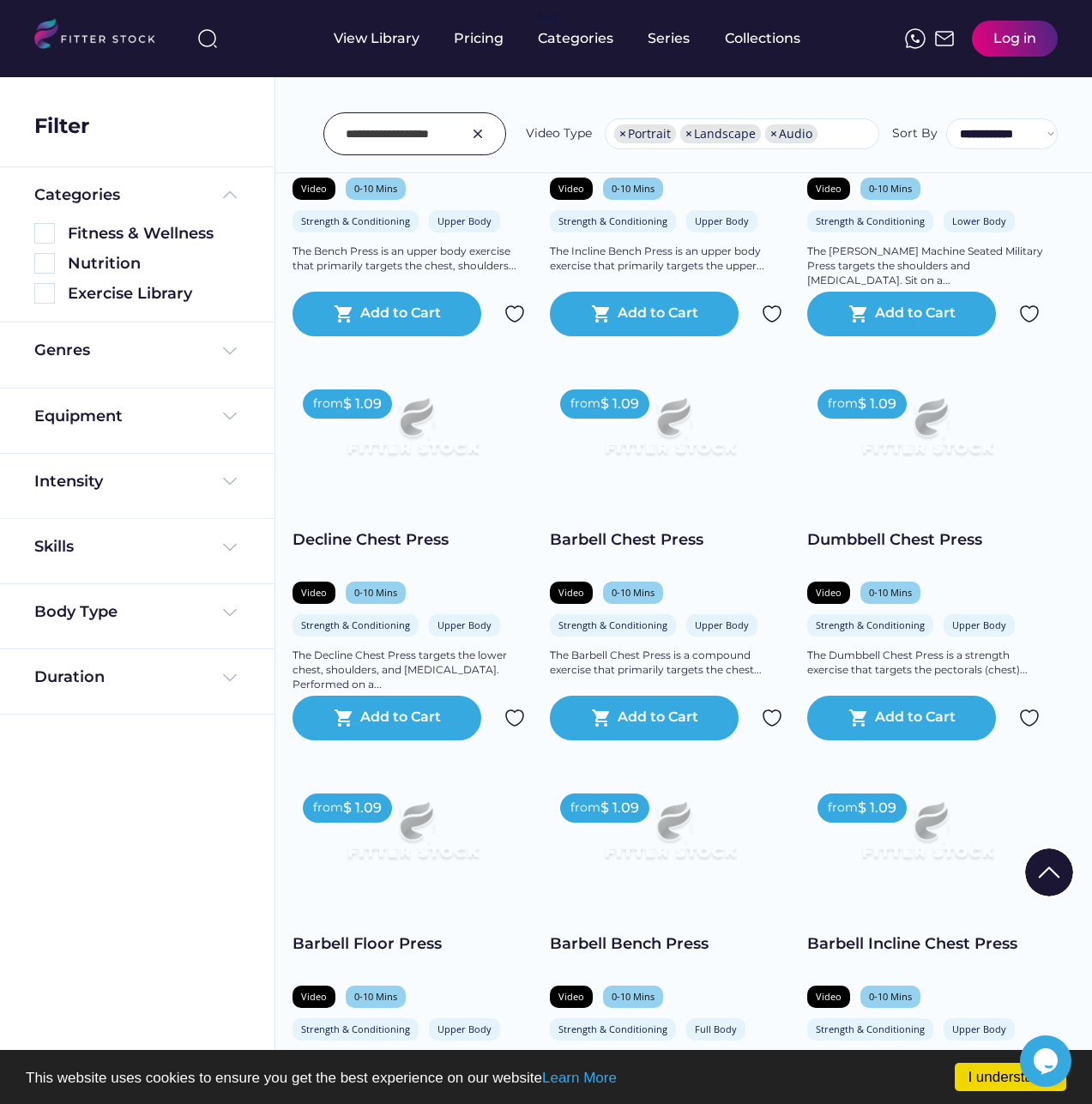
click at [677, 442] on img at bounding box center [670, 433] width 192 height 108
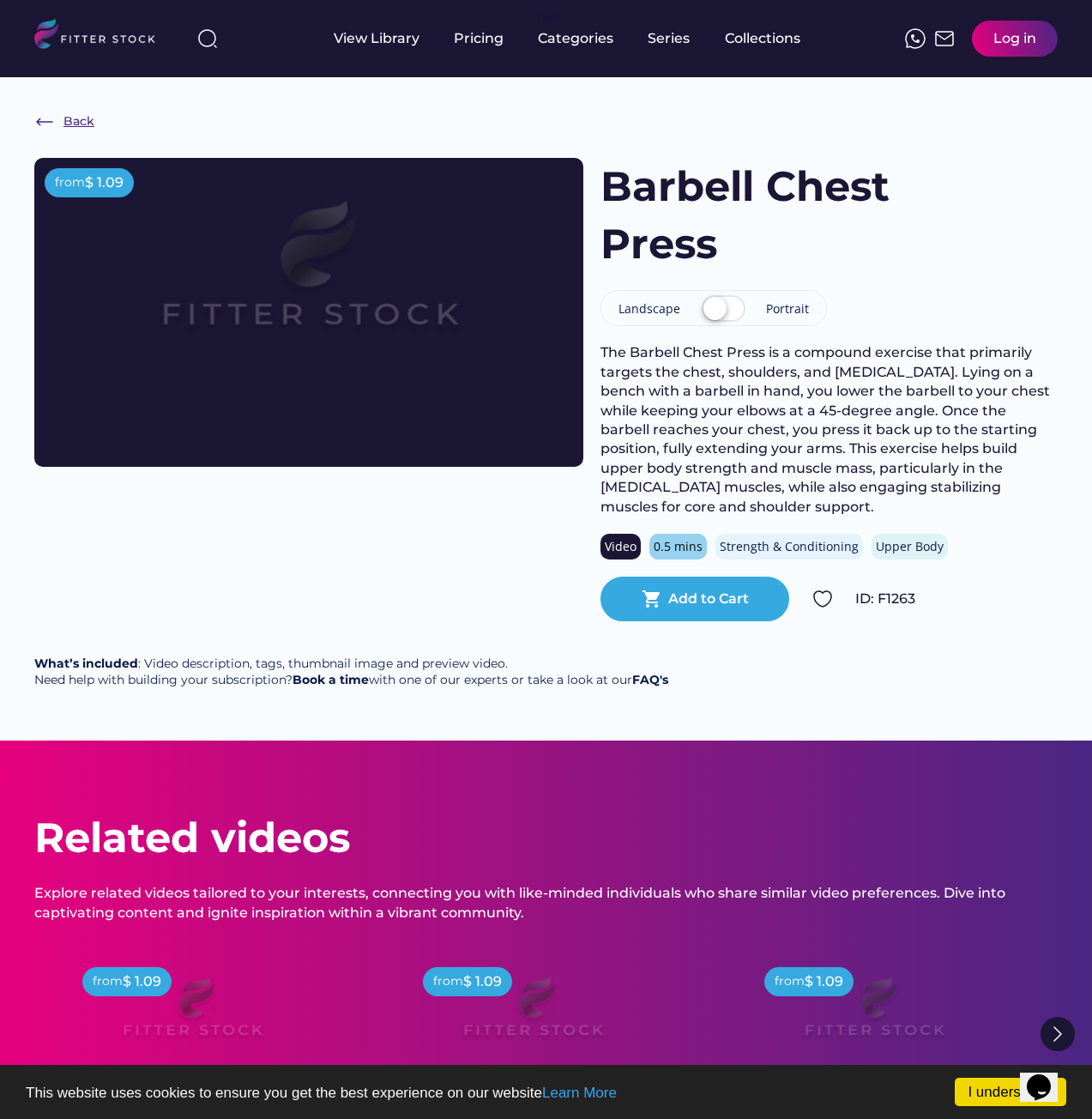
click at [48, 122] on img at bounding box center [45, 122] width 21 height 21
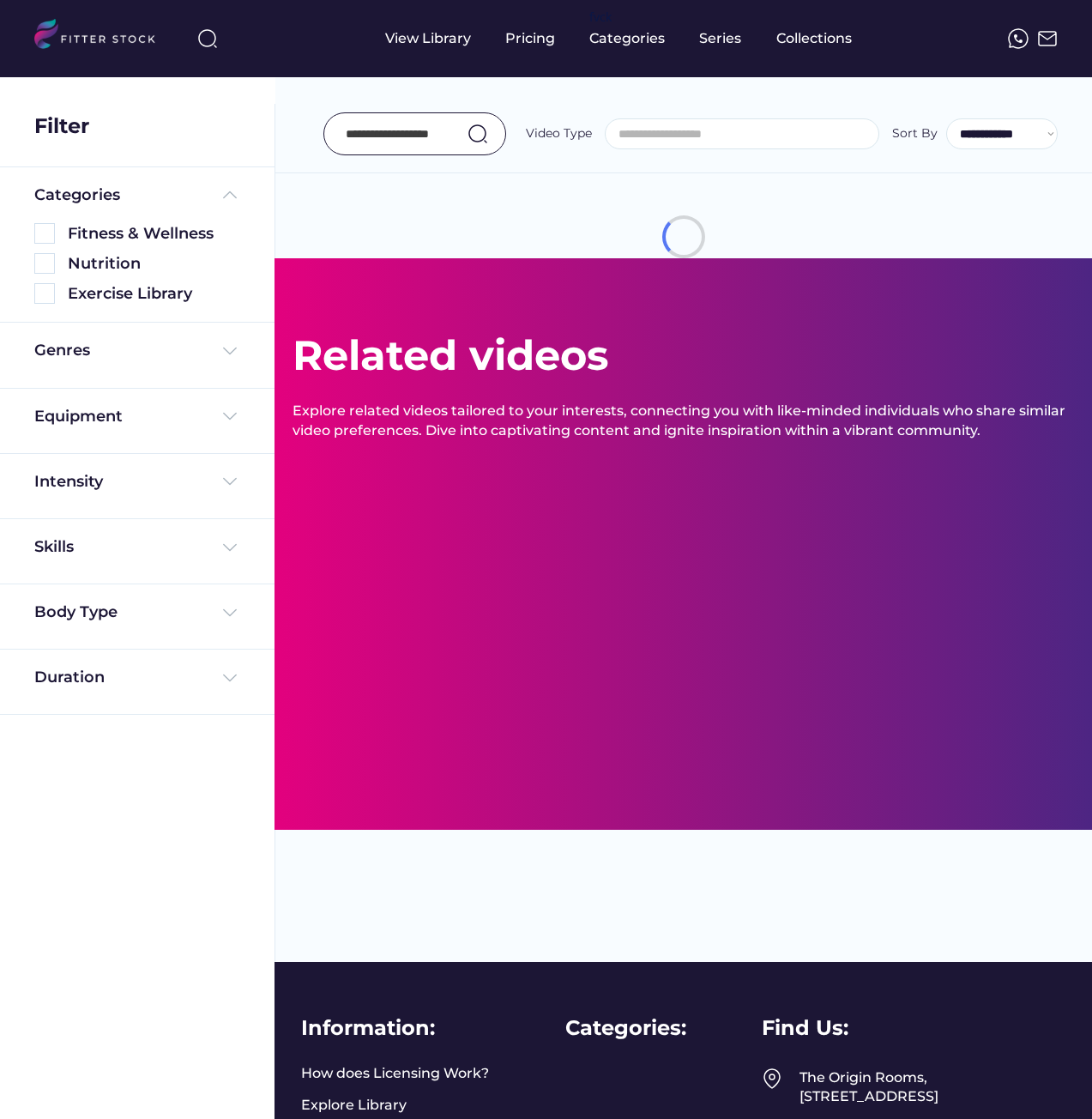
select select "**********"
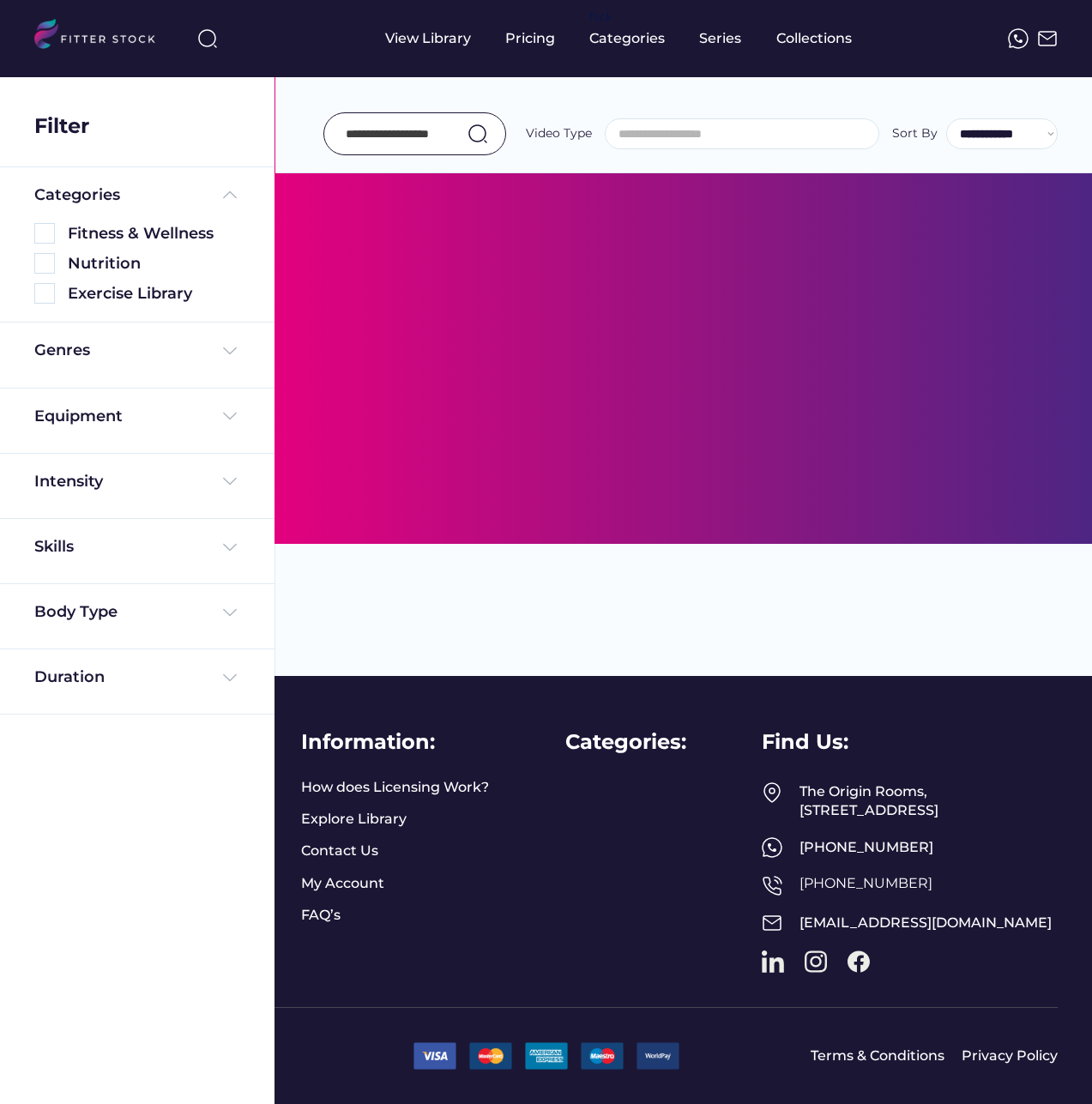
select select "**********"
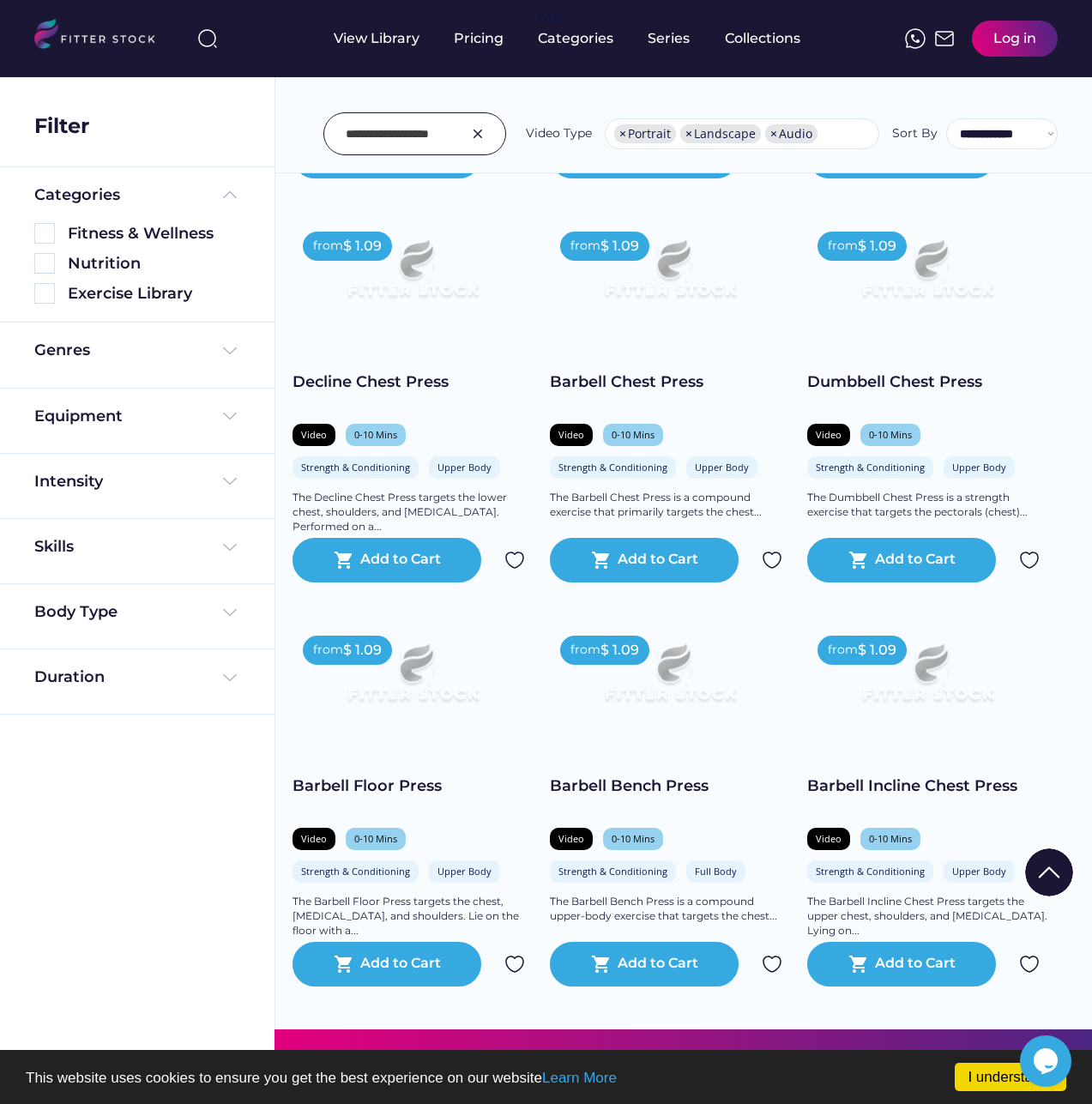
scroll to position [330, 0]
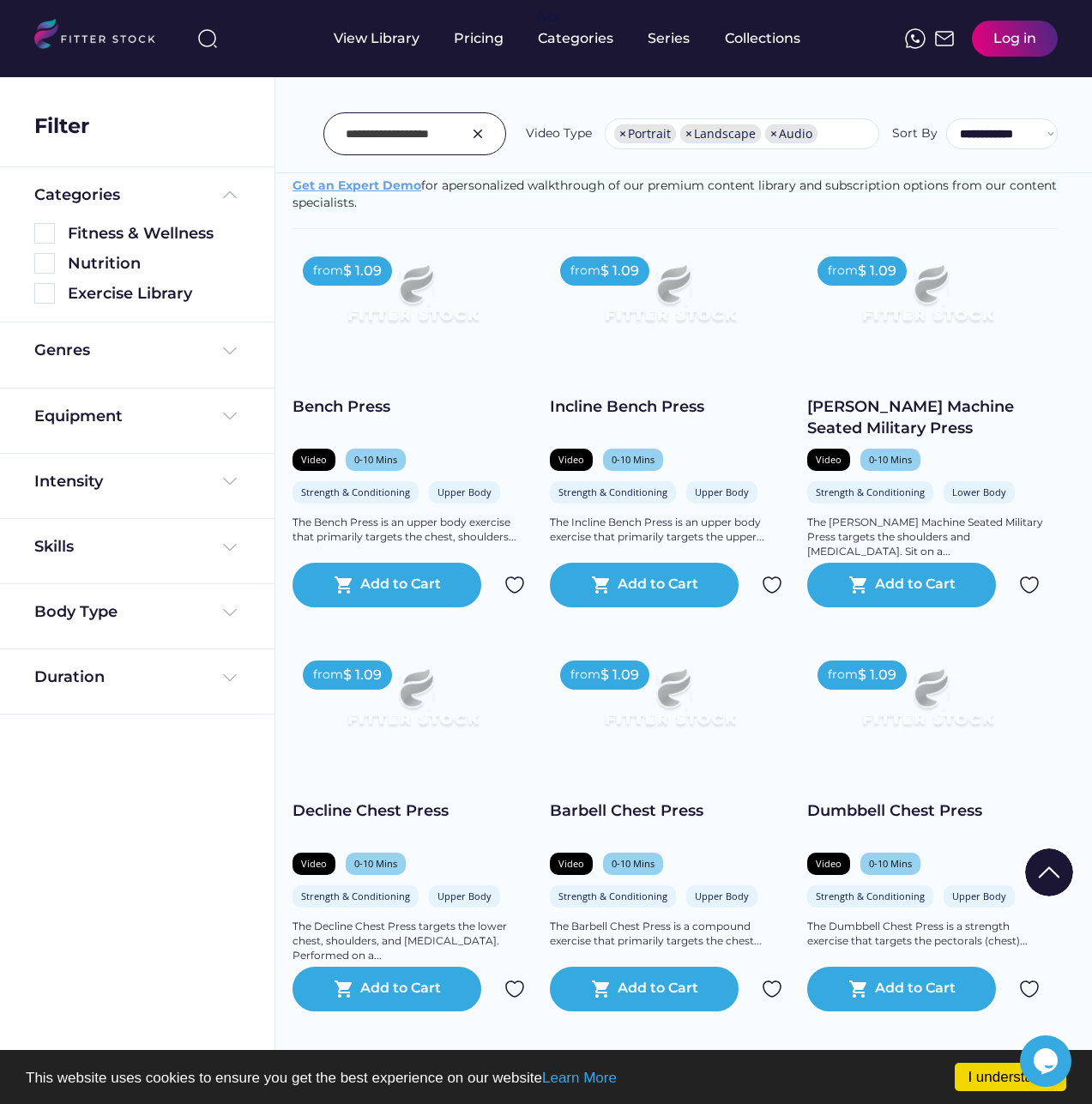
click at [404, 139] on input "input" at bounding box center [393, 134] width 95 height 36
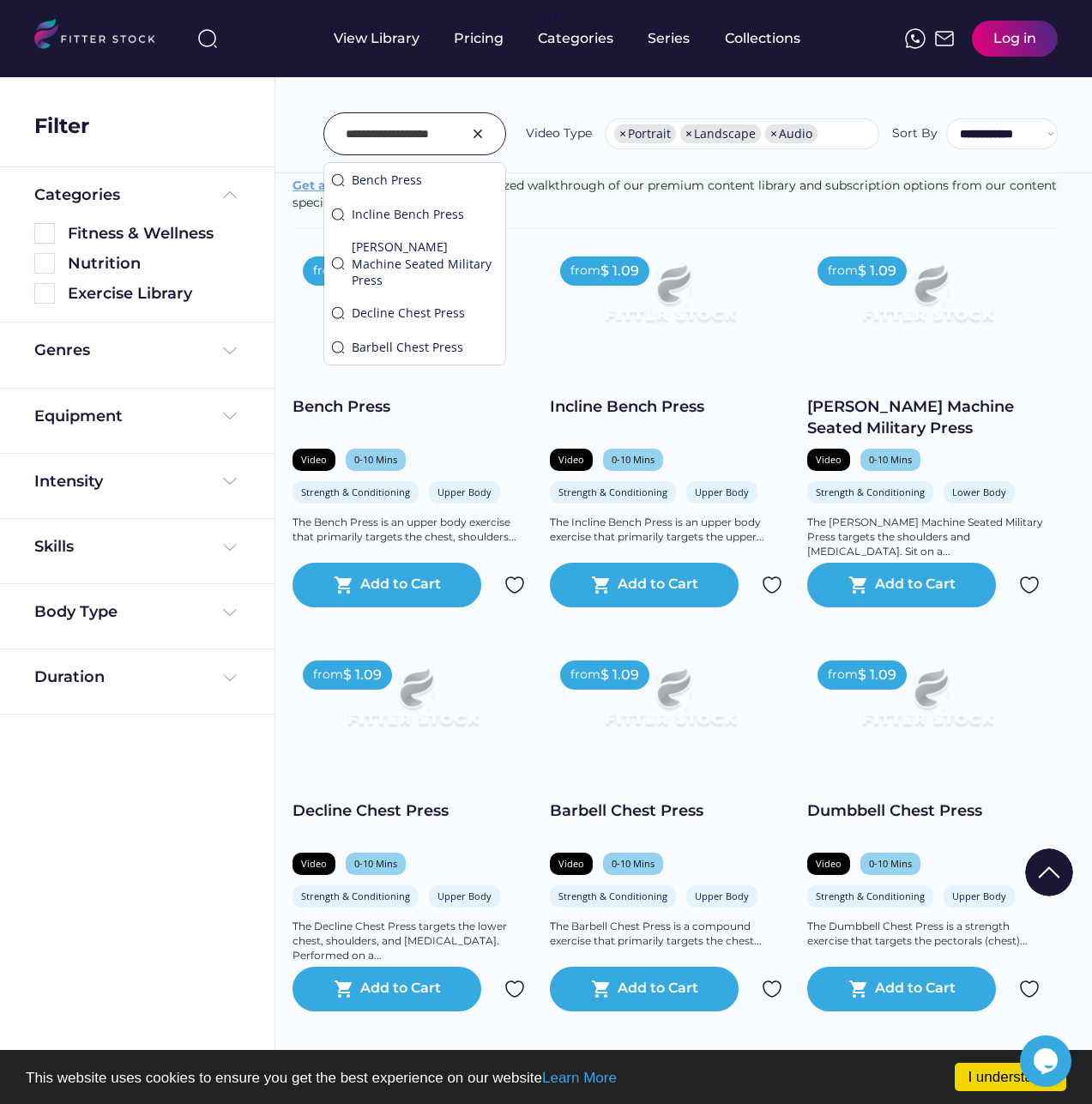
click at [392, 131] on input "input" at bounding box center [393, 134] width 95 height 36
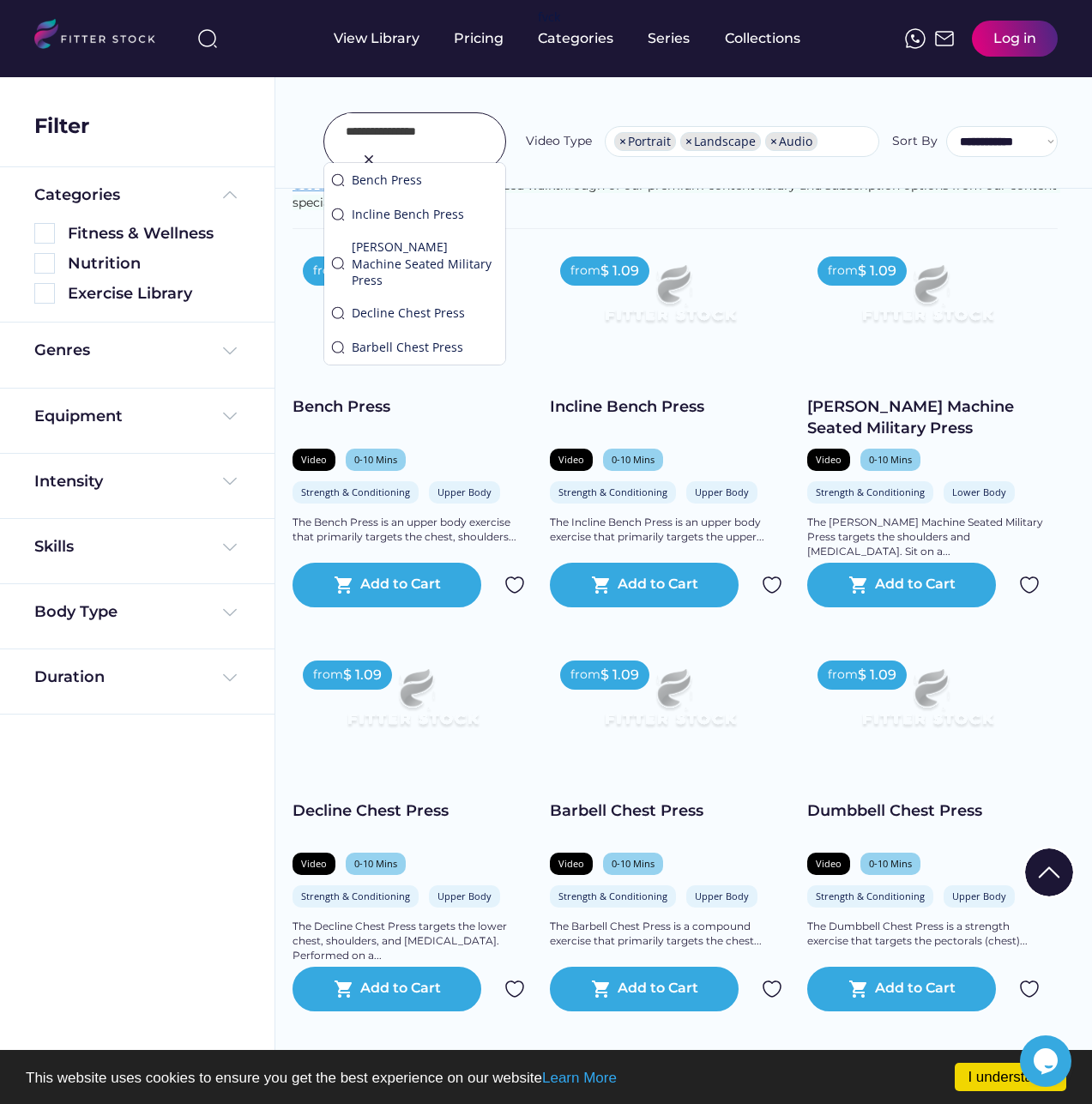
scroll to position [0, 0]
type input "**********"
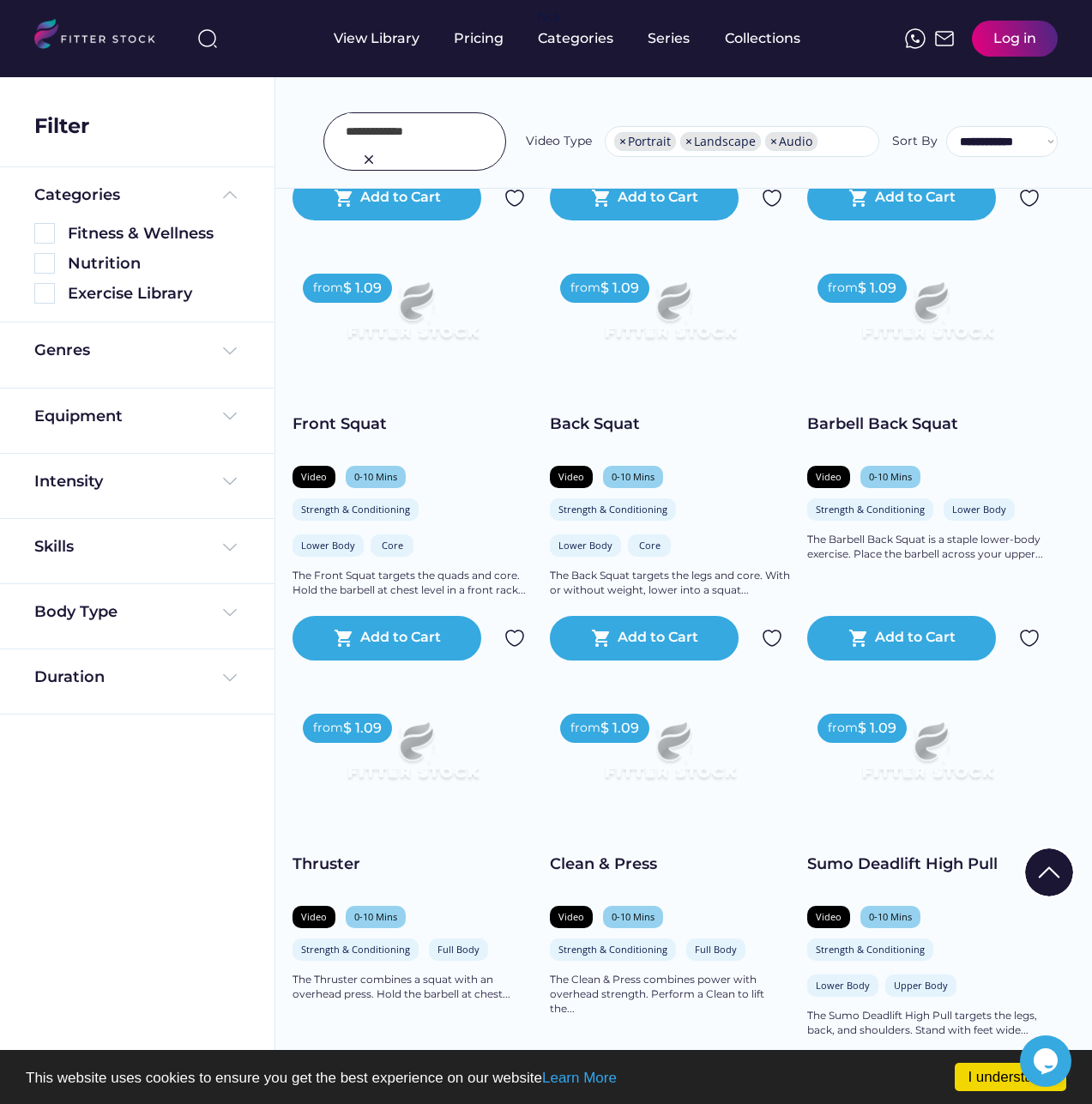
scroll to position [5645, 0]
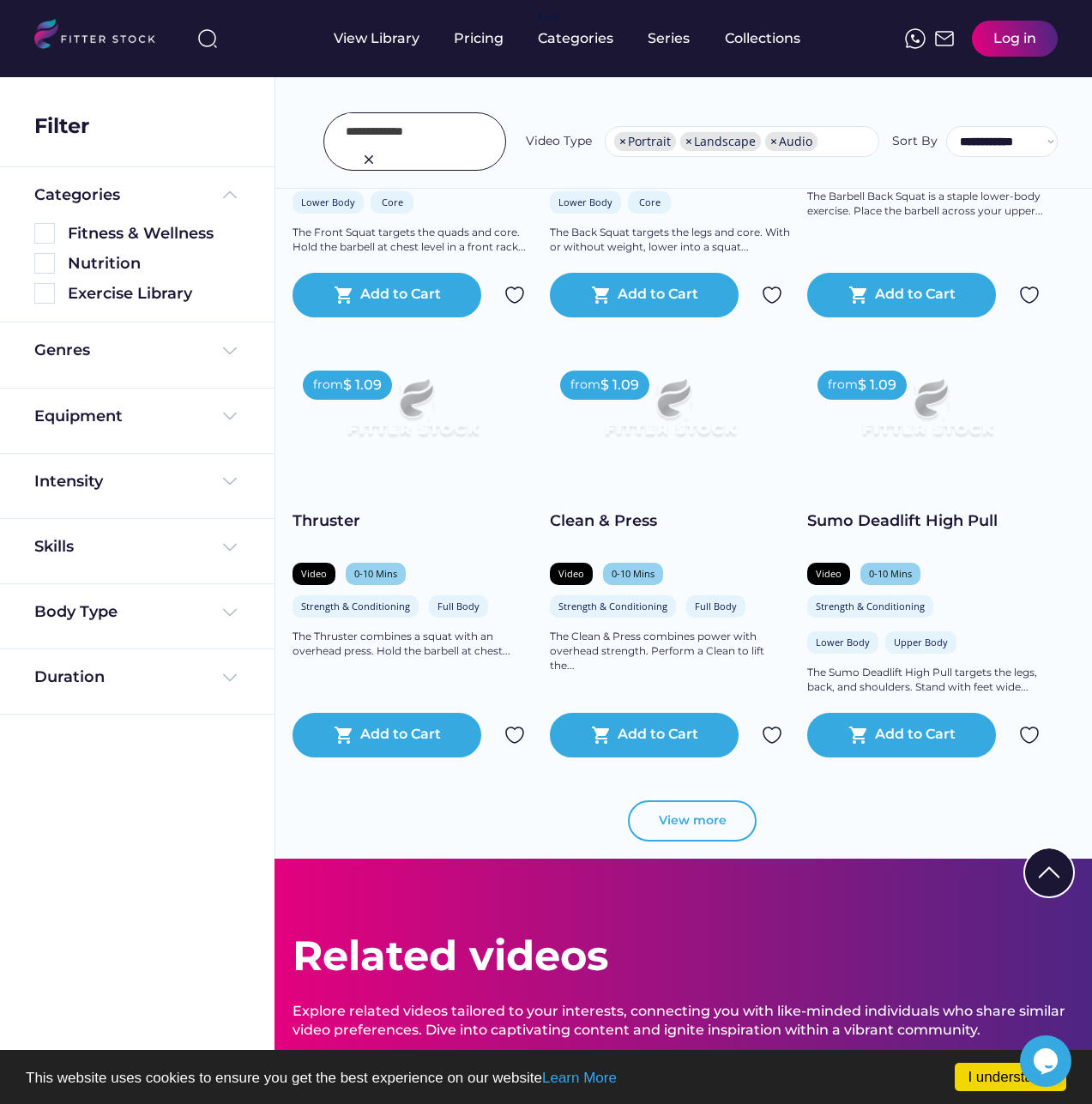
click at [686, 812] on button "View more" at bounding box center [692, 820] width 128 height 41
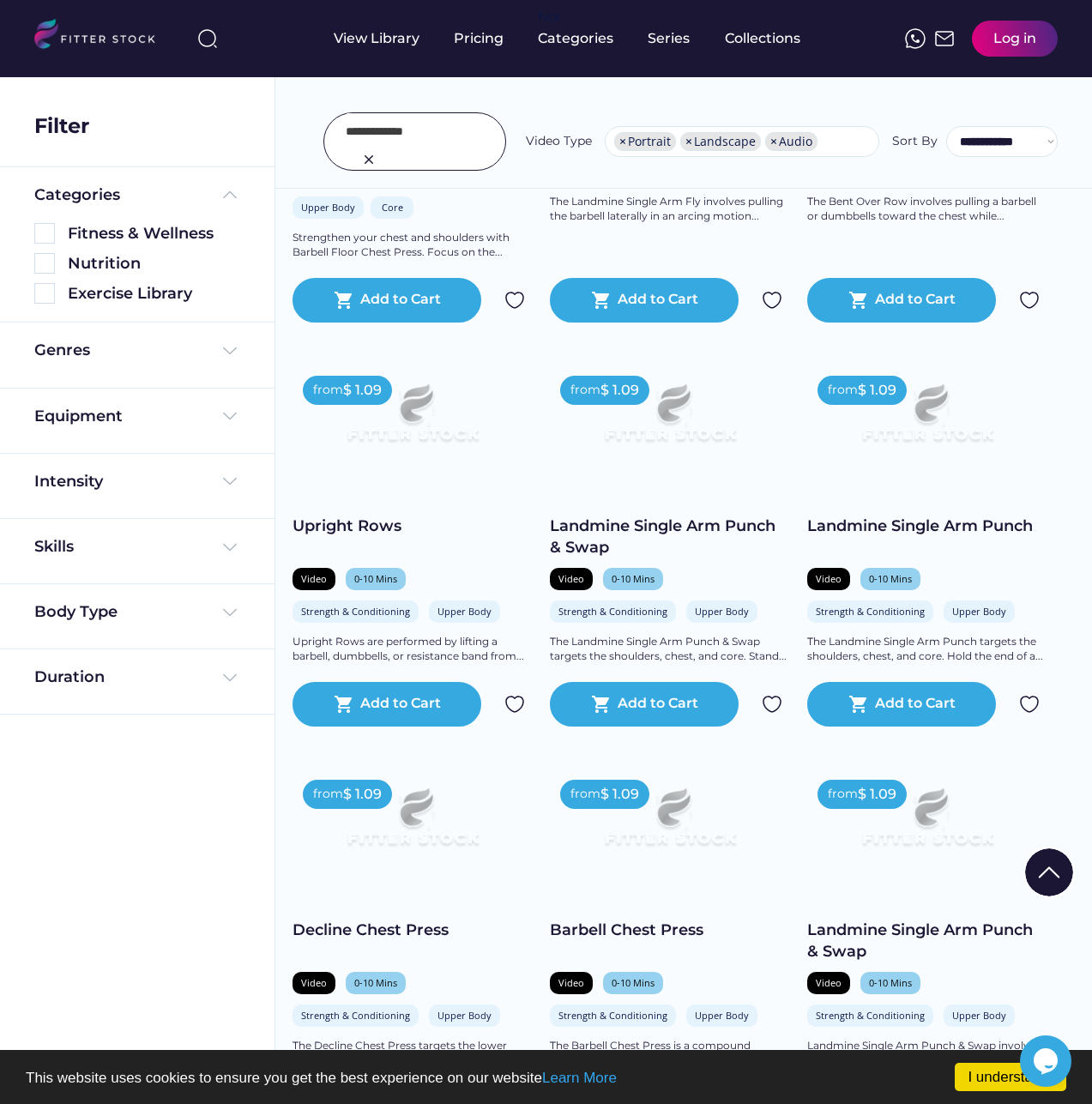
scroll to position [1715, 0]
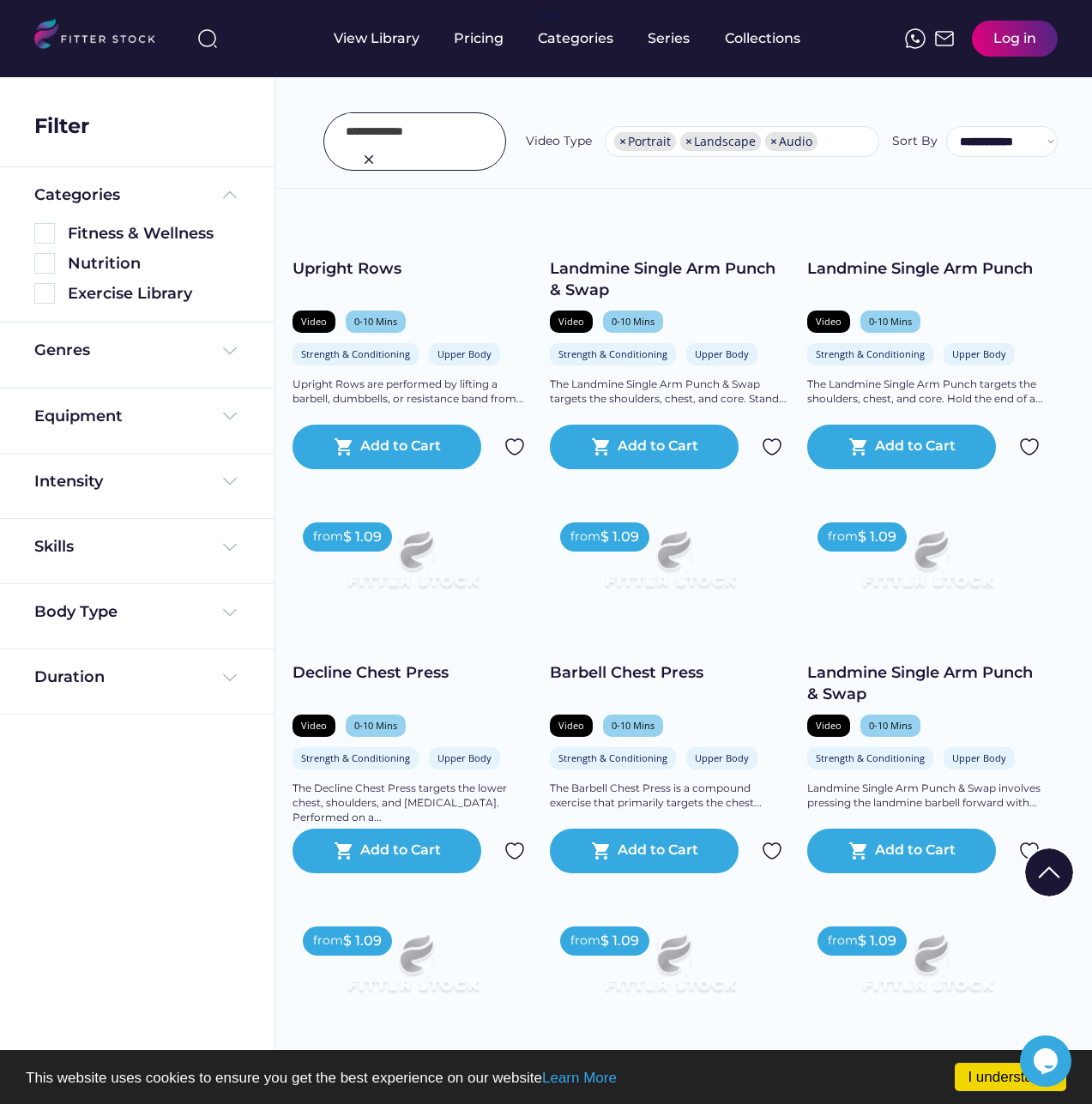
click at [379, 149] on img at bounding box center [369, 160] width 21 height 21
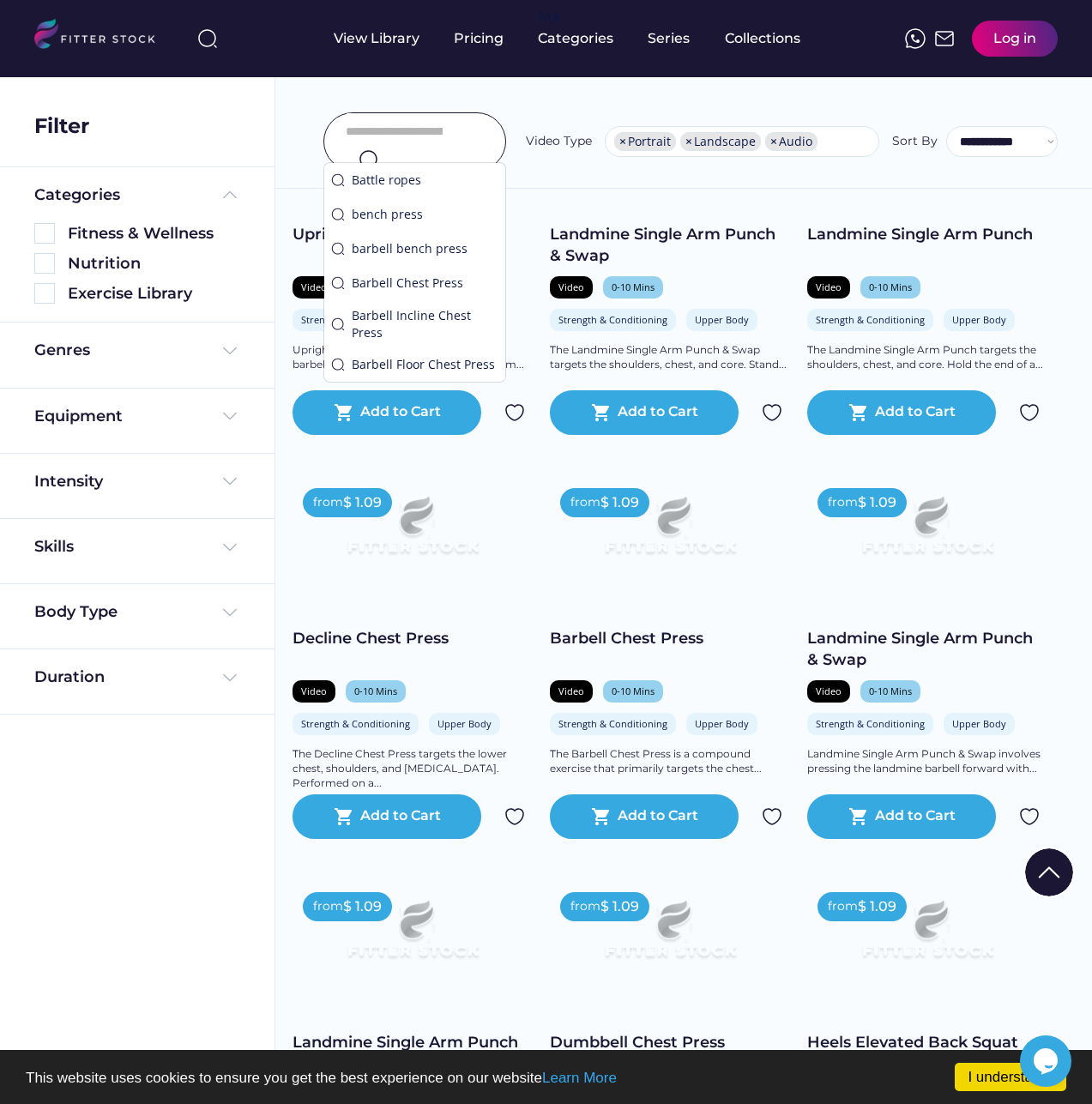
scroll to position [1681, 0]
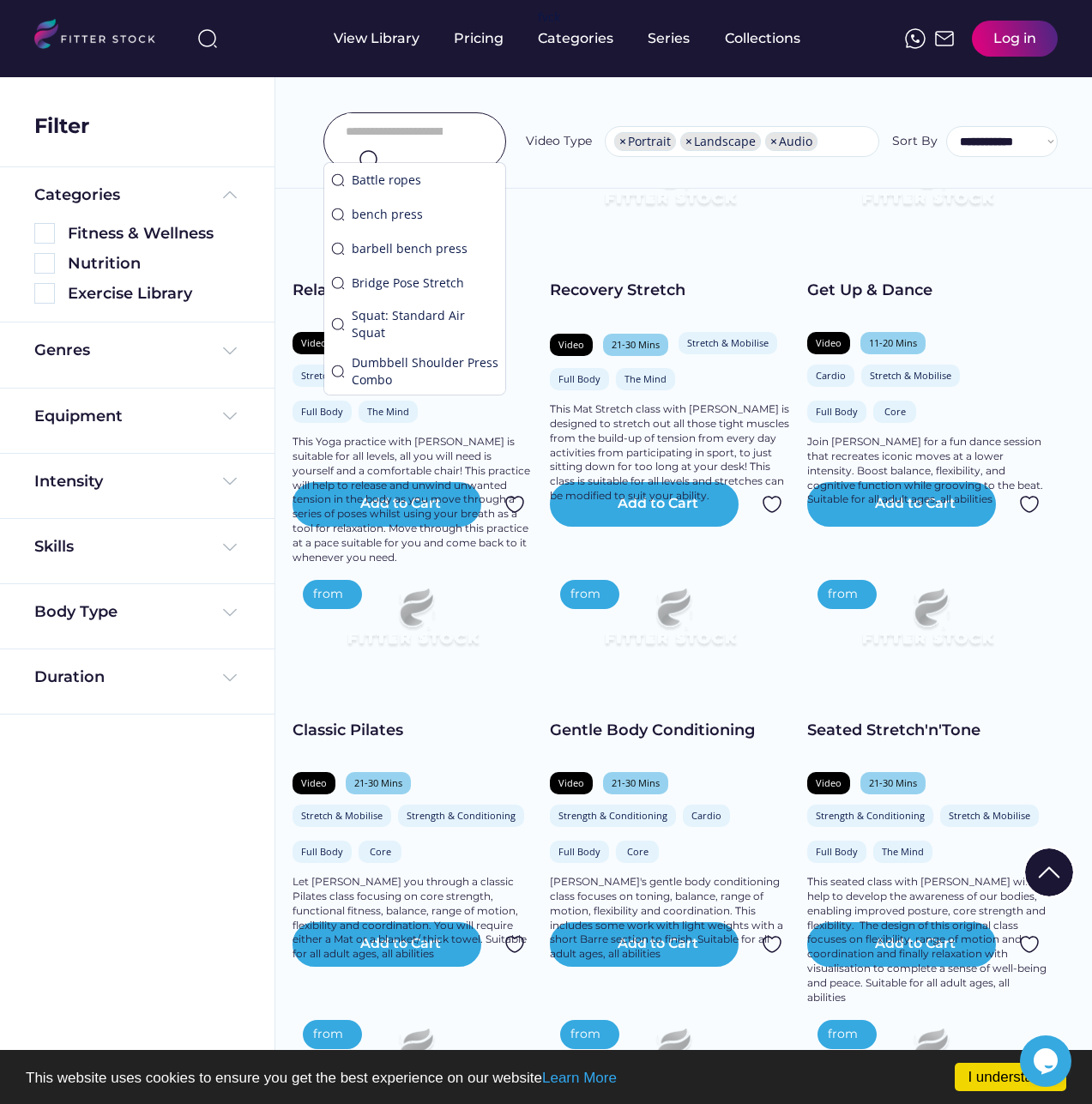
click at [432, 132] on input "input" at bounding box center [394, 131] width 97 height 36
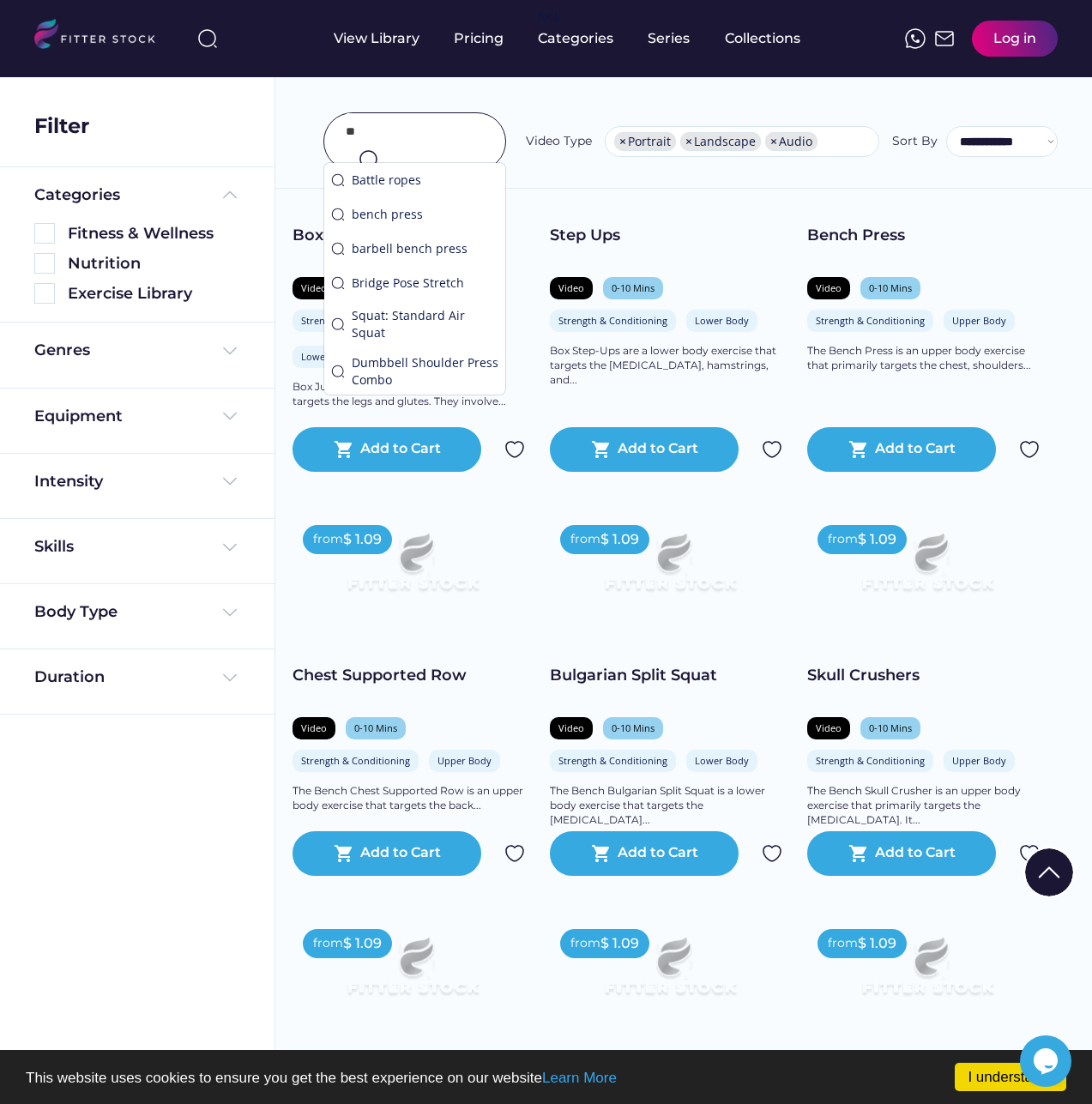
type input "*"
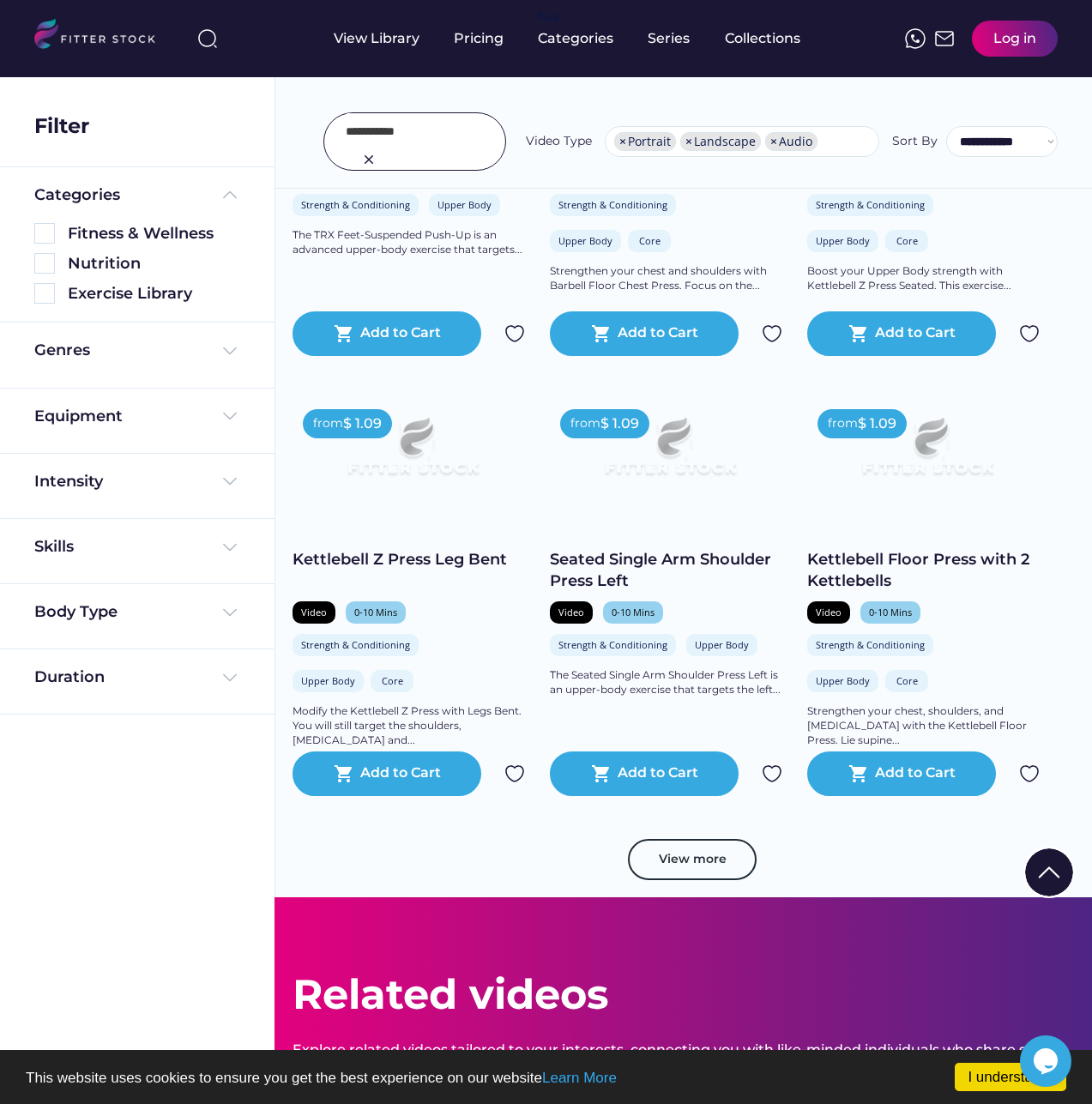
scroll to position [2829, 0]
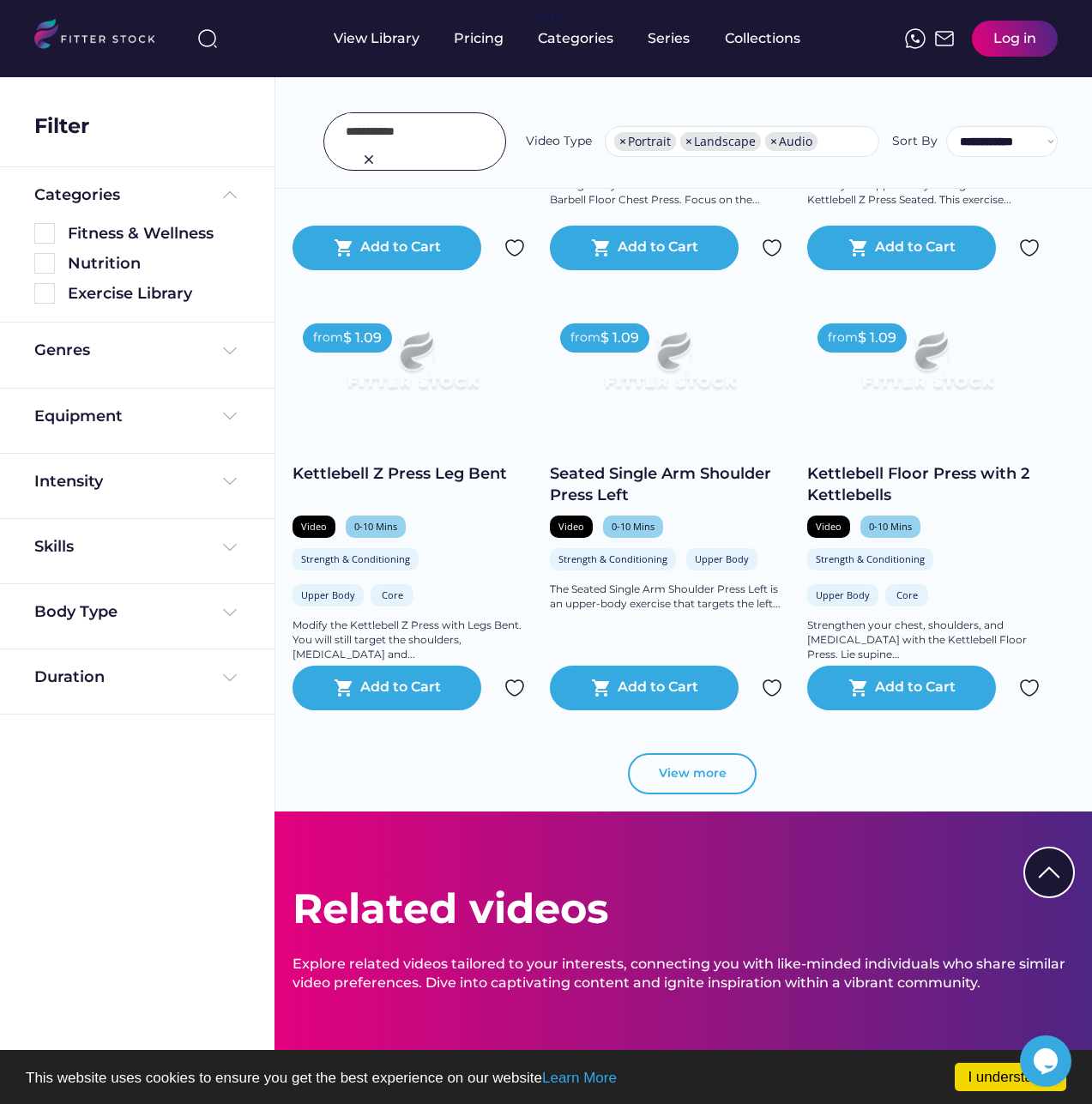
click at [680, 775] on button "View more" at bounding box center [692, 772] width 128 height 41
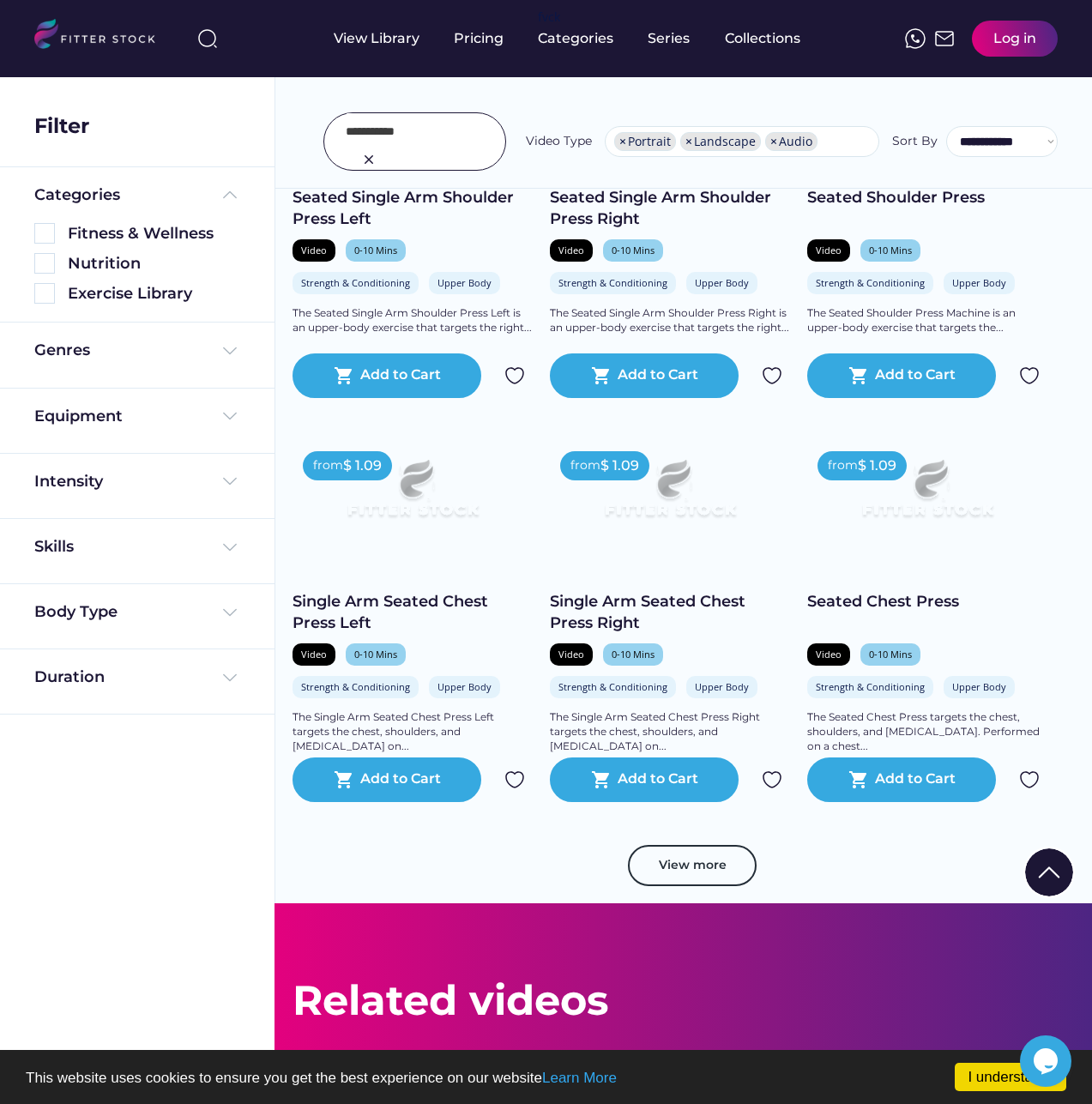
scroll to position [5831, 0]
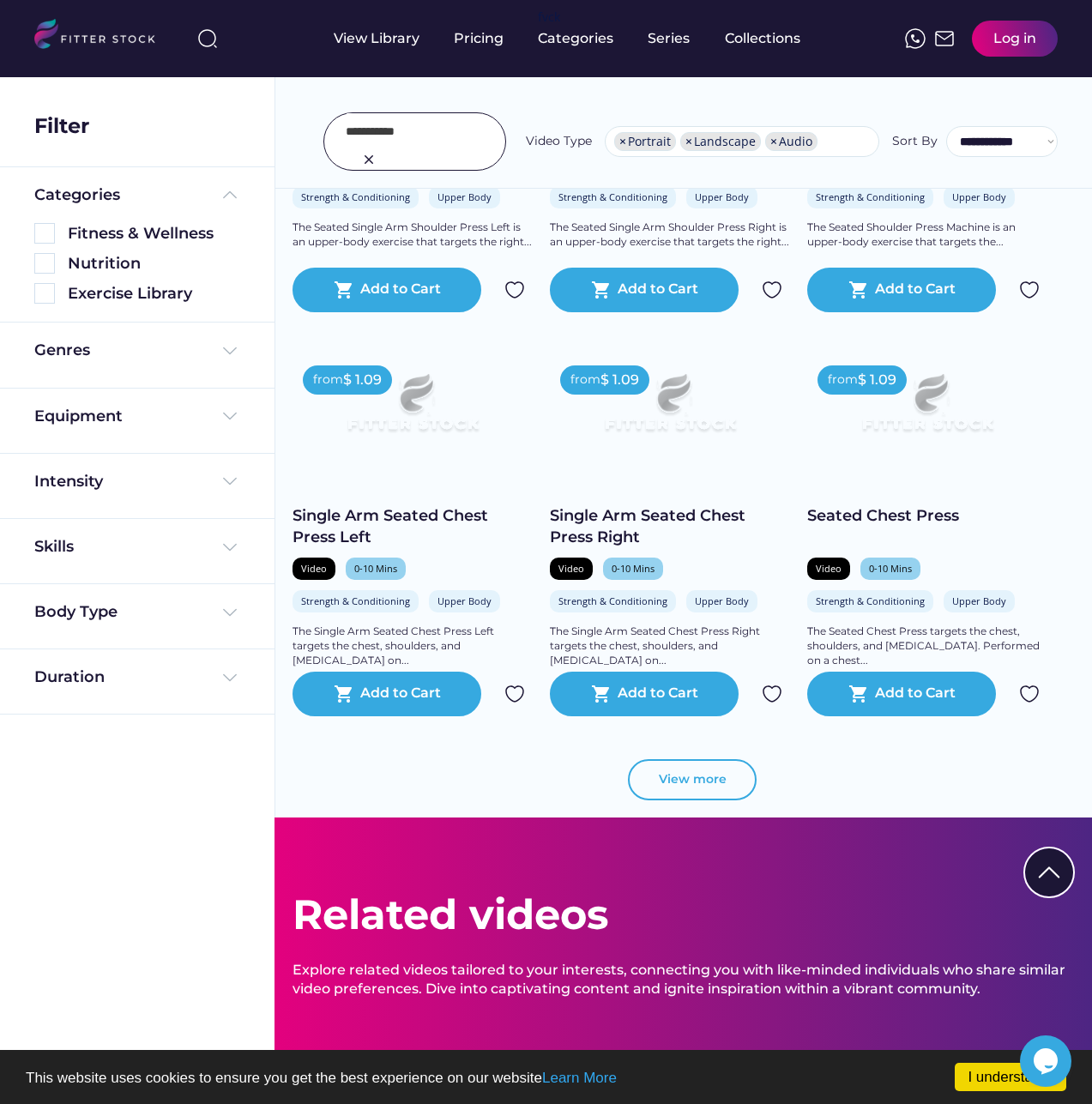
click at [674, 776] on button "View more" at bounding box center [692, 779] width 128 height 41
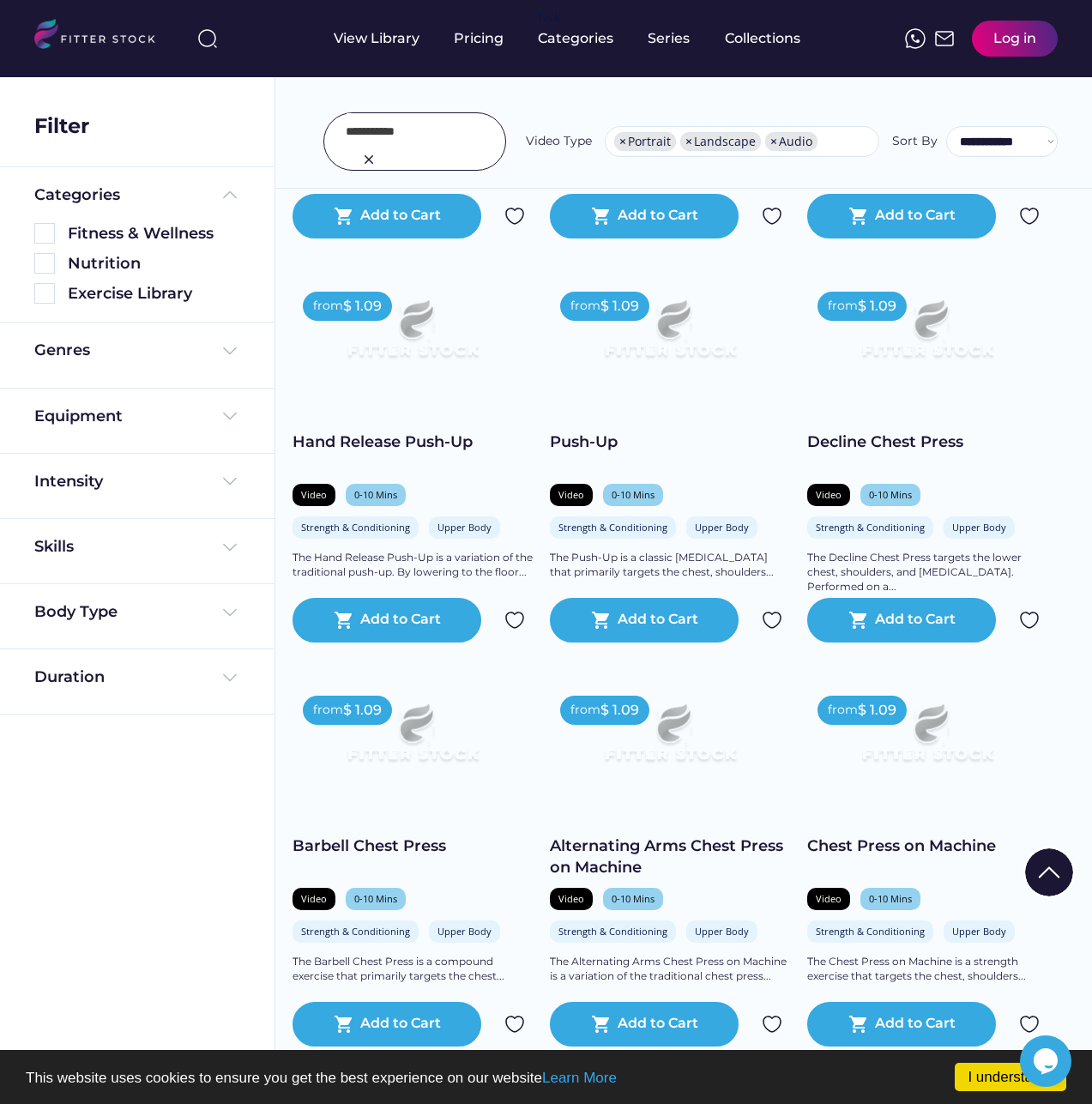
scroll to position [8575, 0]
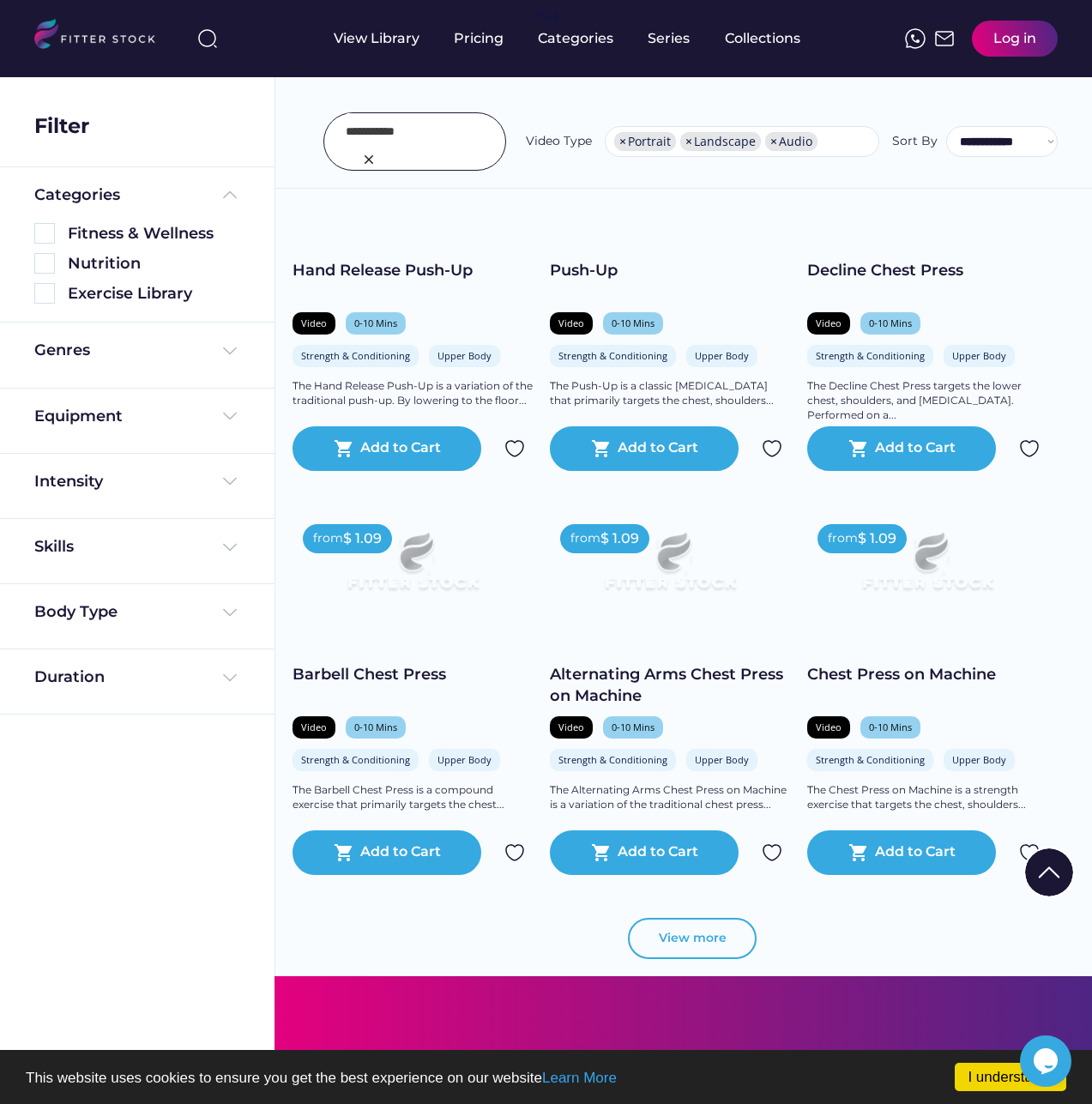
click at [687, 942] on button "View more" at bounding box center [692, 938] width 128 height 41
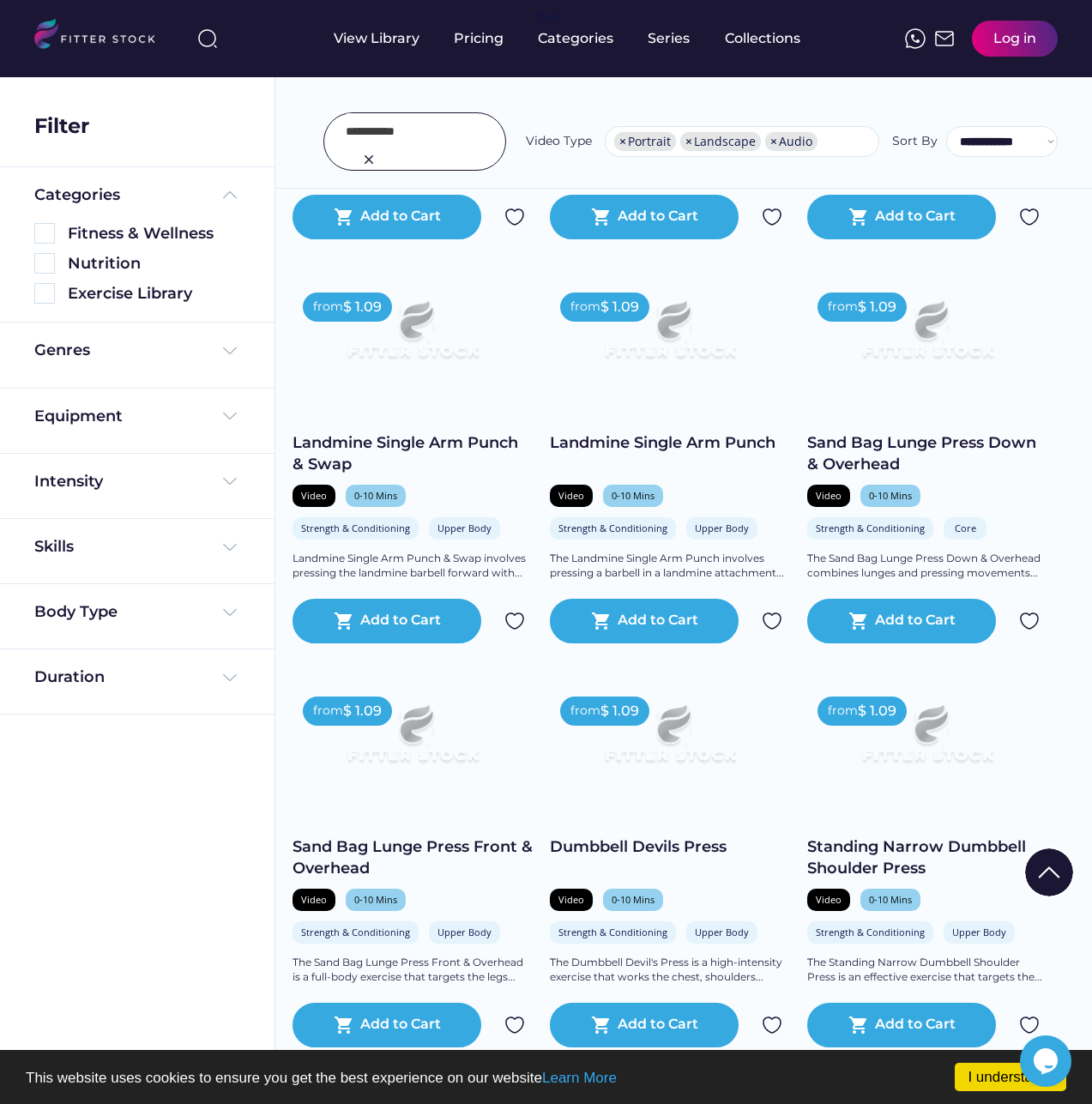
scroll to position [11490, 0]
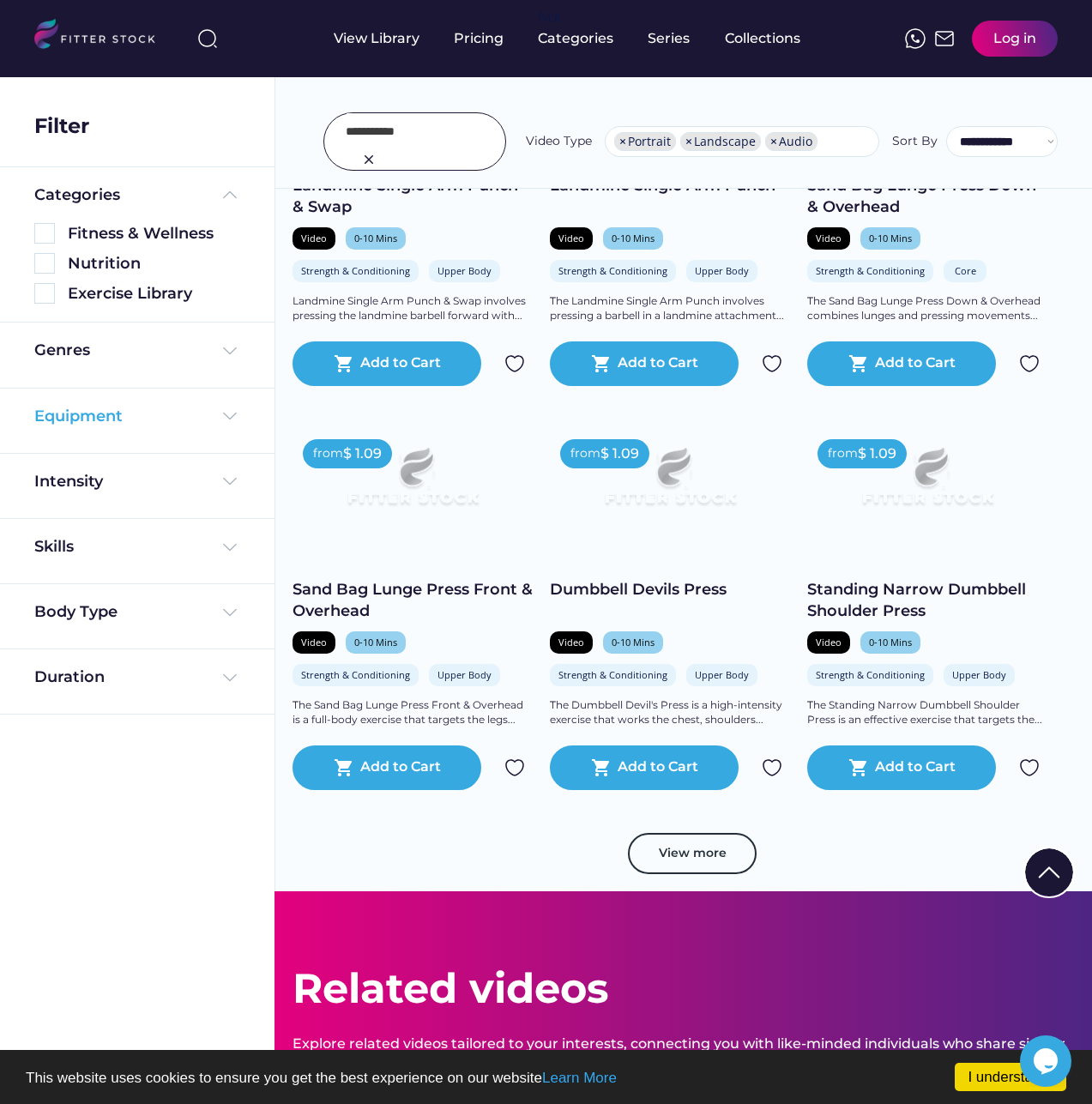
click at [193, 427] on div "Equipment" at bounding box center [137, 416] width 206 height 22
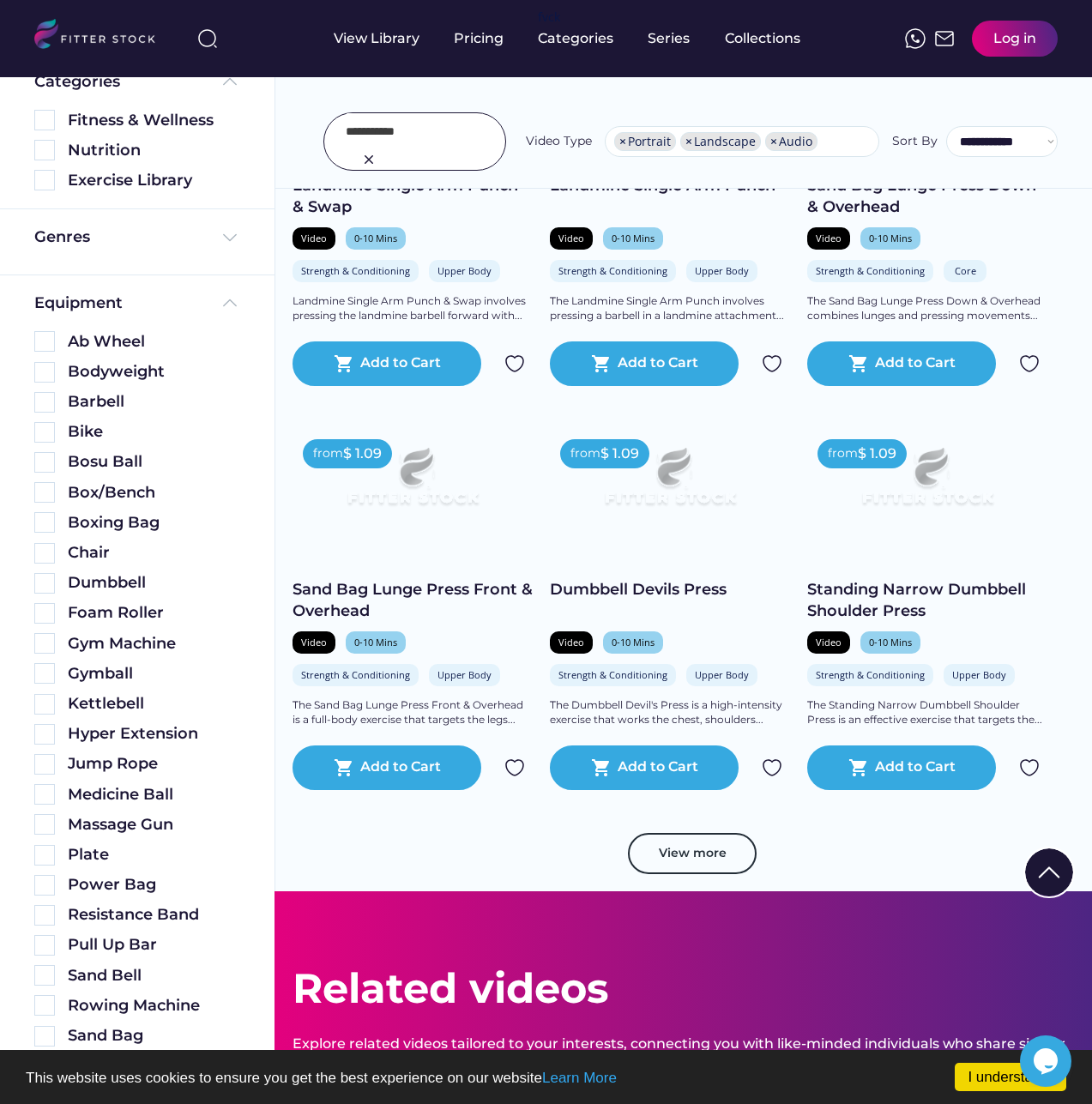
scroll to position [28, 0]
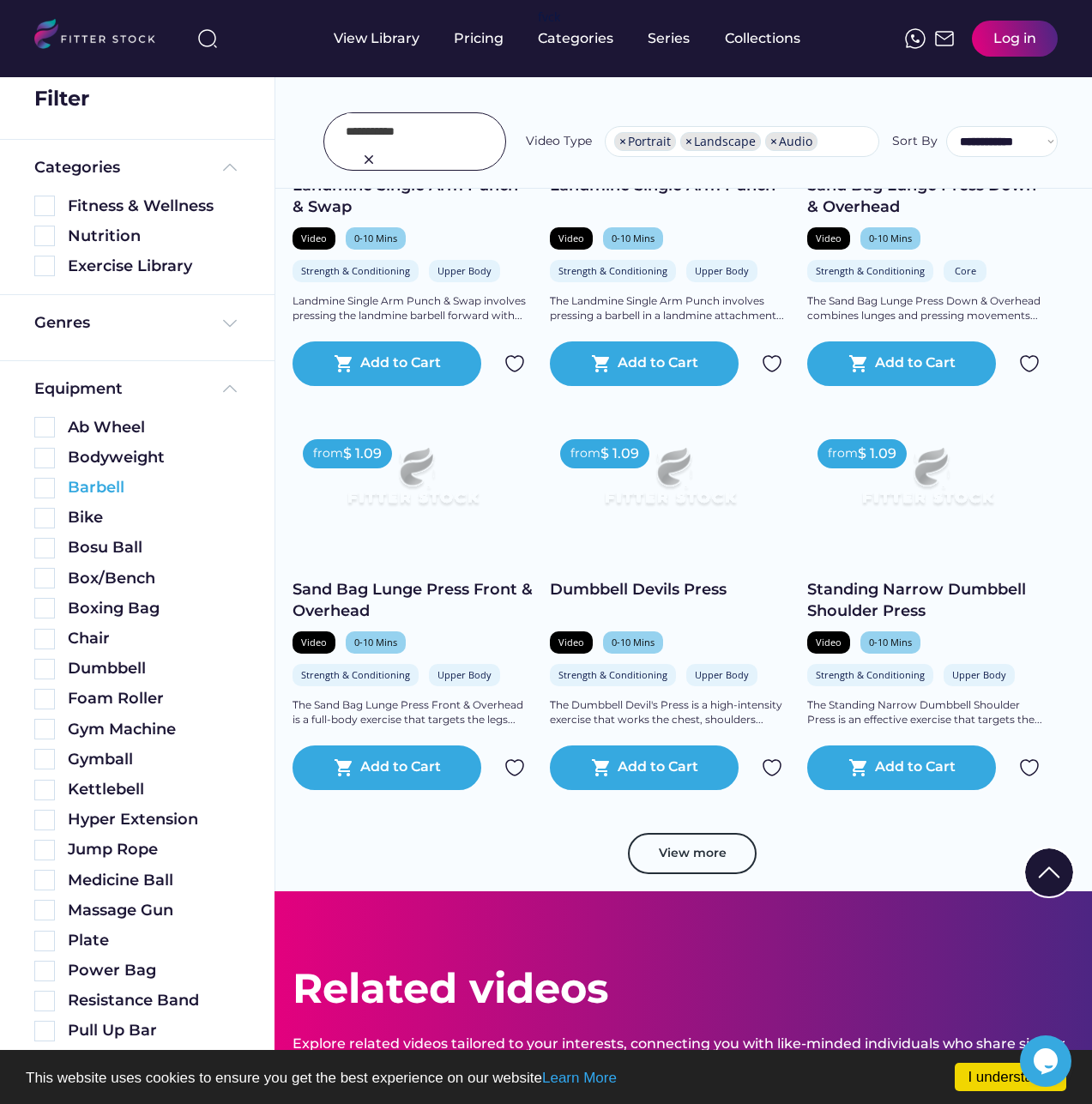
click at [48, 483] on img at bounding box center [45, 488] width 21 height 21
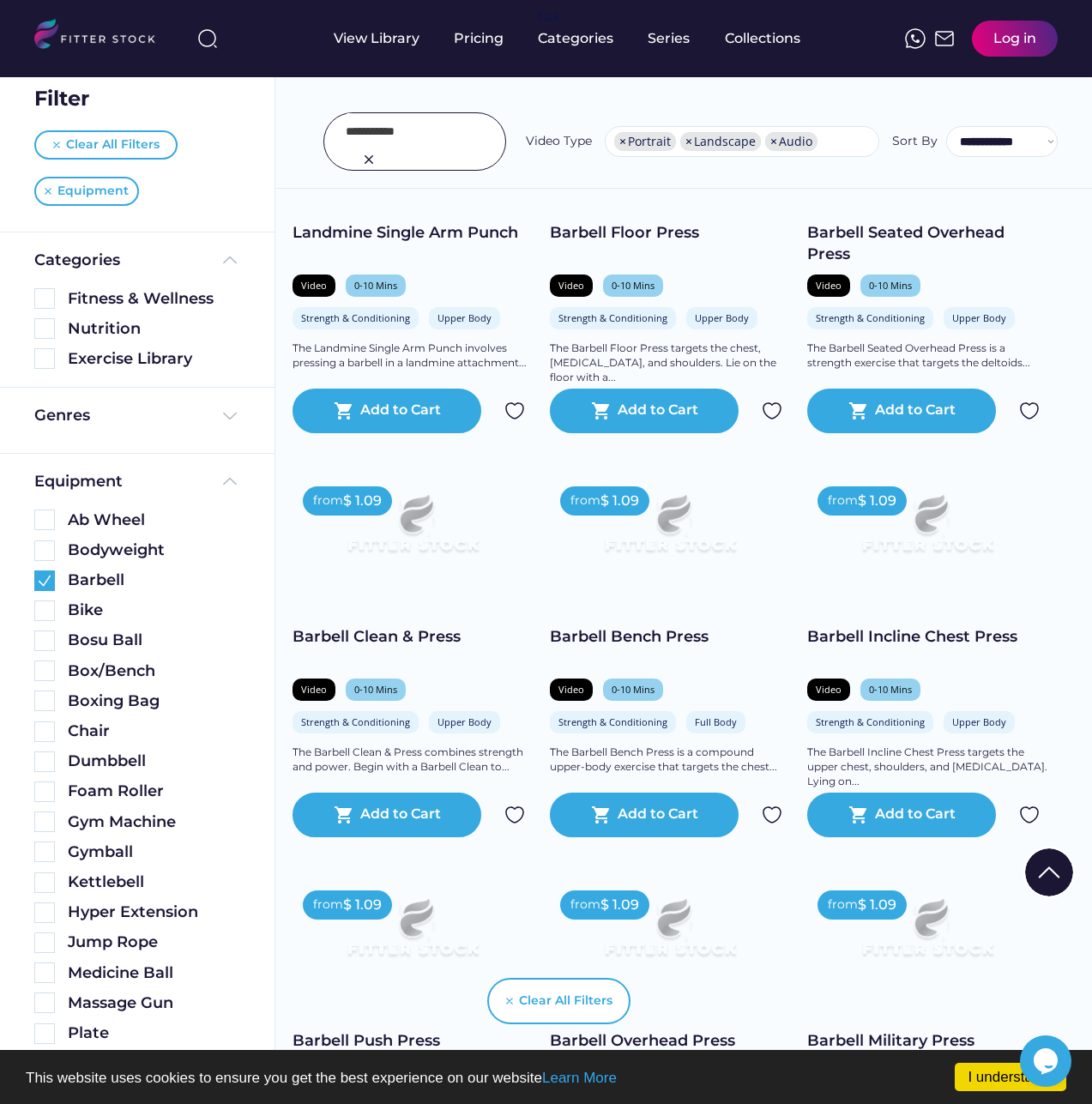
scroll to position [600, 0]
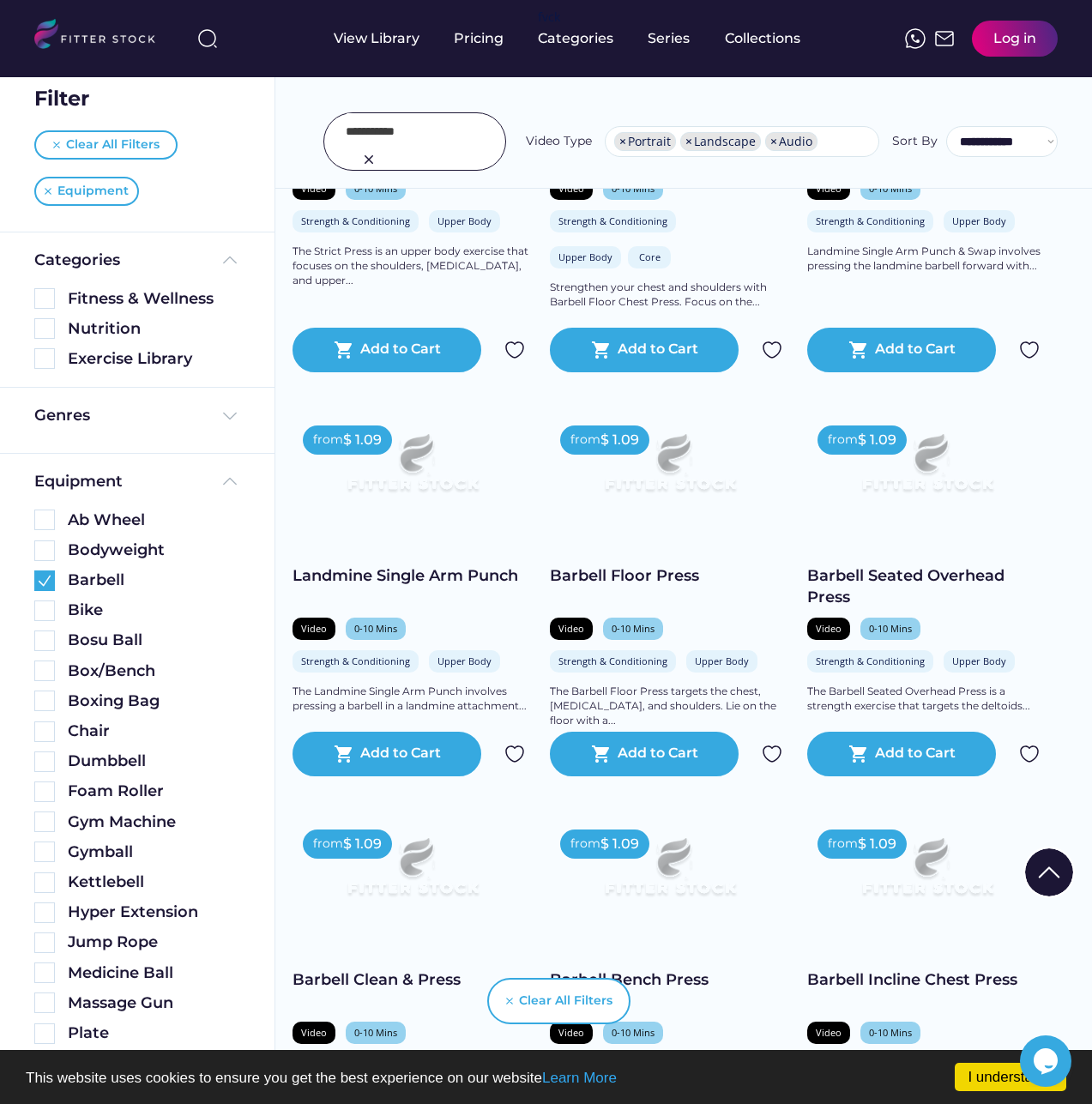
click at [434, 133] on input "input" at bounding box center [394, 131] width 97 height 36
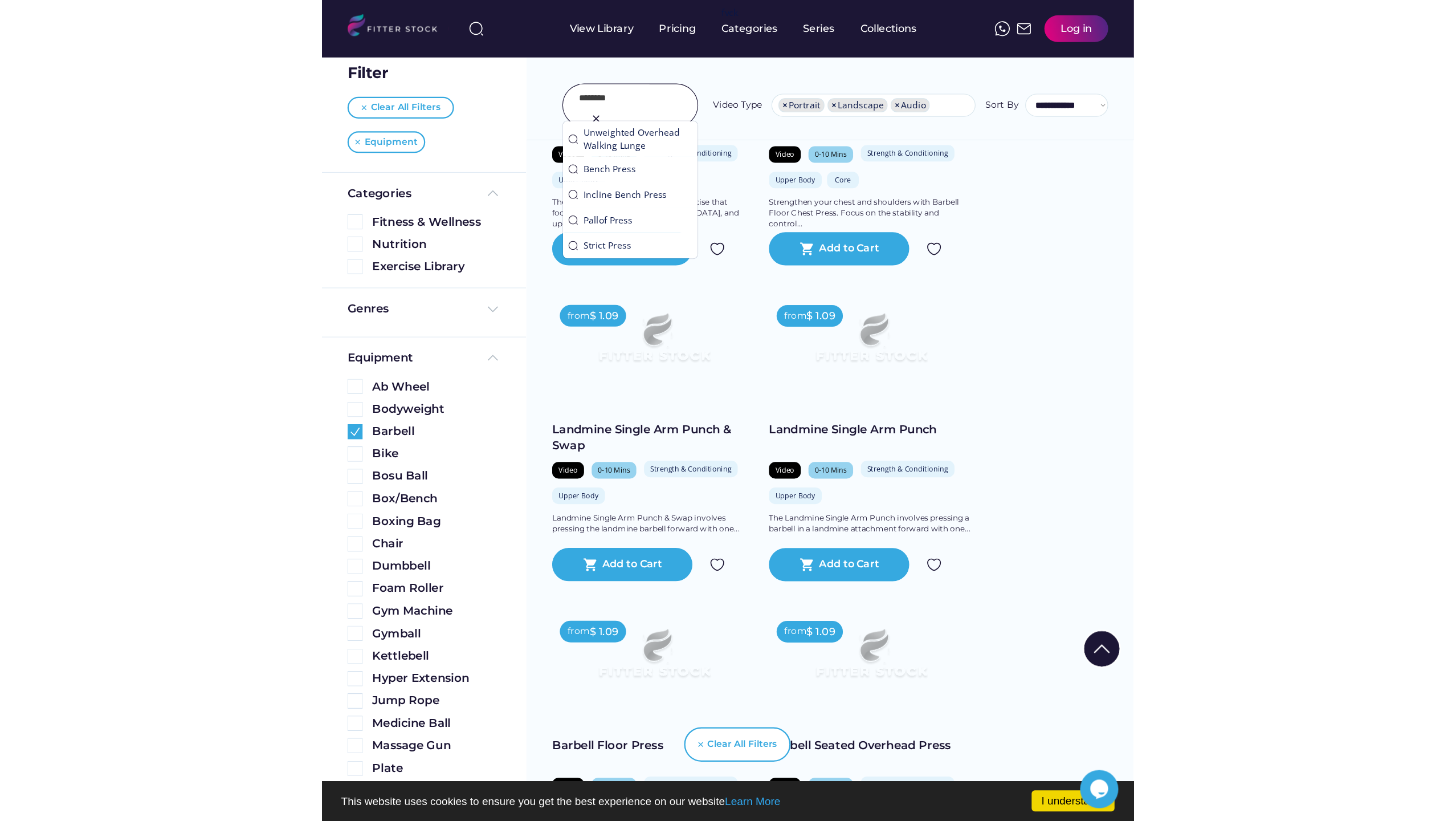
scroll to position [377, 0]
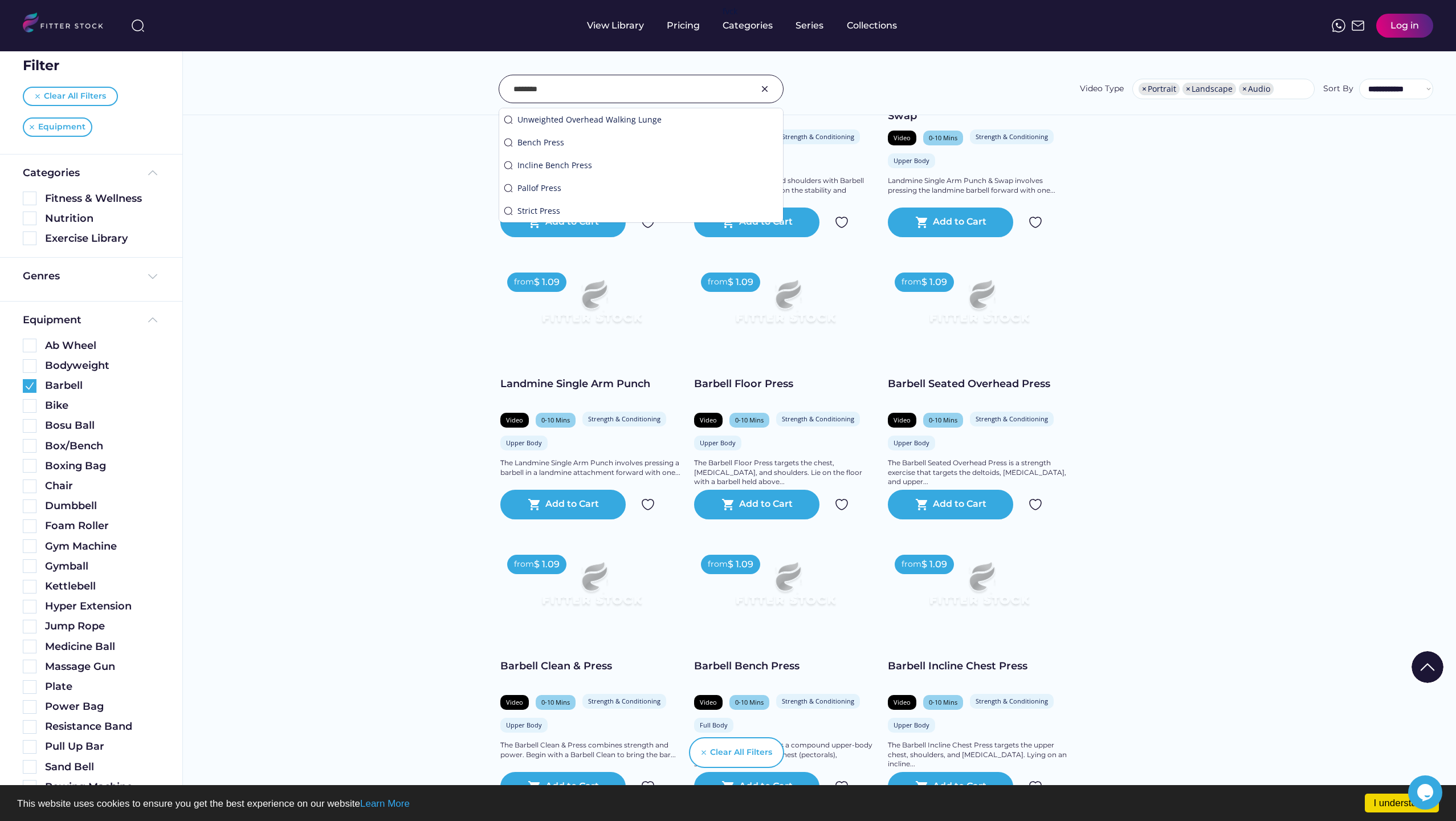
click at [725, 104] on div "**********" at bounding box center [820, 63] width 1273 height 103
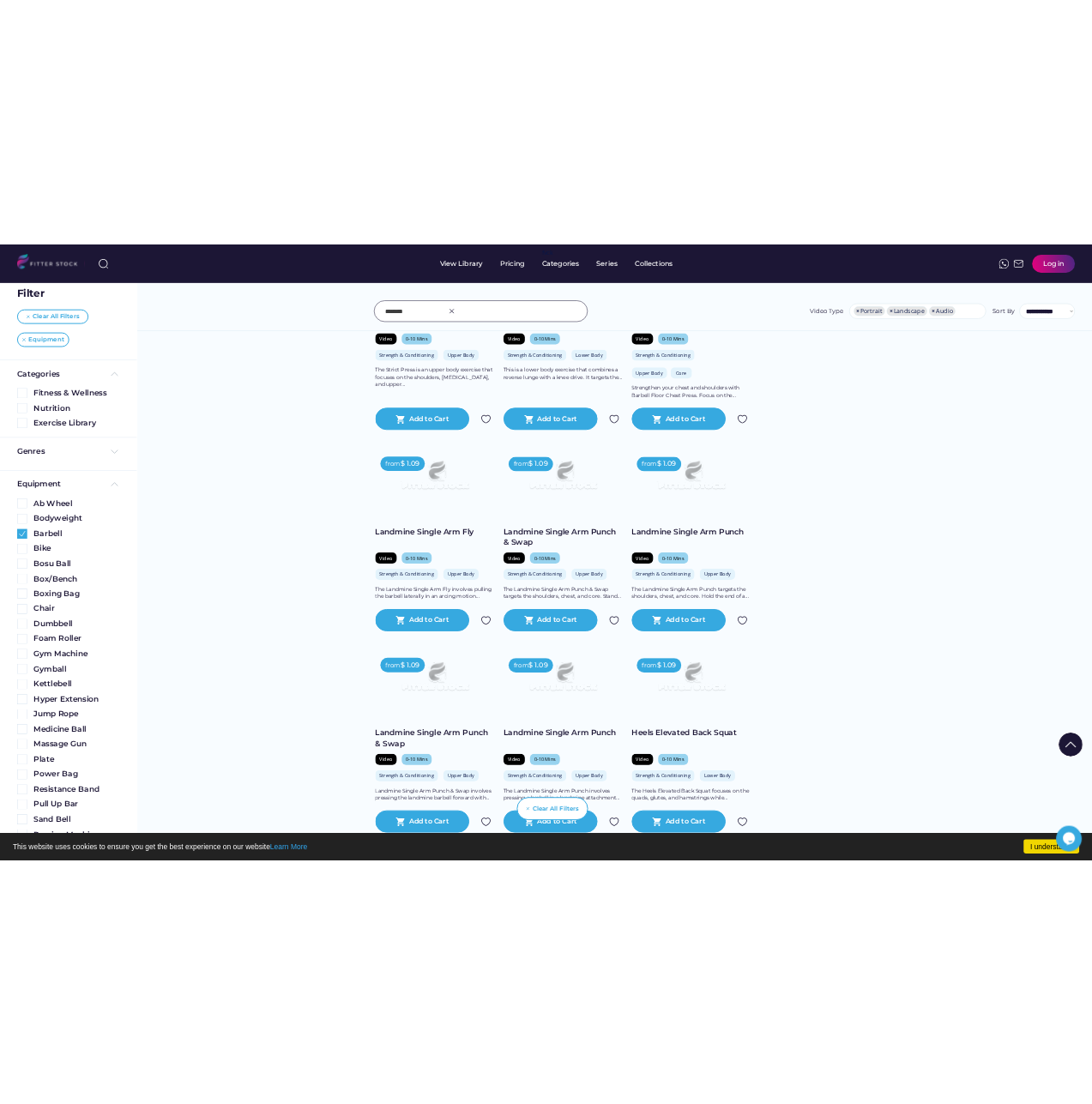
scroll to position [600, 0]
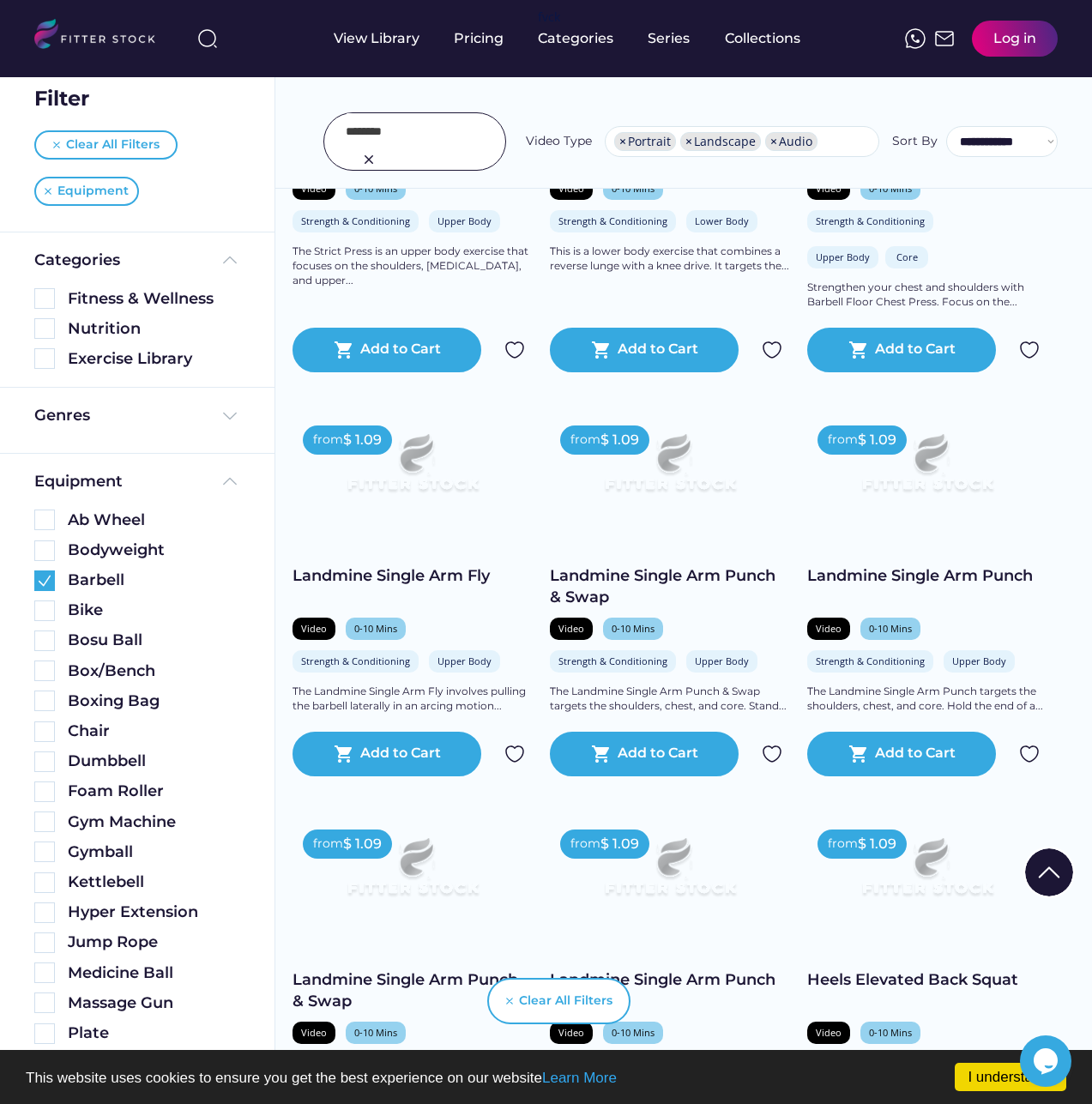
click at [459, 130] on div at bounding box center [414, 141] width 182 height 58
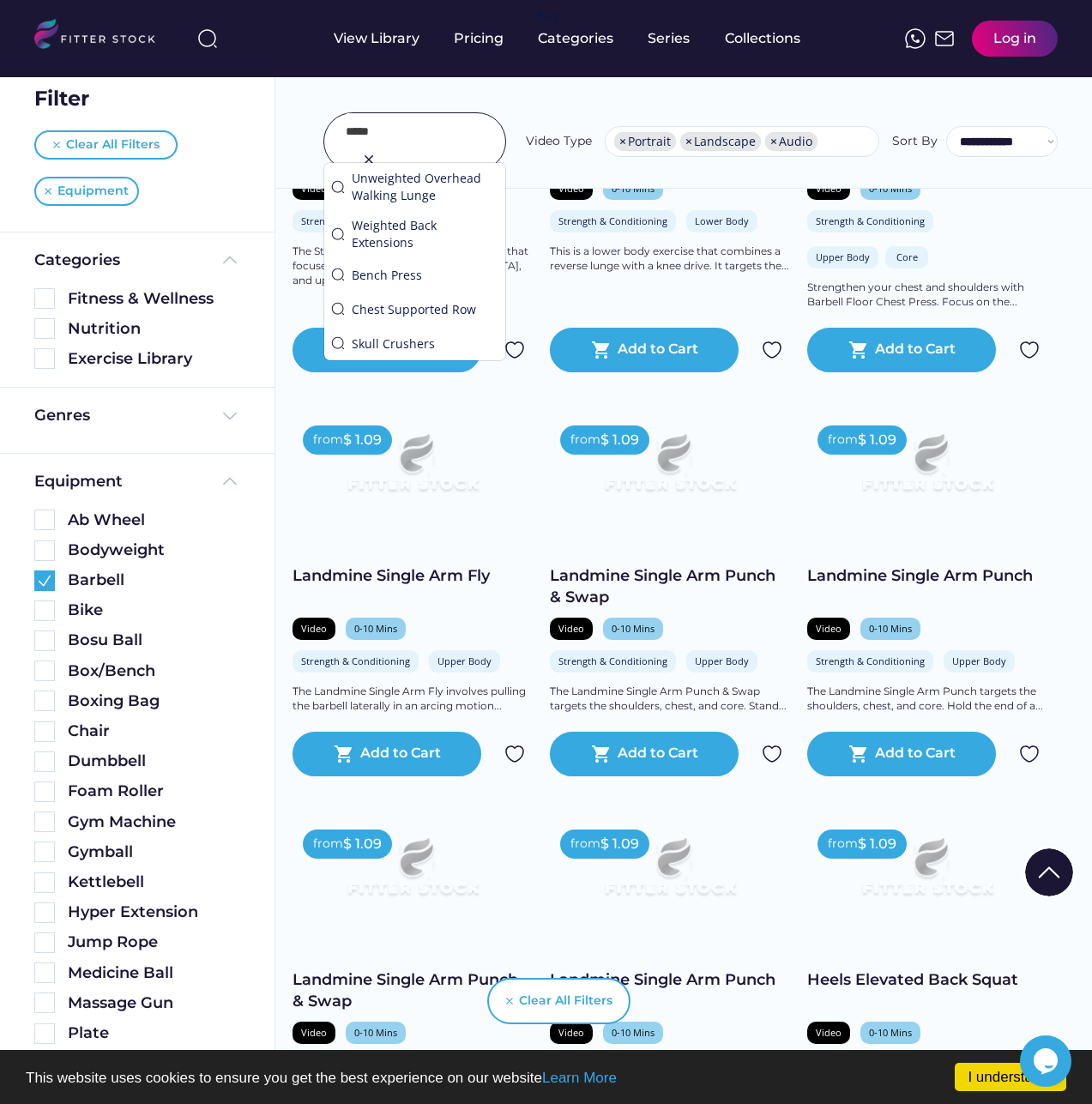
type input "*****"
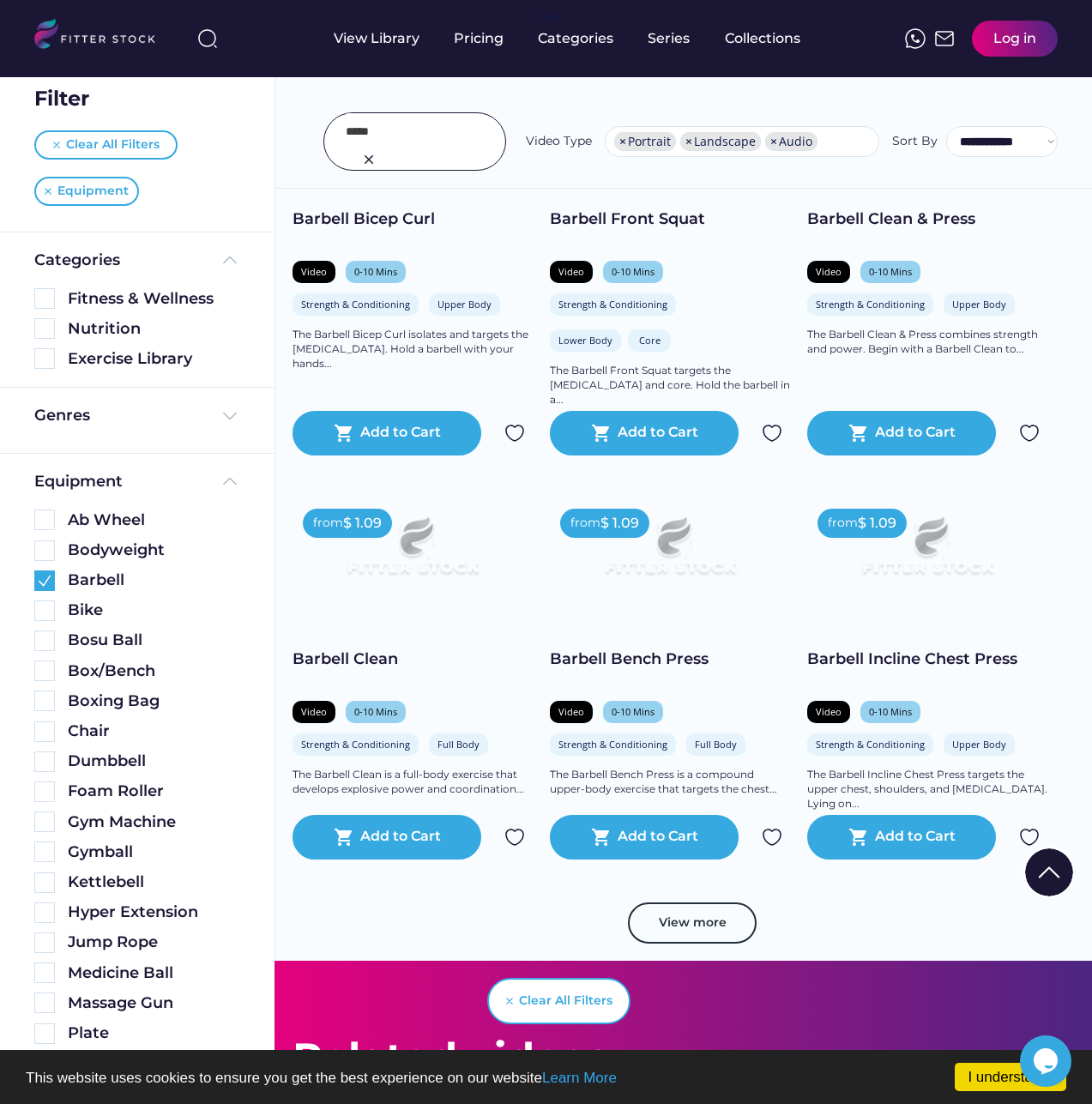
scroll to position [2658, 0]
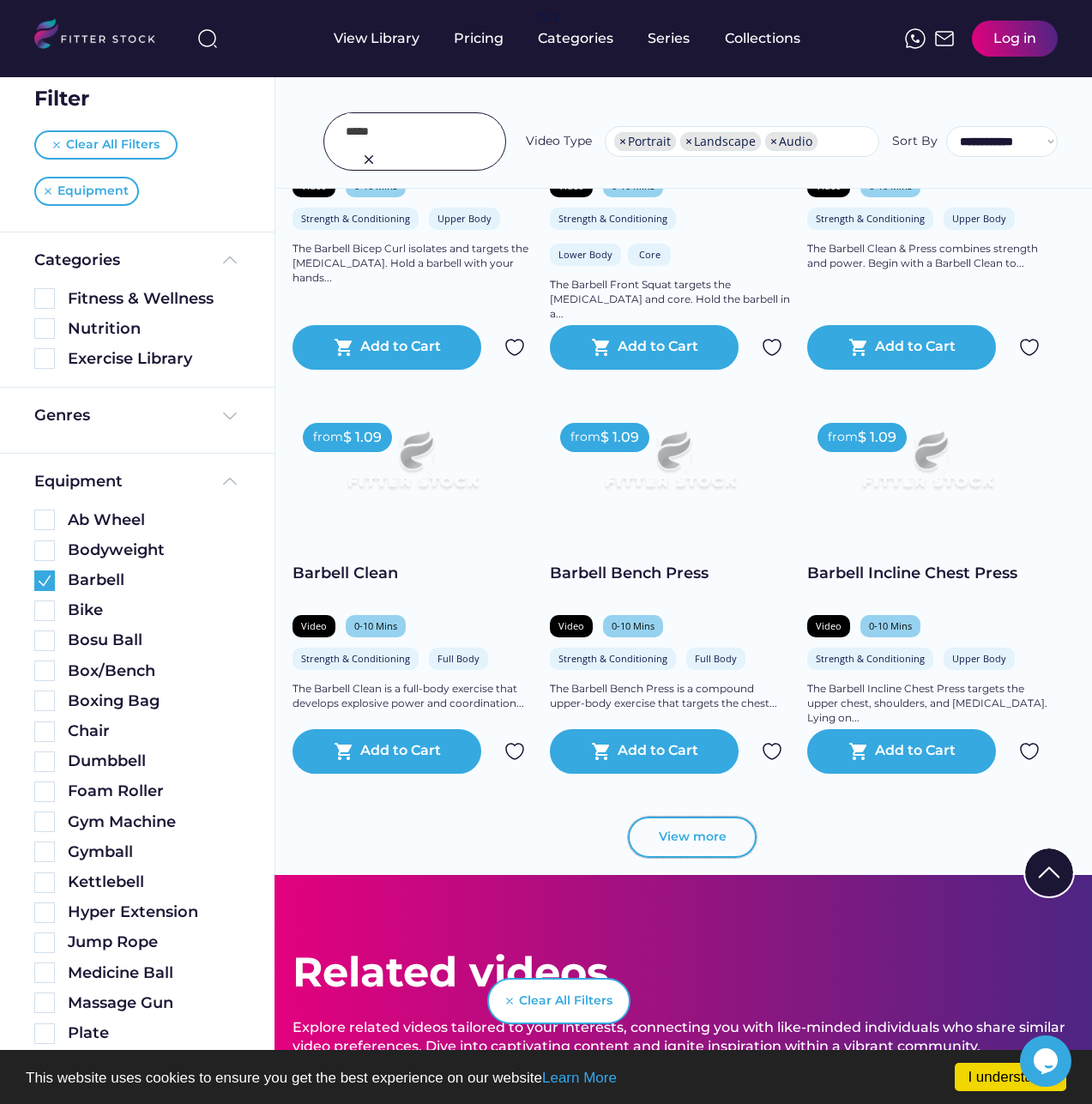
click at [683, 852] on button "View more" at bounding box center [692, 836] width 128 height 41
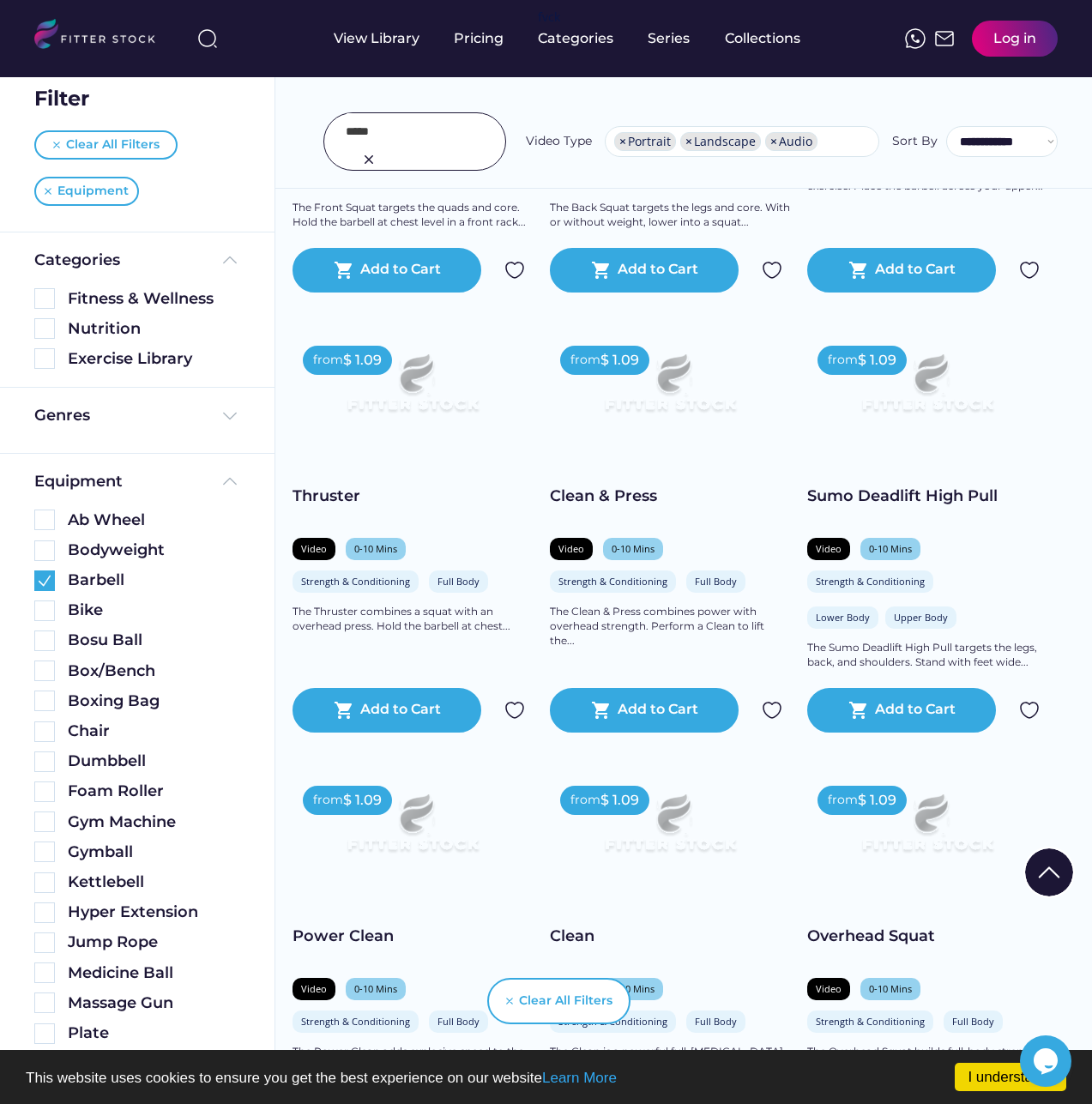
scroll to position [4888, 0]
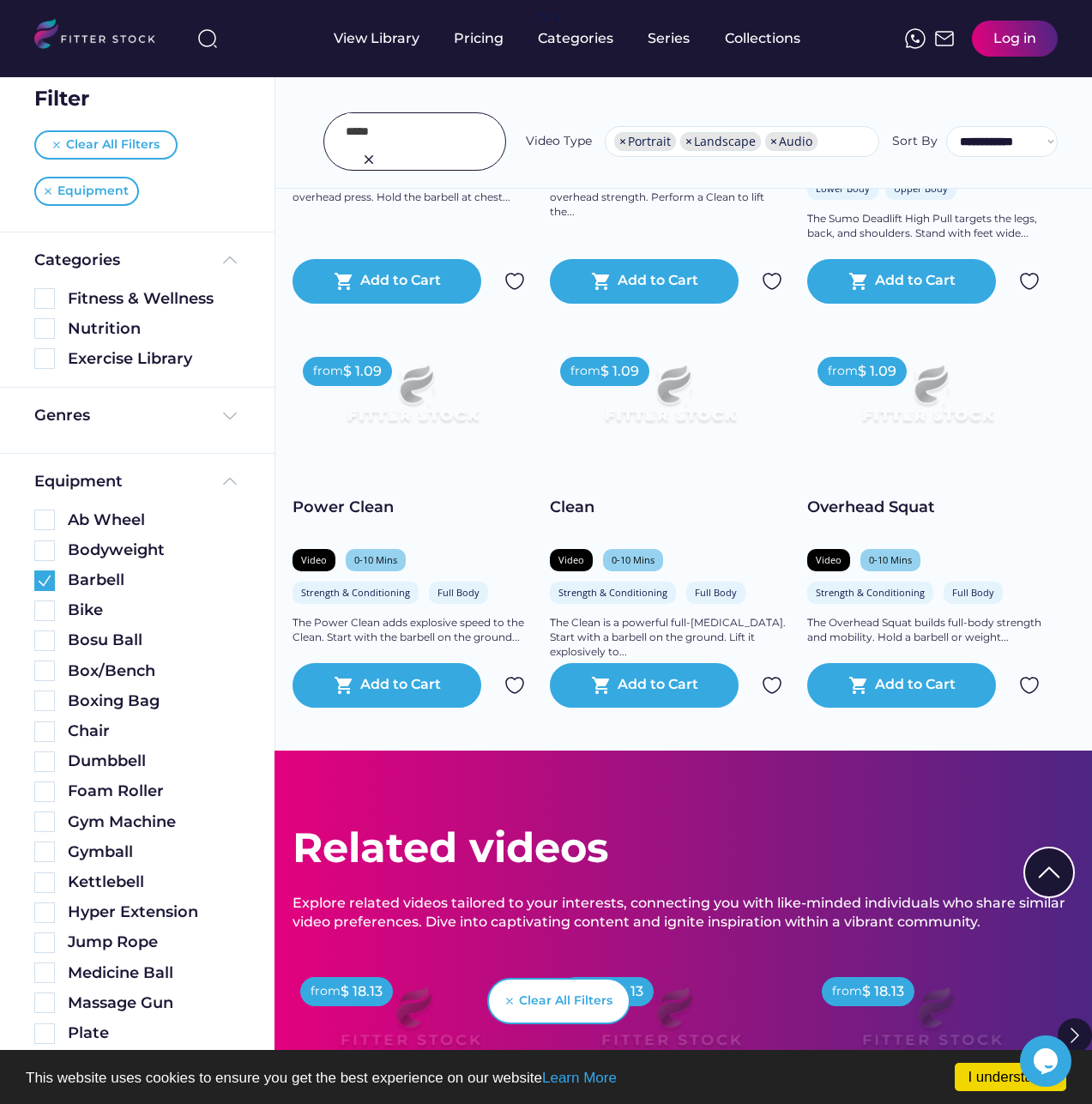
click at [421, 123] on input "input" at bounding box center [394, 131] width 97 height 36
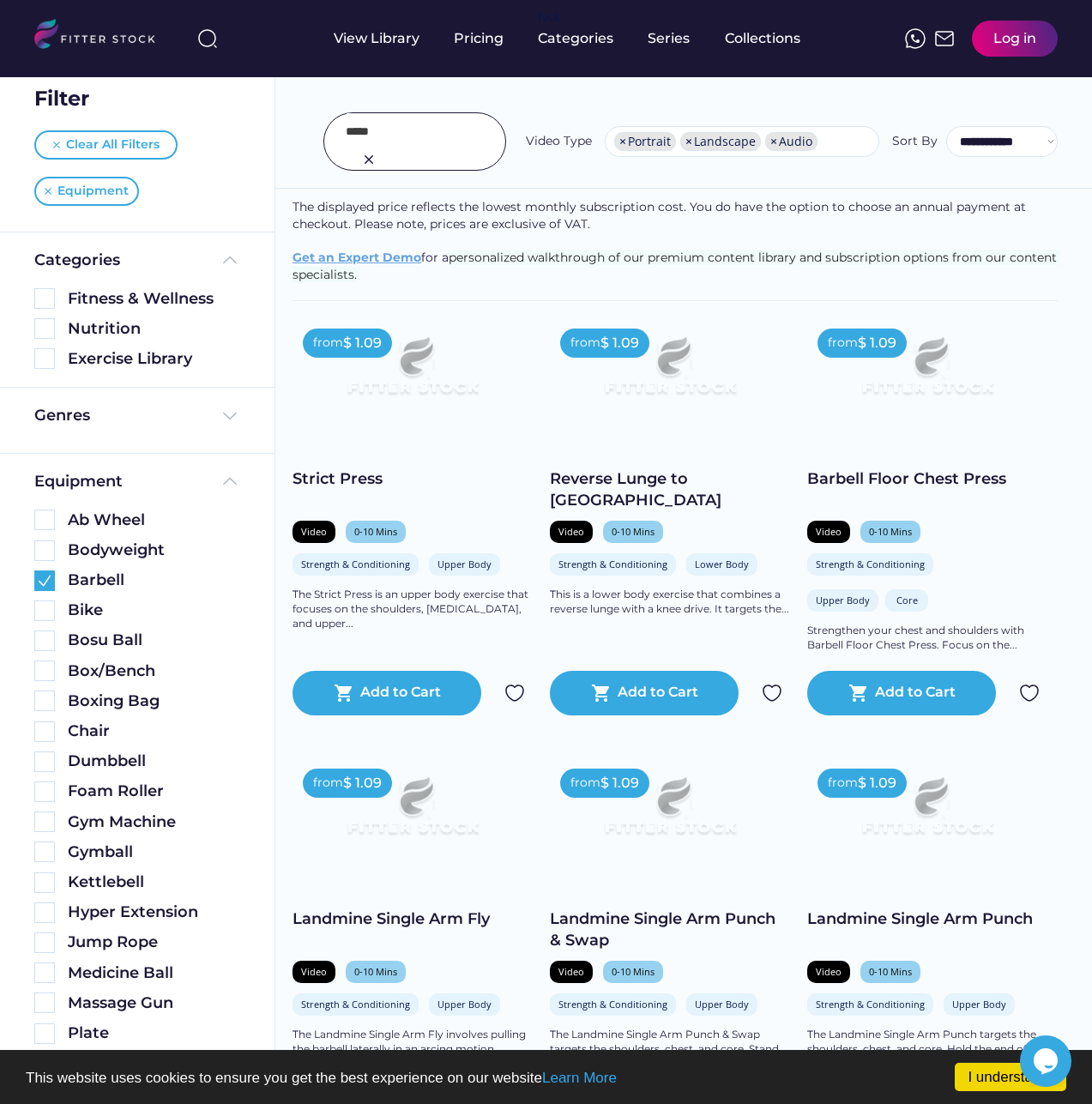
scroll to position [0, 0]
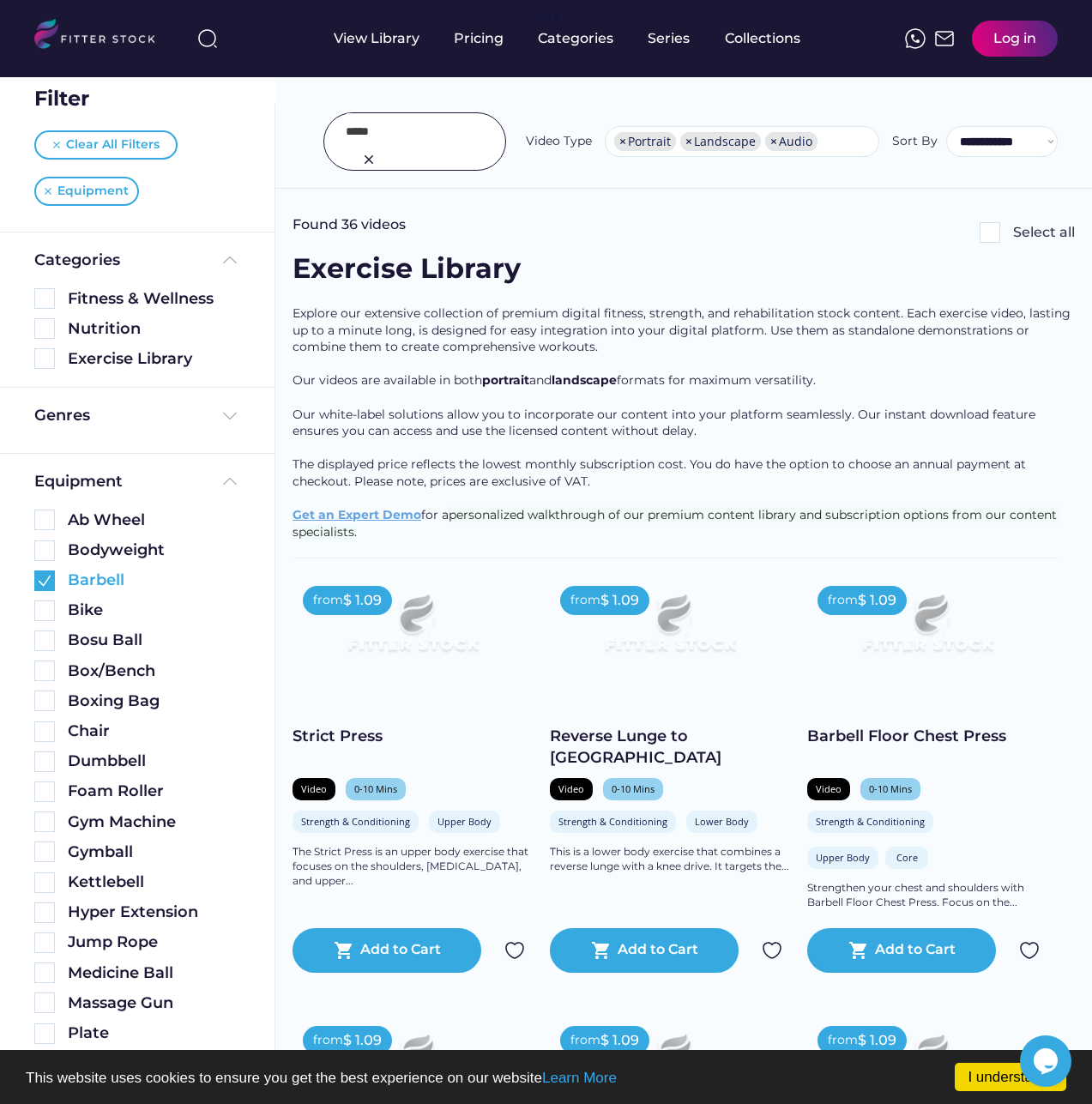
click at [44, 581] on img at bounding box center [45, 581] width 21 height 21
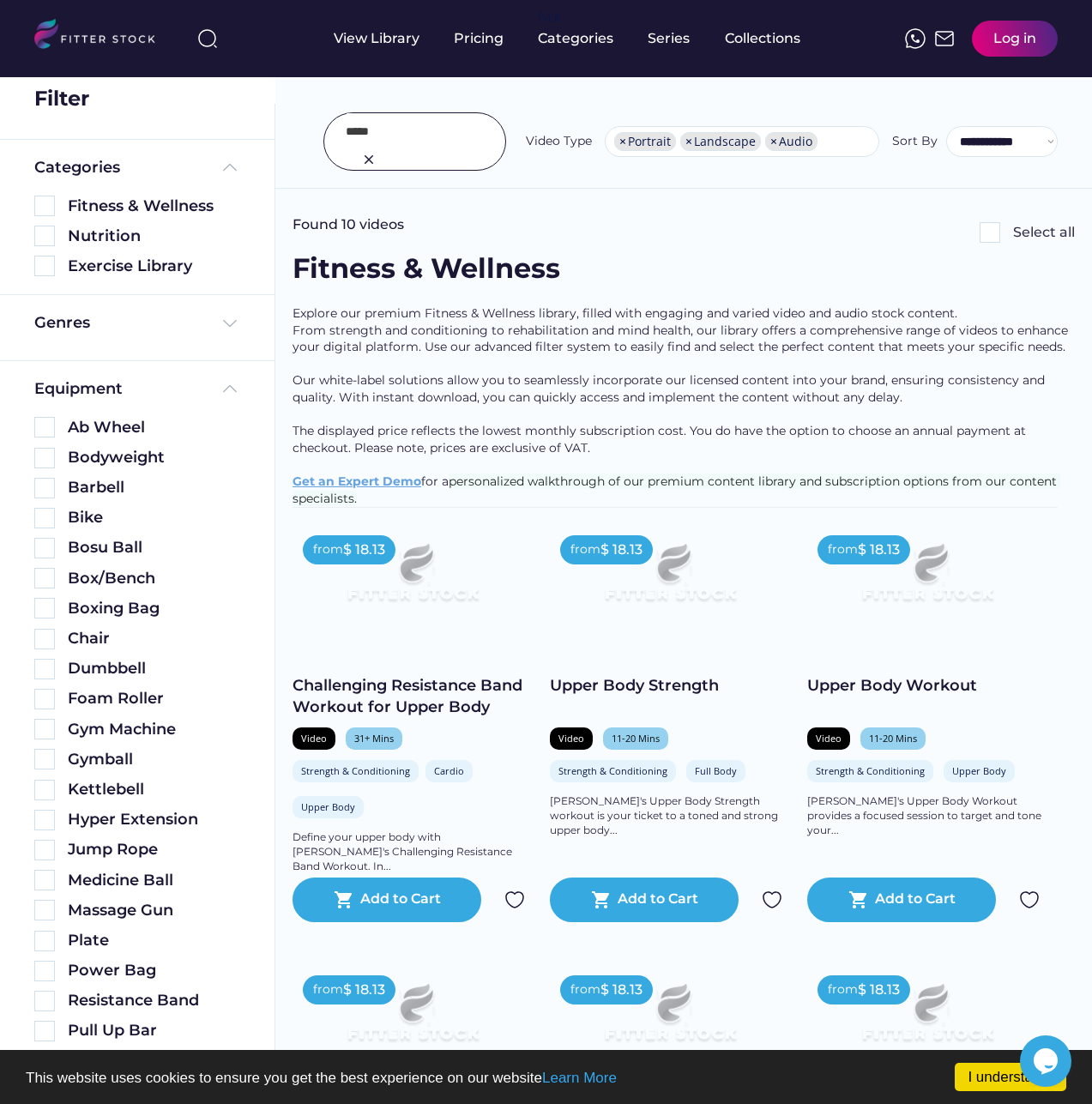
click at [443, 130] on div at bounding box center [414, 141] width 182 height 58
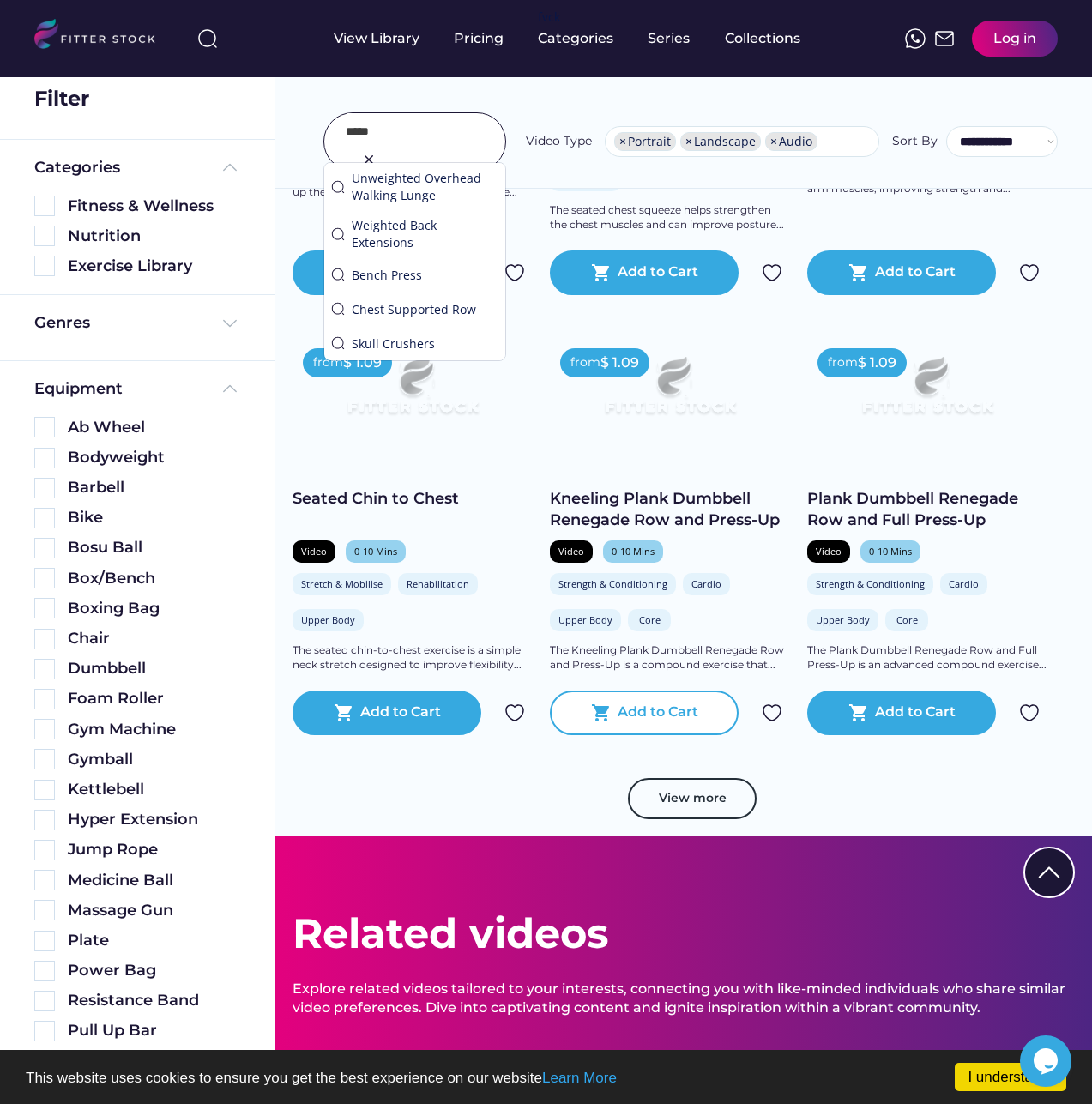
scroll to position [4974, 0]
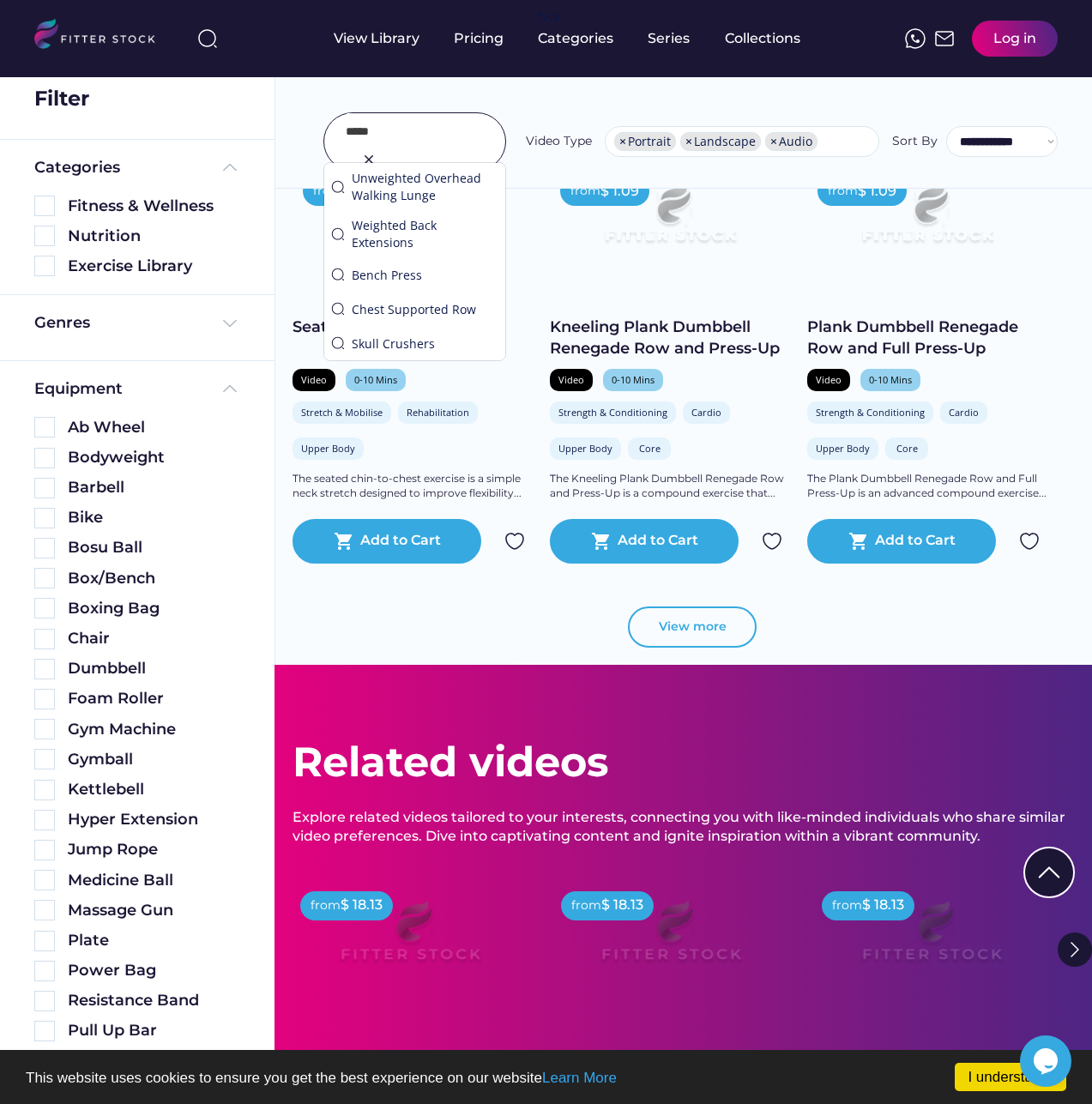
click at [678, 647] on button "View more" at bounding box center [692, 626] width 128 height 41
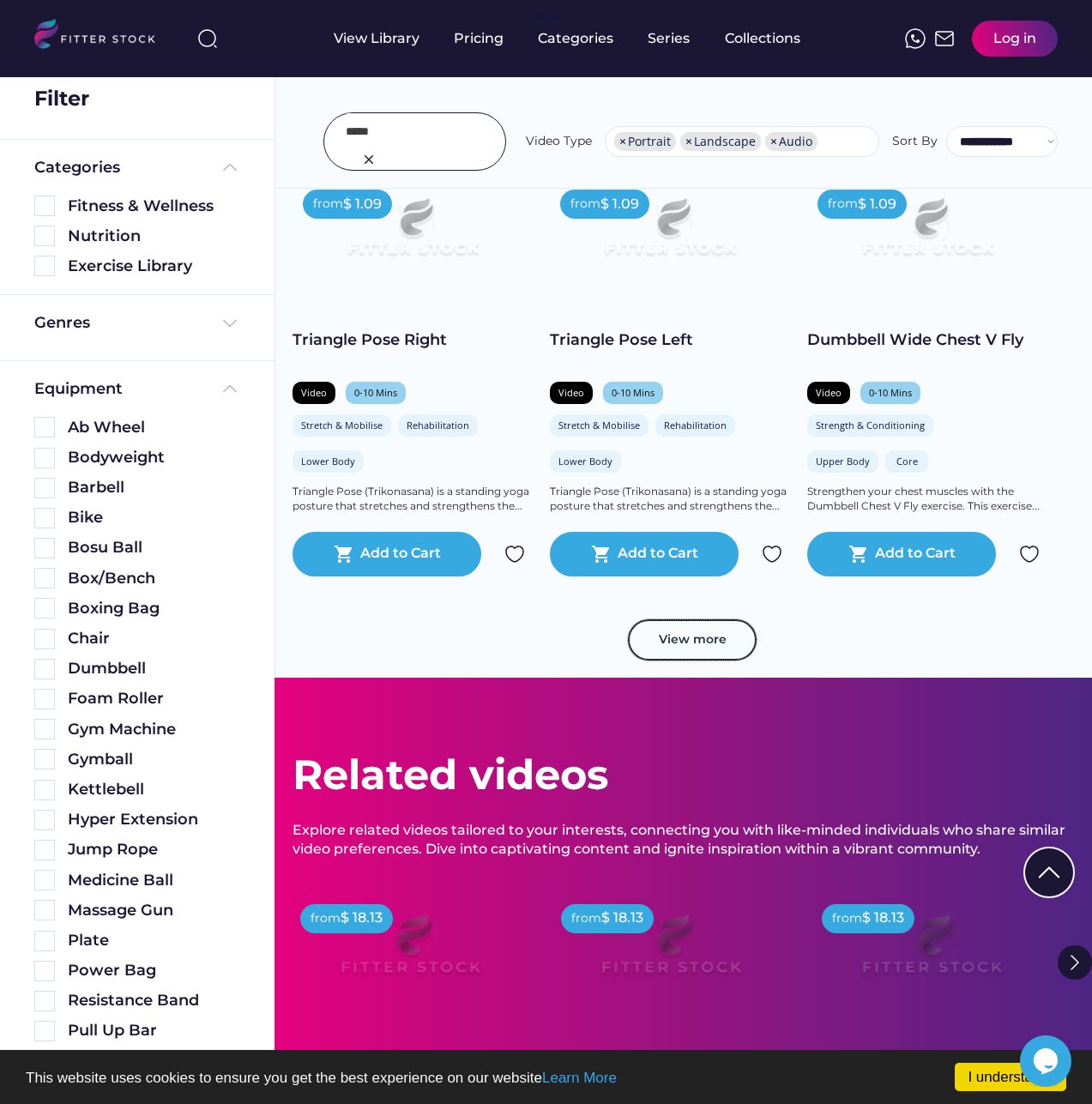
scroll to position [8061, 0]
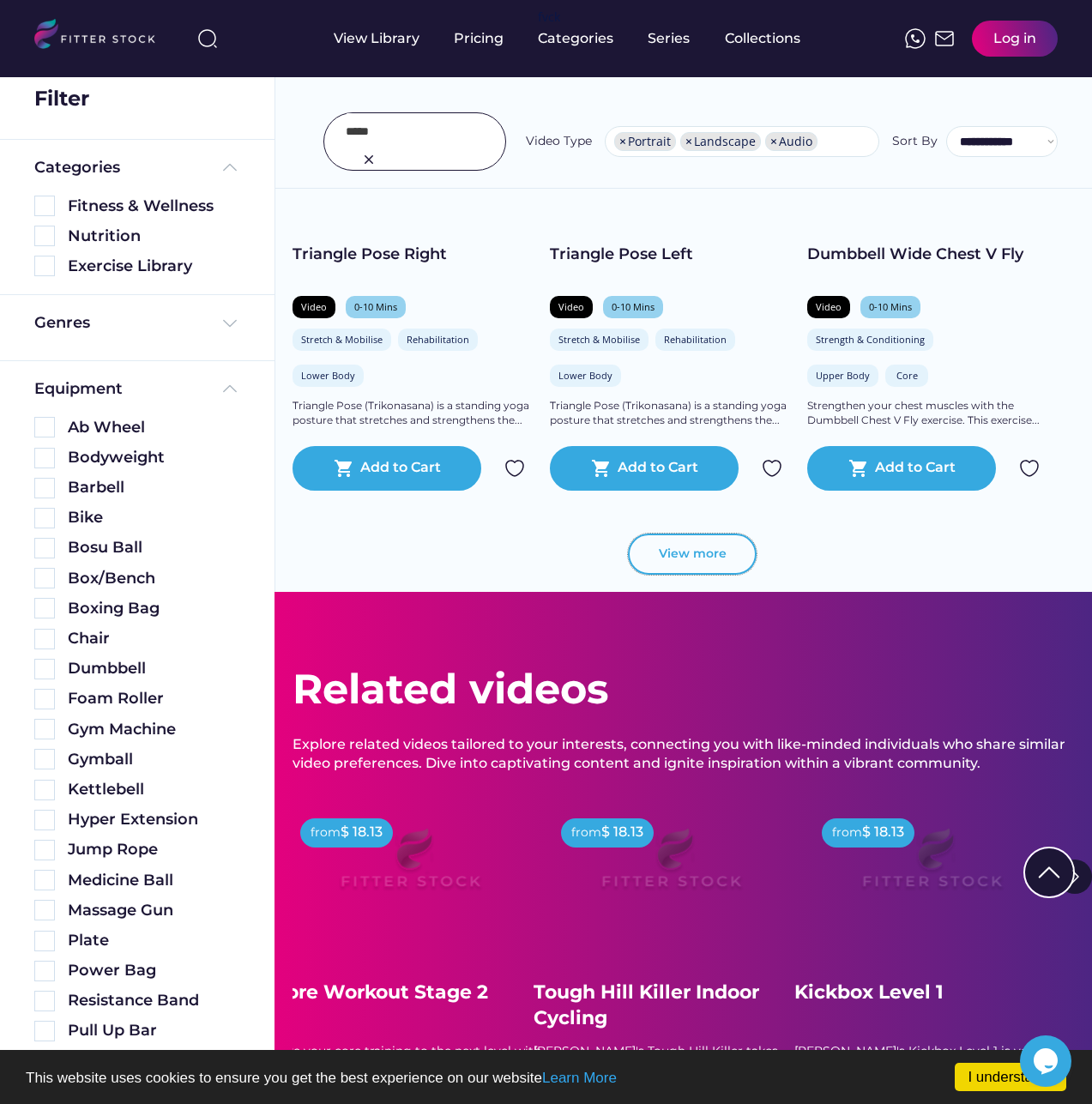
click at [681, 573] on button "View more" at bounding box center [692, 553] width 128 height 41
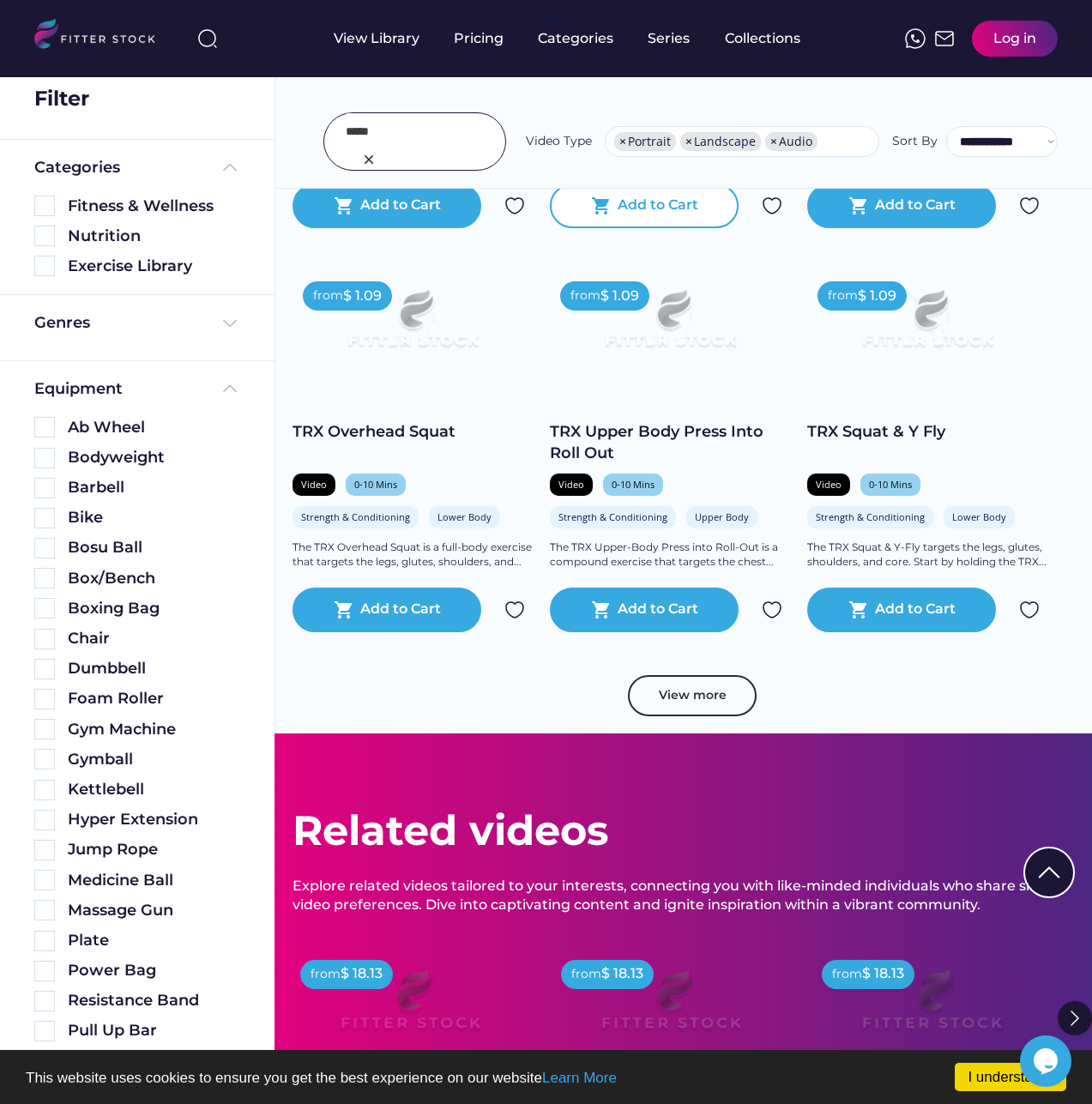
scroll to position [10976, 0]
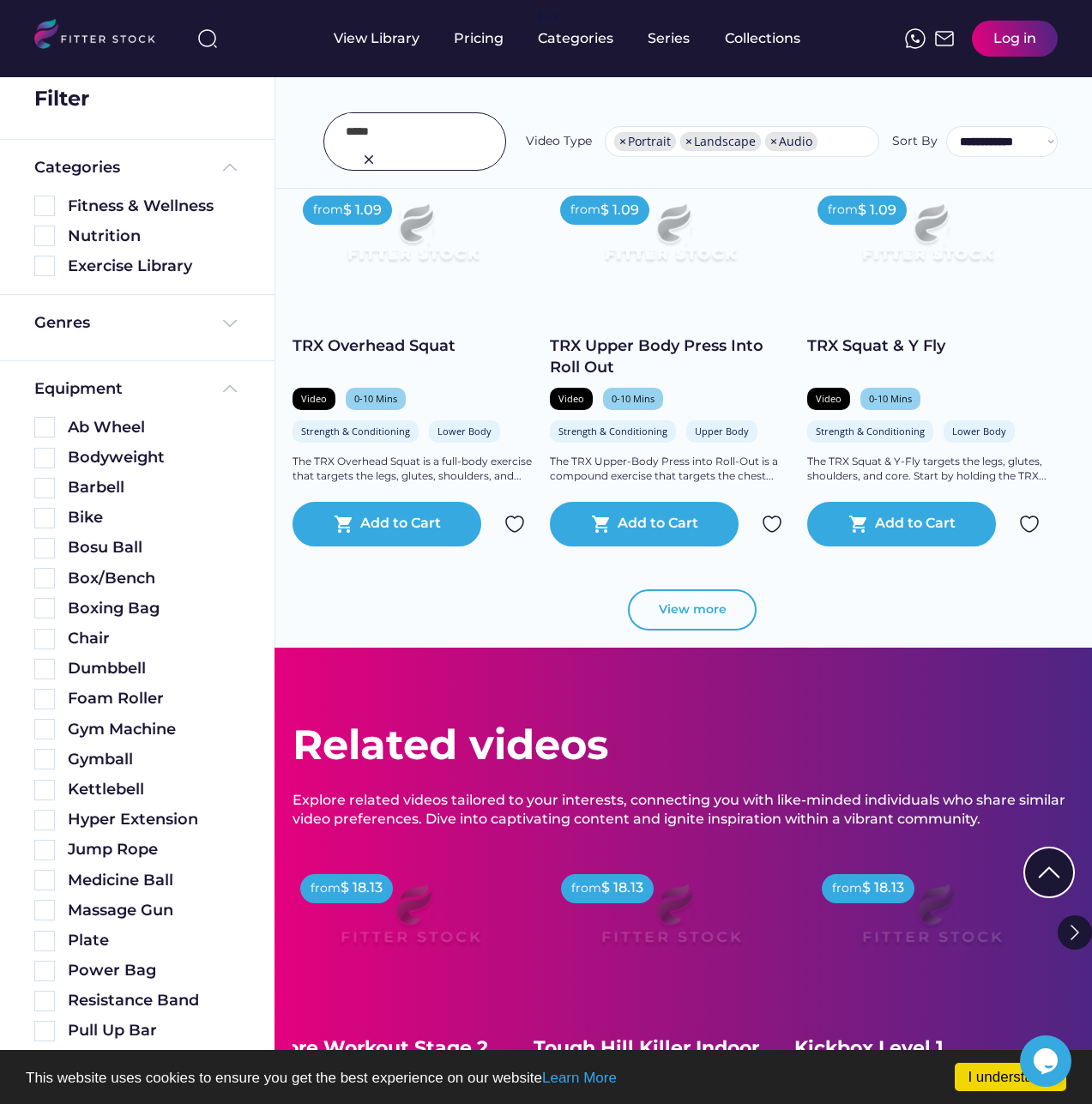
click at [685, 621] on button "View more" at bounding box center [692, 609] width 128 height 41
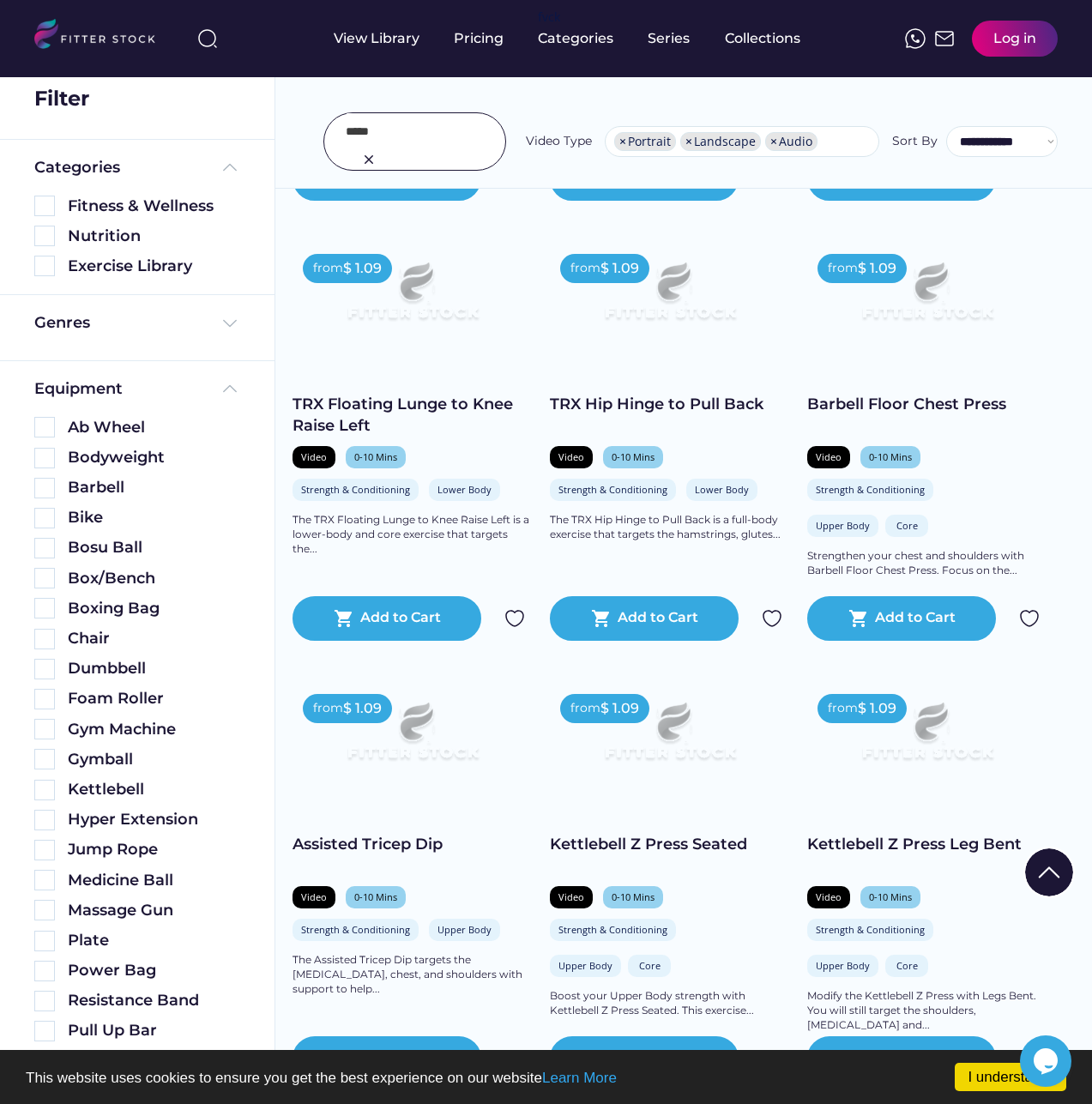
scroll to position [13548, 0]
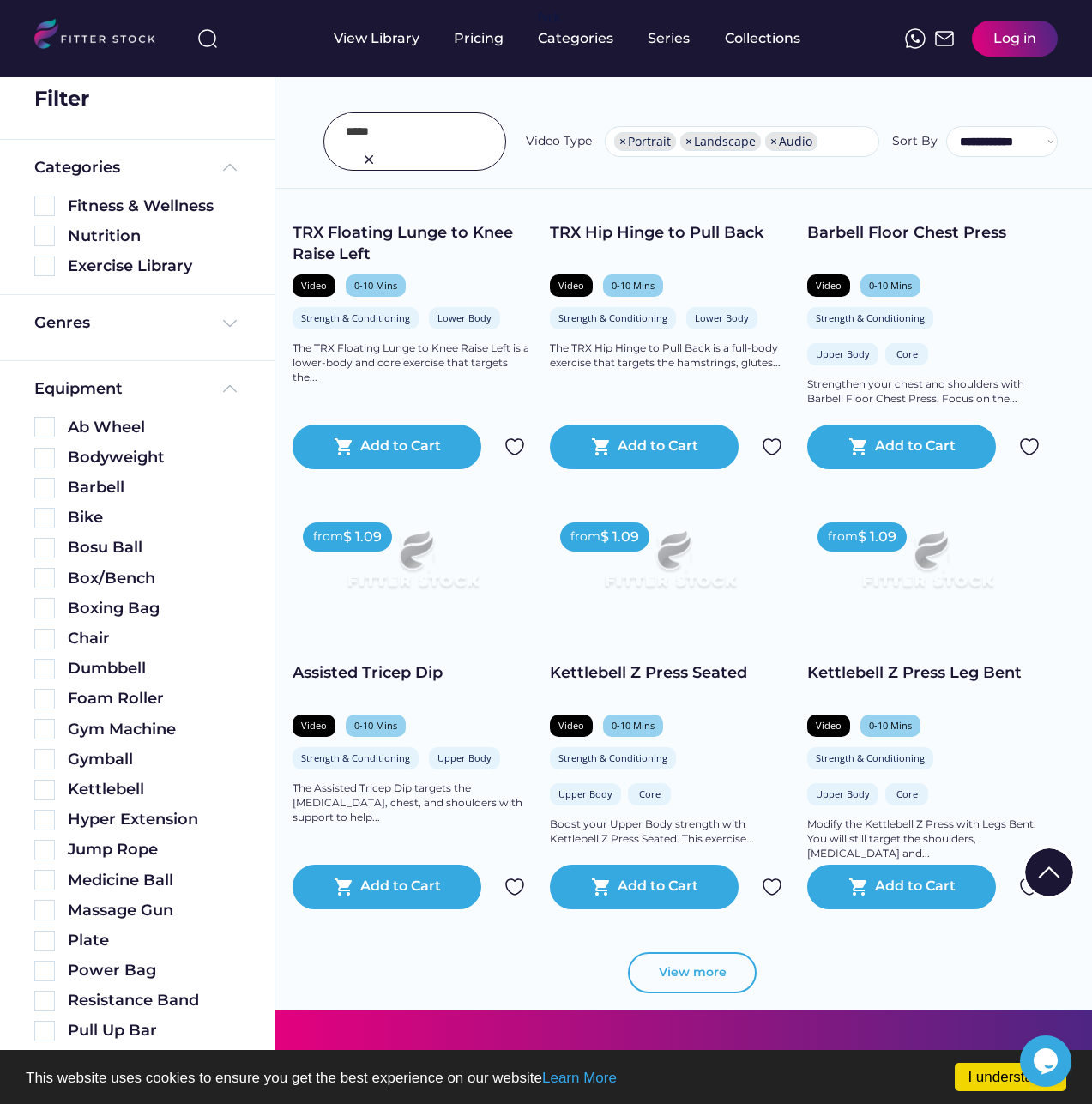
click at [705, 992] on button "View more" at bounding box center [692, 972] width 128 height 41
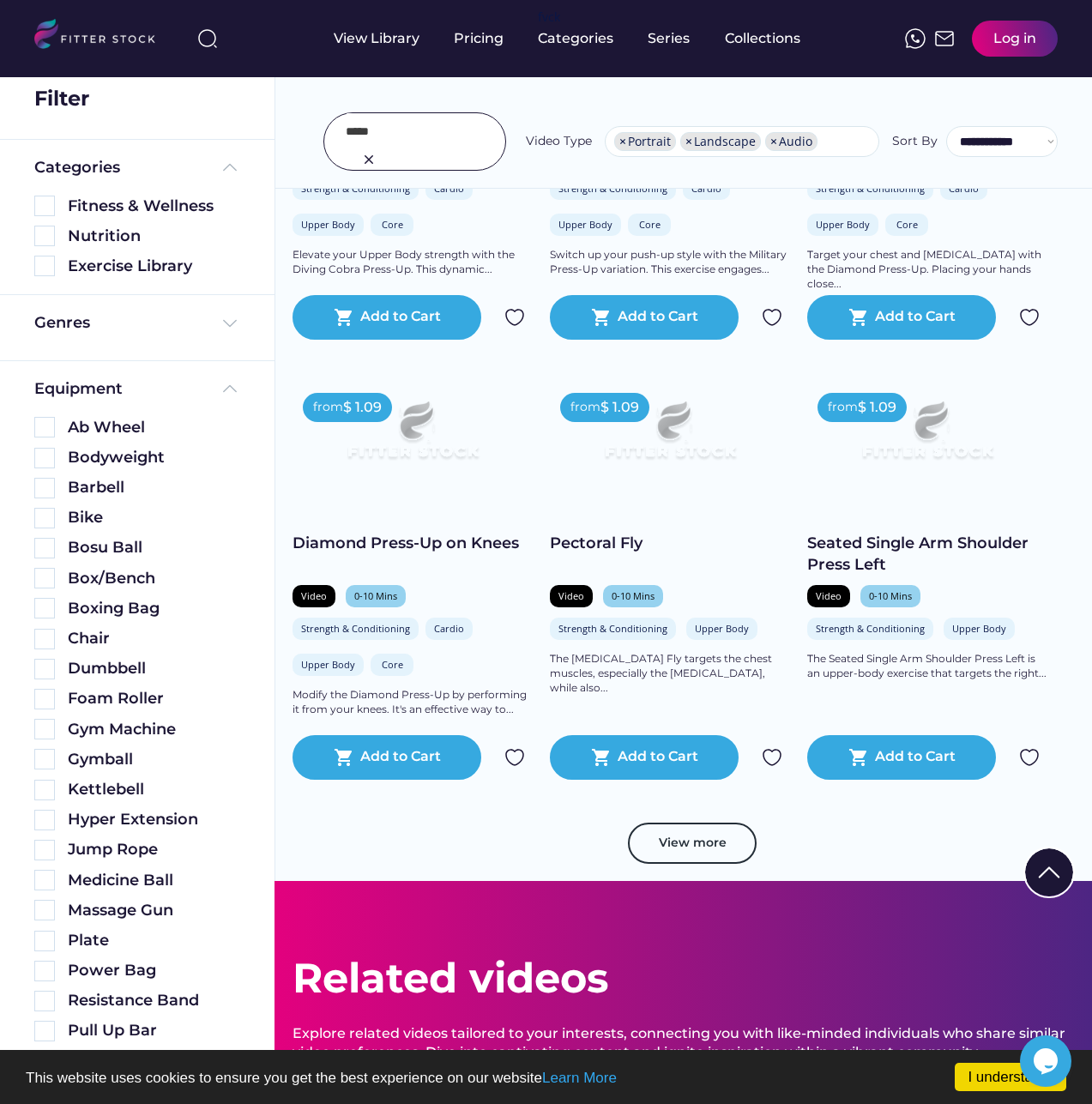
scroll to position [16807, 0]
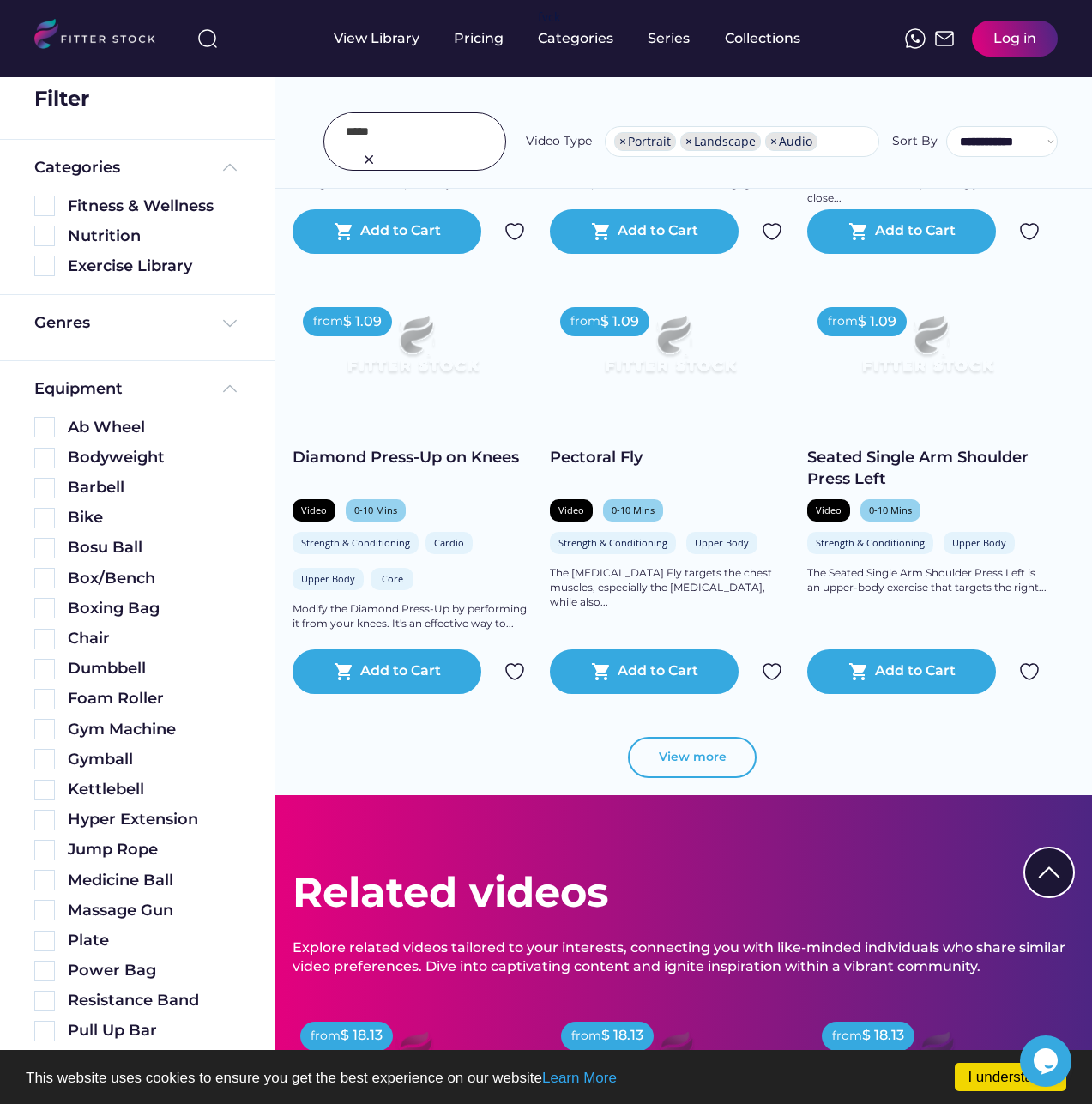
click at [682, 765] on button "View more" at bounding box center [692, 756] width 128 height 41
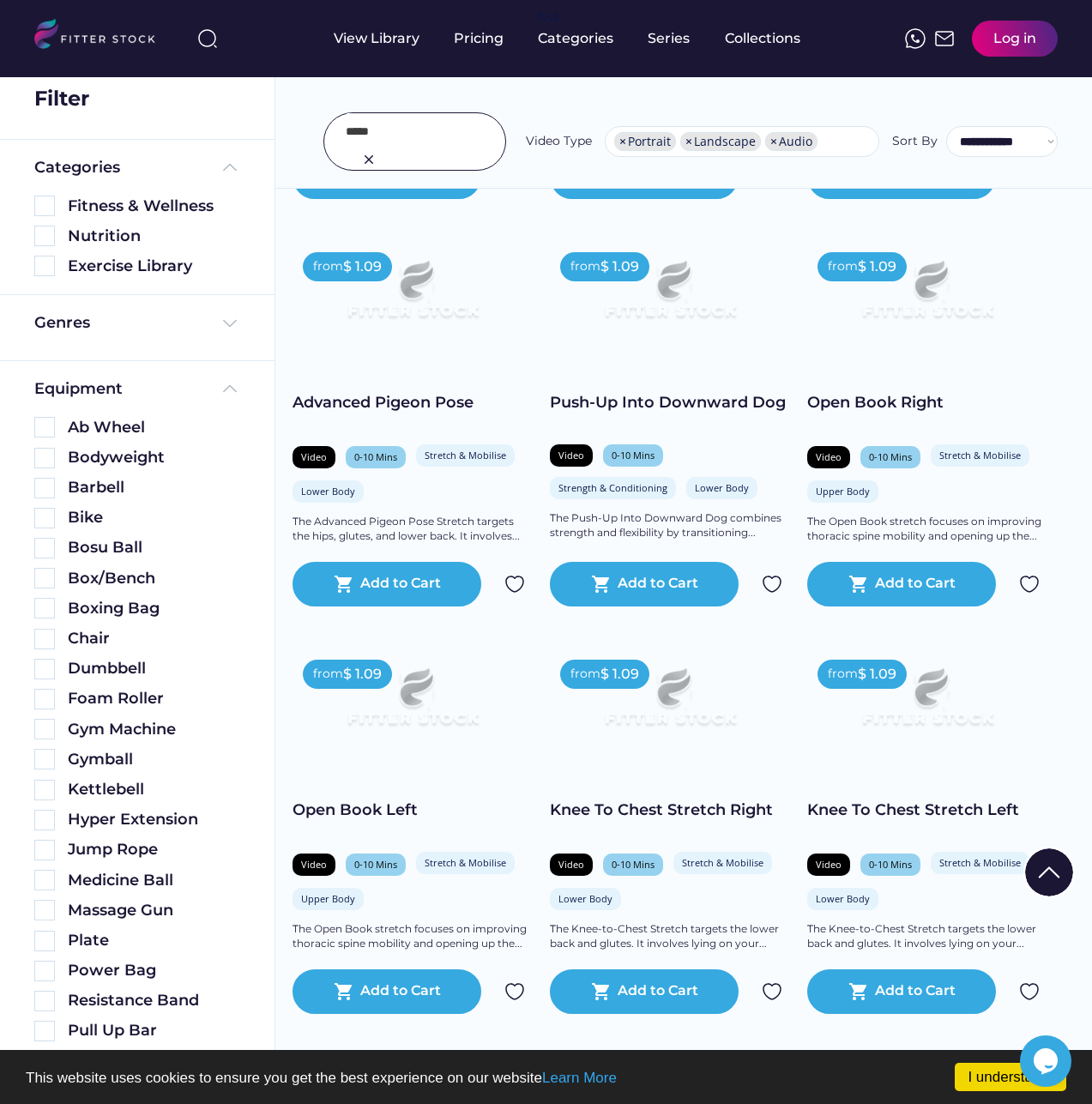
scroll to position [19723, 0]
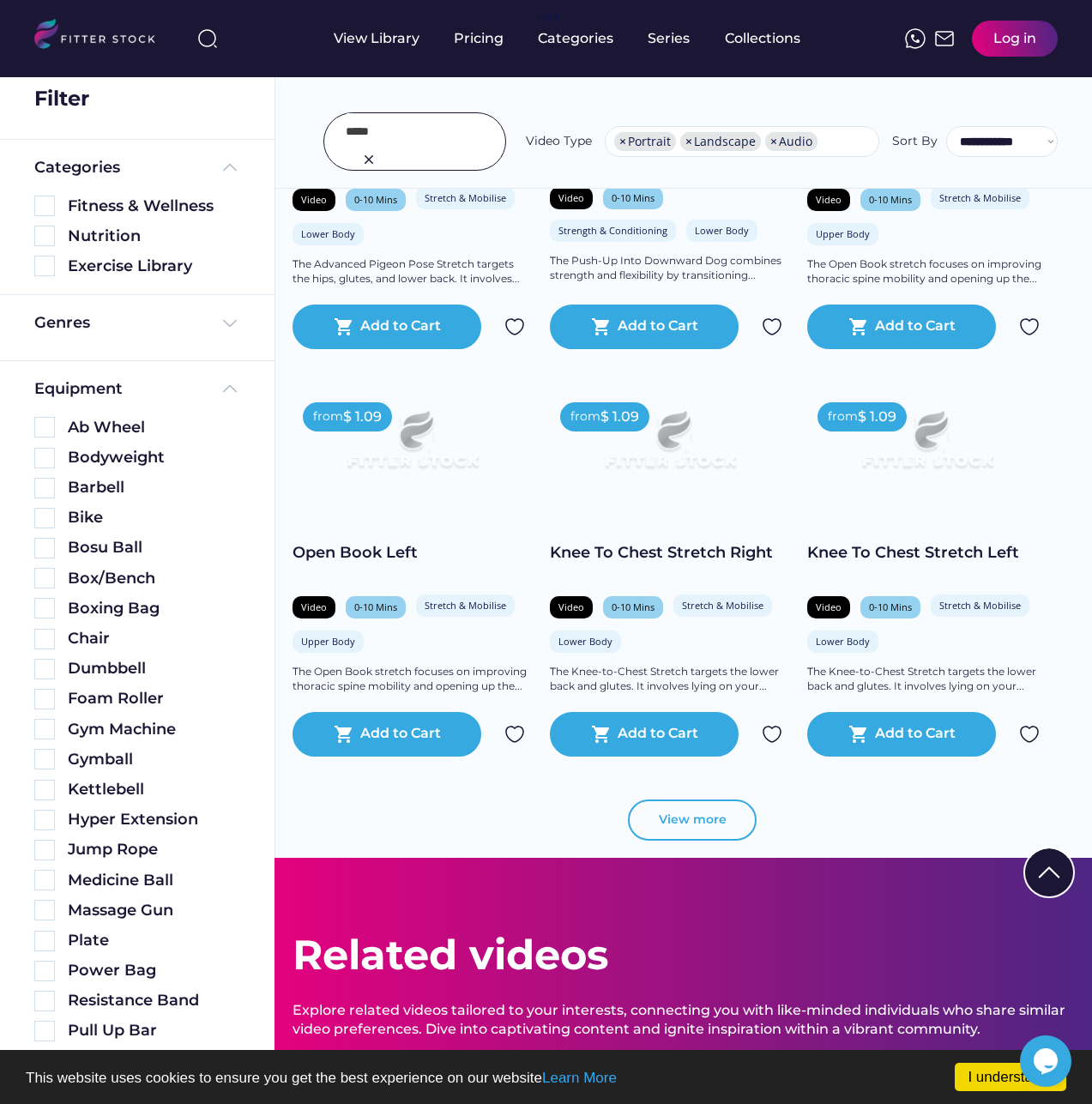
click at [685, 840] on button "View more" at bounding box center [692, 819] width 128 height 41
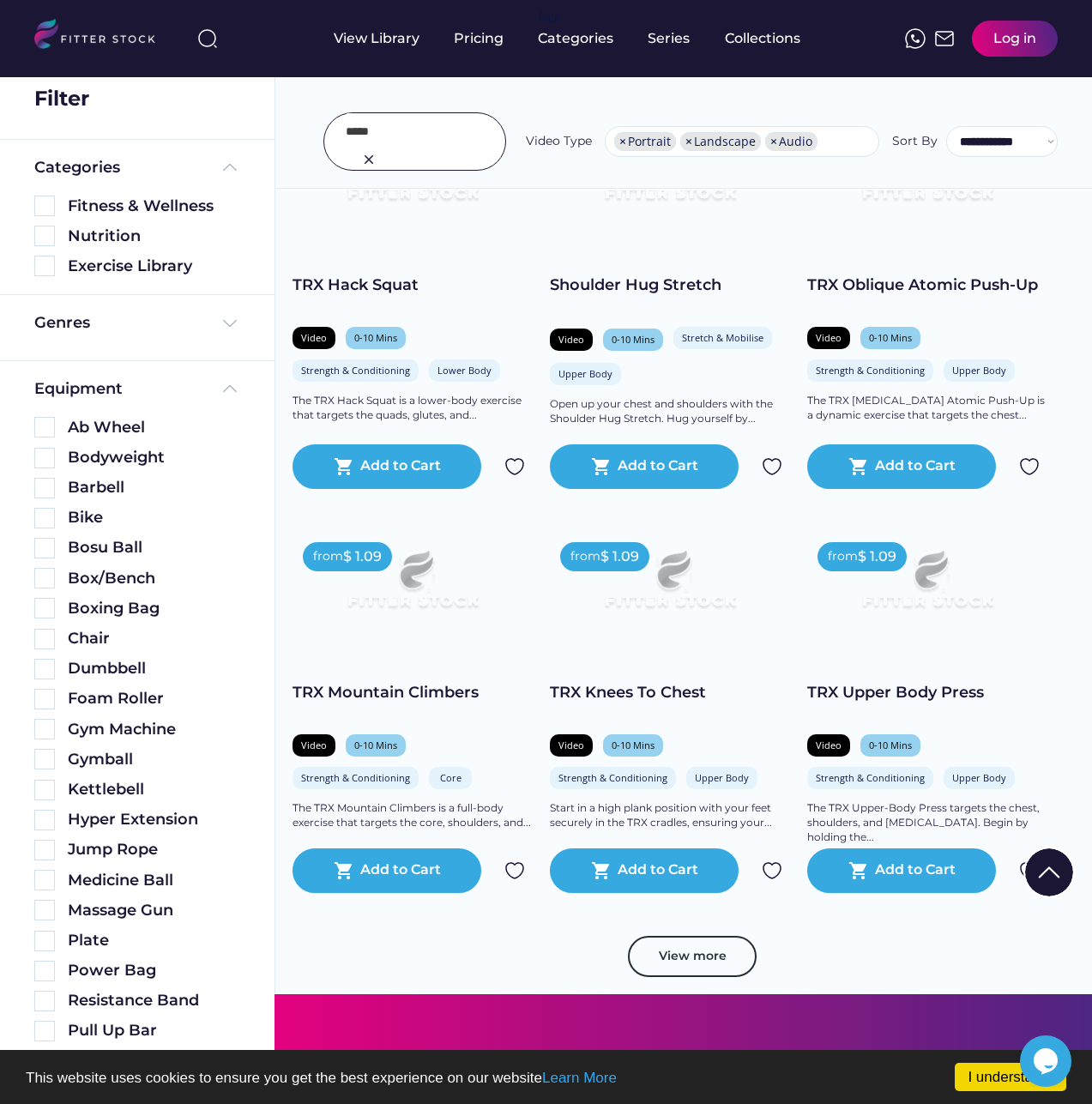
scroll to position [22981, 0]
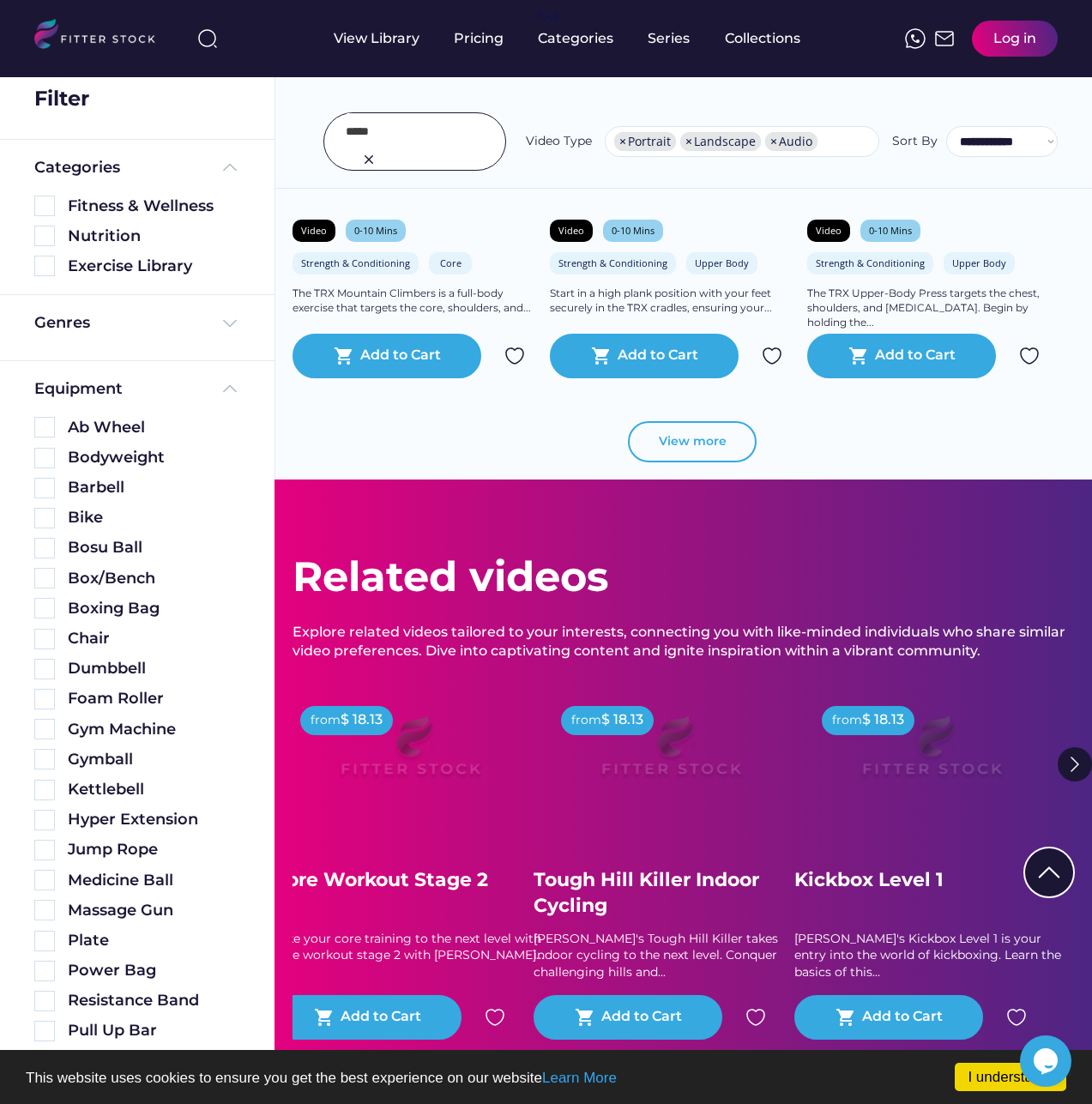
click at [686, 445] on button "View more" at bounding box center [692, 441] width 128 height 41
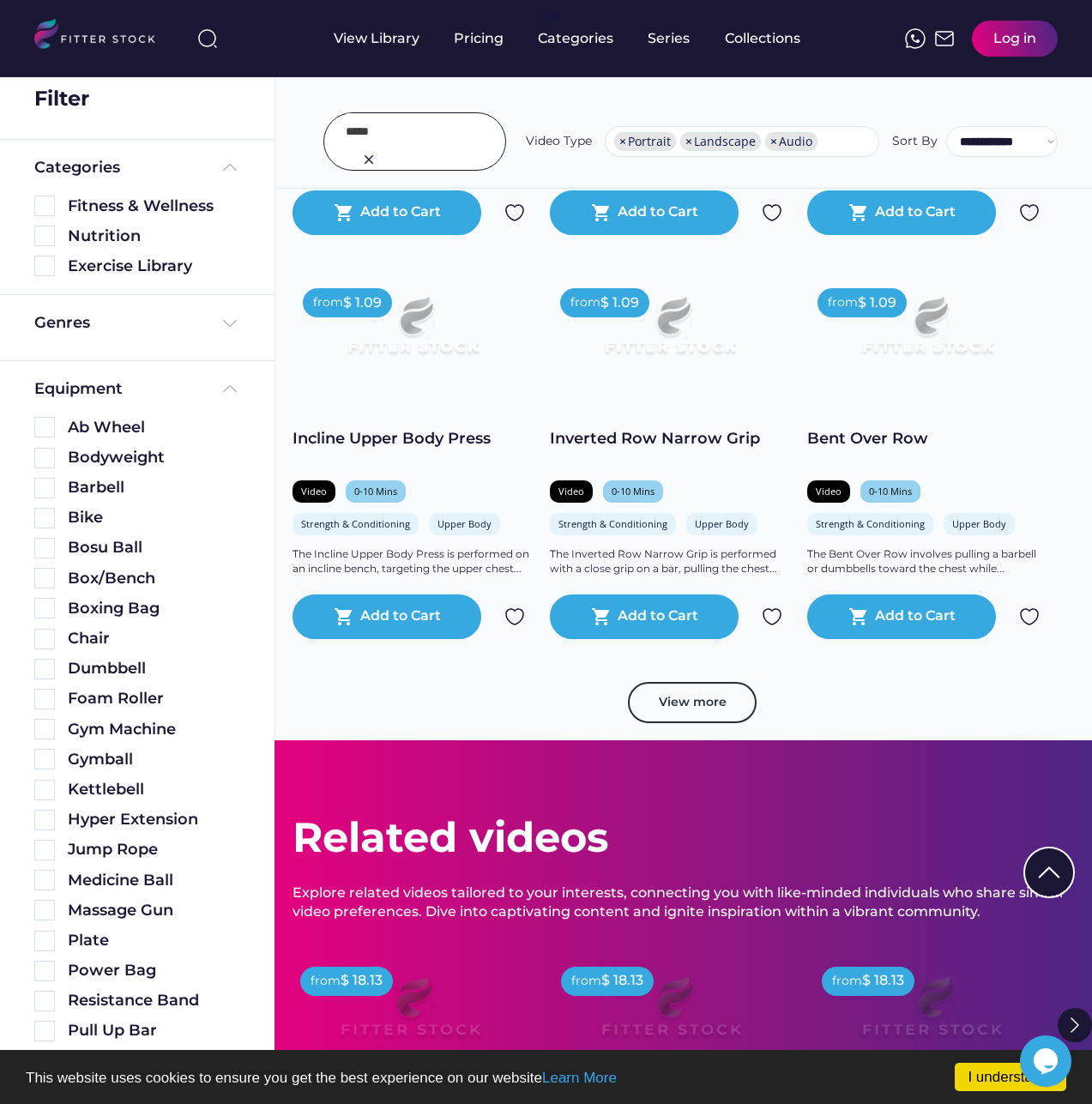
scroll to position [28726, 0]
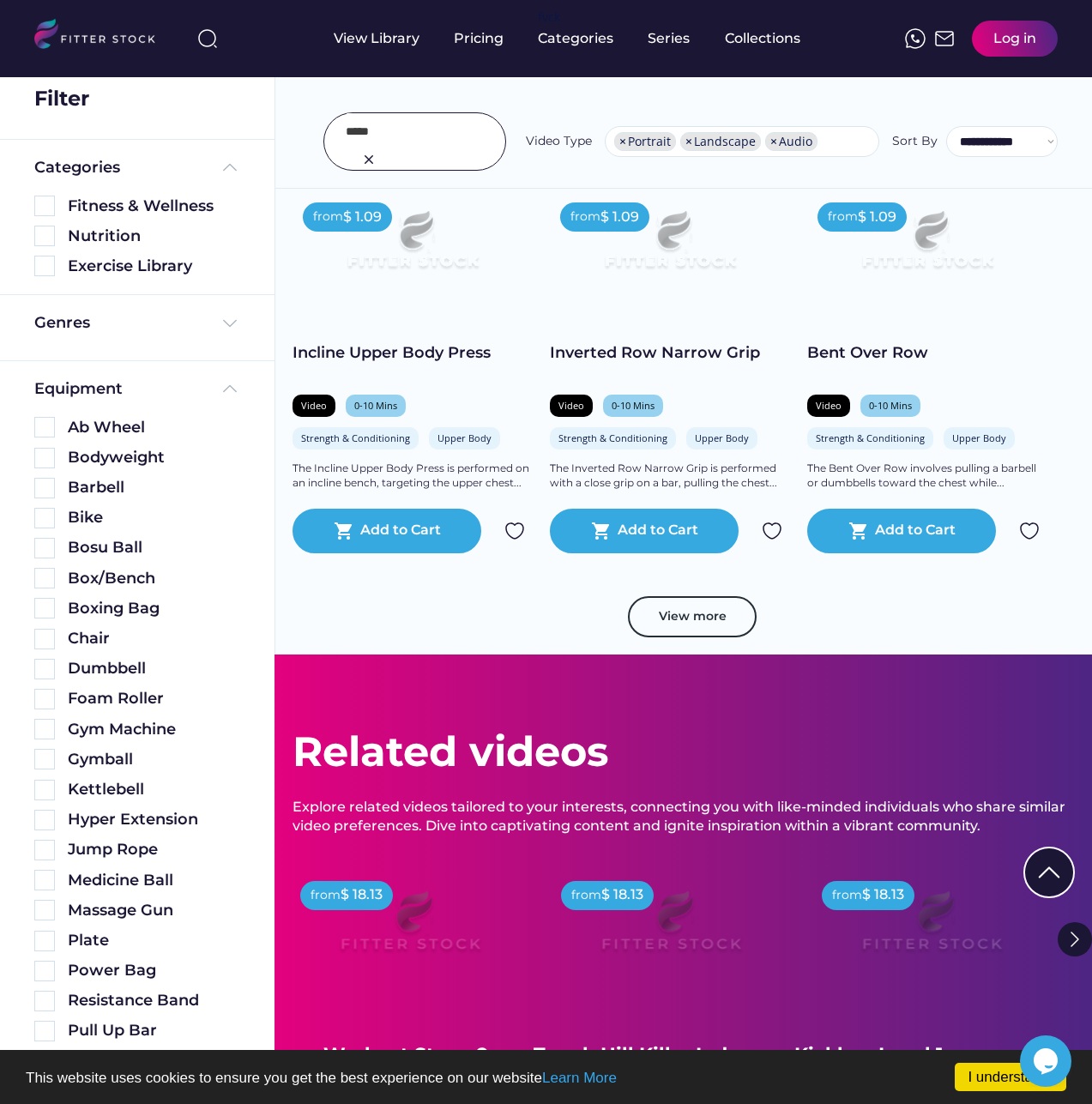
click at [691, 636] on button "View more" at bounding box center [692, 616] width 128 height 41
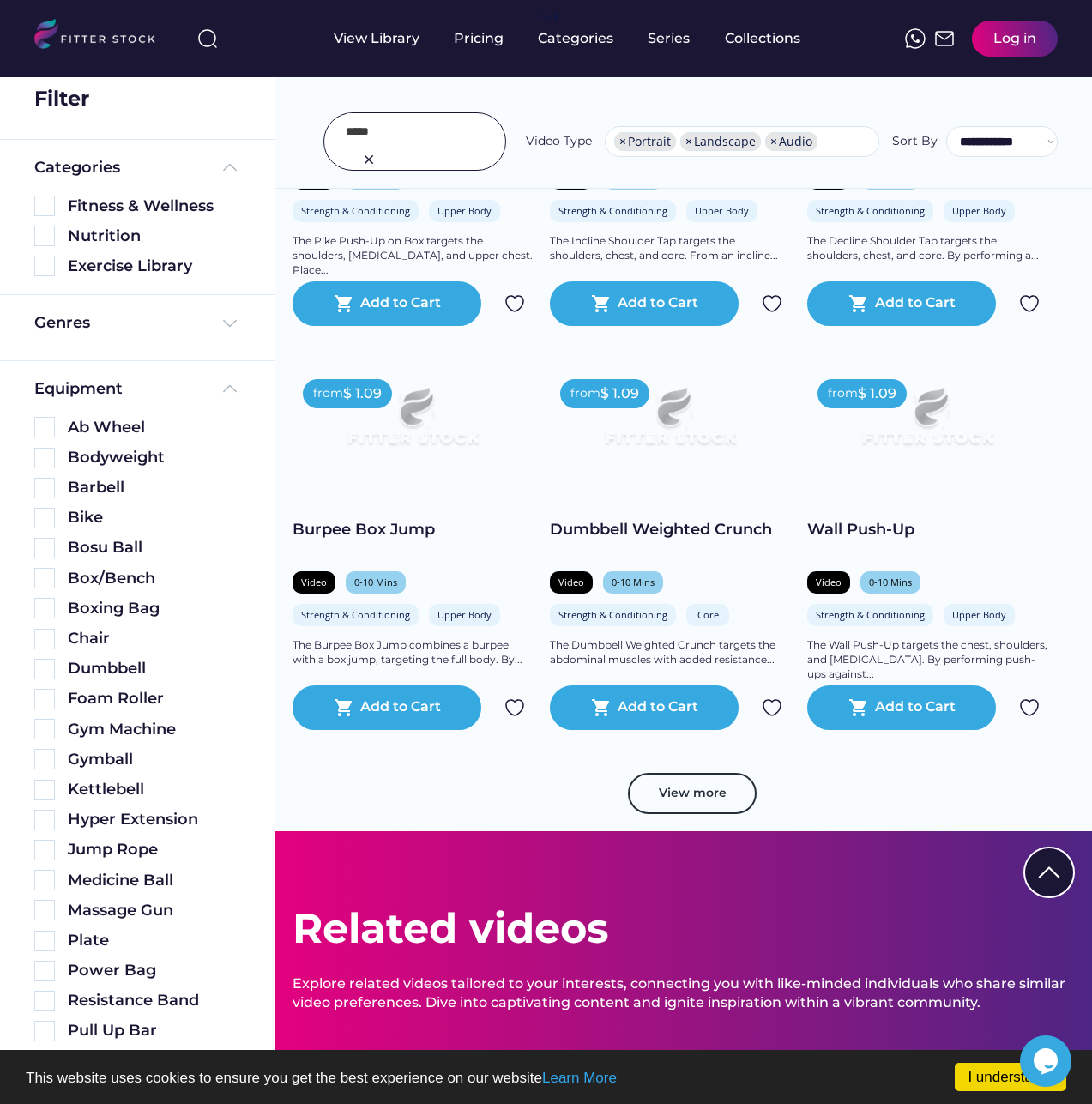
scroll to position [34300, 0]
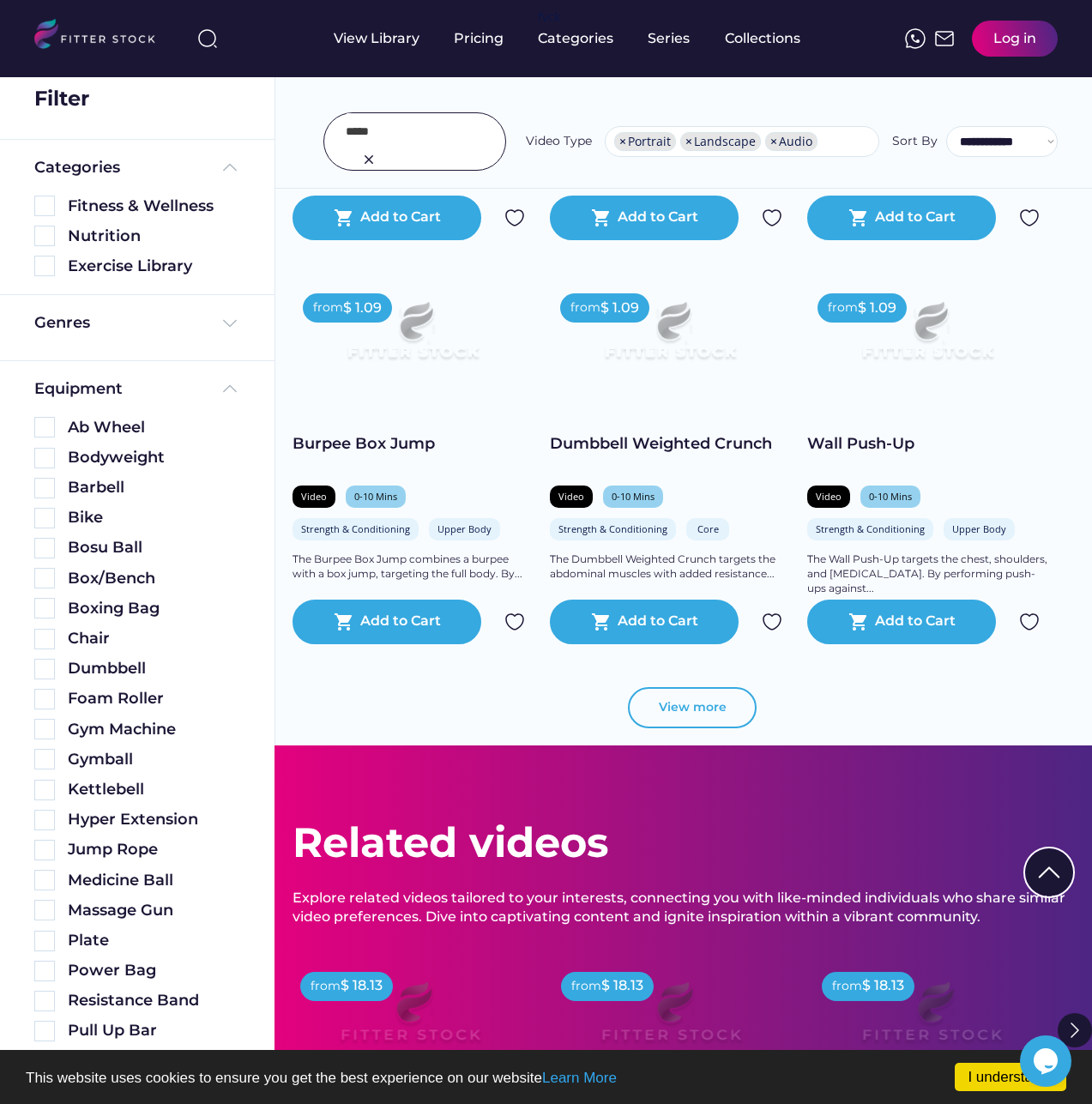
click at [685, 724] on button "View more" at bounding box center [692, 707] width 128 height 41
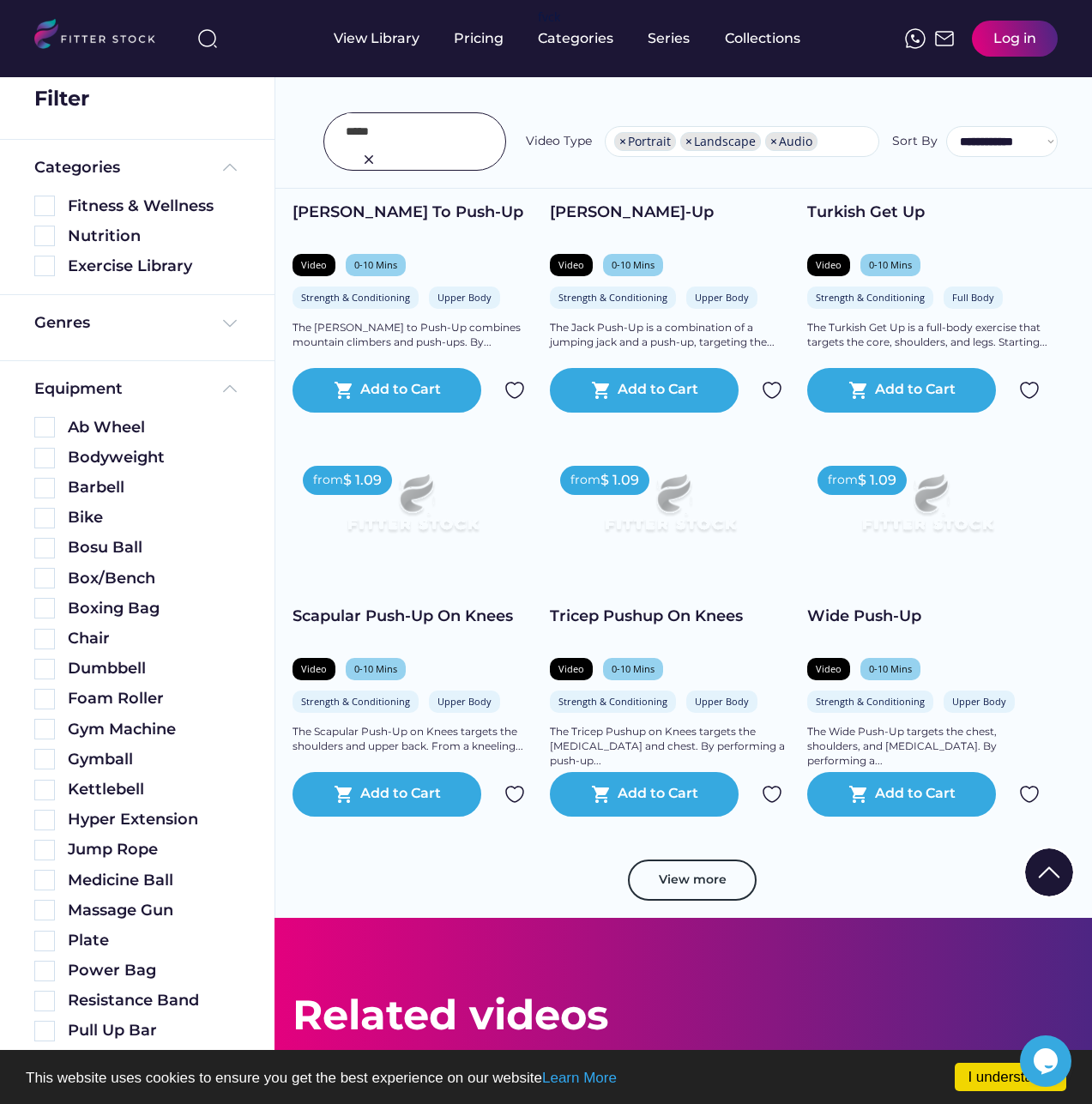
scroll to position [37044, 0]
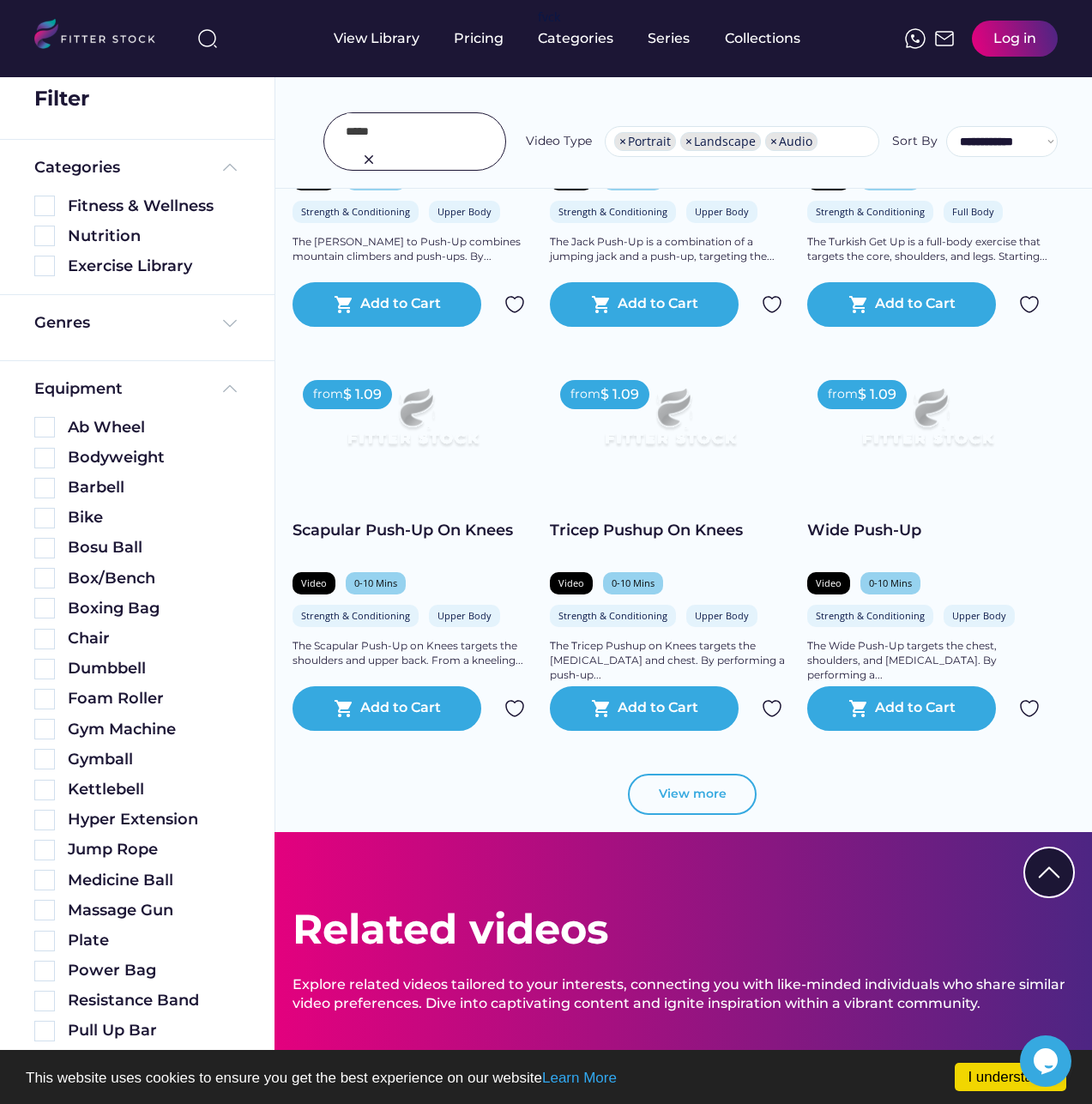
click at [702, 814] on button "View more" at bounding box center [692, 793] width 128 height 41
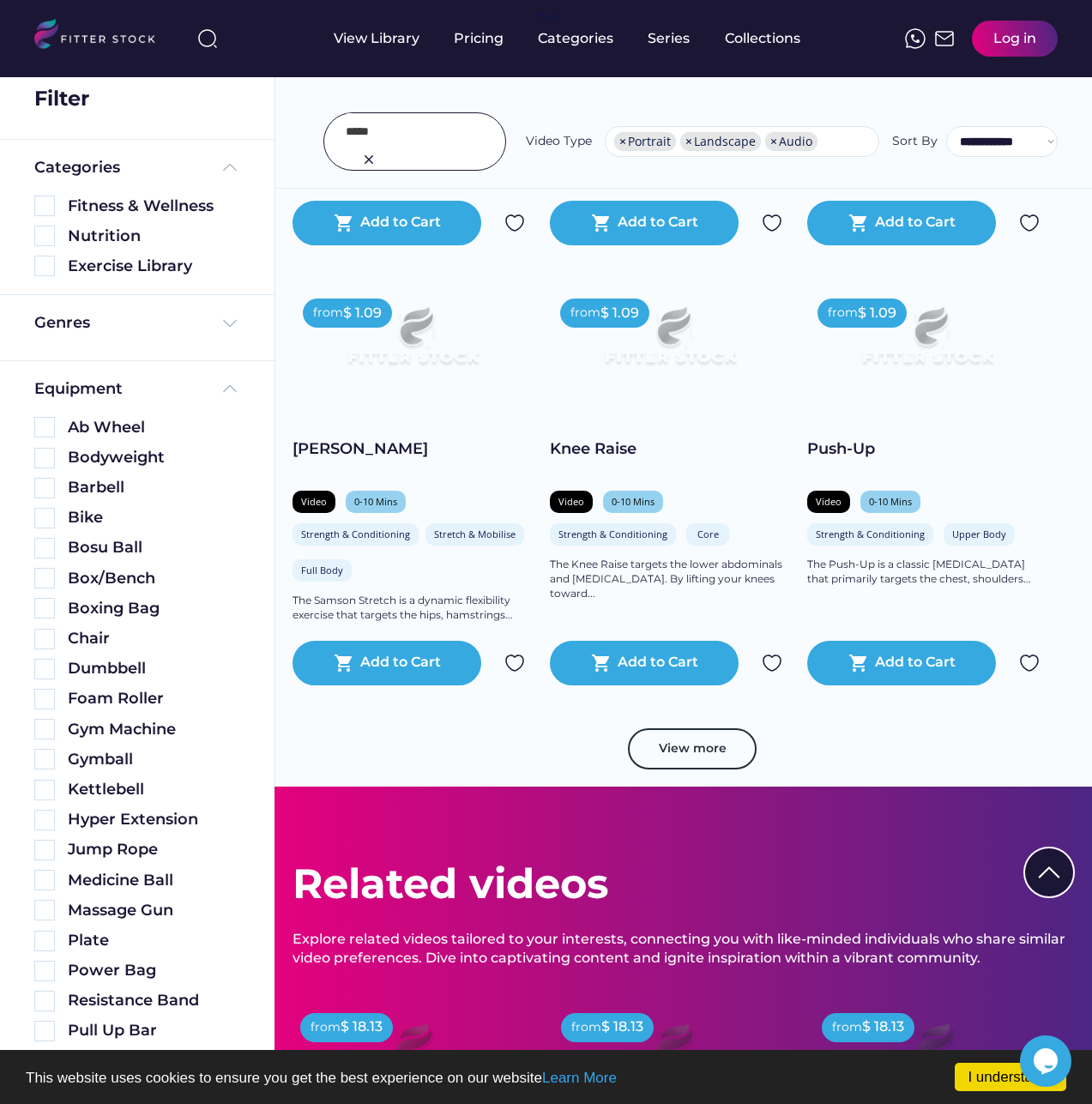
scroll to position [40045, 0]
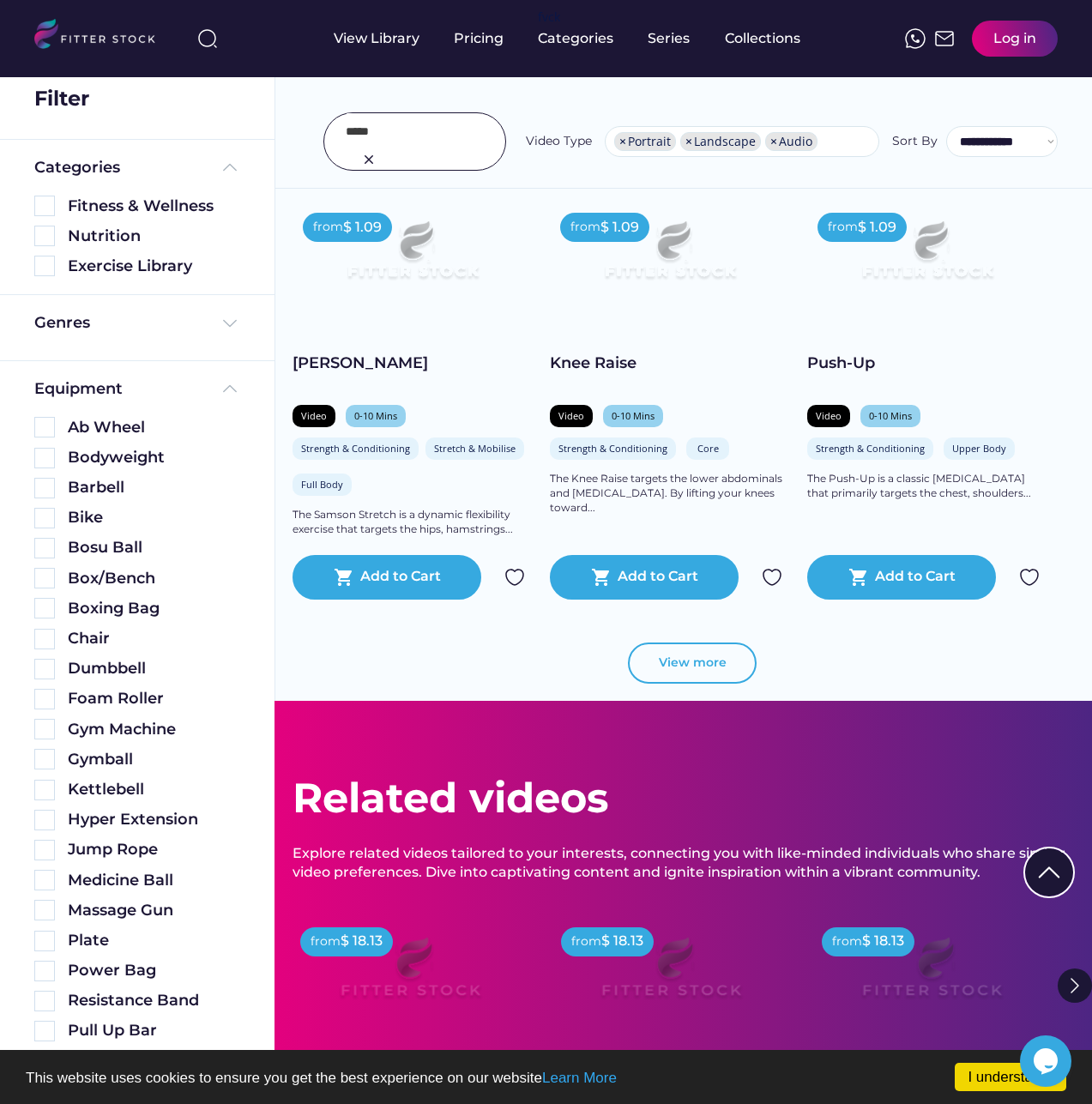
click at [702, 680] on button "View more" at bounding box center [692, 662] width 128 height 41
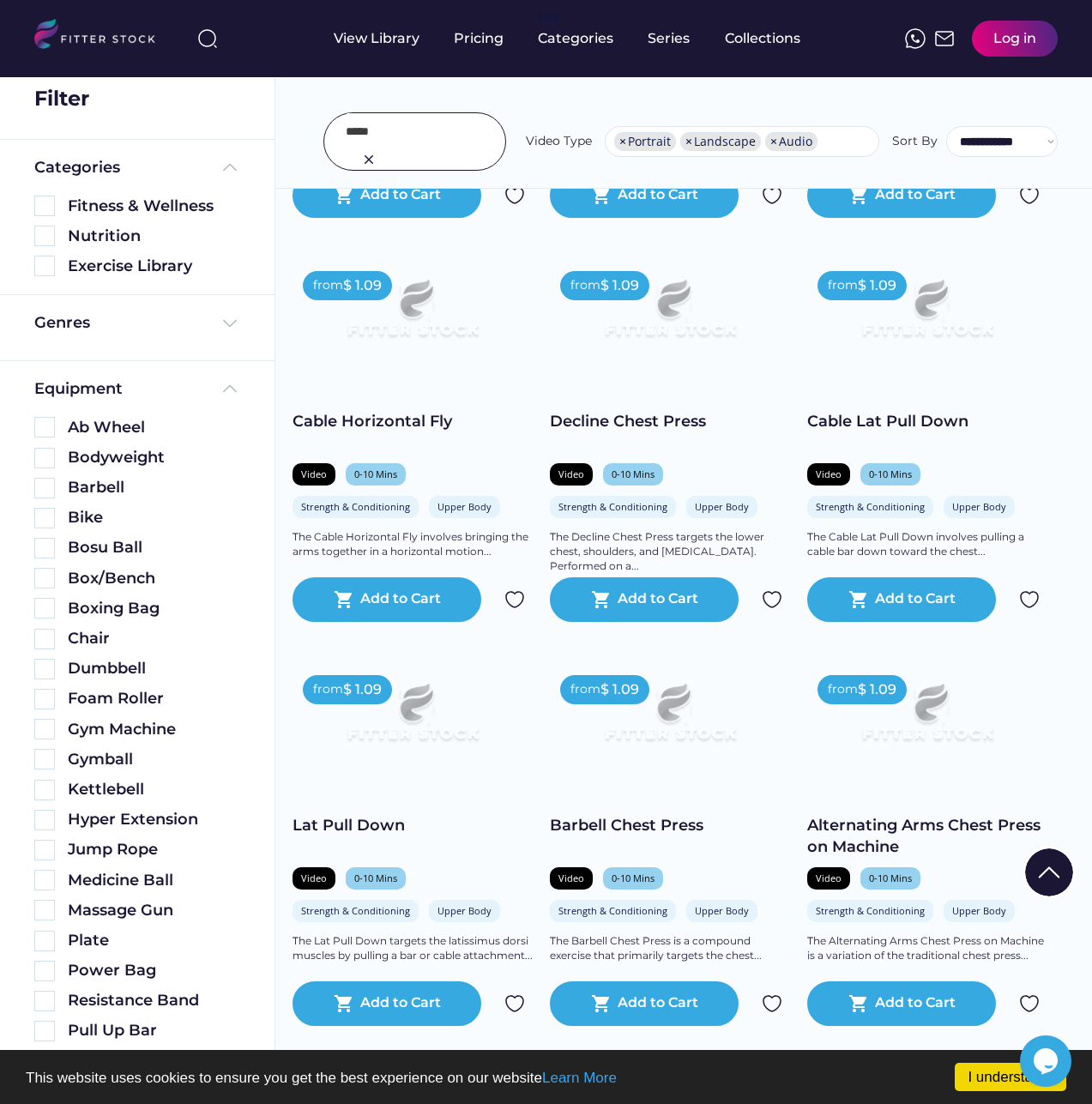
scroll to position [42789, 0]
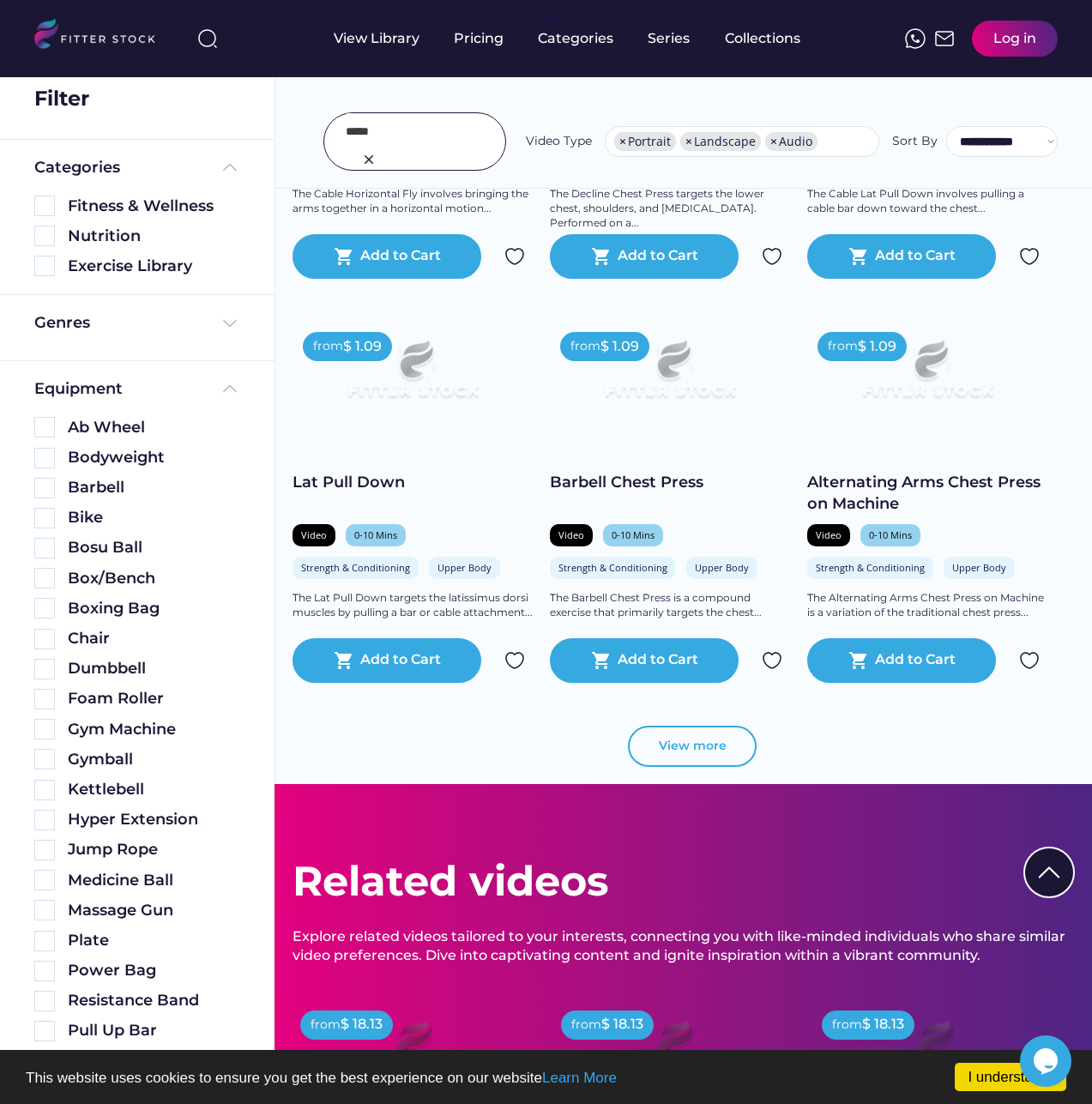
click at [729, 767] on button "View more" at bounding box center [692, 746] width 128 height 41
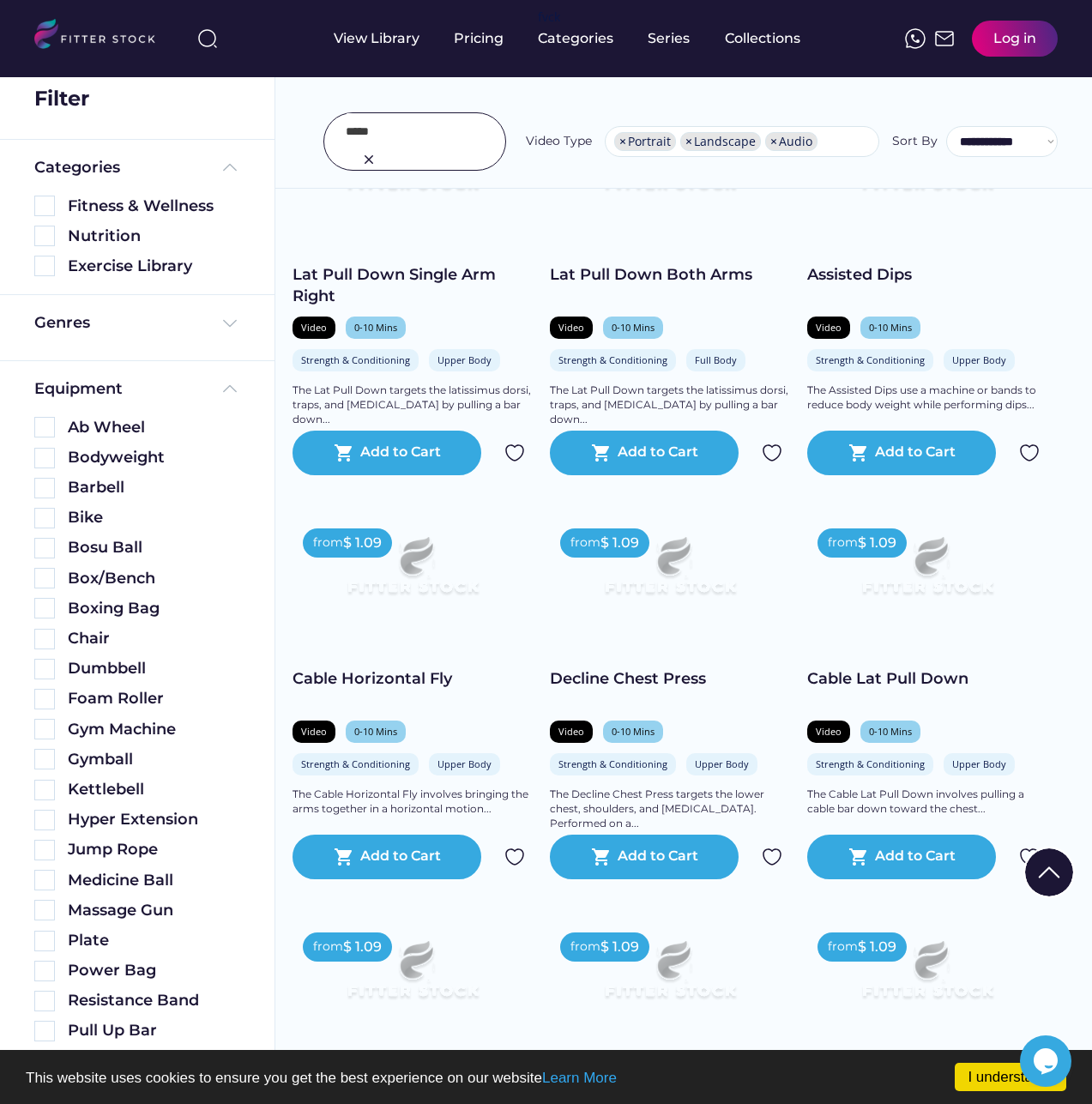
scroll to position [42532, 0]
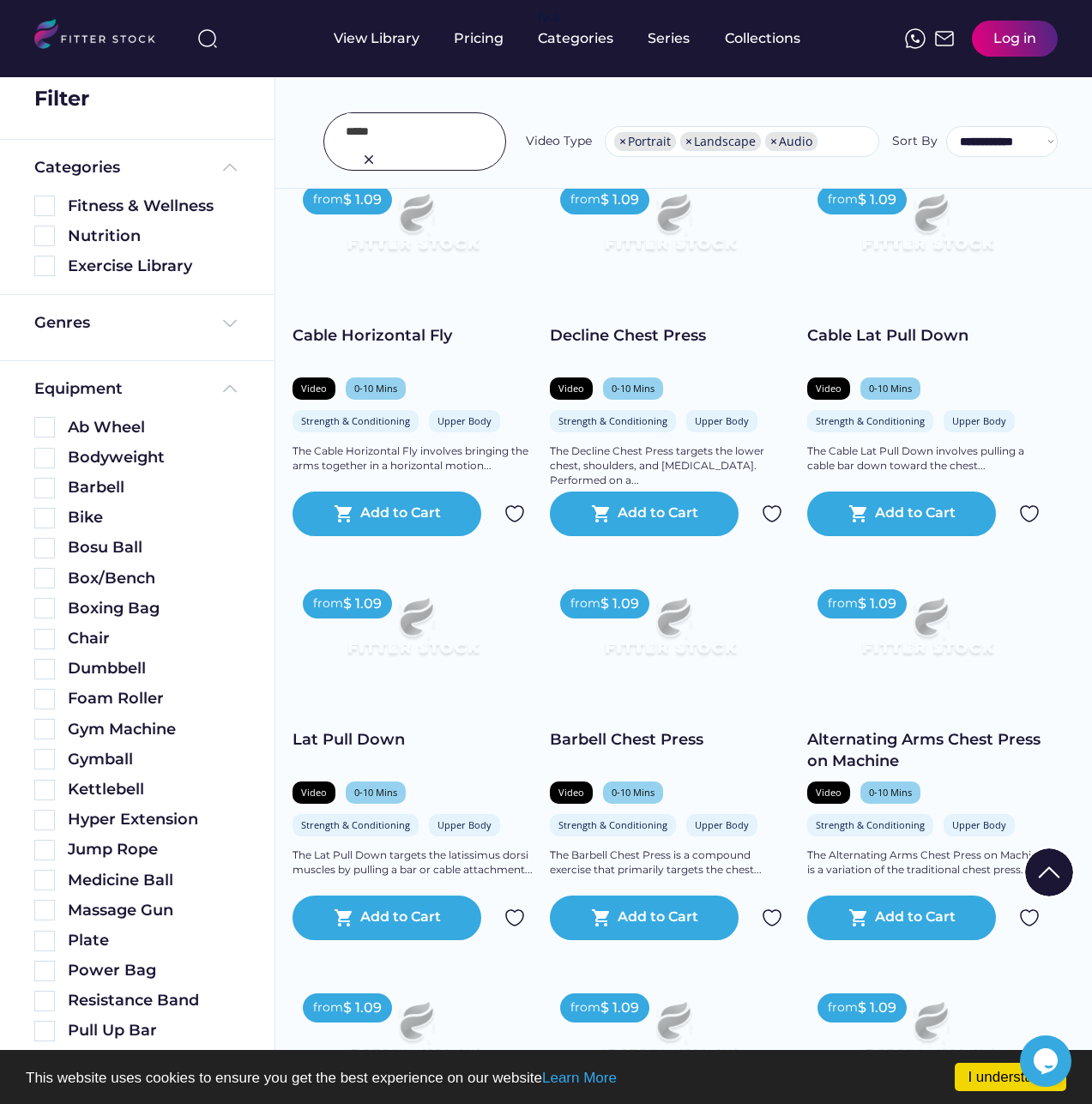
click at [671, 266] on img at bounding box center [670, 229] width 192 height 108
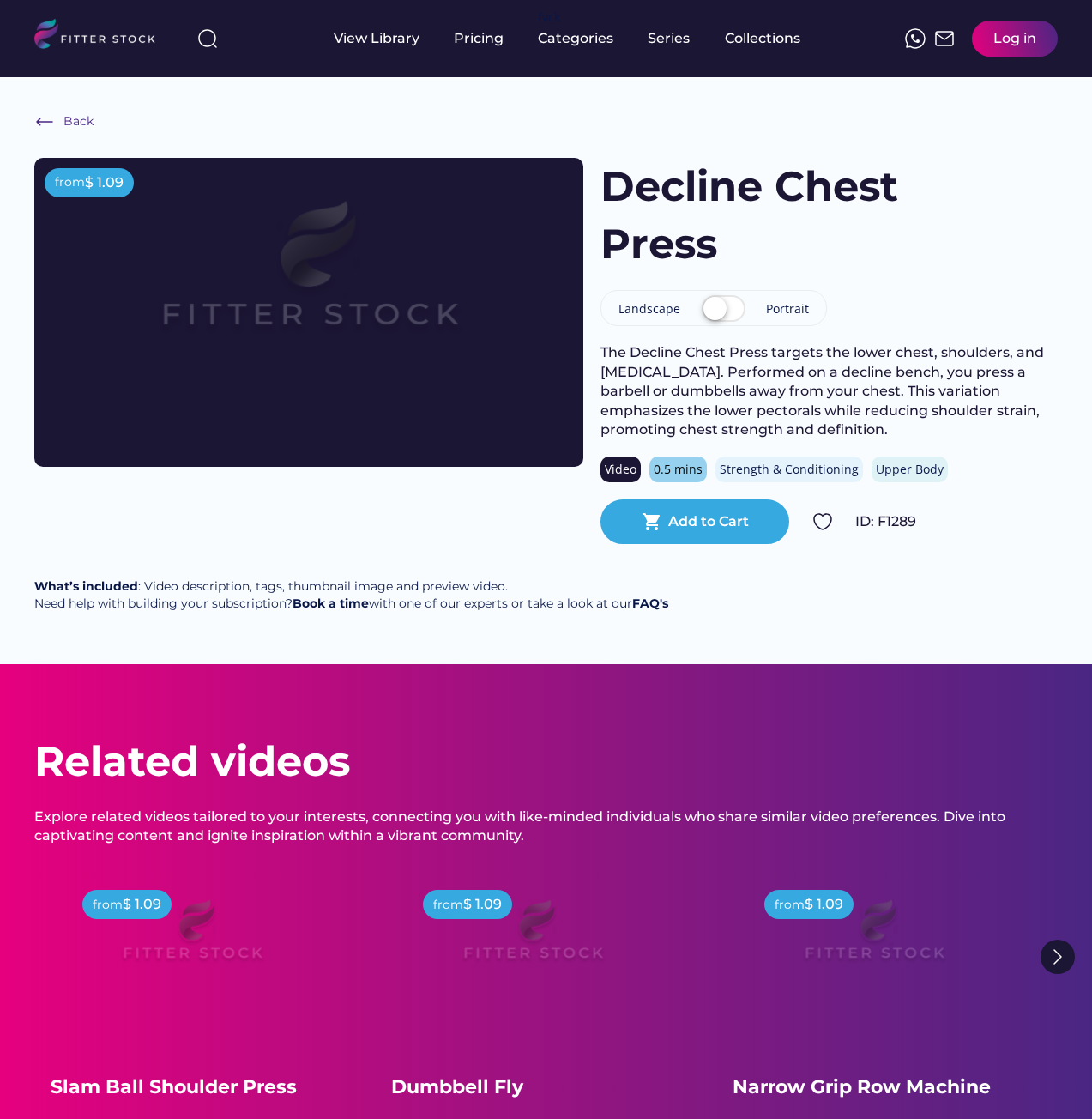
click at [262, 323] on img at bounding box center [309, 281] width 439 height 247
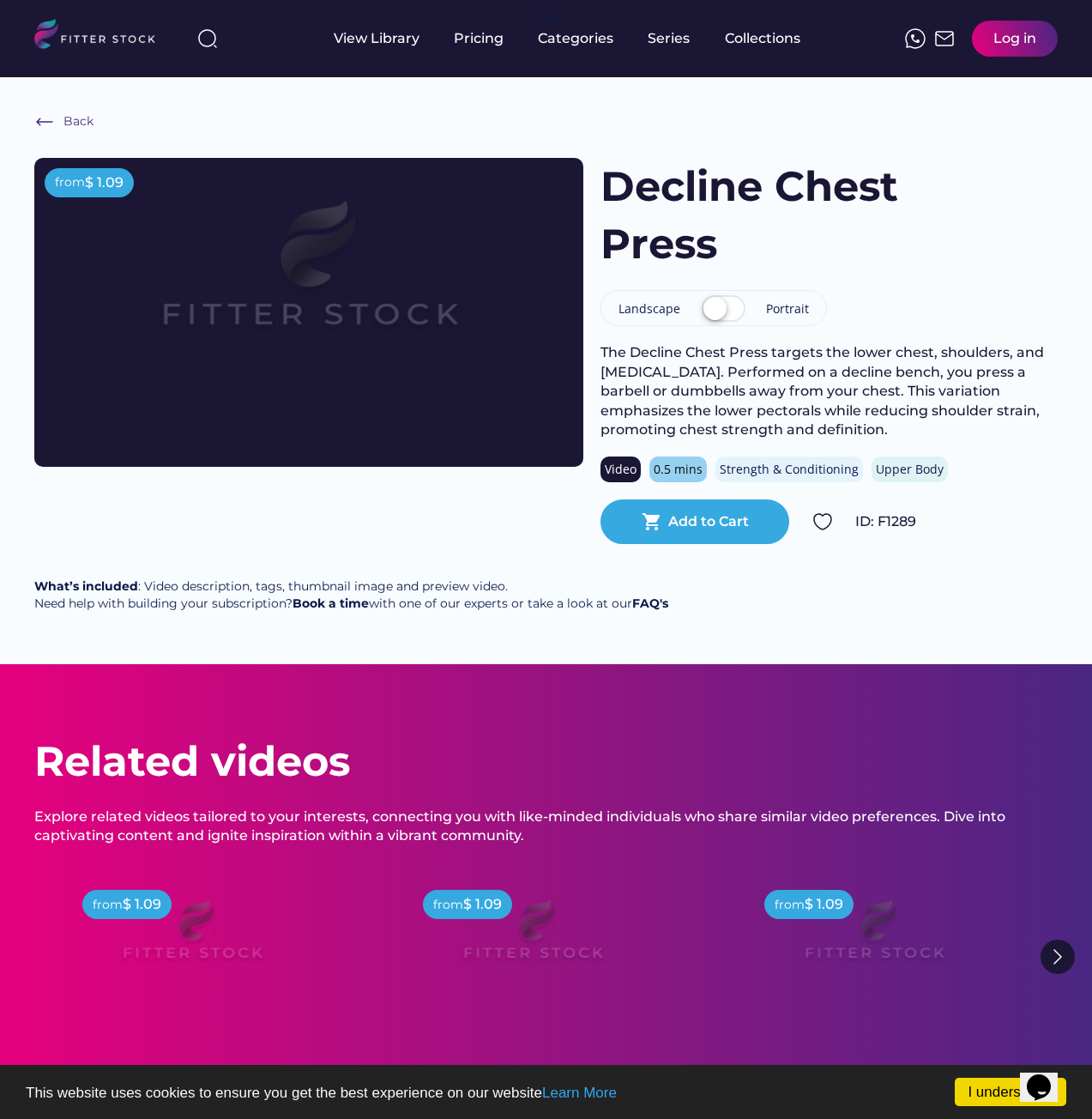
click at [198, 504] on div "from $ 1.09 Decline Chest Press Landscape Portrait The Decline Chest Press targ…" at bounding box center [546, 351] width 1024 height 386
click at [787, 313] on div "Portrait" at bounding box center [787, 309] width 43 height 17
click at [712, 312] on label at bounding box center [723, 310] width 52 height 38
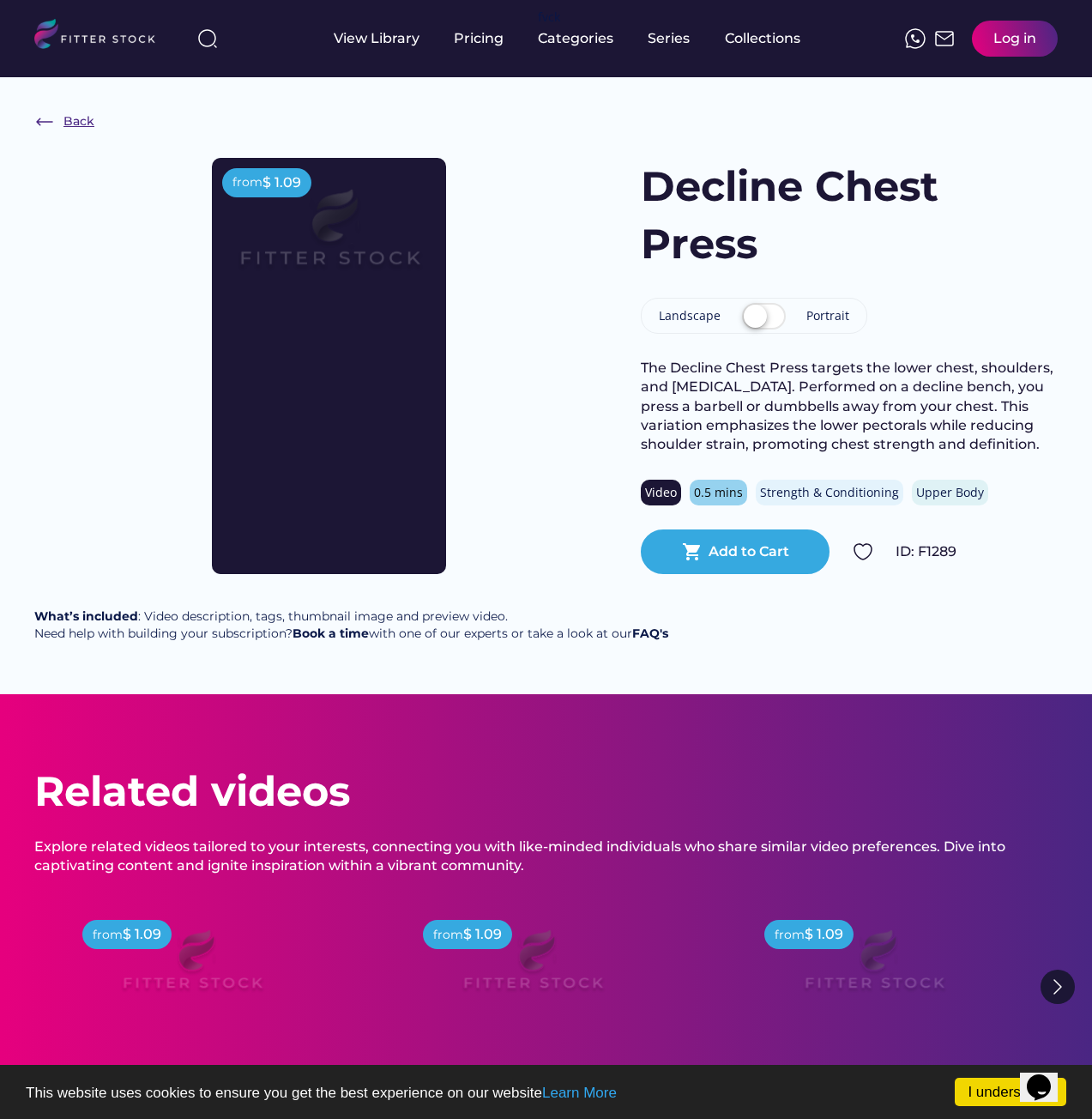
click at [67, 118] on div "Back" at bounding box center [79, 122] width 30 height 17
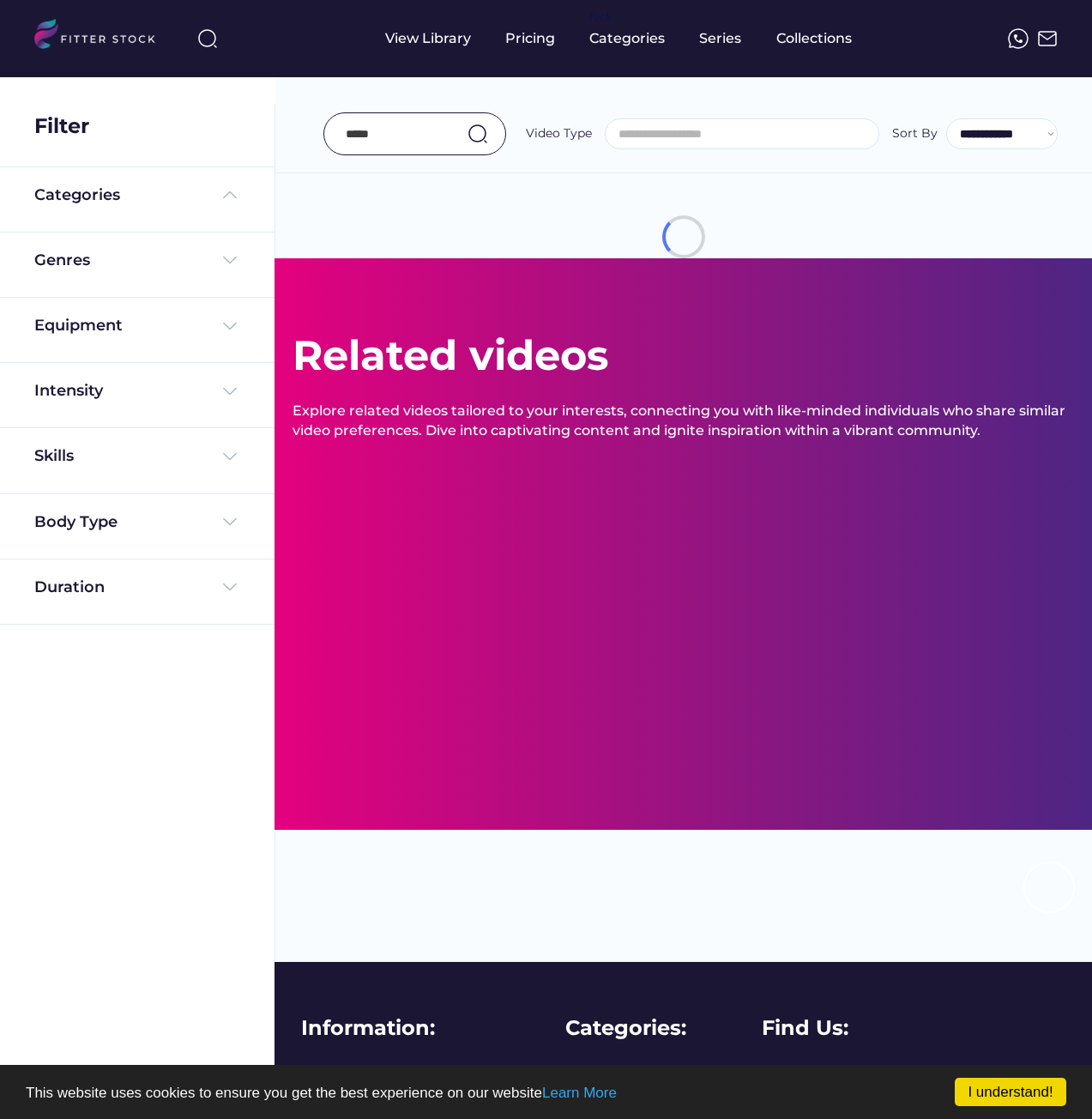
select select "**********"
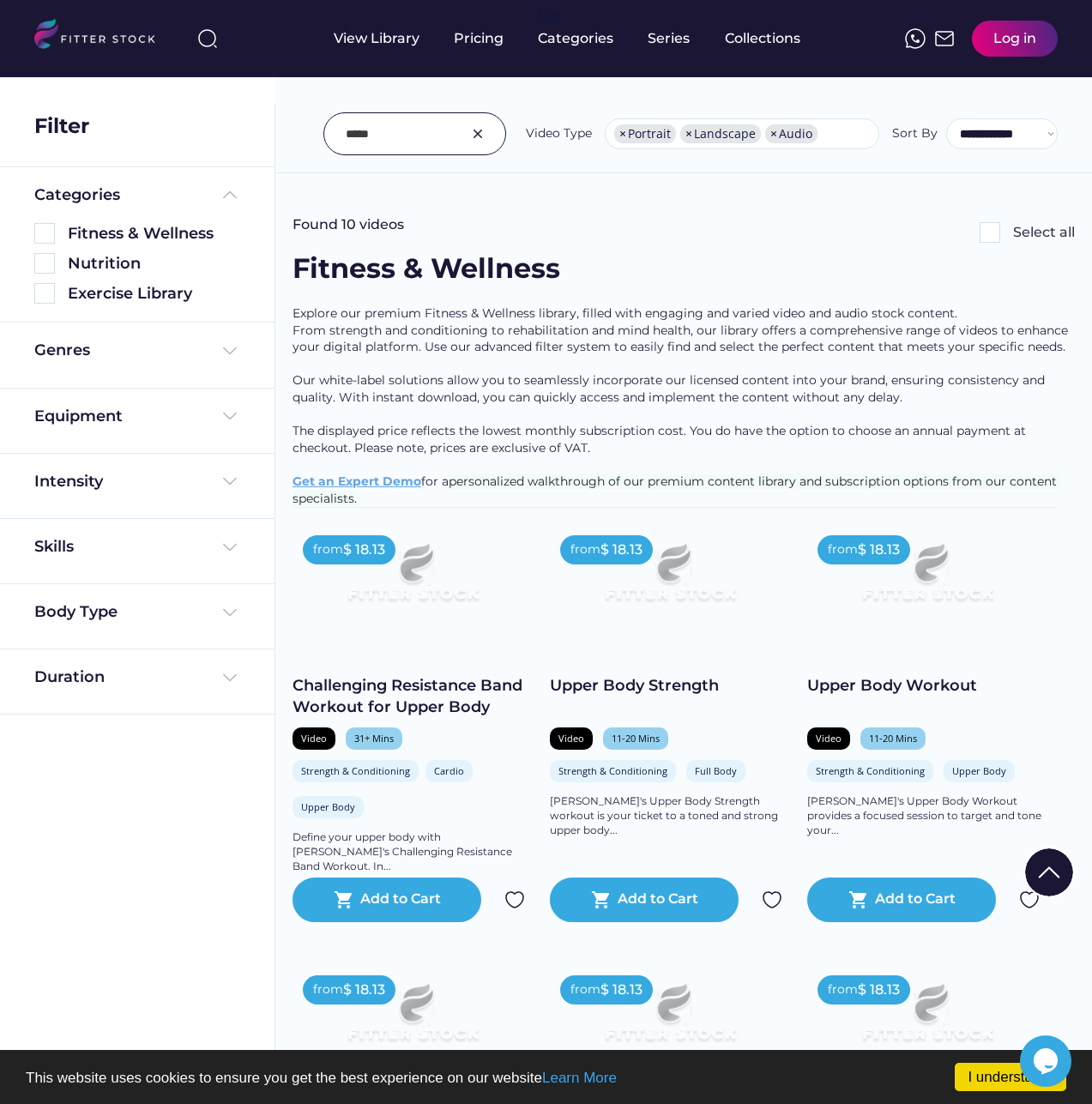
scroll to position [1887, 0]
